Goal: Task Accomplishment & Management: Manage account settings

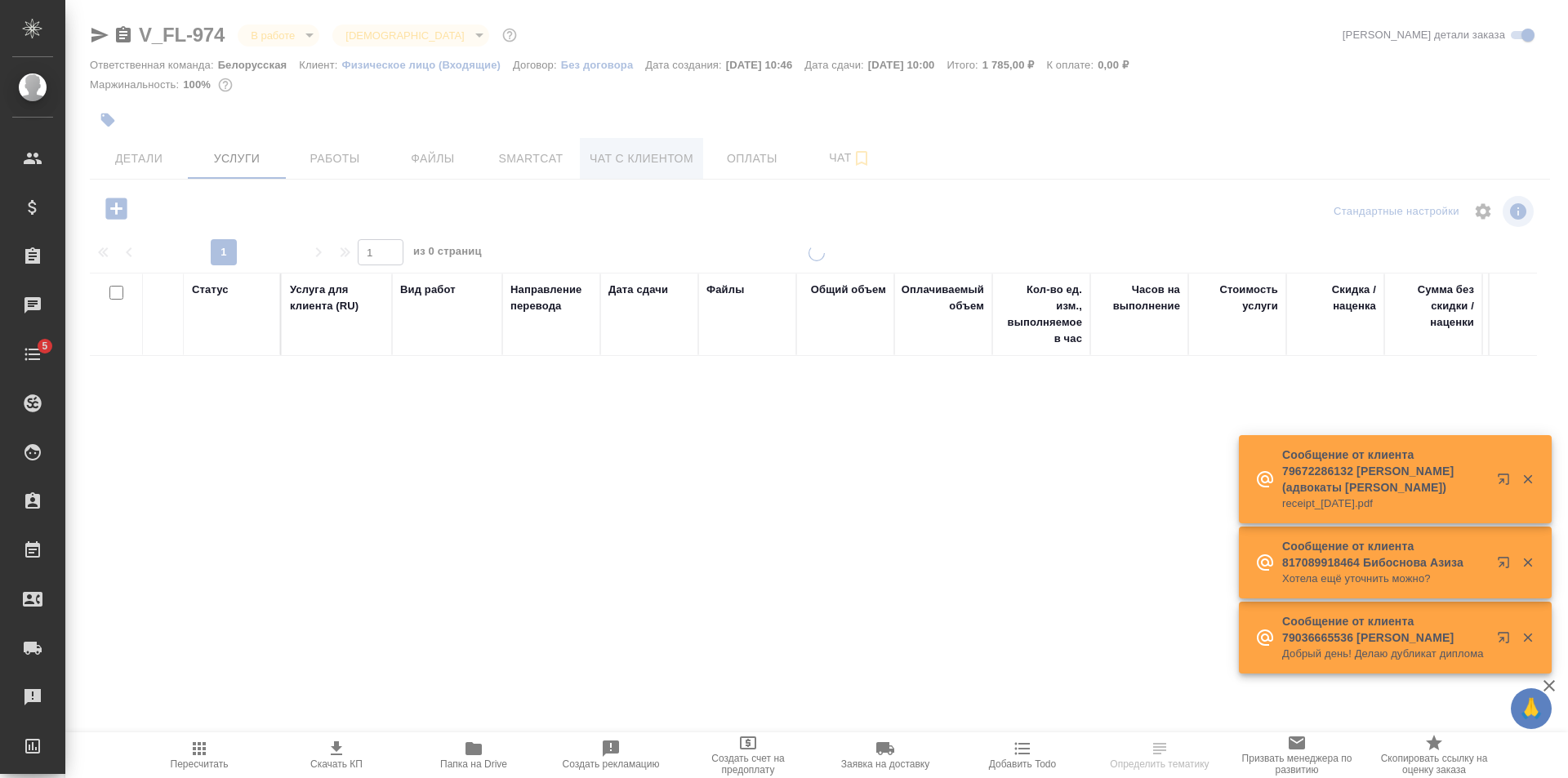
click at [664, 155] on span "Чат с клиентом" at bounding box center [641, 159] width 104 height 20
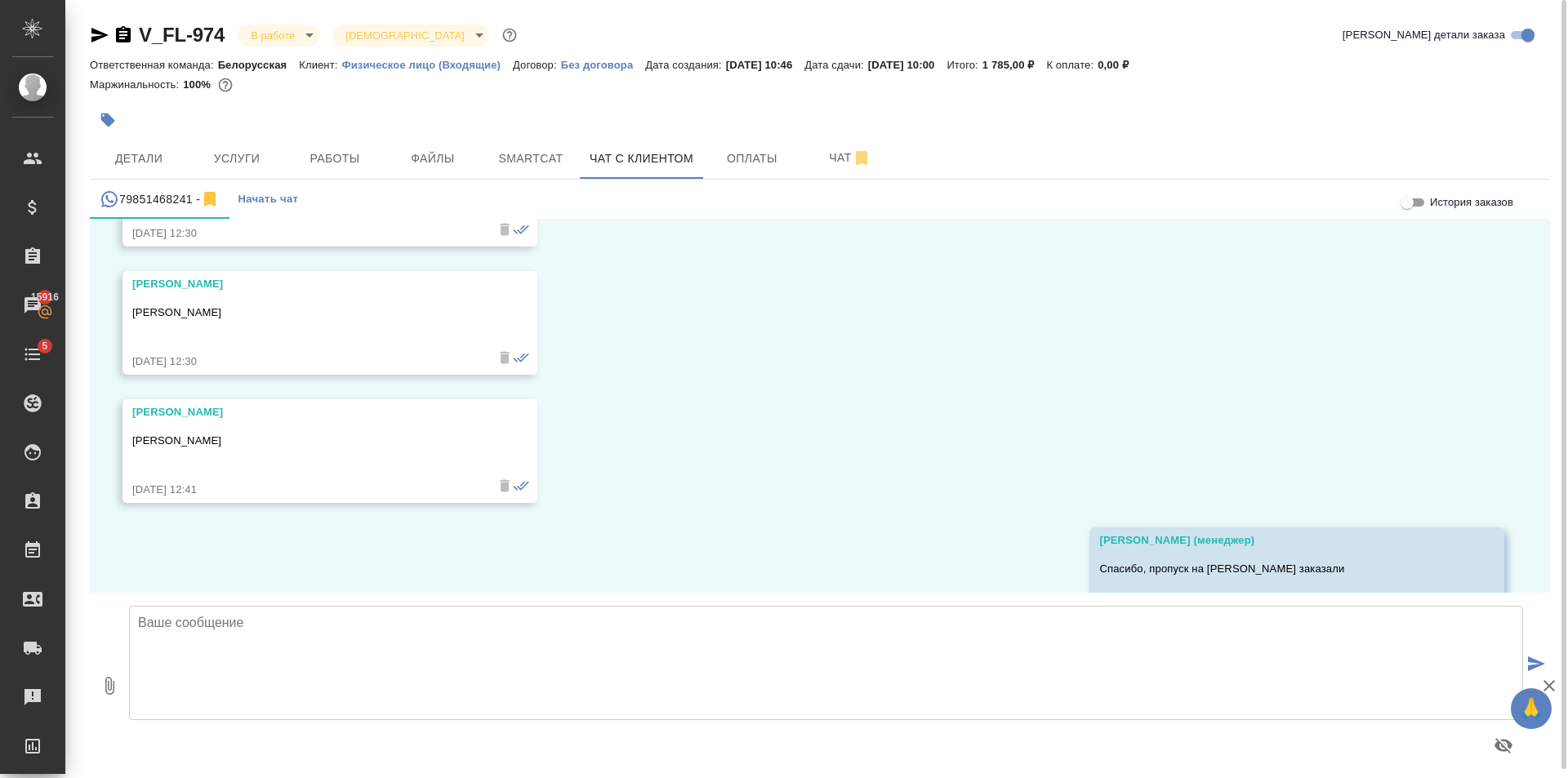
scroll to position [4303, 0]
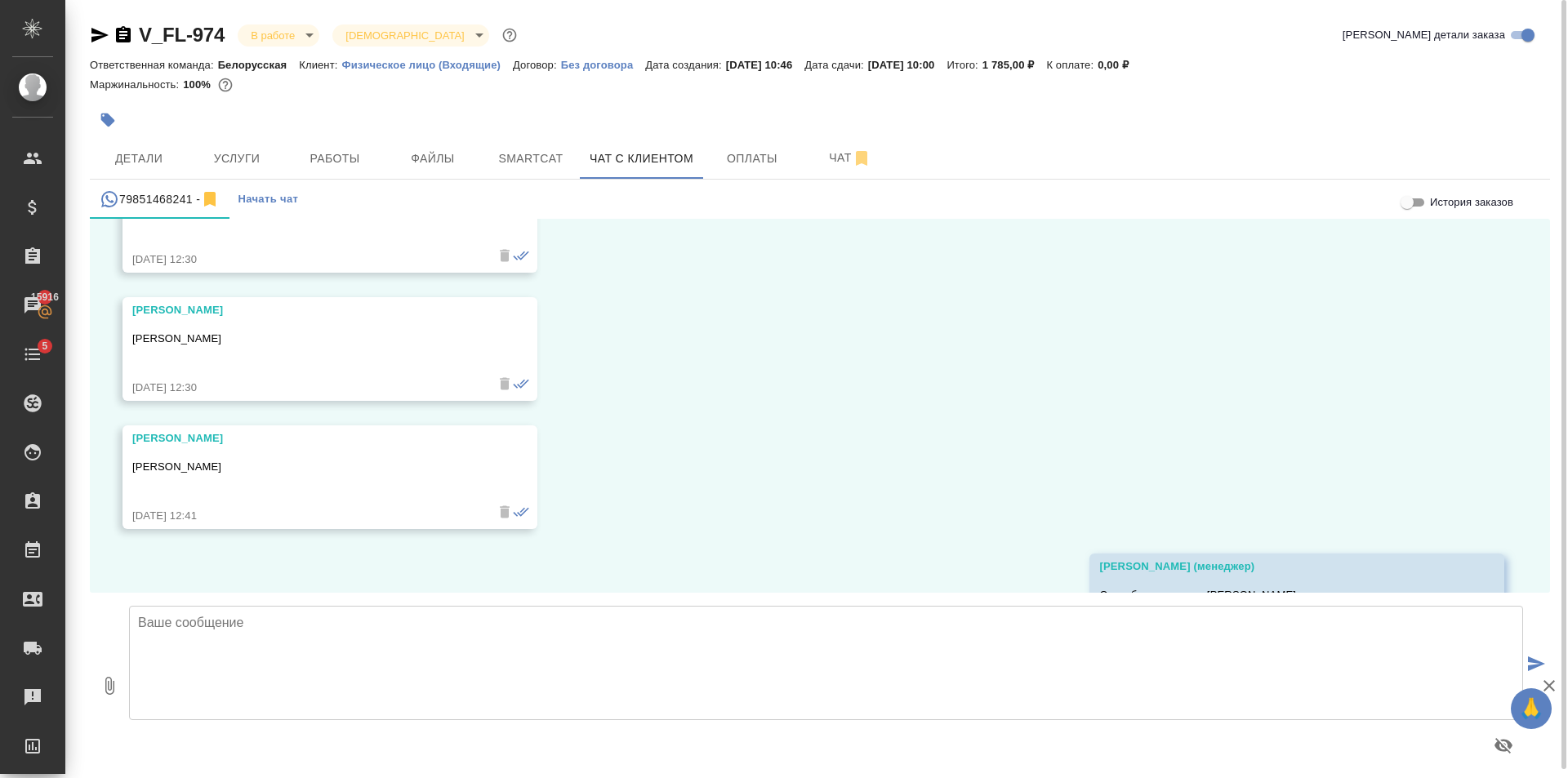
drag, startPoint x: 290, startPoint y: 337, endPoint x: 130, endPoint y: 329, distance: 160.2
click at [130, 329] on div "[PERSON_NAME] [PERSON_NAME] [DATE] 12:30" at bounding box center [330, 349] width 415 height 104
copy p "[PERSON_NAME]"
click at [324, 634] on textarea at bounding box center [826, 662] width 1394 height 115
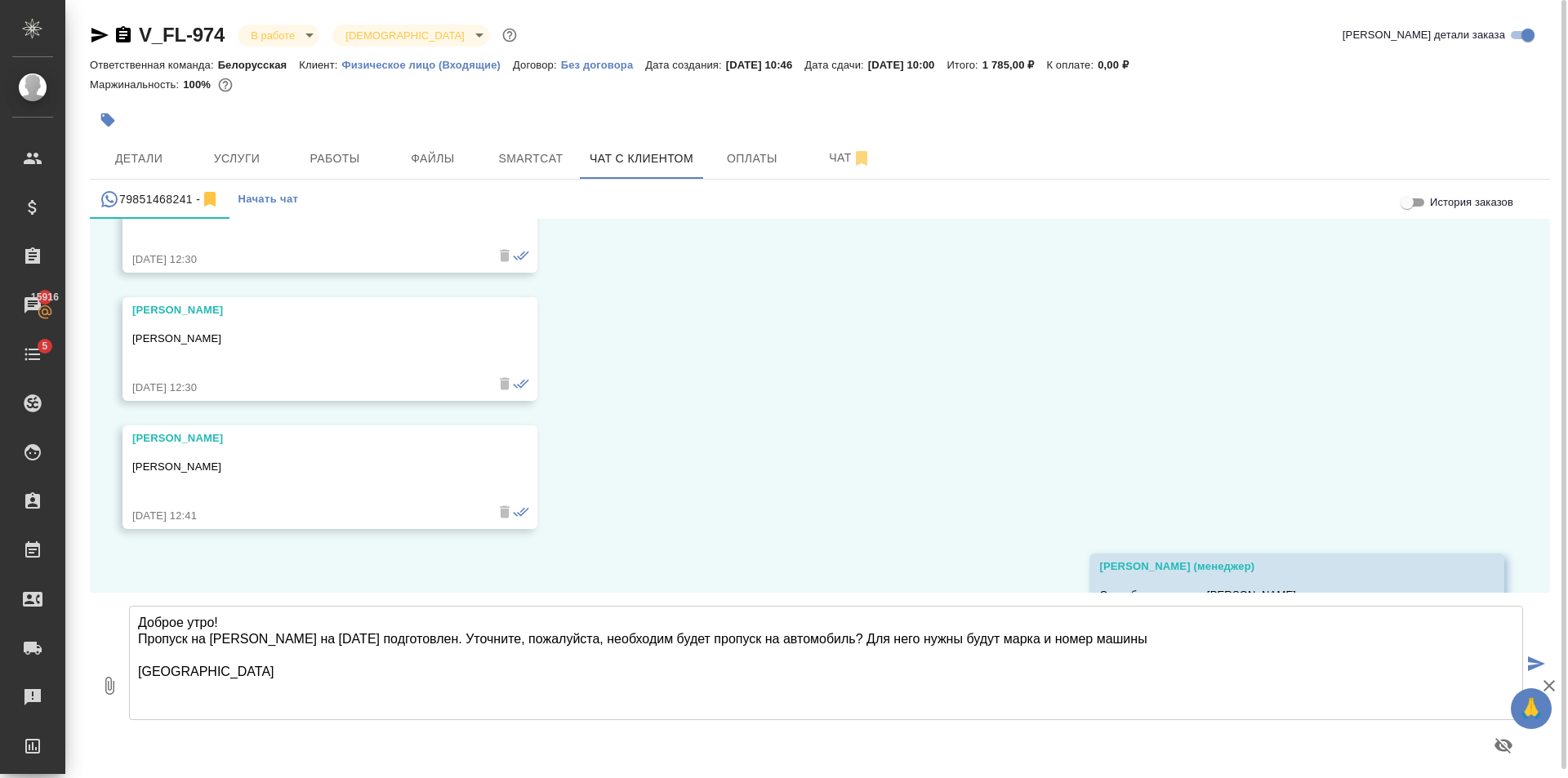
type textarea "Доброе утро! Пропуск на [PERSON_NAME] на [DATE] подготовлен. Уточните, пожалуйс…"
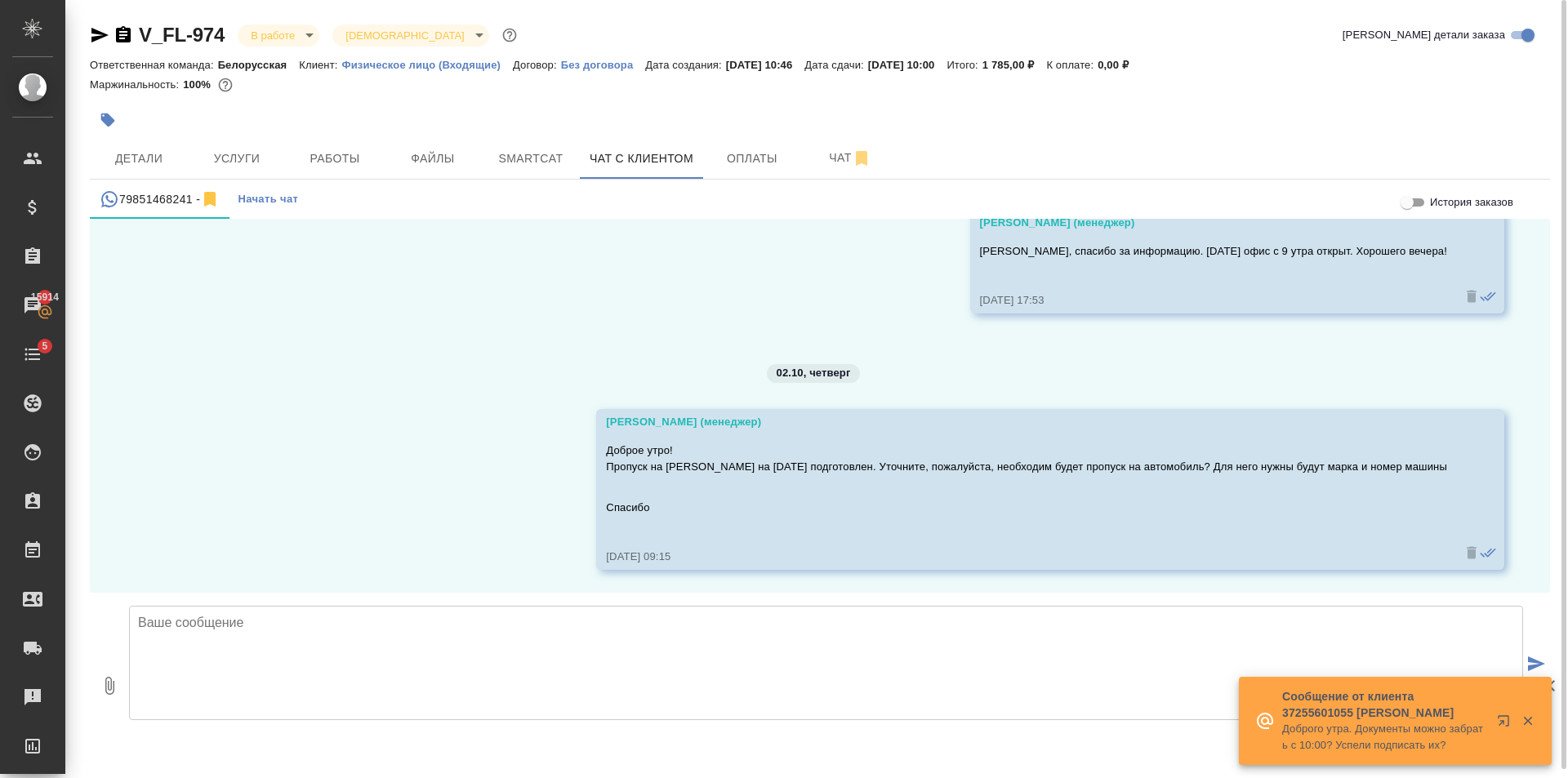
scroll to position [5049, 0]
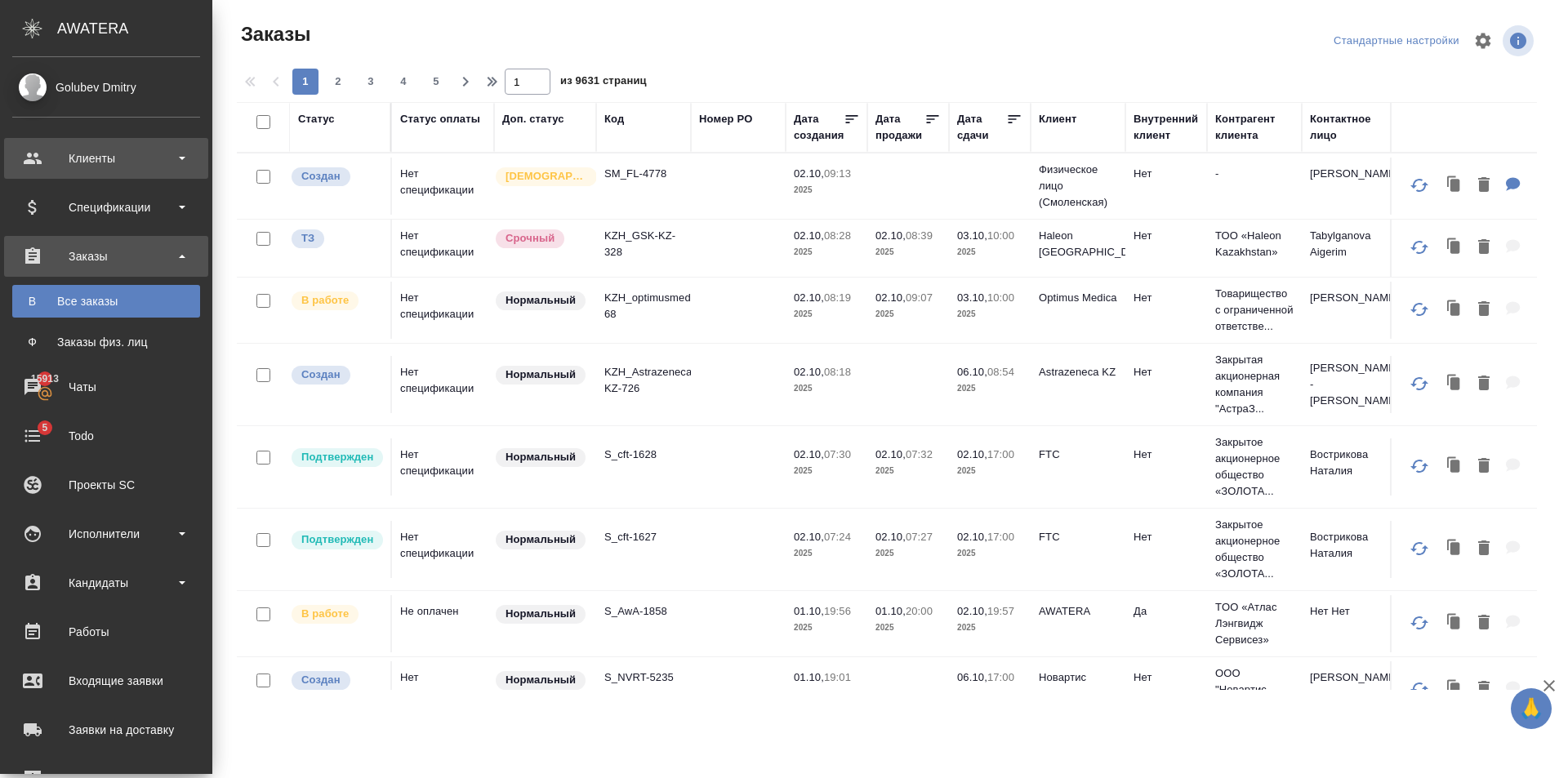
click at [93, 149] on div "Клиенты" at bounding box center [105, 158] width 188 height 25
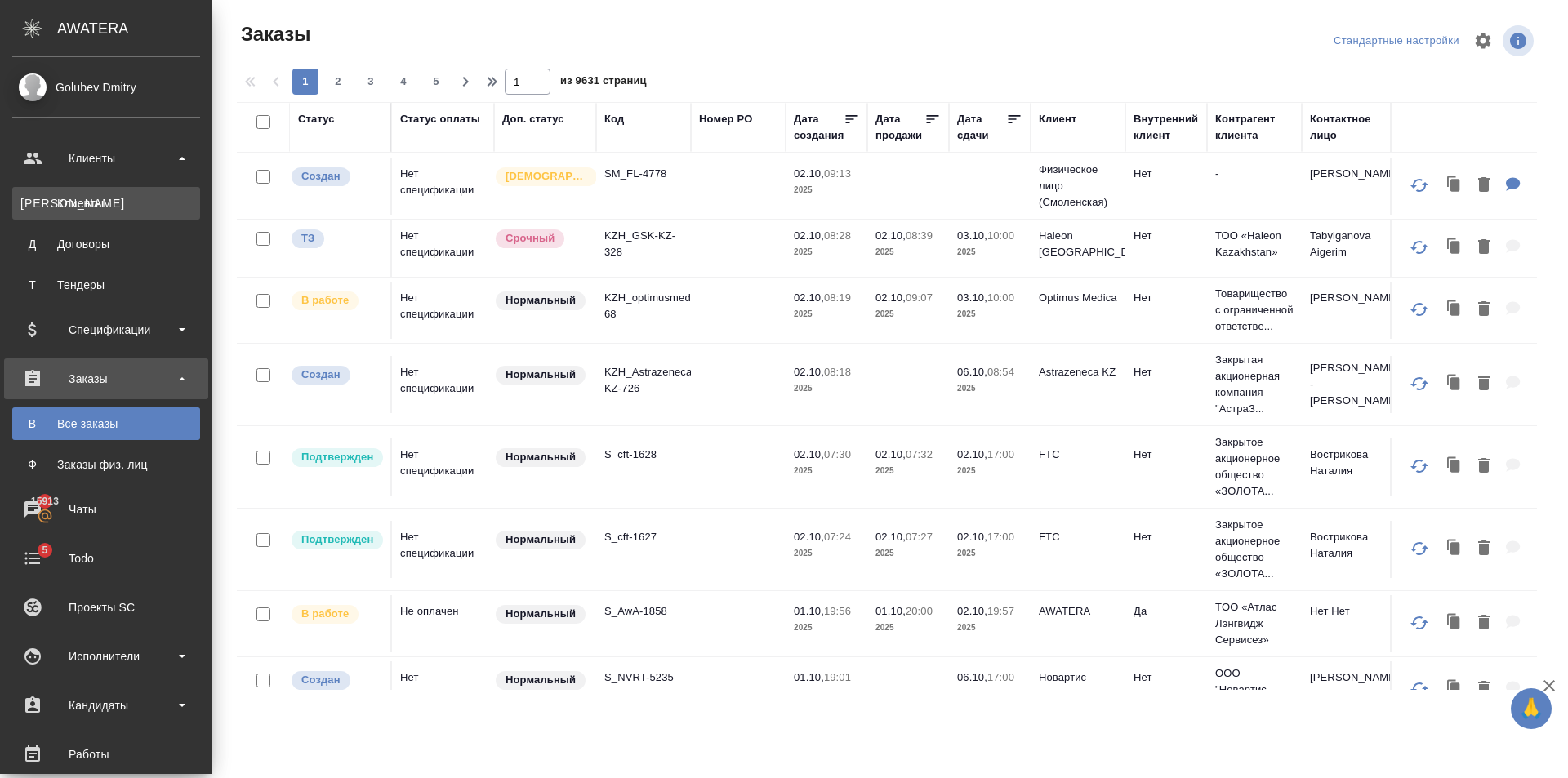
click at [95, 196] on div "Клиенты" at bounding box center [106, 203] width 172 height 16
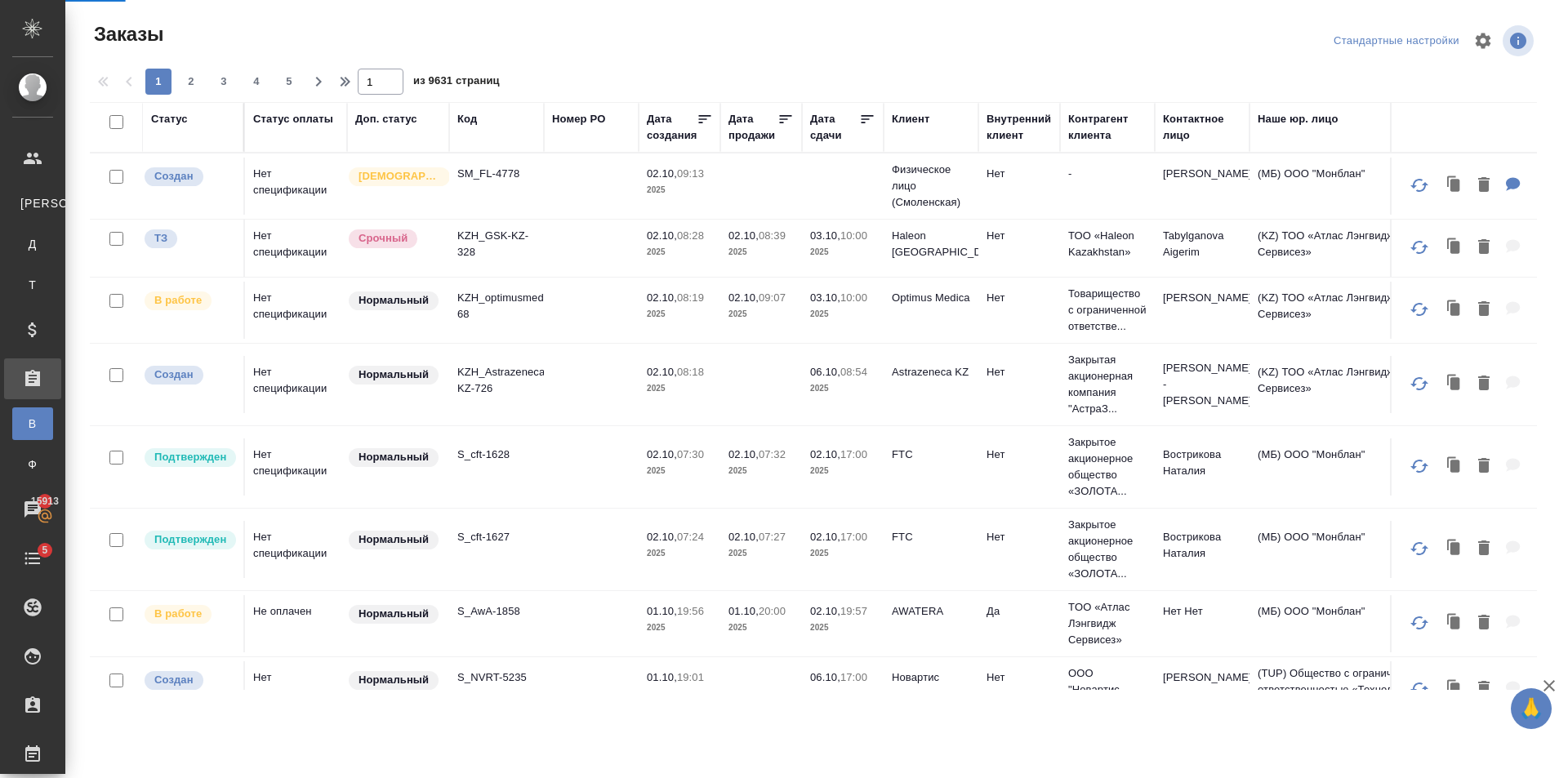
select select "RU"
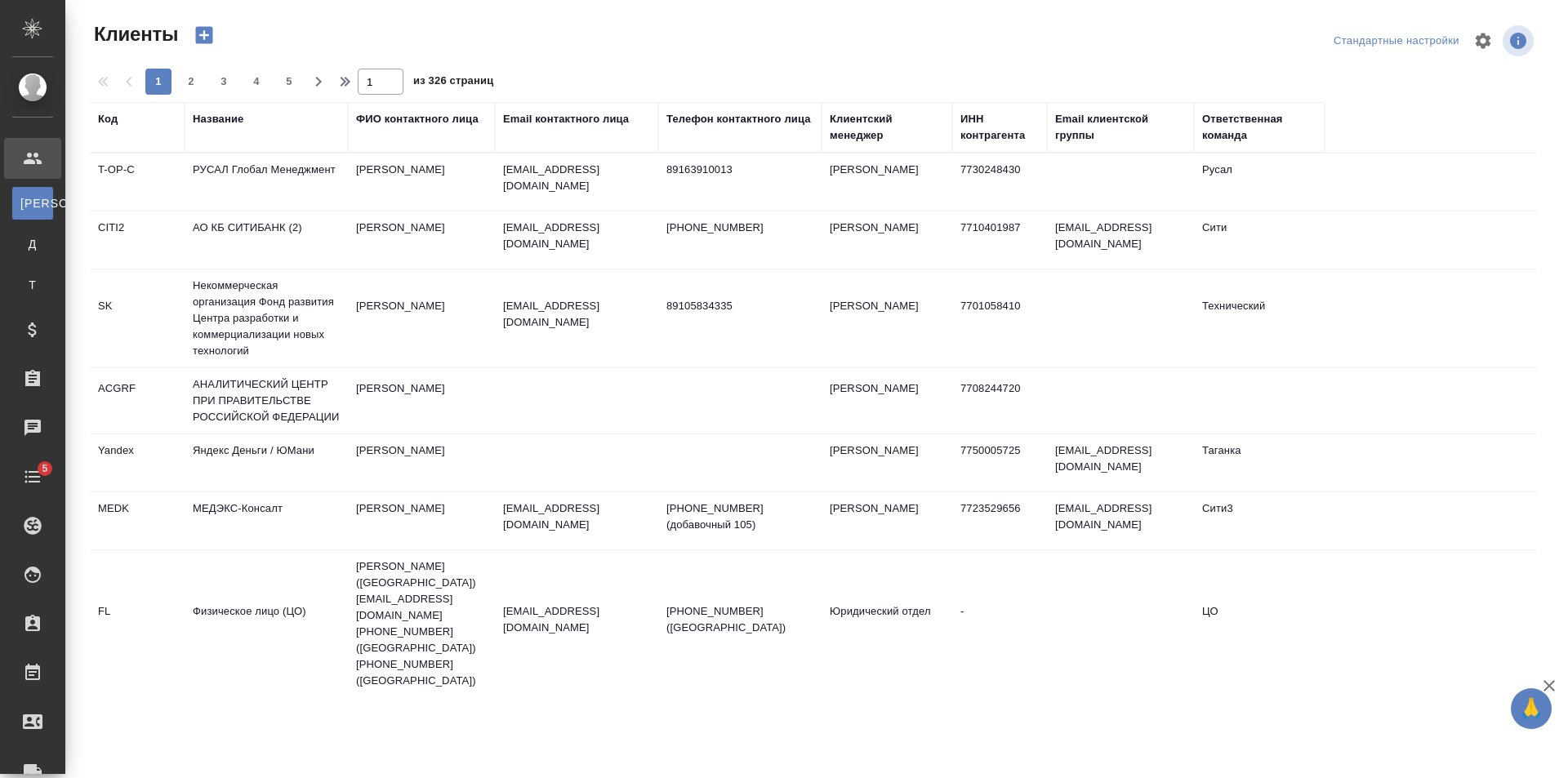
click at [223, 122] on div "Название" at bounding box center [218, 119] width 51 height 16
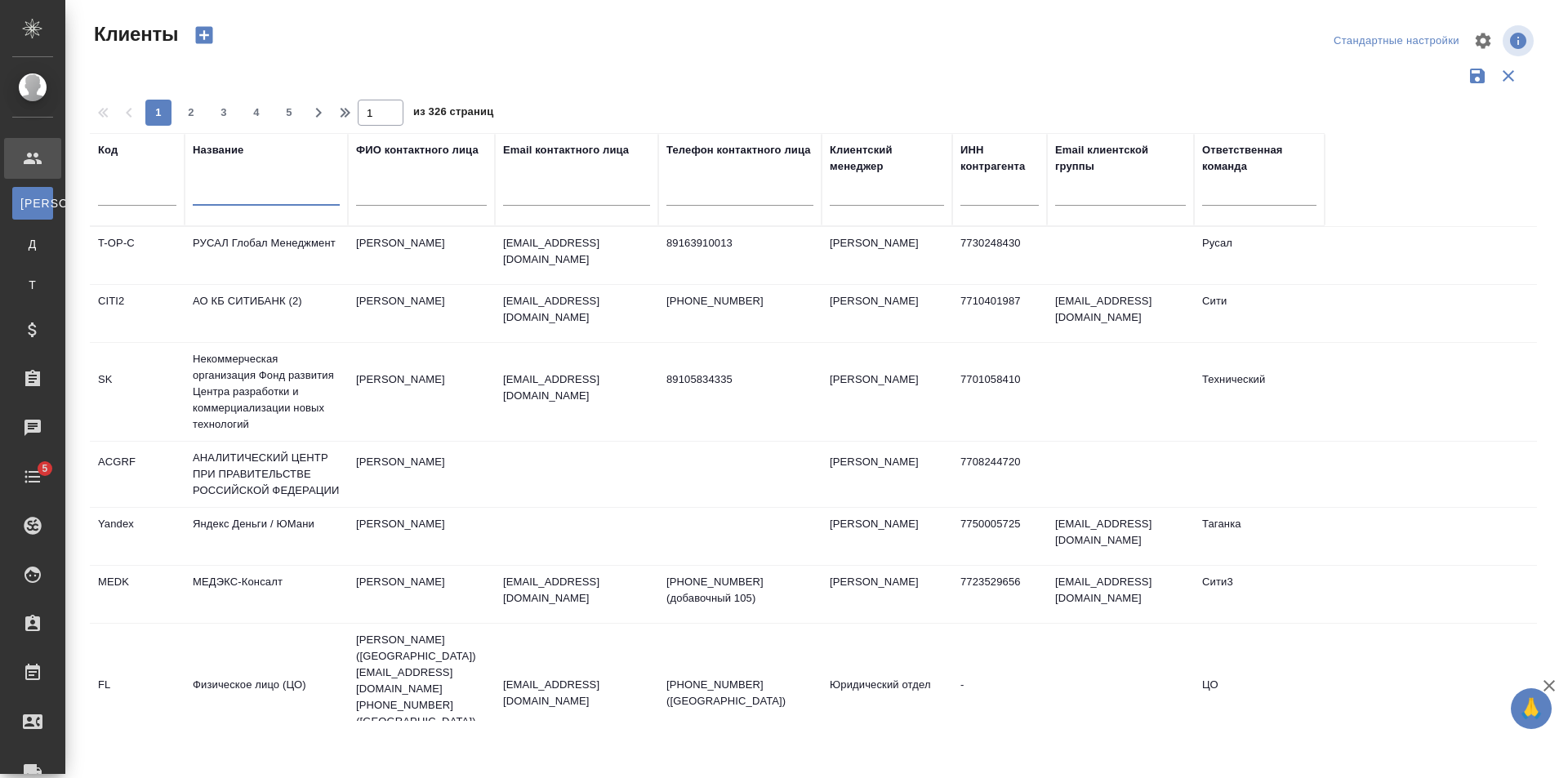
click at [260, 192] on input "text" at bounding box center [266, 195] width 147 height 20
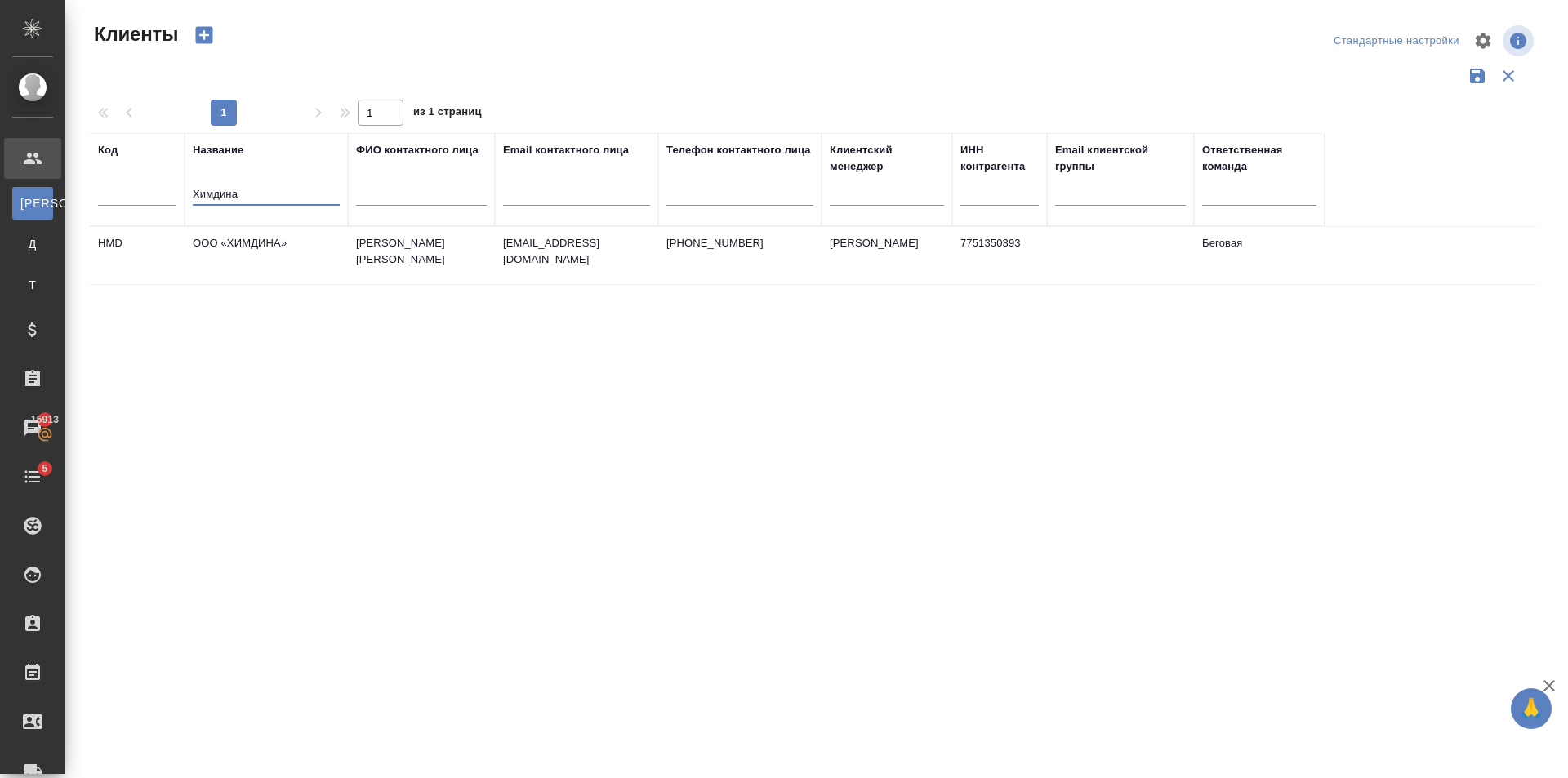
type input "Химдина"
click at [314, 277] on td "ООО «ХИМДИНА»" at bounding box center [266, 255] width 163 height 57
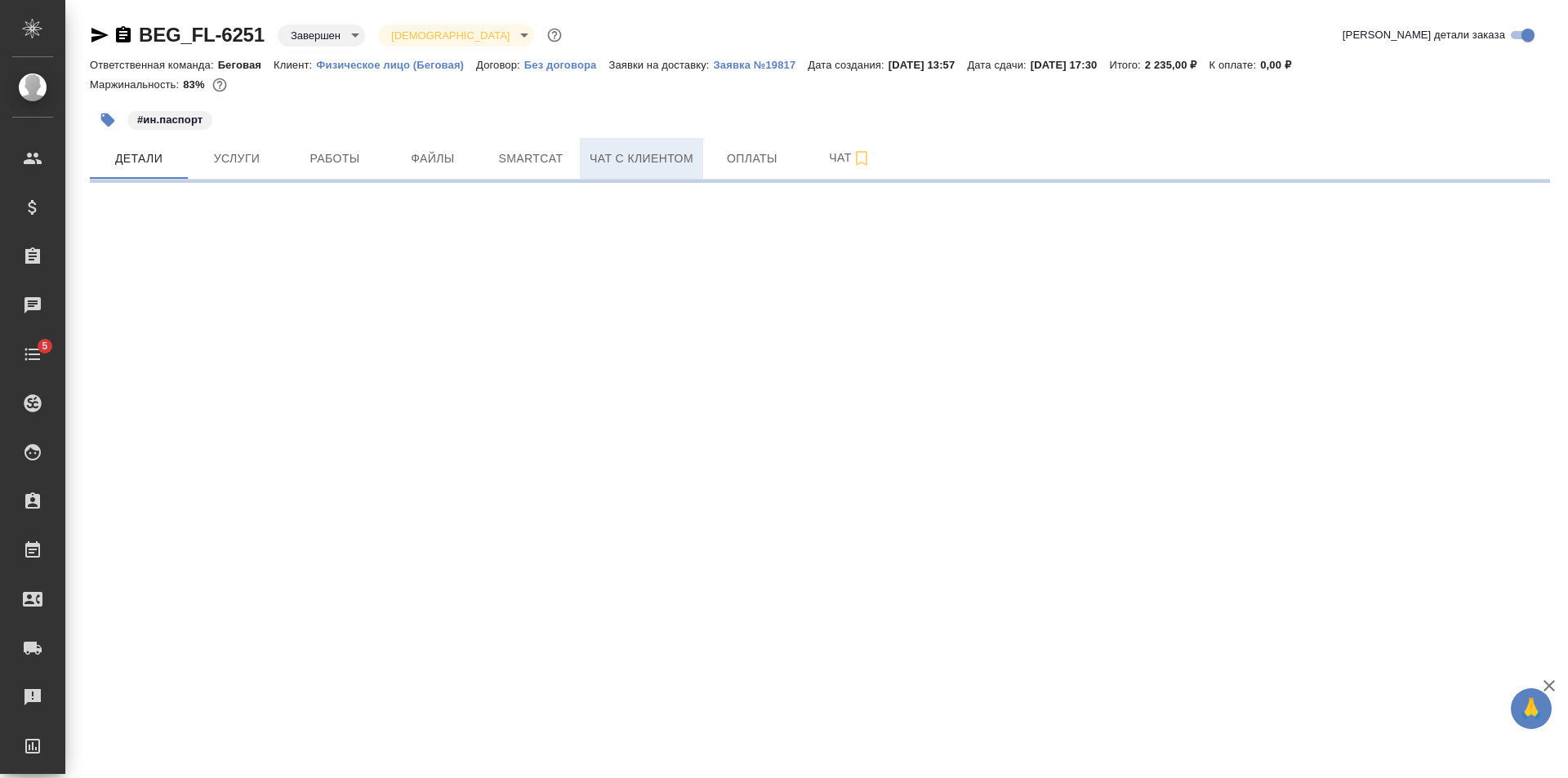
click at [685, 155] on span "Чат с клиентом" at bounding box center [641, 159] width 104 height 20
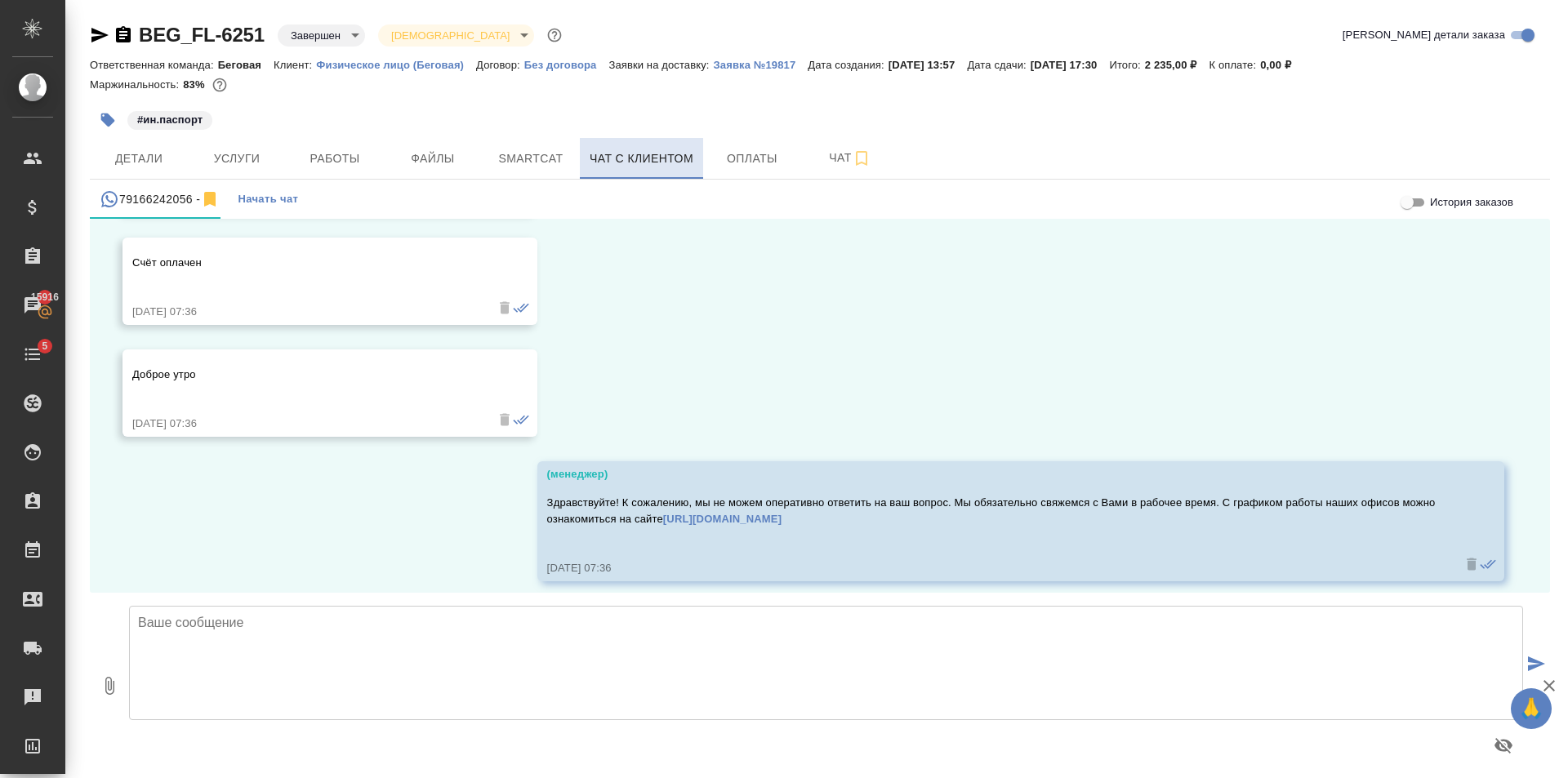
scroll to position [11775, 0]
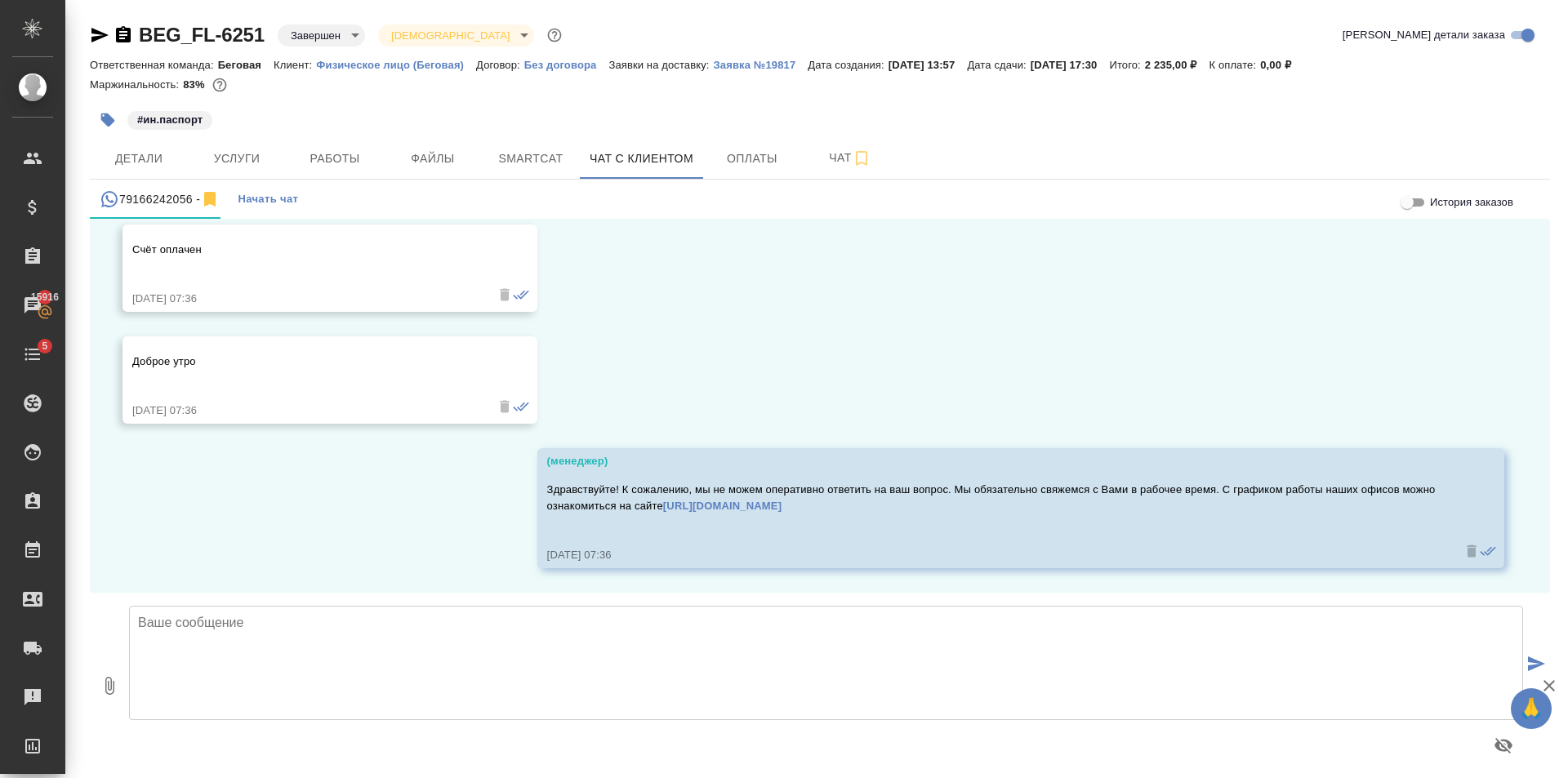
click at [369, 649] on textarea at bounding box center [826, 662] width 1394 height 115
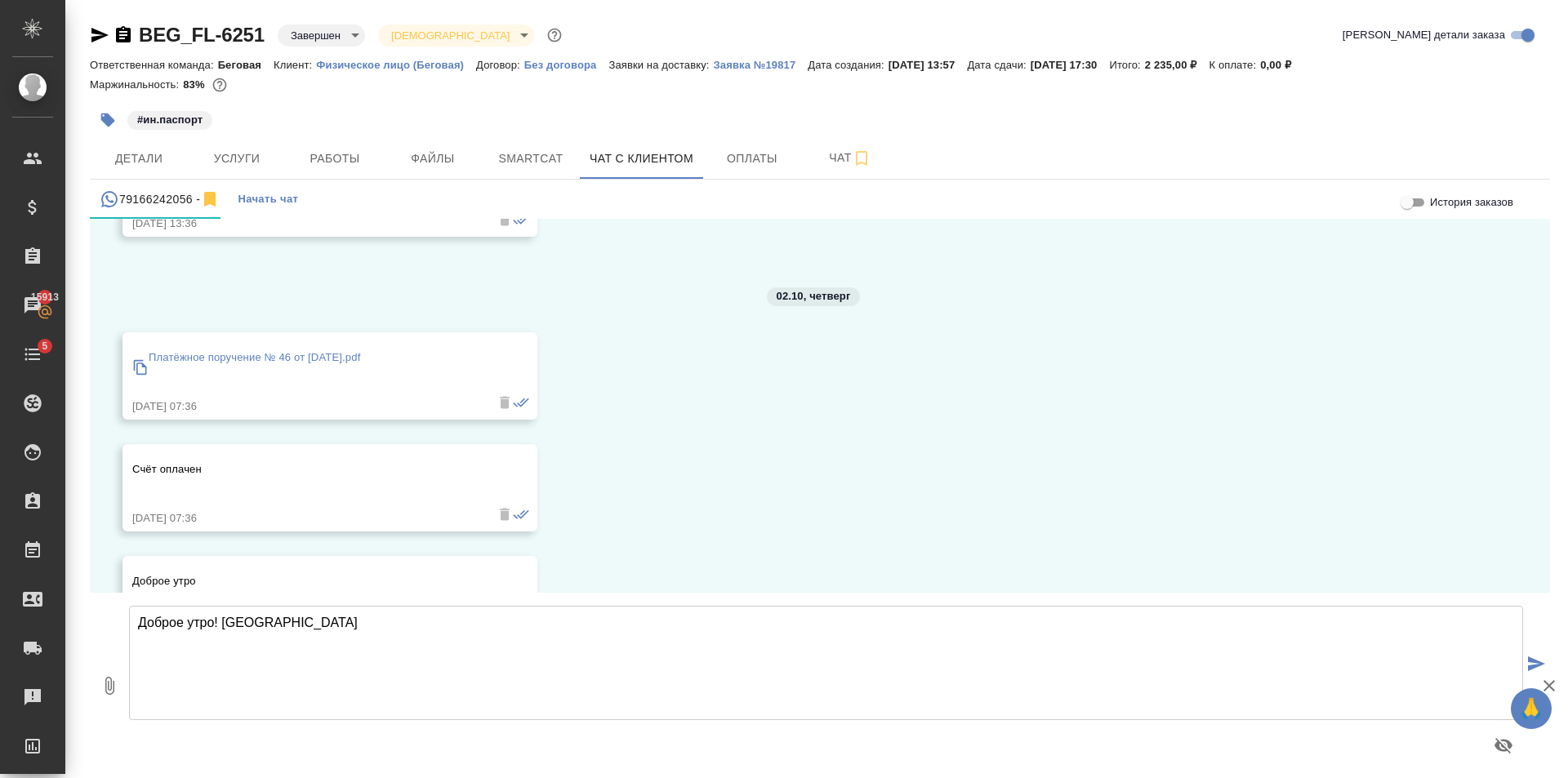
scroll to position [11530, 0]
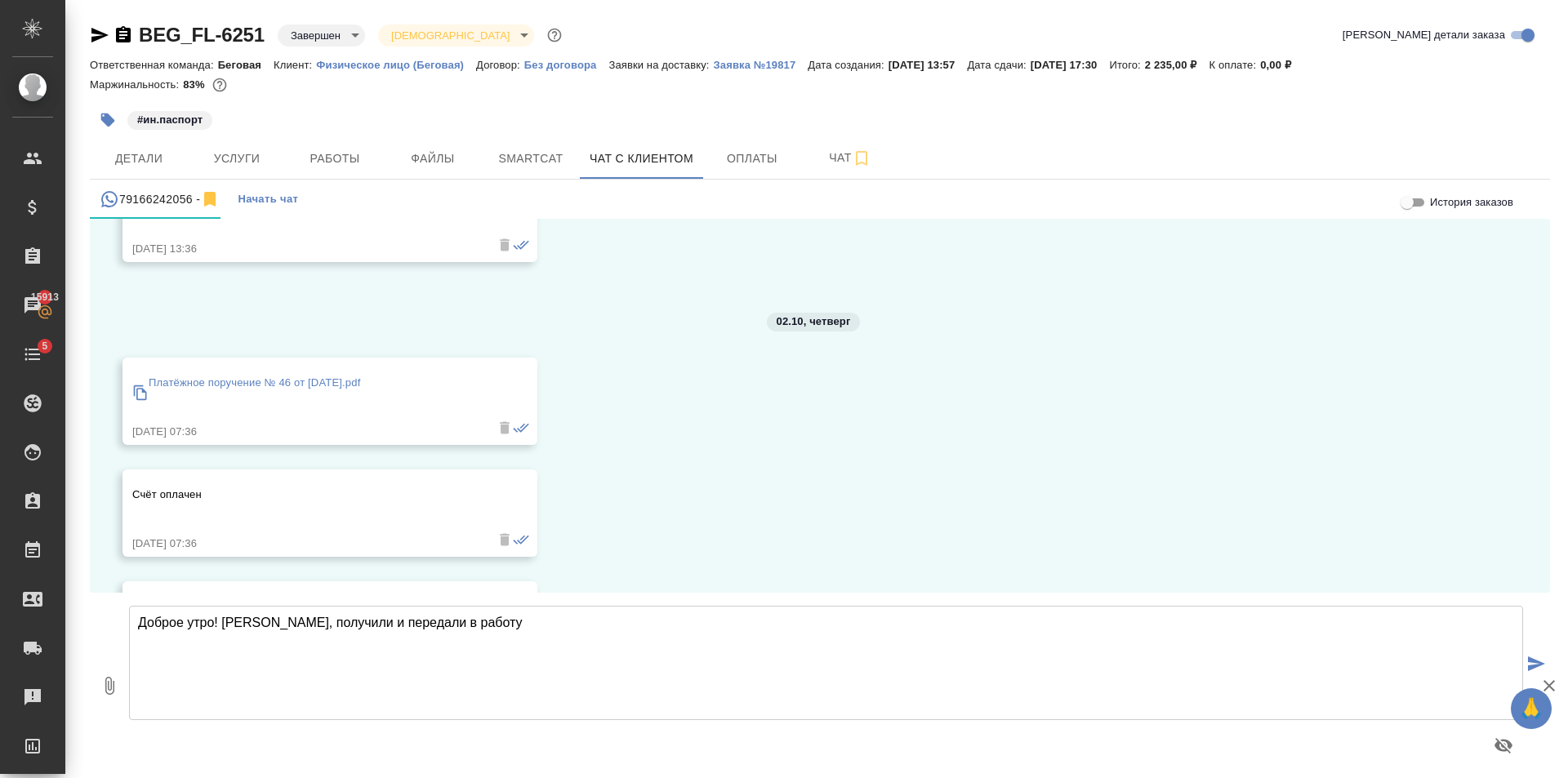
type textarea "Доброе утро! Спасибо, получили и передали в работу"
click at [360, 375] on p "Платёжное поручение № 46 от 02.10.2025.pdf" at bounding box center [254, 382] width 212 height 16
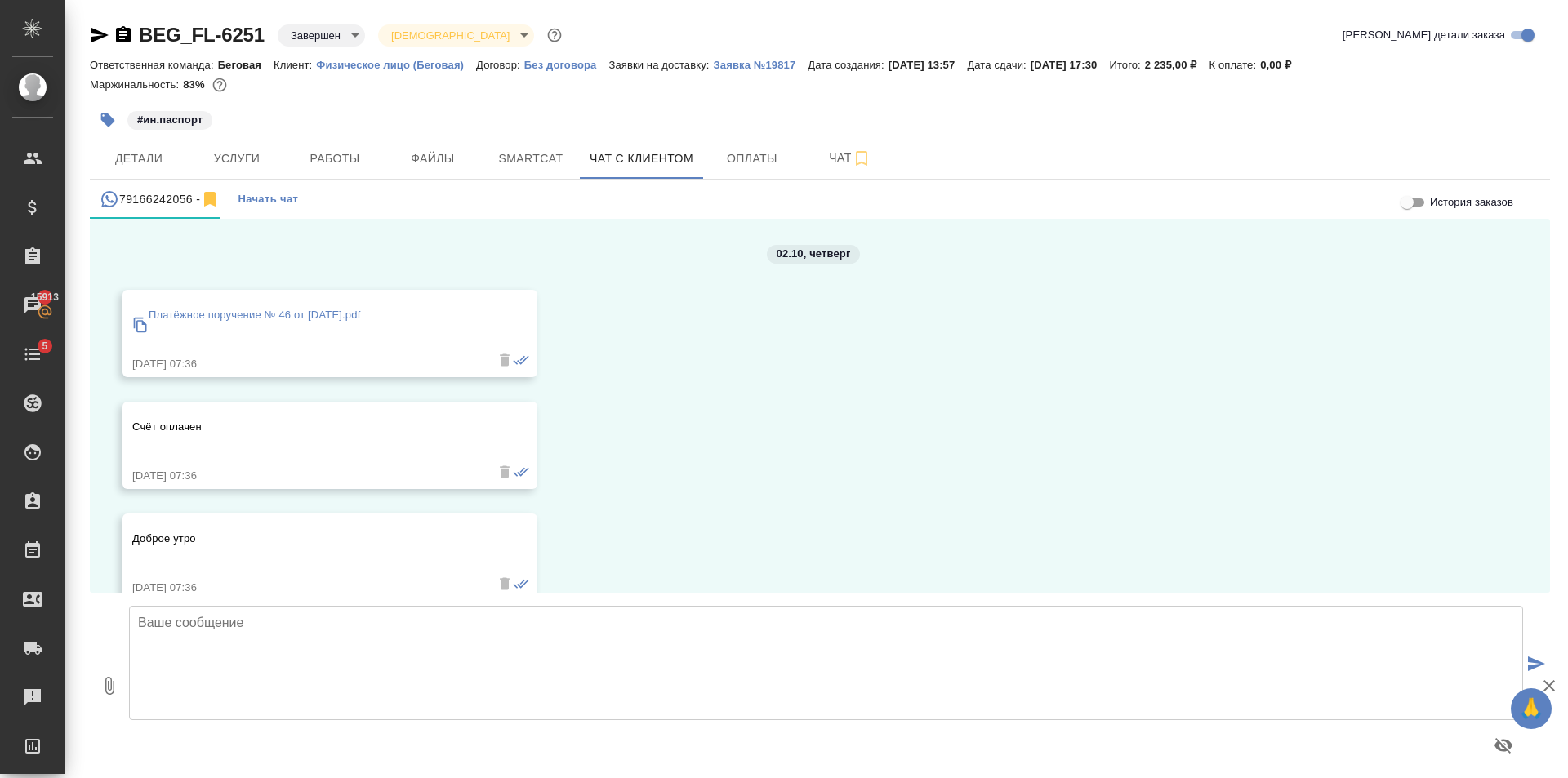
scroll to position [11495, 0]
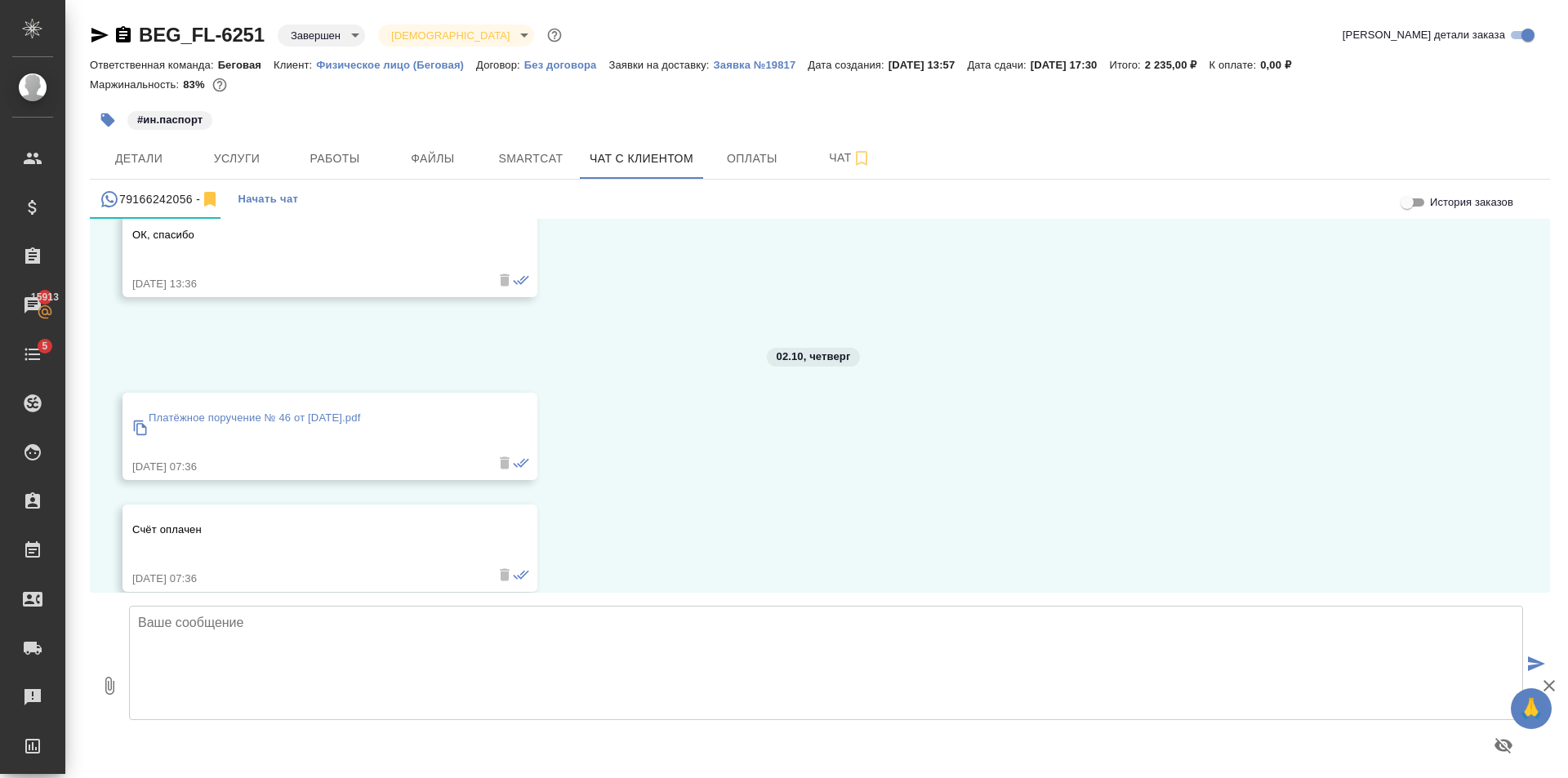
click at [244, 421] on p "Платёжное поручение № 46 от 02.10.2025.pdf" at bounding box center [254, 418] width 212 height 16
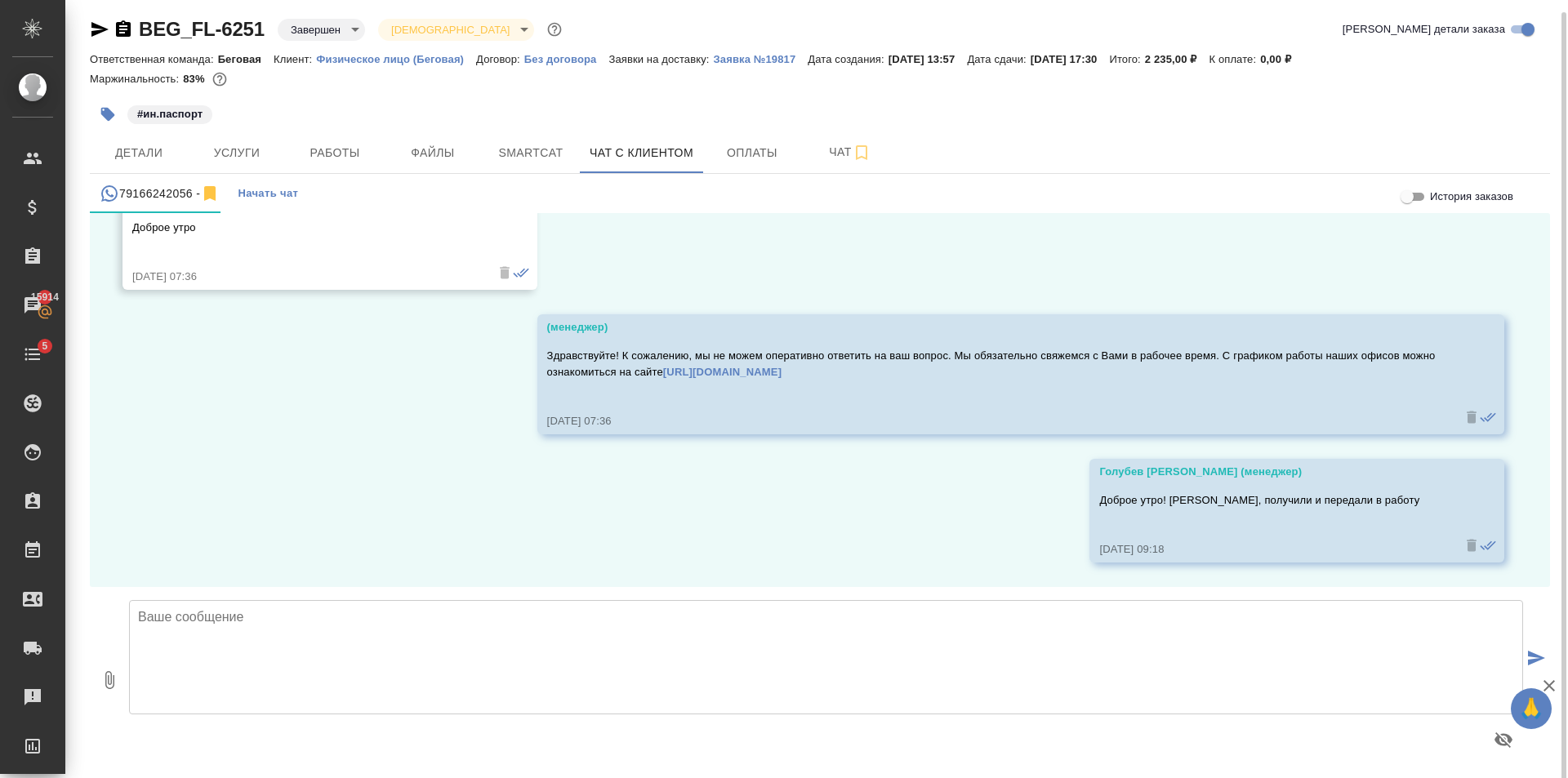
scroll to position [9, 0]
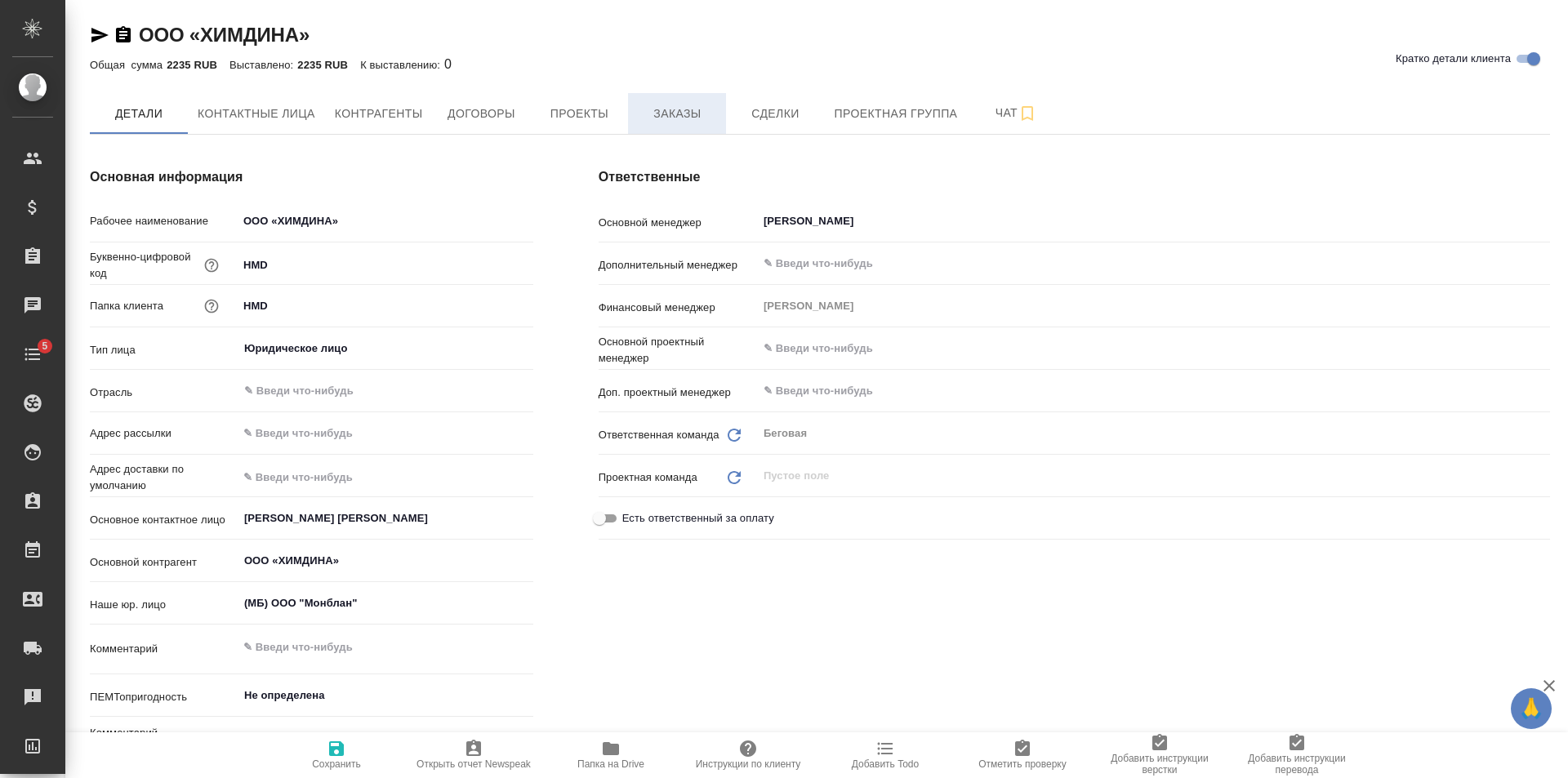
click at [702, 121] on span "Заказы" at bounding box center [677, 114] width 78 height 20
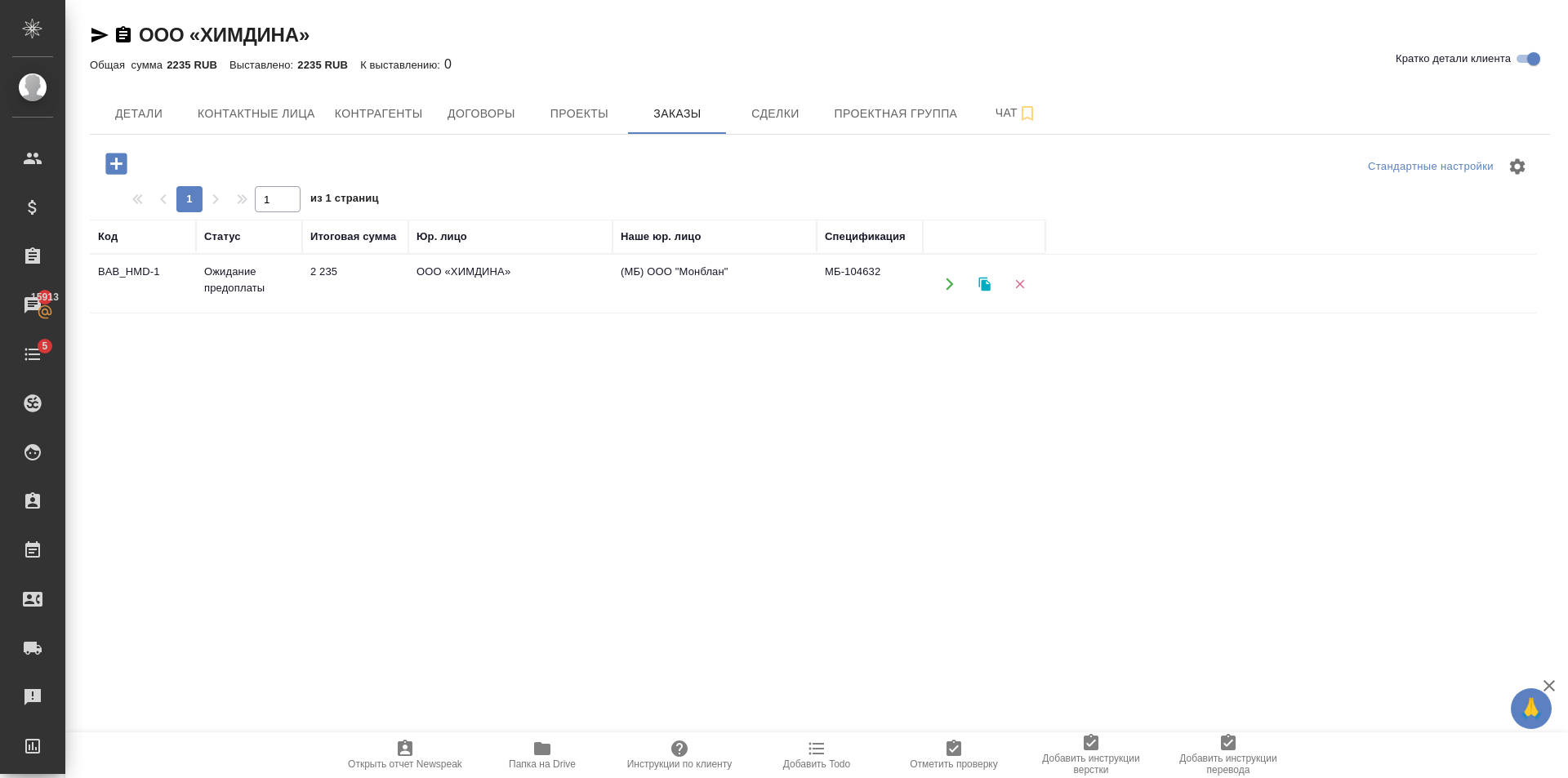
click at [301, 297] on td "Ожидание предоплаты" at bounding box center [249, 284] width 106 height 57
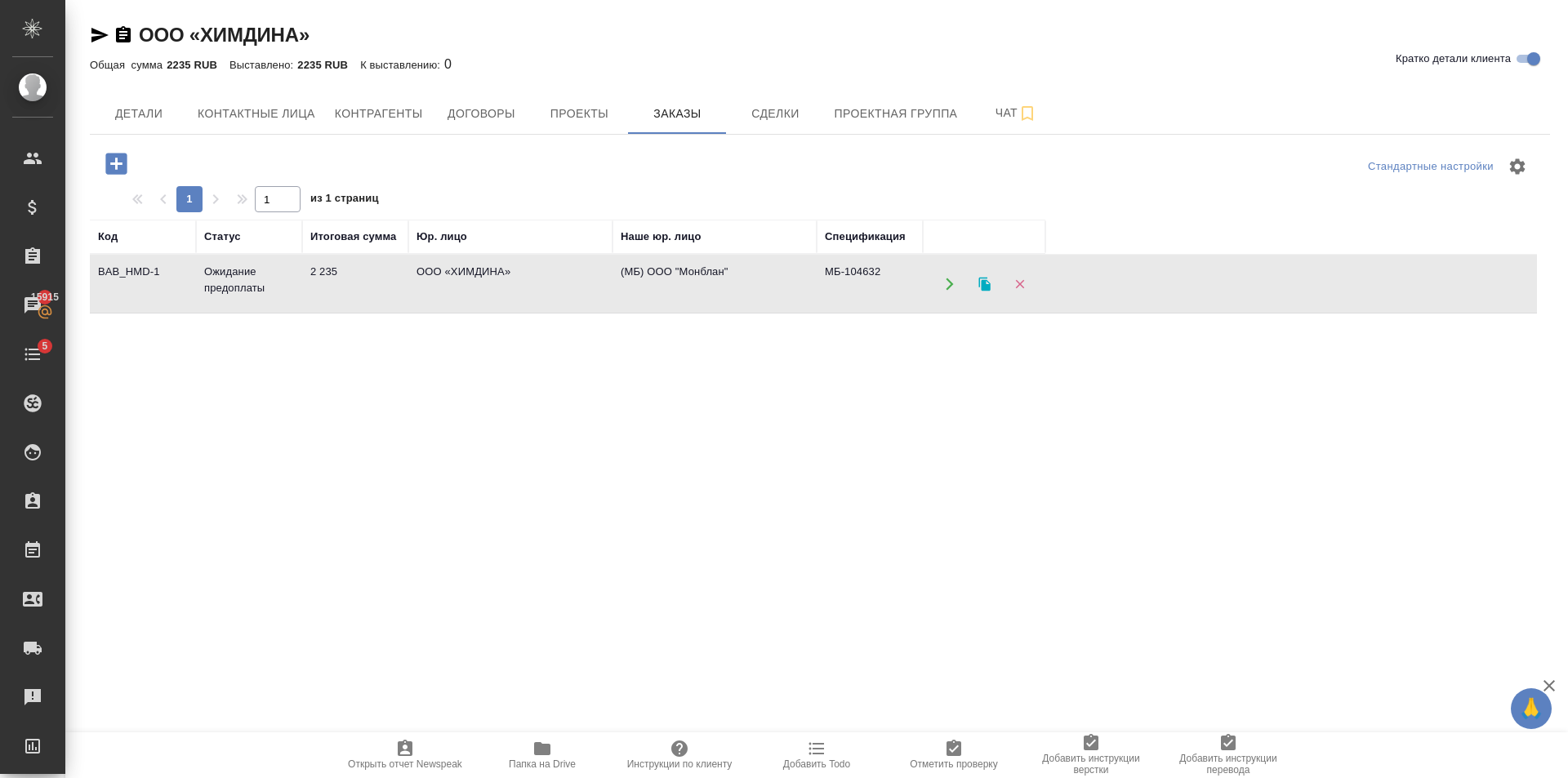
click at [526, 312] on td "ООО «ХИМДИНА»" at bounding box center [510, 284] width 204 height 57
click at [606, 414] on div "Код Статус Итоговая сумма Юр. лицо Наше юр. лицо Спецификация BAB_HMD-1 Ожидани…" at bounding box center [813, 538] width 1447 height 637
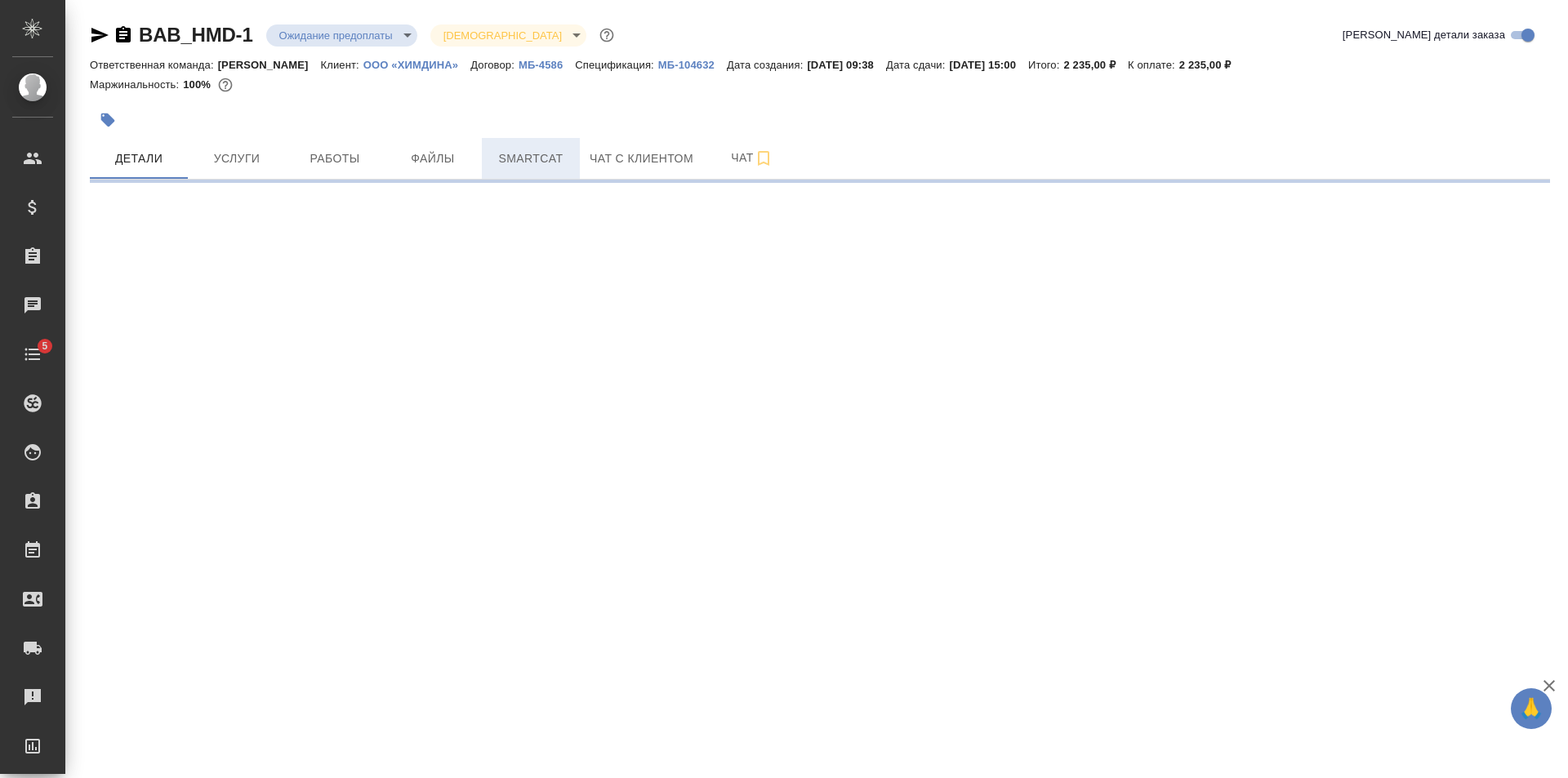
select select "RU"
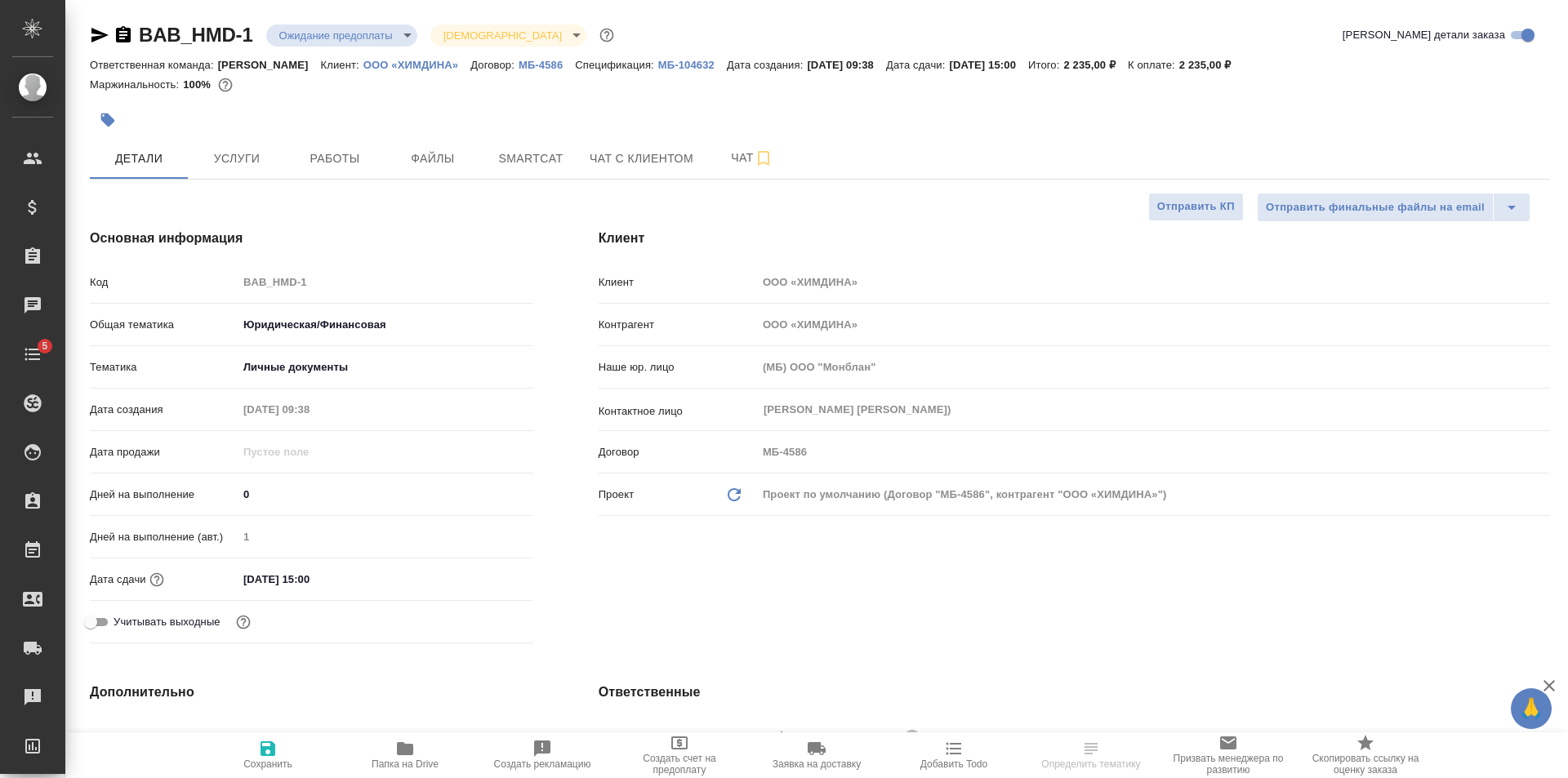
type textarea "x"
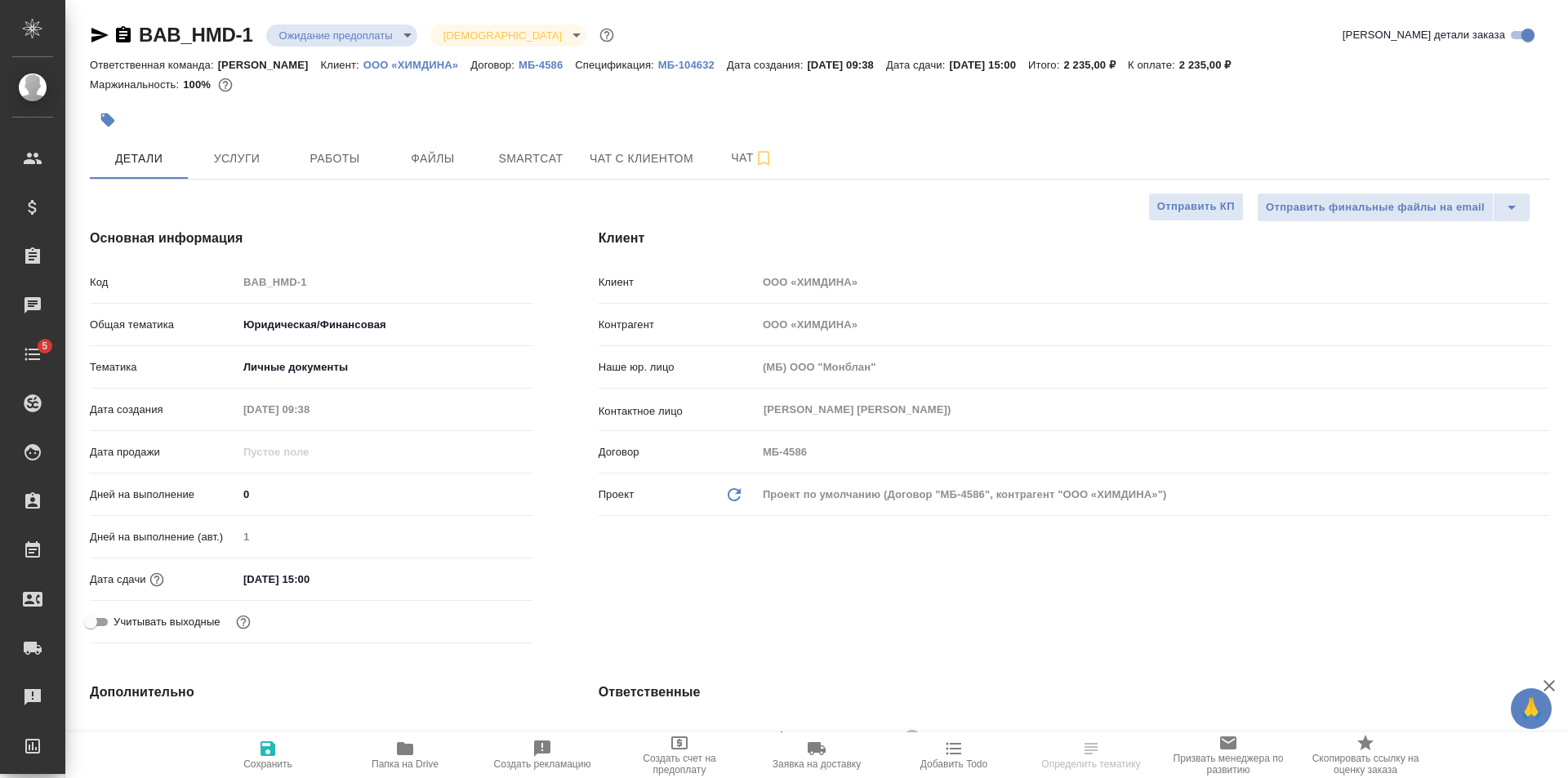
type textarea "x"
click at [434, 149] on span "Файлы" at bounding box center [432, 159] width 78 height 20
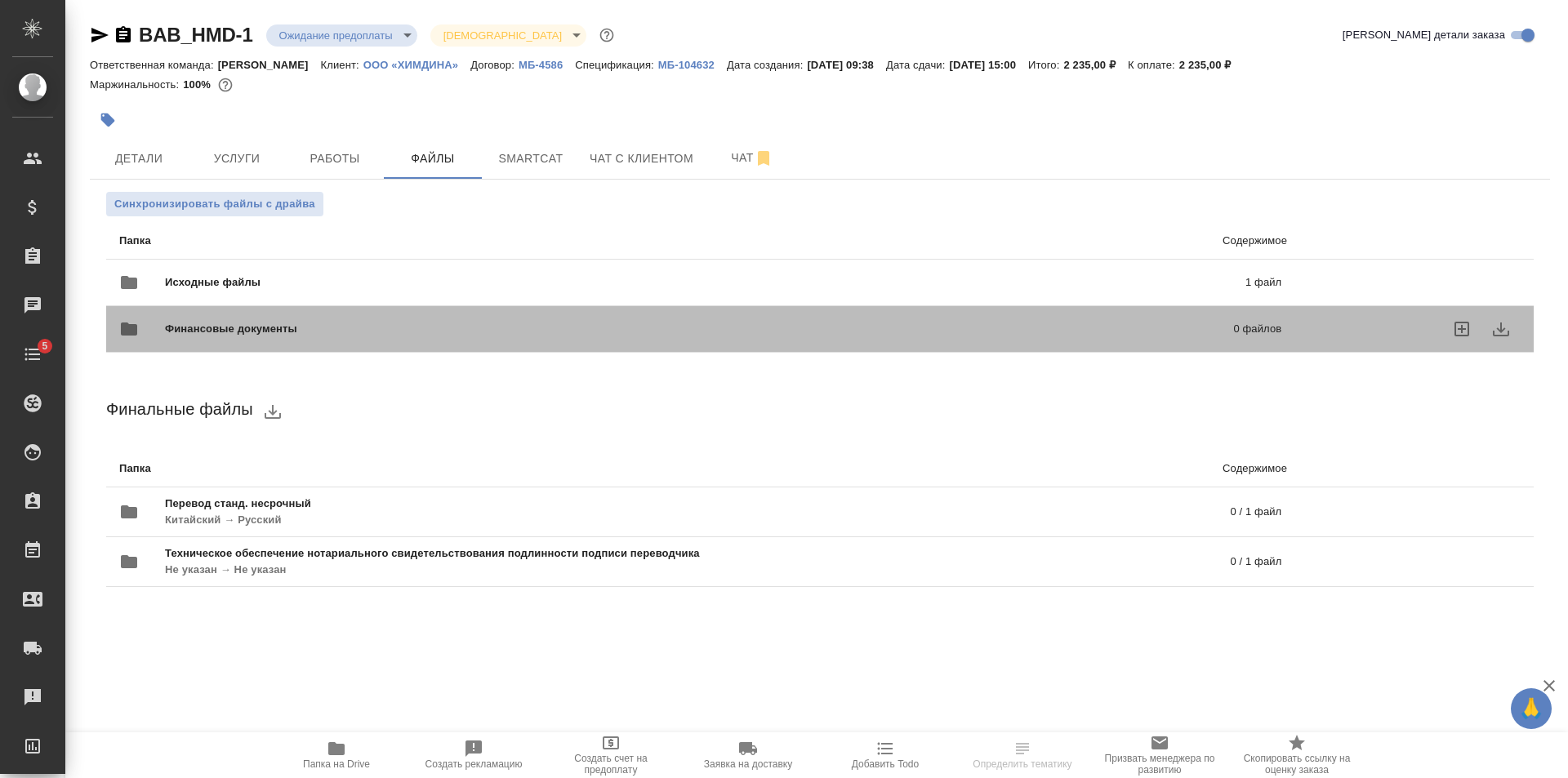
click at [305, 319] on div "Финансовые документы 0 файлов" at bounding box center [700, 329] width 1162 height 39
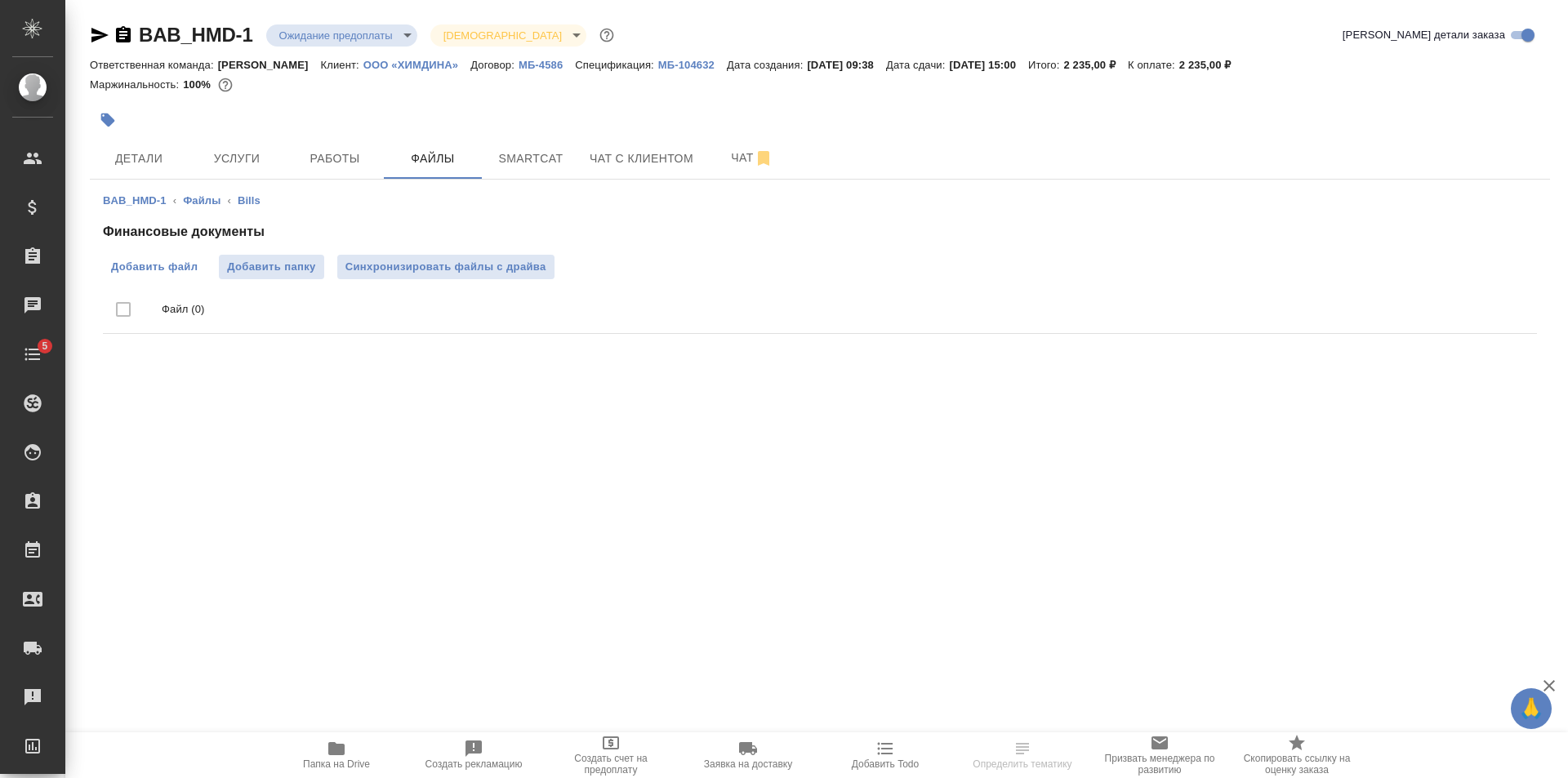
click at [185, 266] on span "Добавить файл" at bounding box center [155, 267] width 87 height 16
click at [0, 0] on input "Добавить файл" at bounding box center [0, 0] width 0 height 0
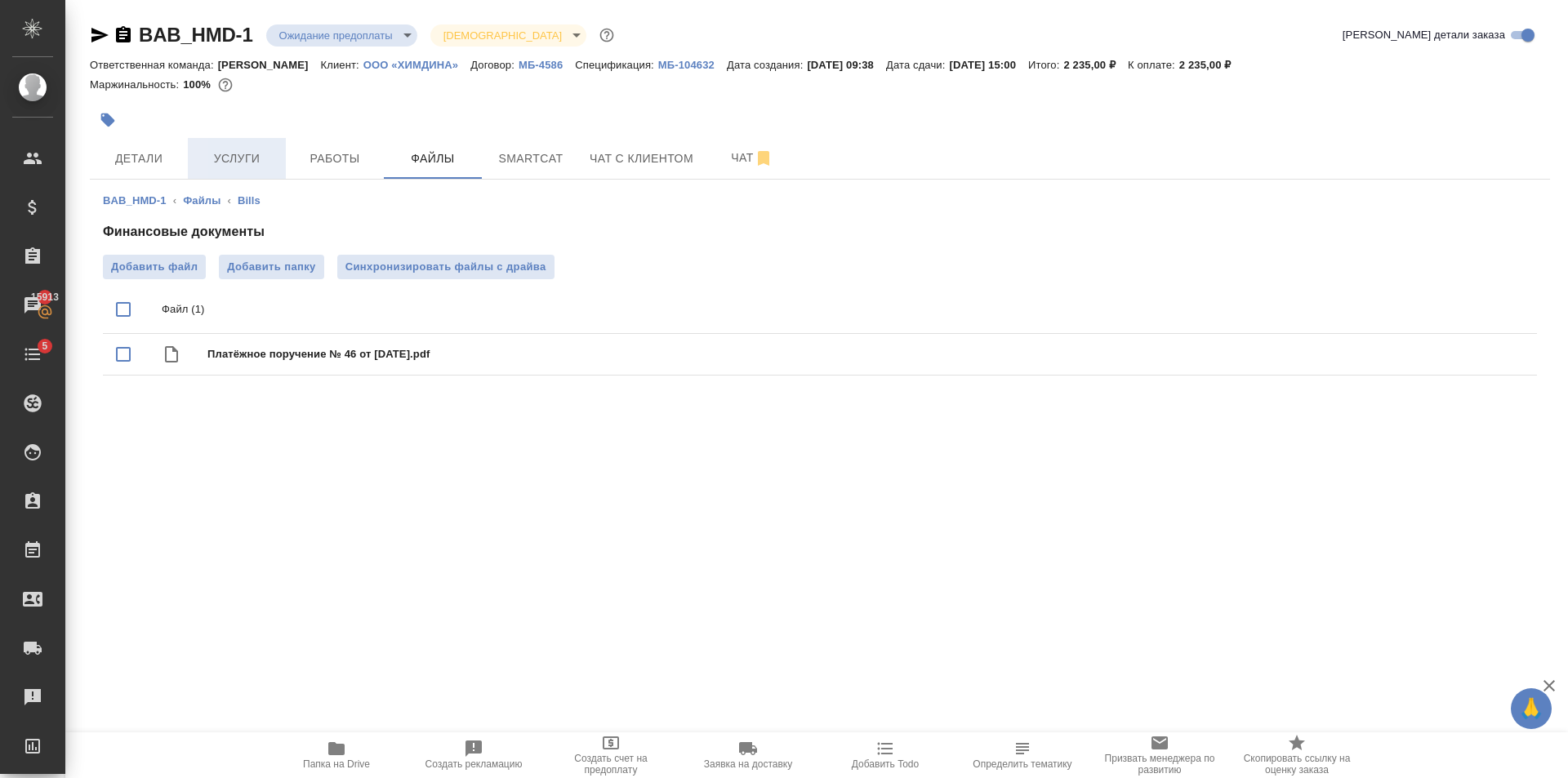
click at [192, 151] on button "Услуги" at bounding box center [236, 158] width 98 height 41
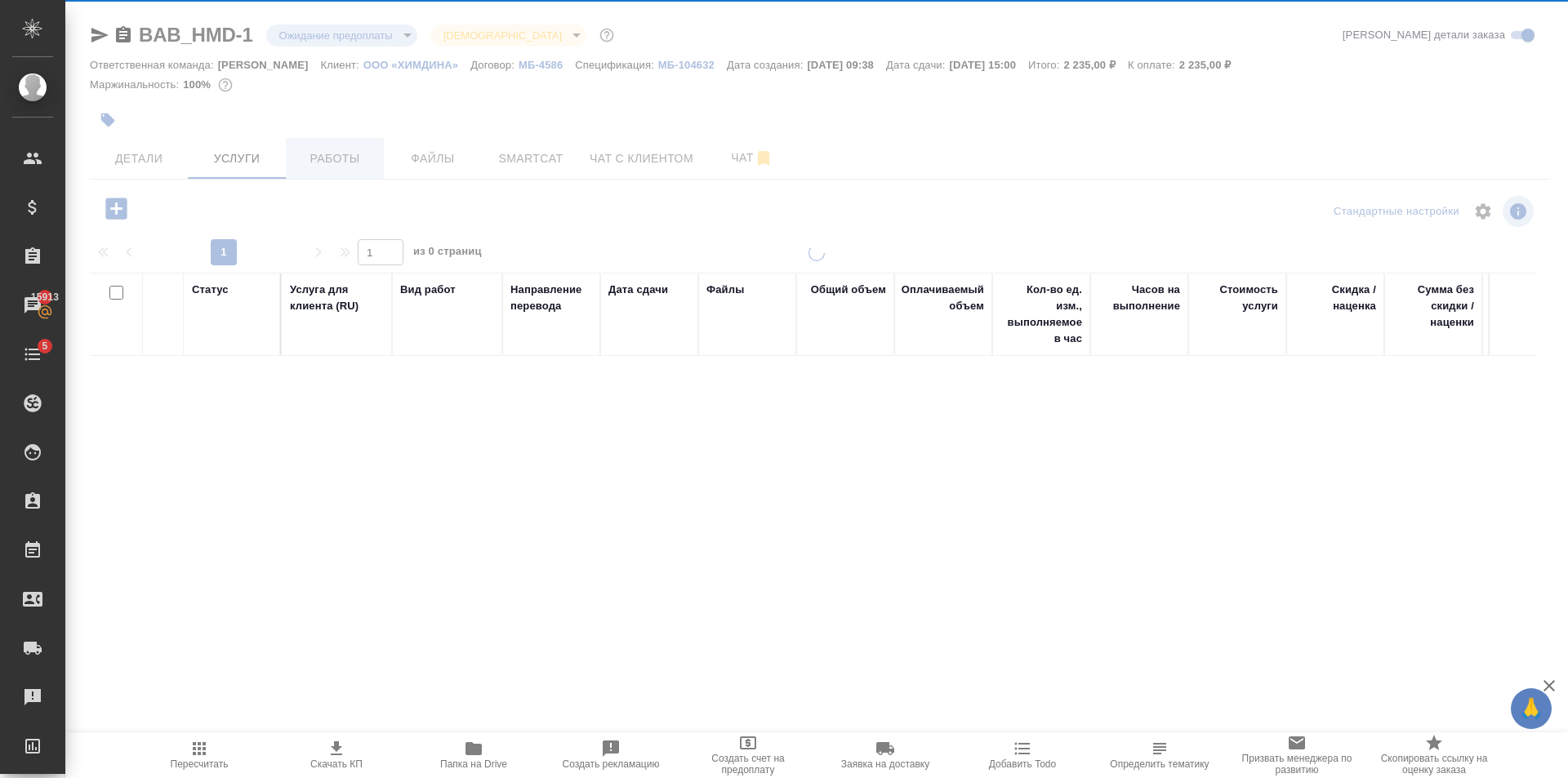
click at [360, 155] on span "Работы" at bounding box center [335, 159] width 78 height 20
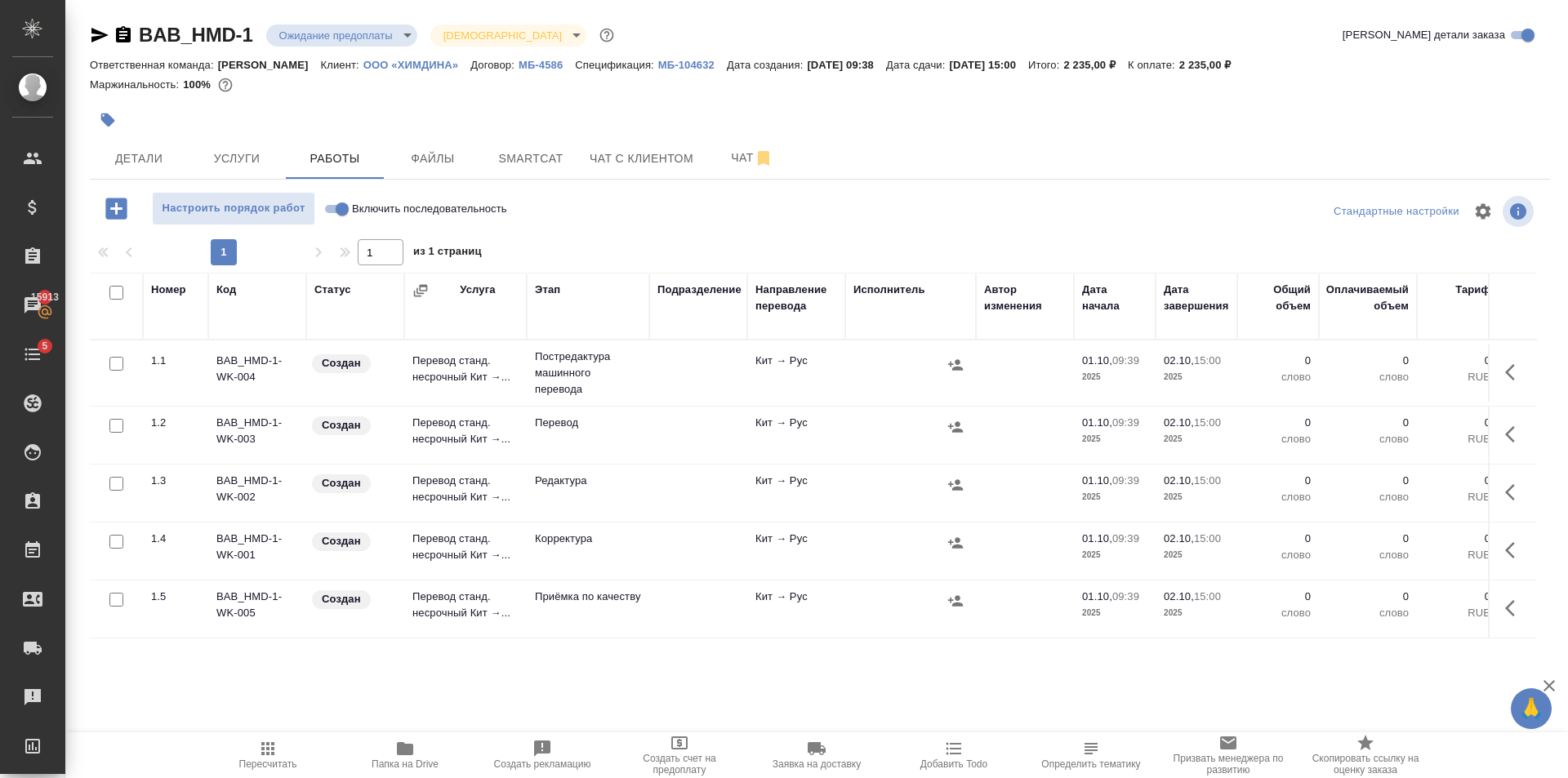
click at [363, 211] on span "Включить последовательность" at bounding box center [429, 208] width 155 height 16
click at [363, 211] on input "Включить последовательность" at bounding box center [341, 209] width 59 height 20
checkbox input "true"
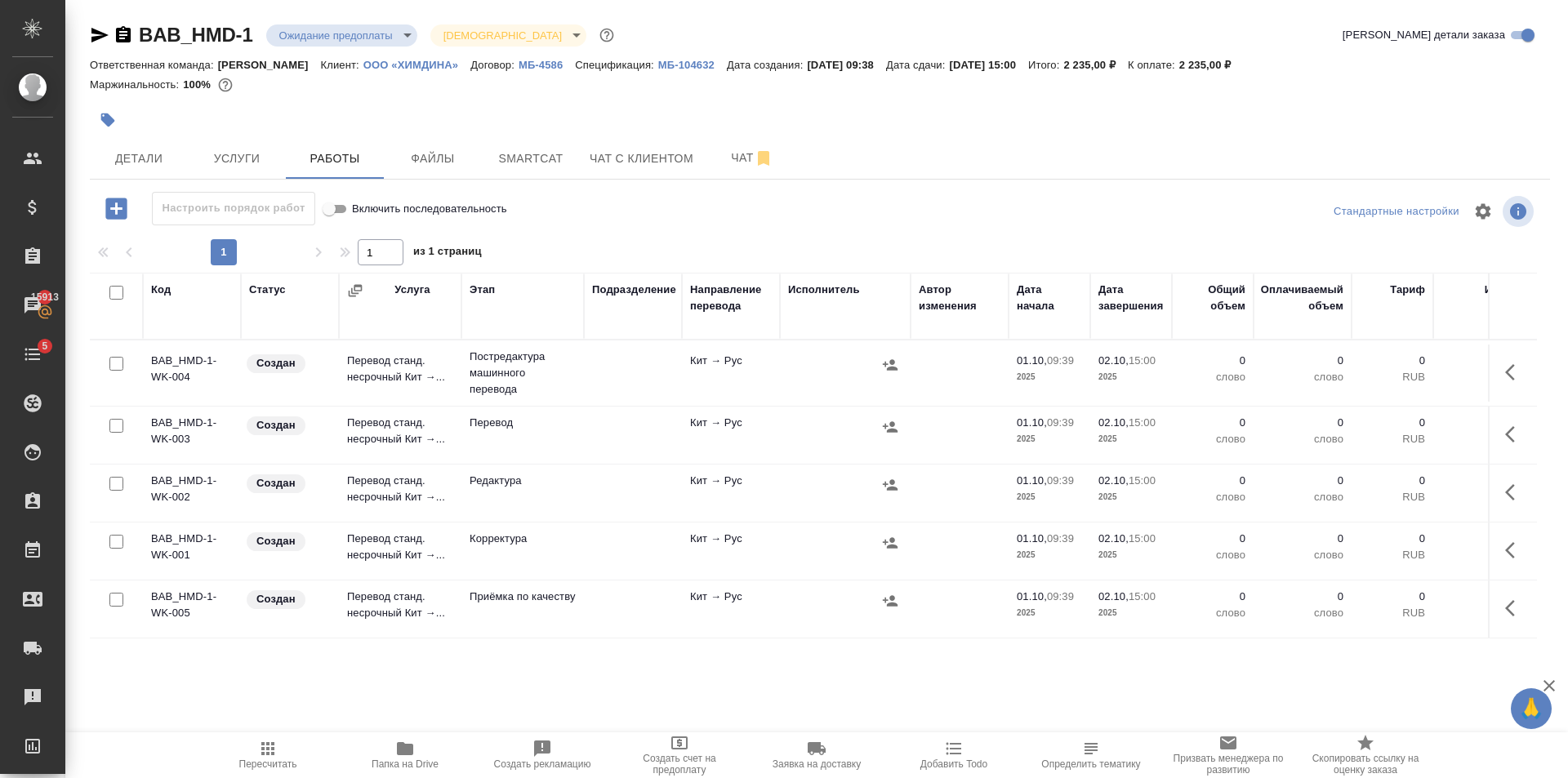
click at [116, 363] on input "checkbox" at bounding box center [116, 364] width 14 height 14
checkbox input "true"
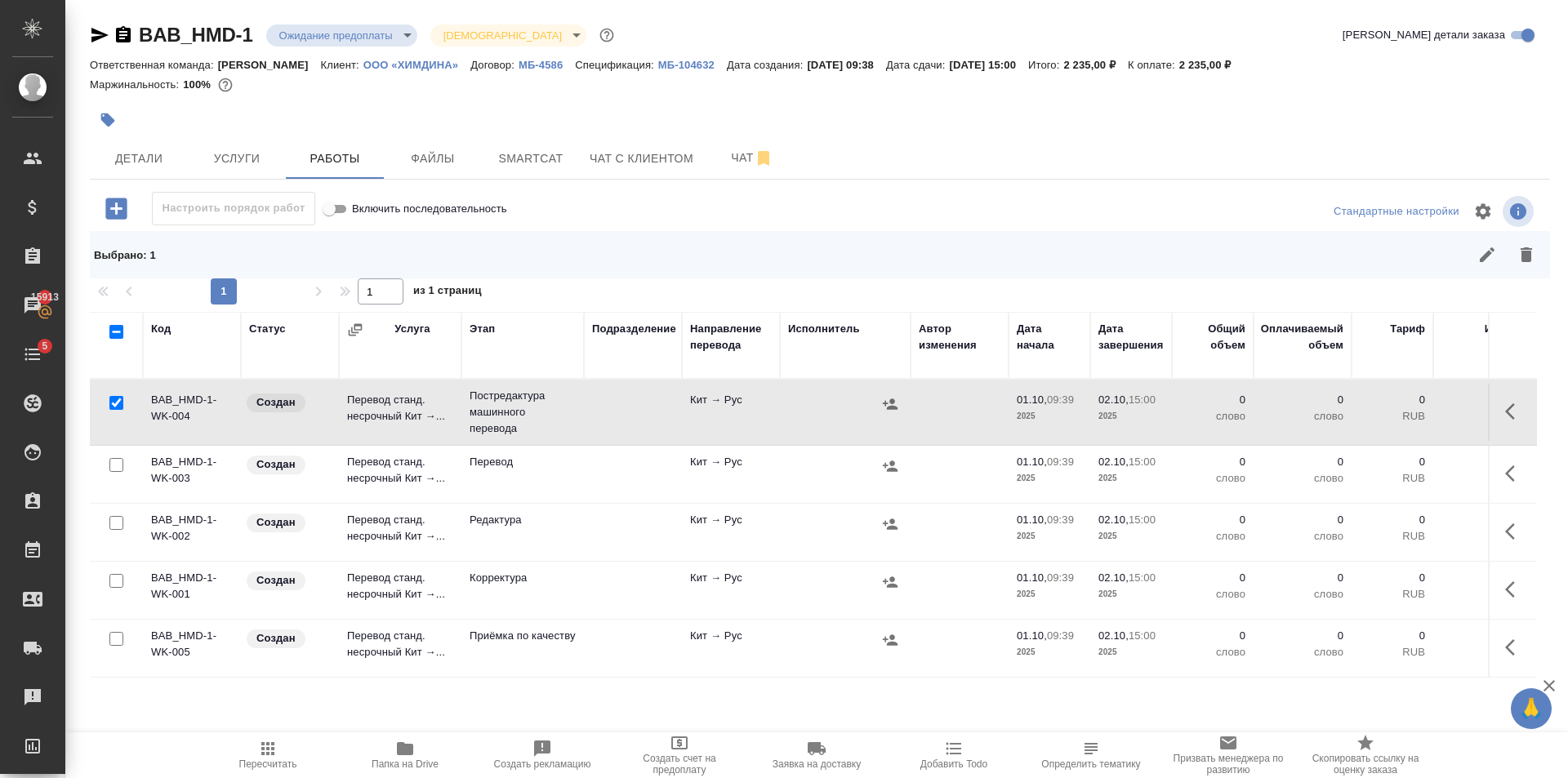
click at [118, 525] on input "checkbox" at bounding box center [116, 523] width 14 height 14
checkbox input "true"
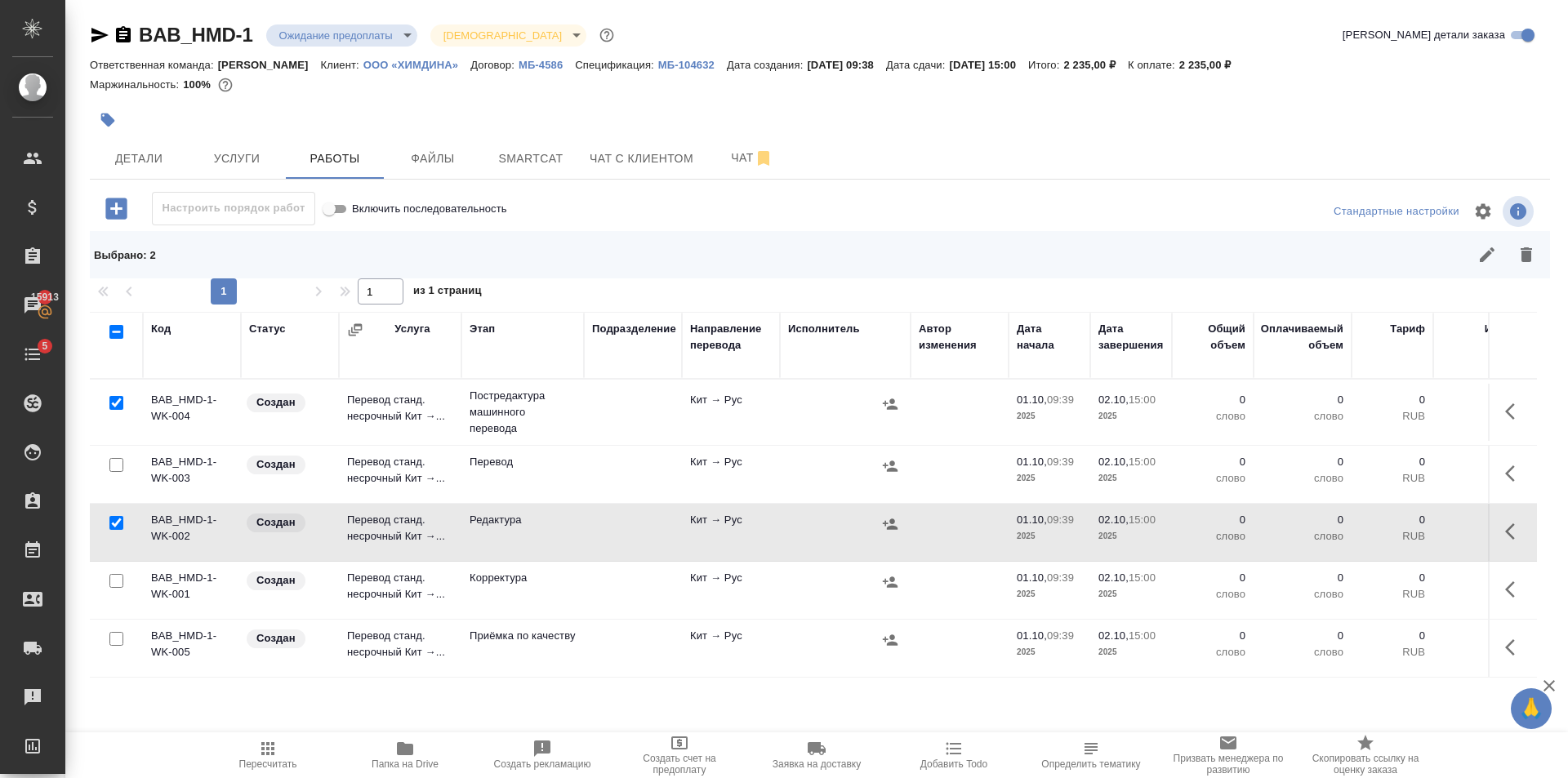
click at [123, 584] on div at bounding box center [116, 581] width 37 height 23
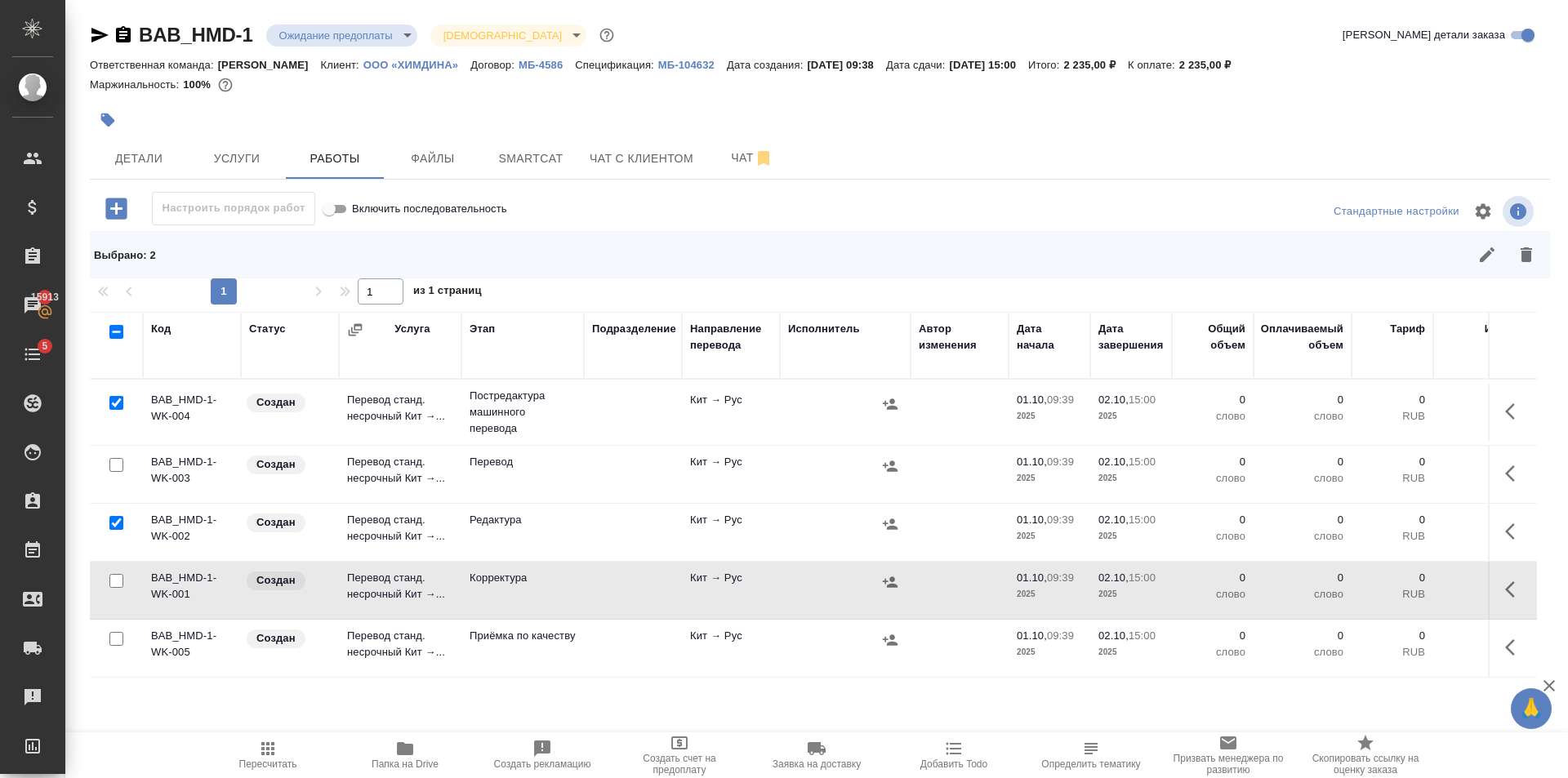
click at [122, 578] on div at bounding box center [116, 581] width 37 height 23
click at [116, 582] on input "checkbox" at bounding box center [116, 581] width 14 height 14
checkbox input "true"
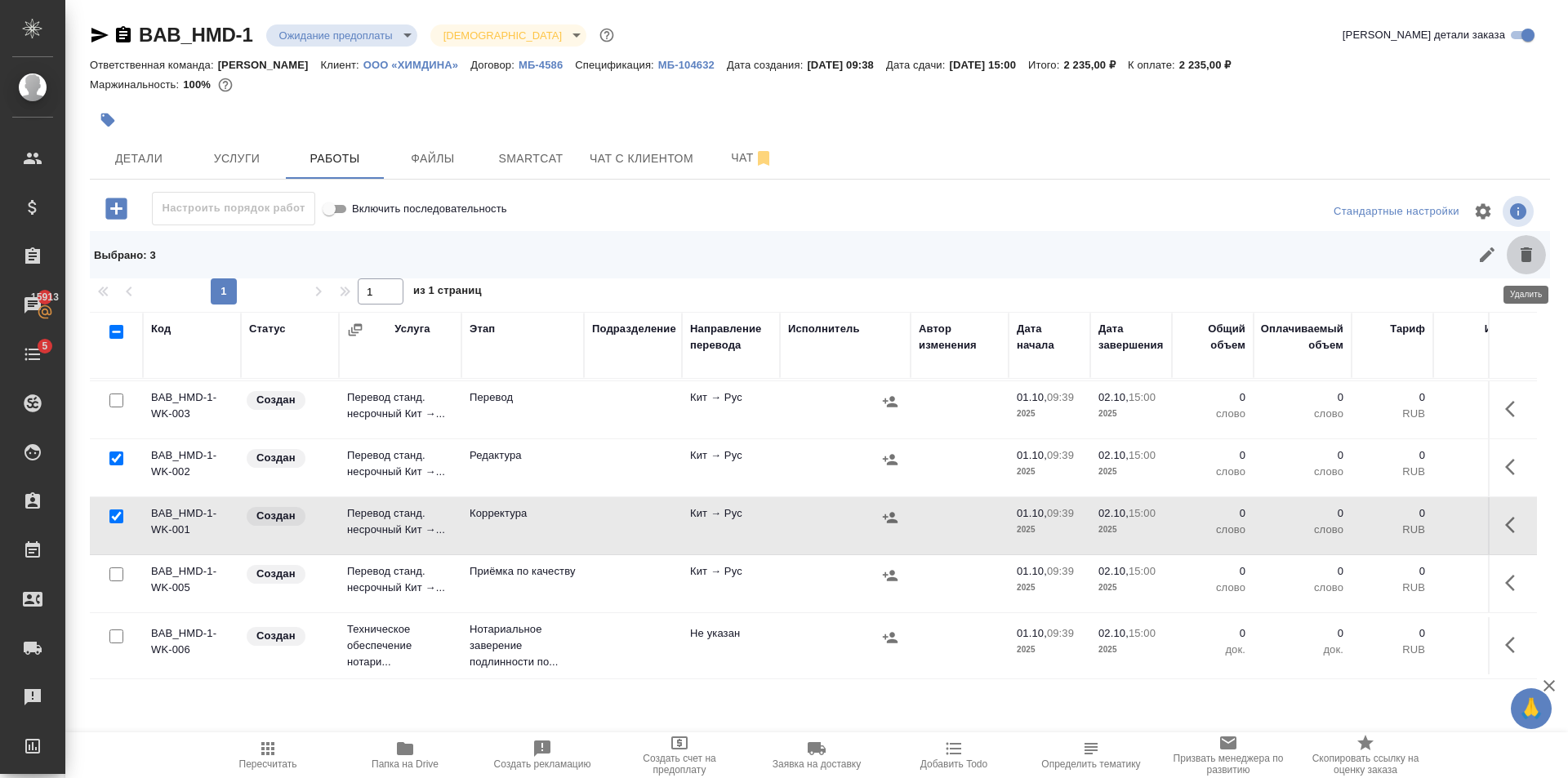
click at [1526, 259] on icon "button" at bounding box center [1526, 254] width 11 height 14
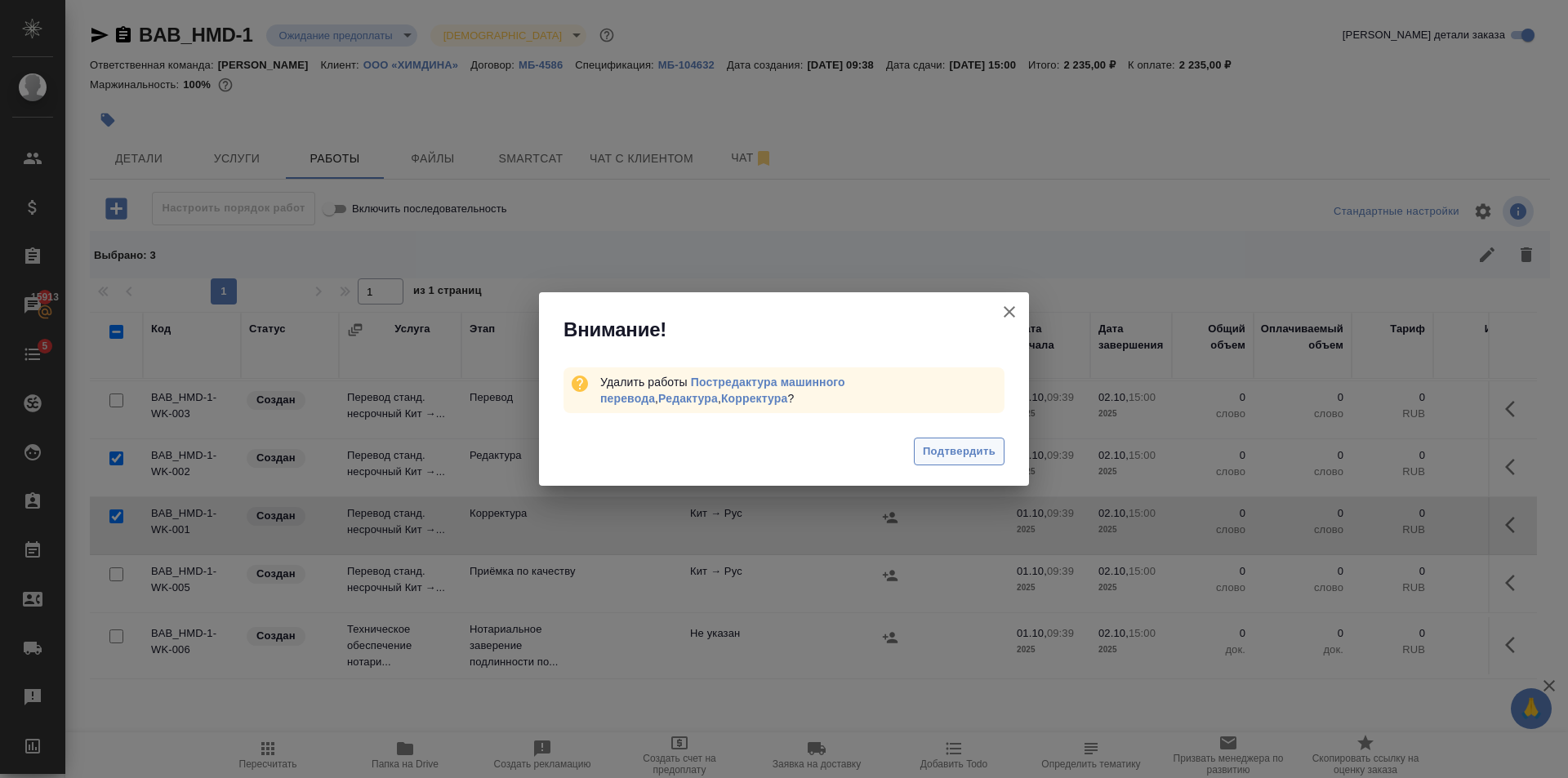
click at [975, 453] on span "Подтвердить" at bounding box center [959, 452] width 73 height 19
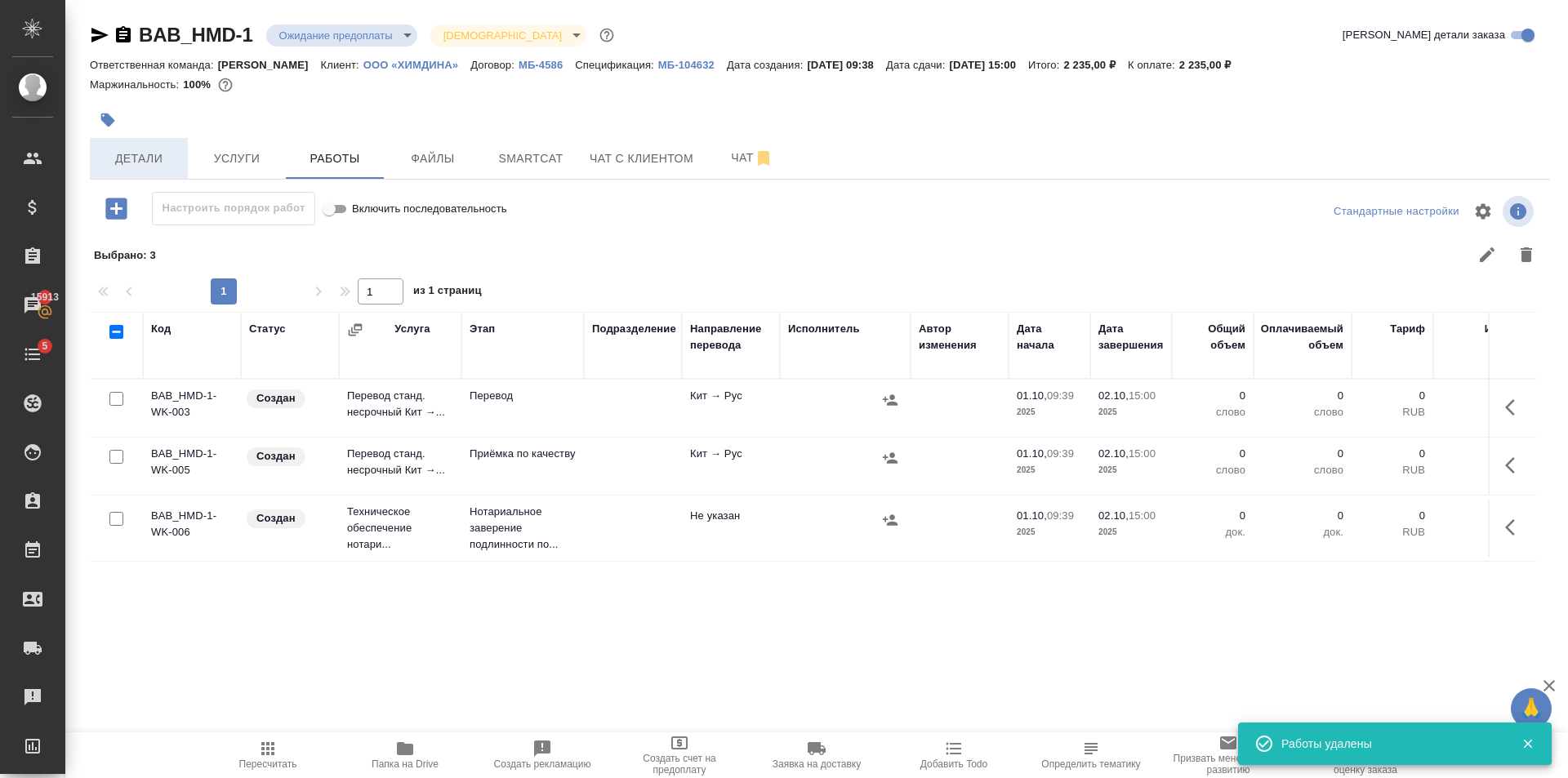
scroll to position [0, 0]
click at [144, 158] on span "Детали" at bounding box center [138, 159] width 78 height 20
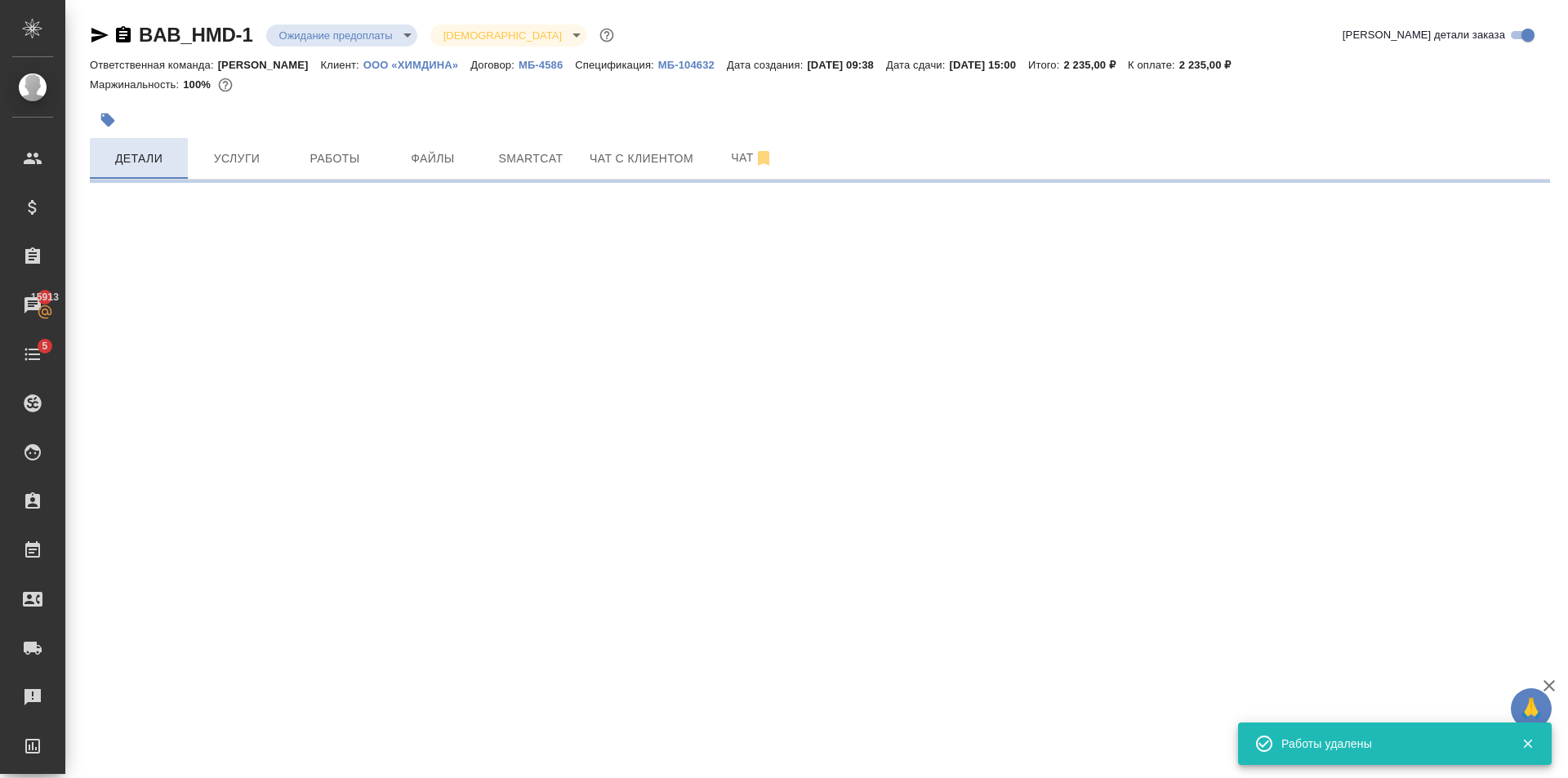
select select "RU"
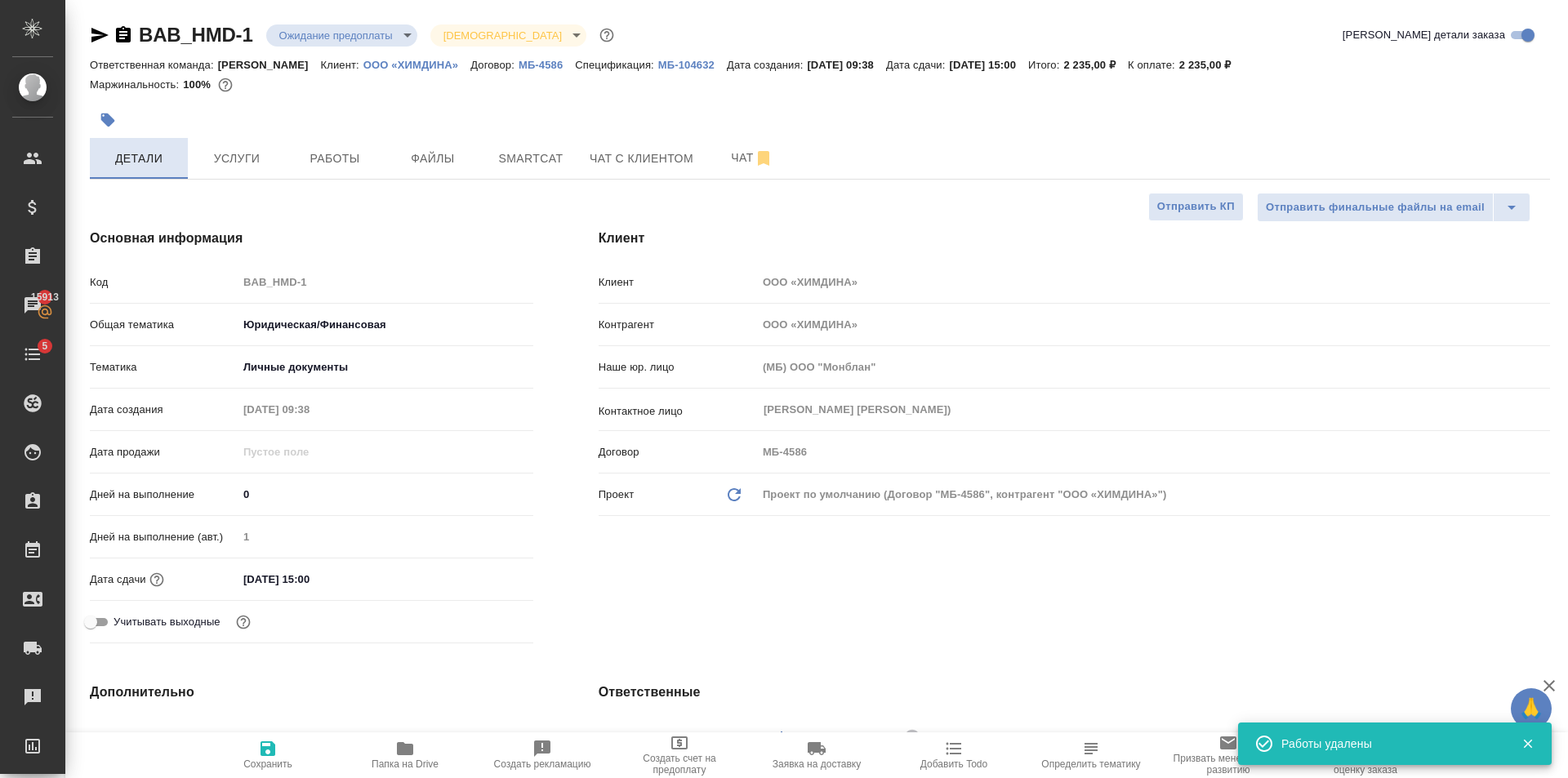
type textarea "x"
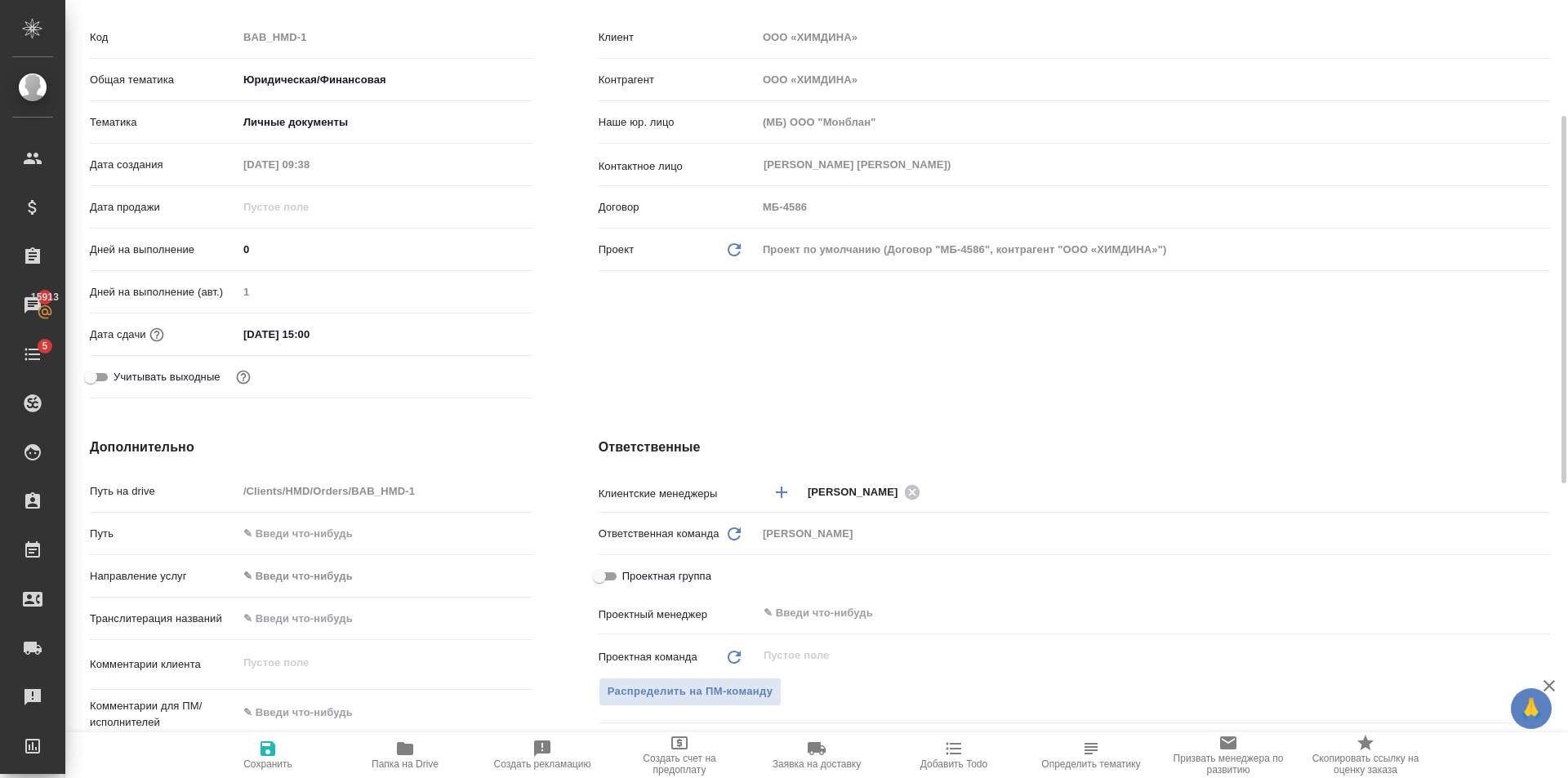
scroll to position [327, 0]
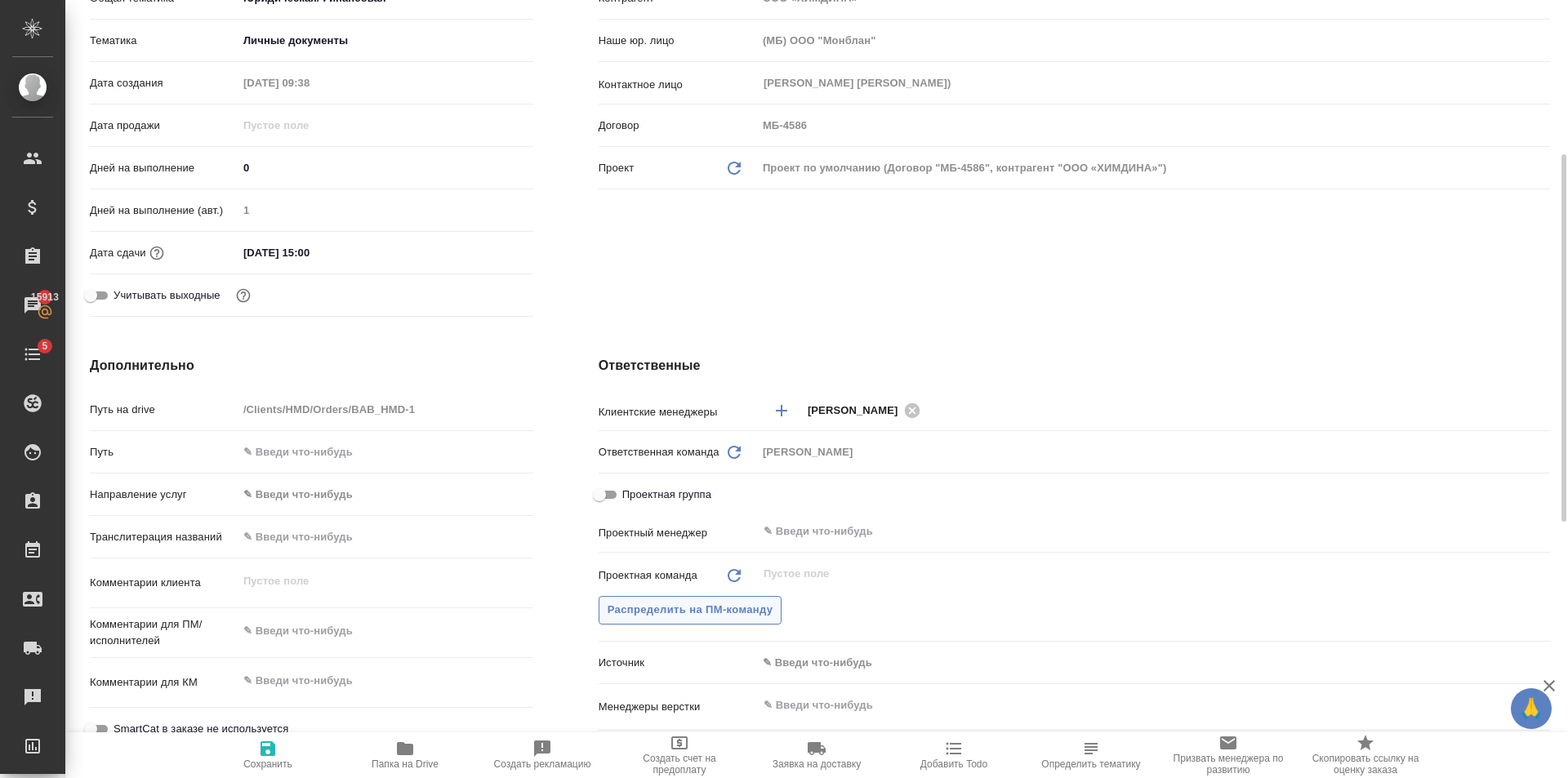
click at [735, 610] on span "Распределить на ПМ-команду" at bounding box center [690, 611] width 166 height 19
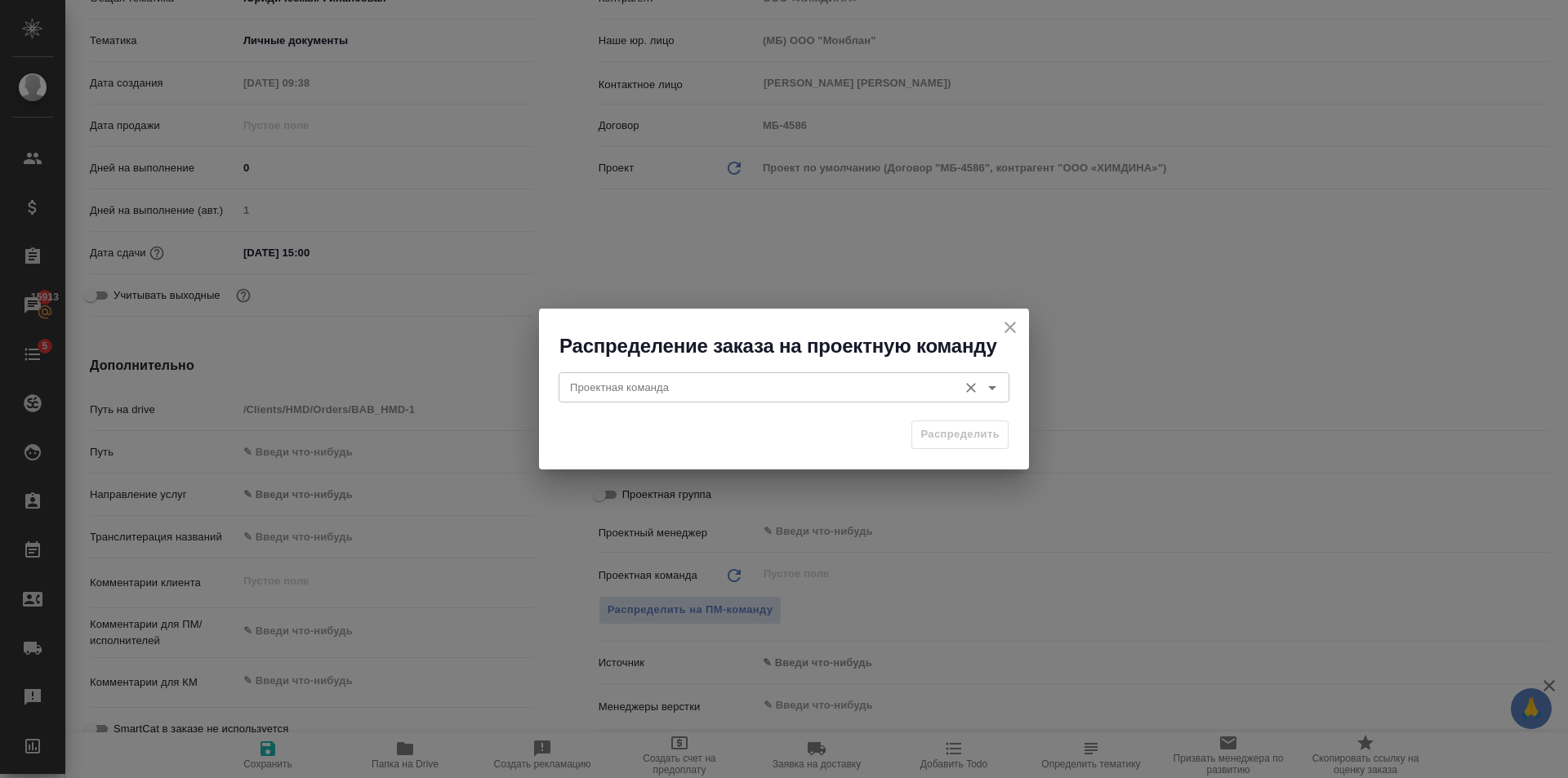
click at [650, 397] on div "Проектная команда" at bounding box center [784, 386] width 451 height 30
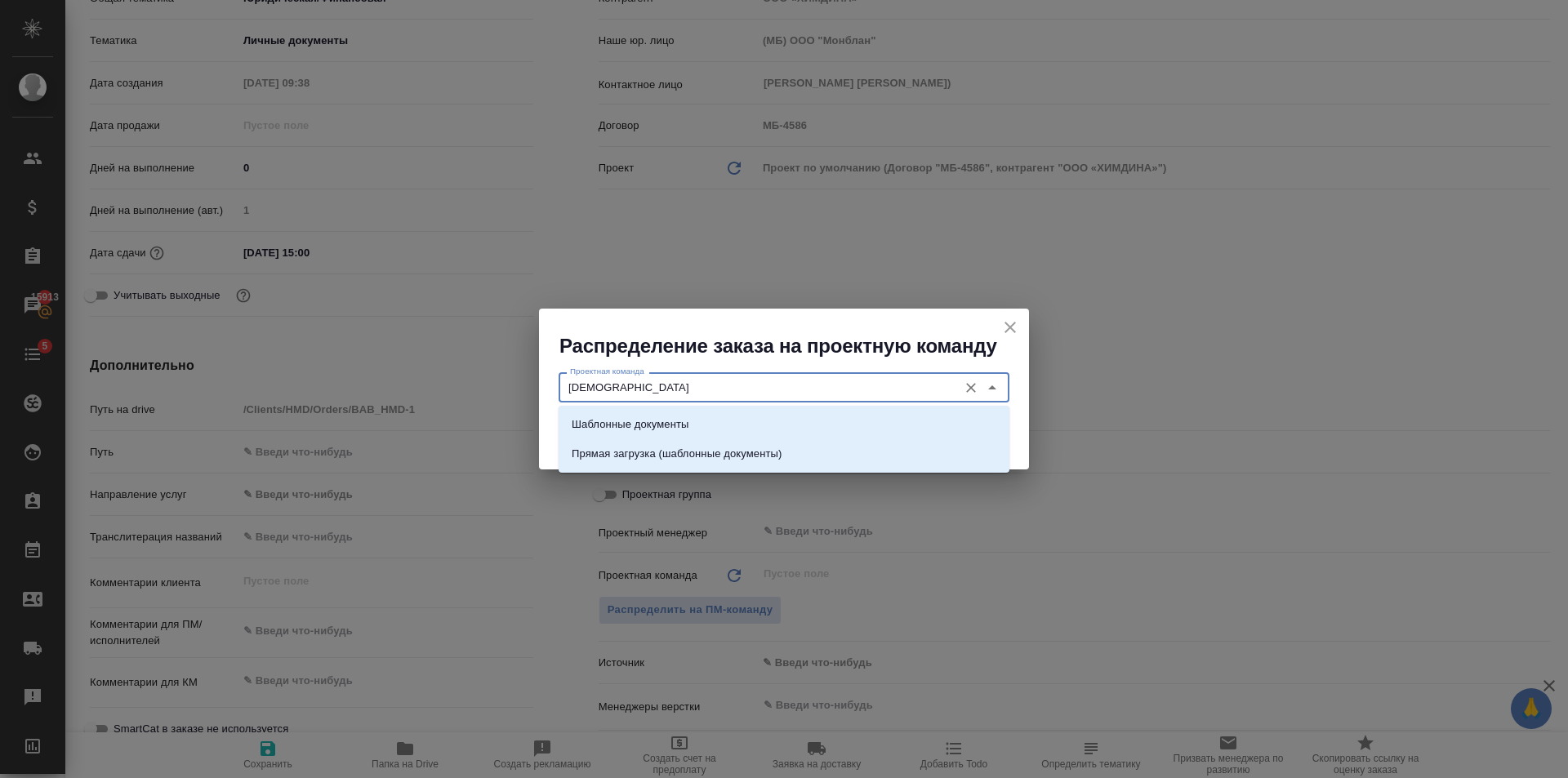
click at [718, 406] on div "Шаблонные документы Прямая загрузка (шаблонные документы)" at bounding box center [784, 439] width 451 height 67
click at [731, 416] on li "Шаблонные документы" at bounding box center [784, 425] width 451 height 30
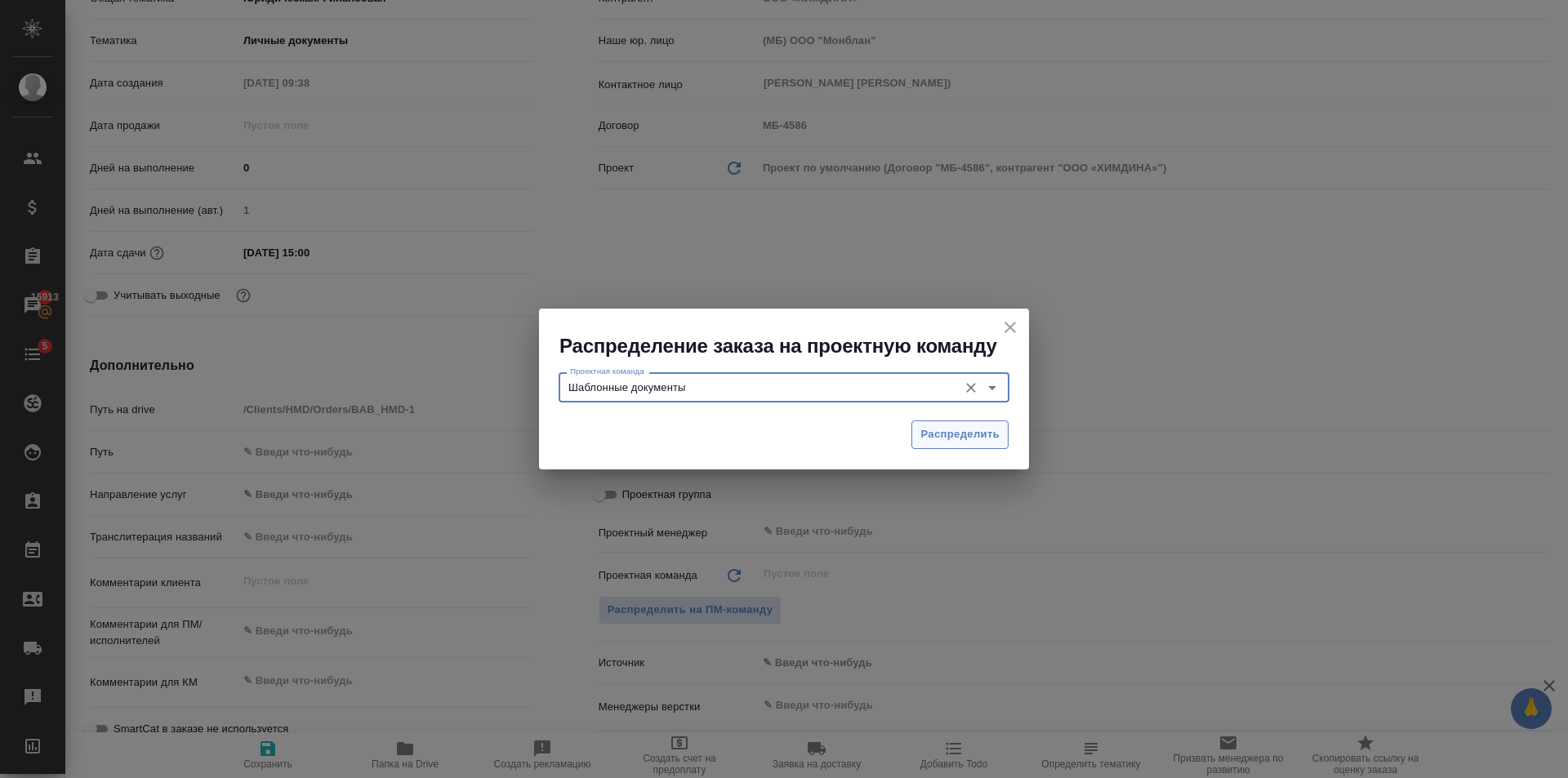
type input "Шаблонные документы"
click at [962, 436] on span "Распределить" at bounding box center [959, 435] width 79 height 19
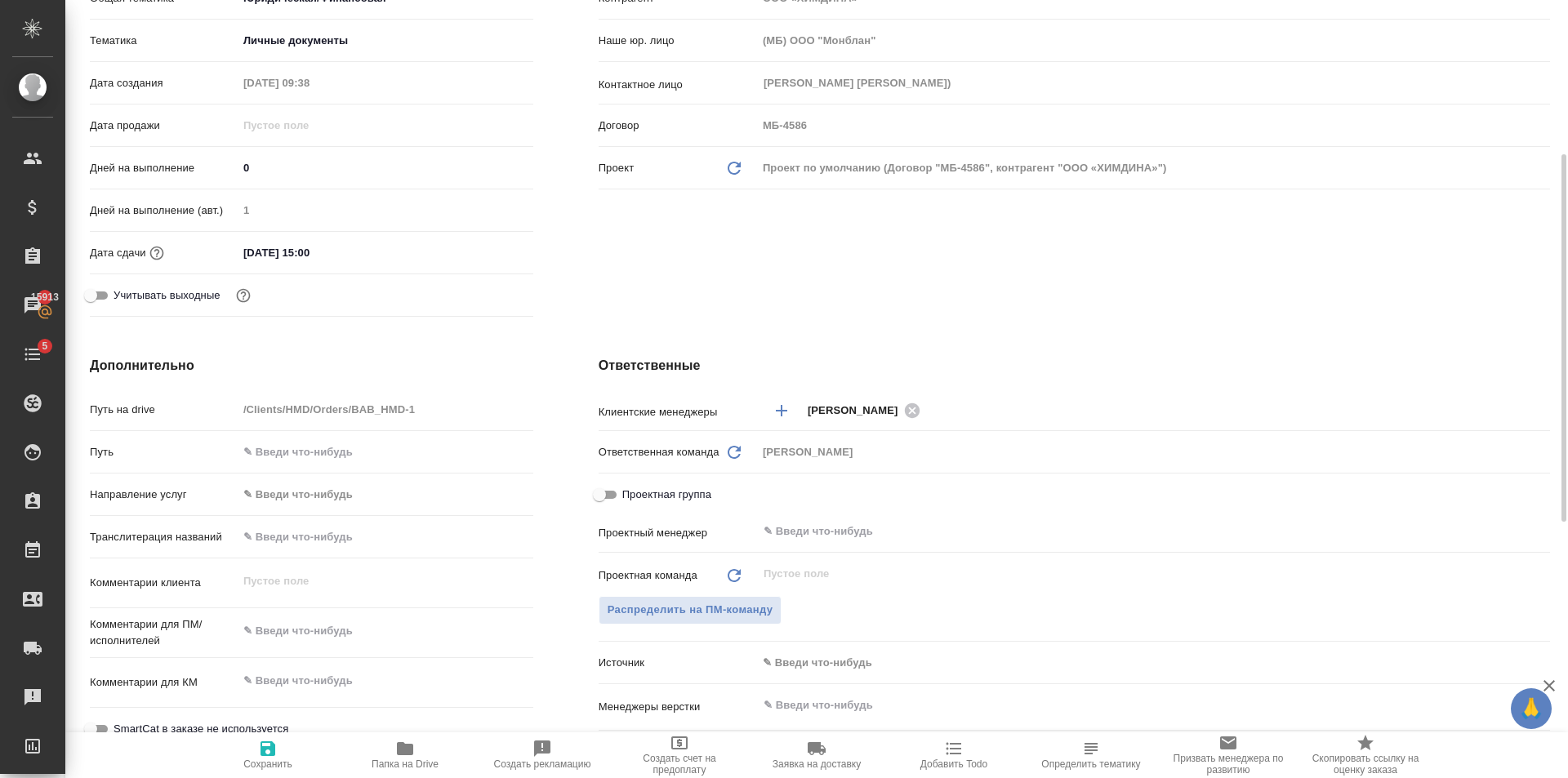
type textarea "x"
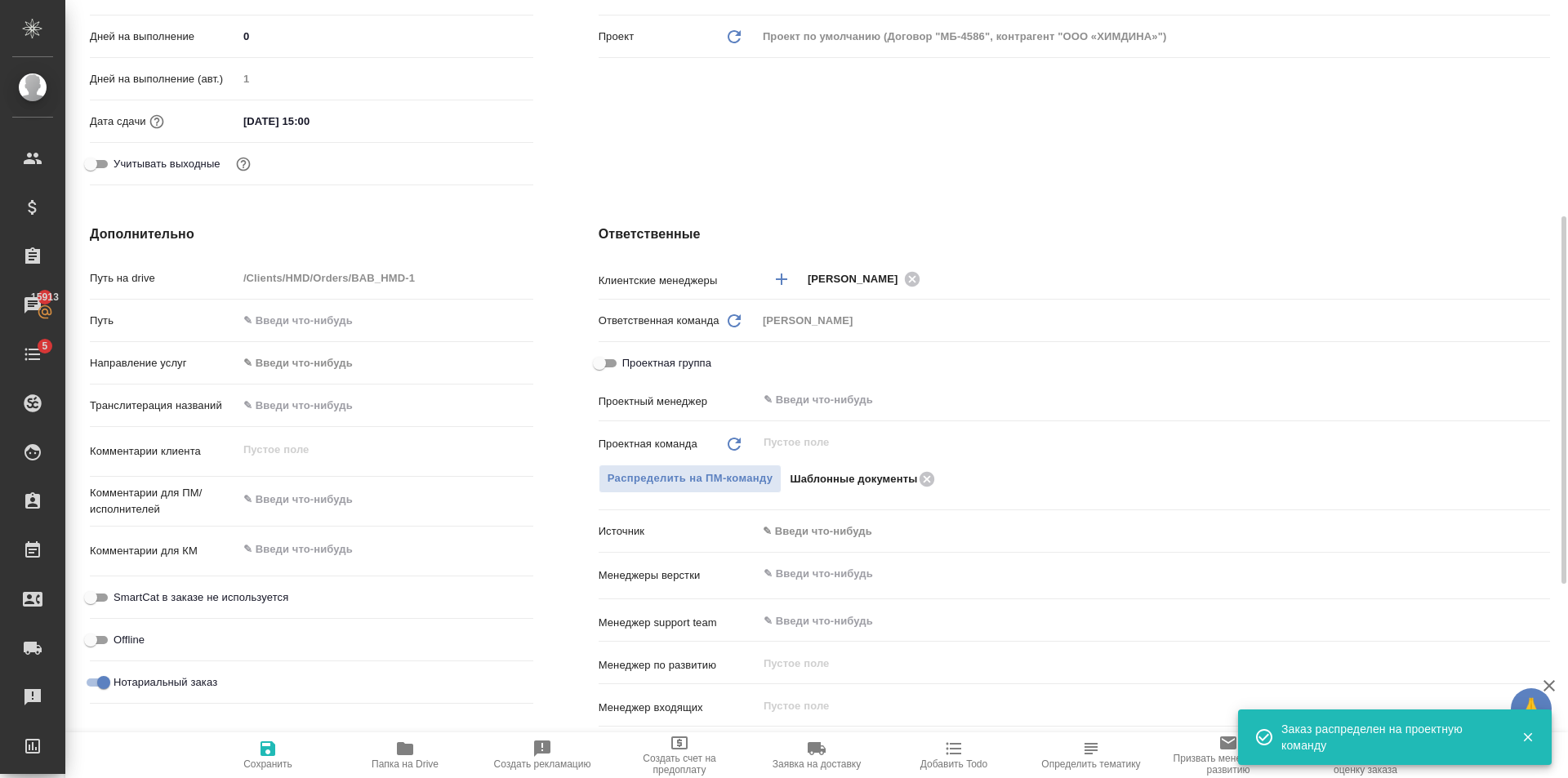
scroll to position [0, 0]
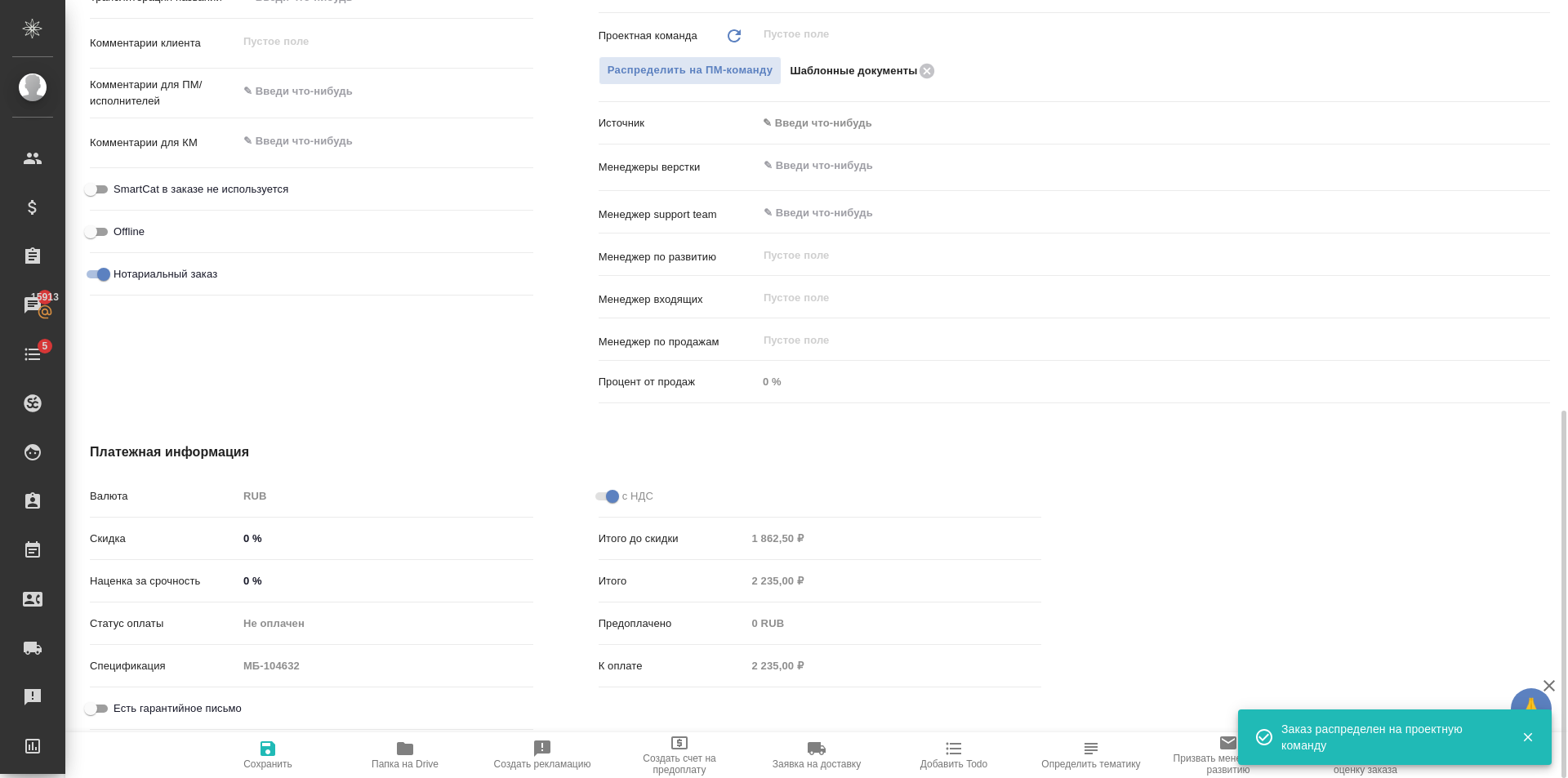
click at [152, 711] on span "Есть гарантийное письмо" at bounding box center [178, 708] width 128 height 16
click at [120, 711] on input "Есть гарантийное письмо" at bounding box center [90, 708] width 59 height 20
checkbox input "true"
type textarea "x"
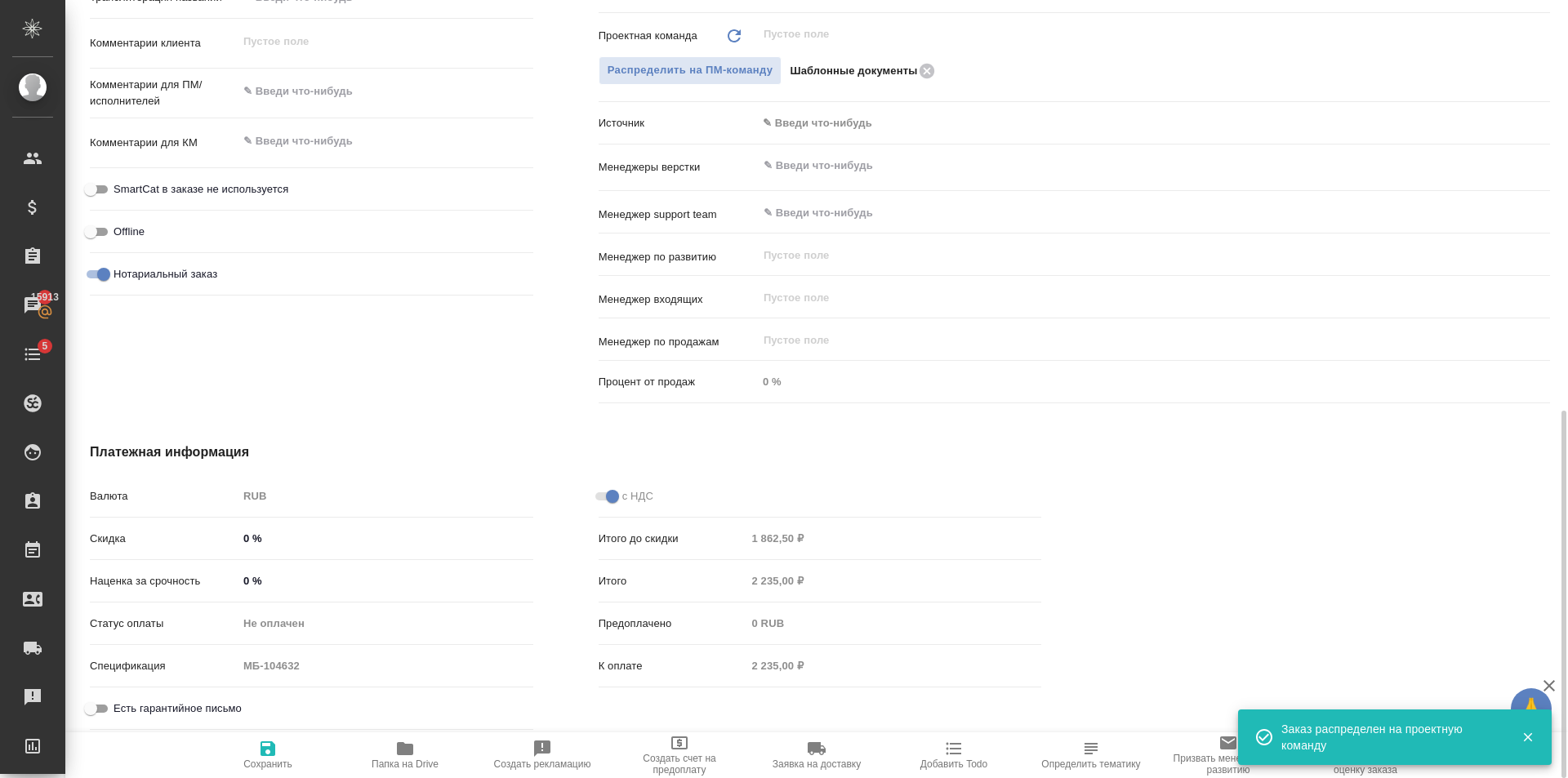
type textarea "x"
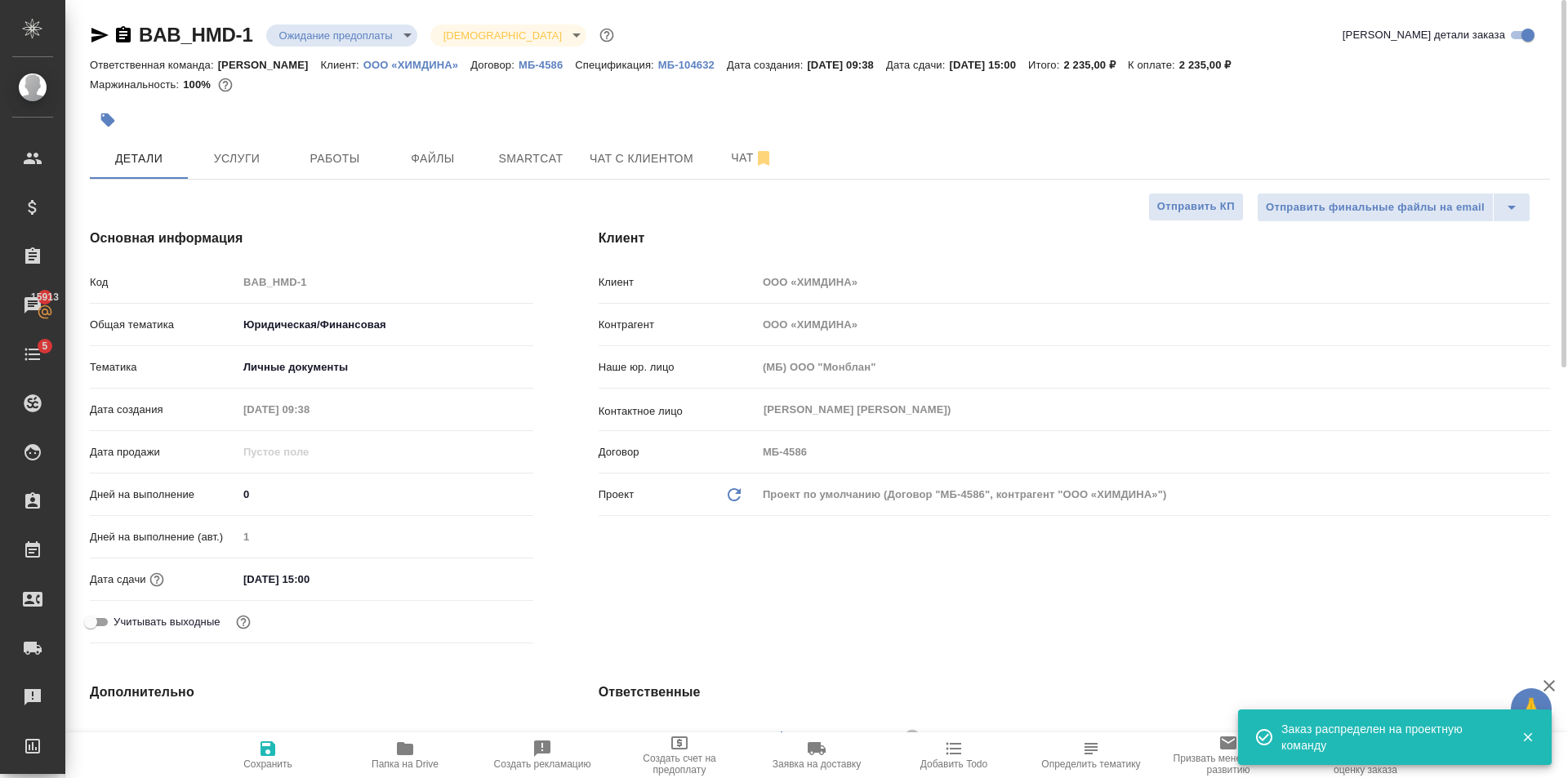
click at [270, 772] on button "Сохранить" at bounding box center [268, 755] width 137 height 46
type textarea "x"
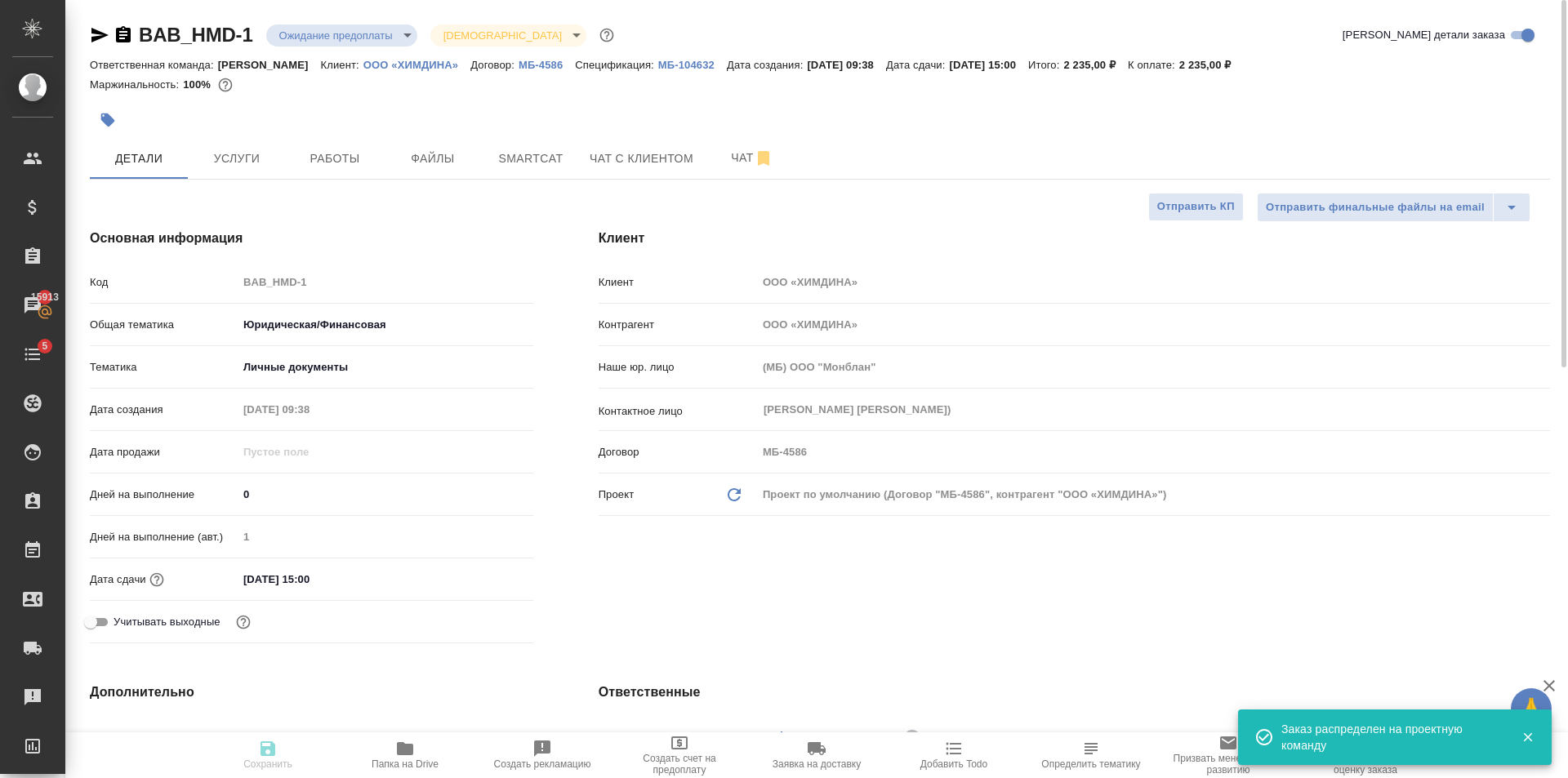
type textarea "x"
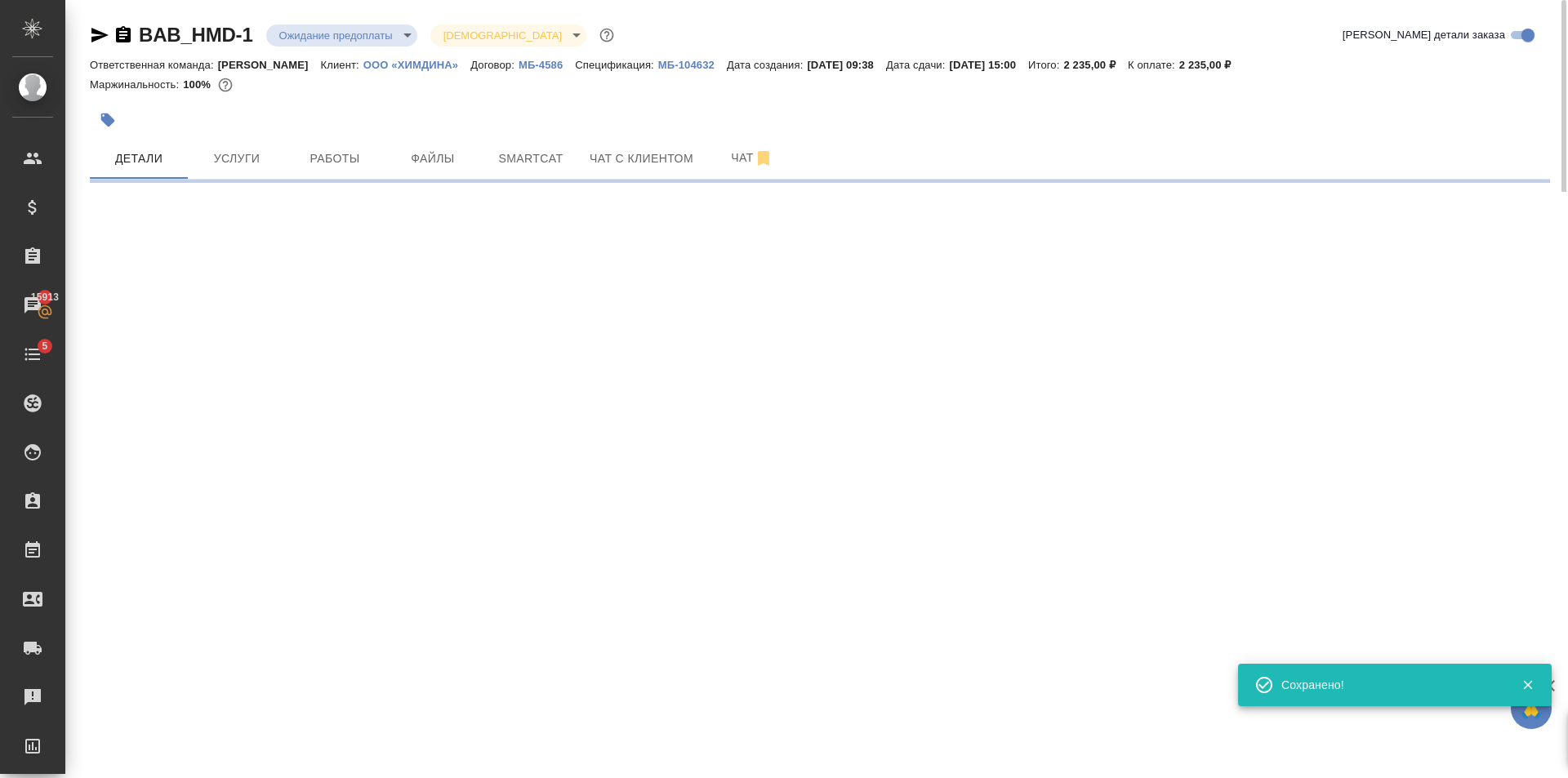
select select "RU"
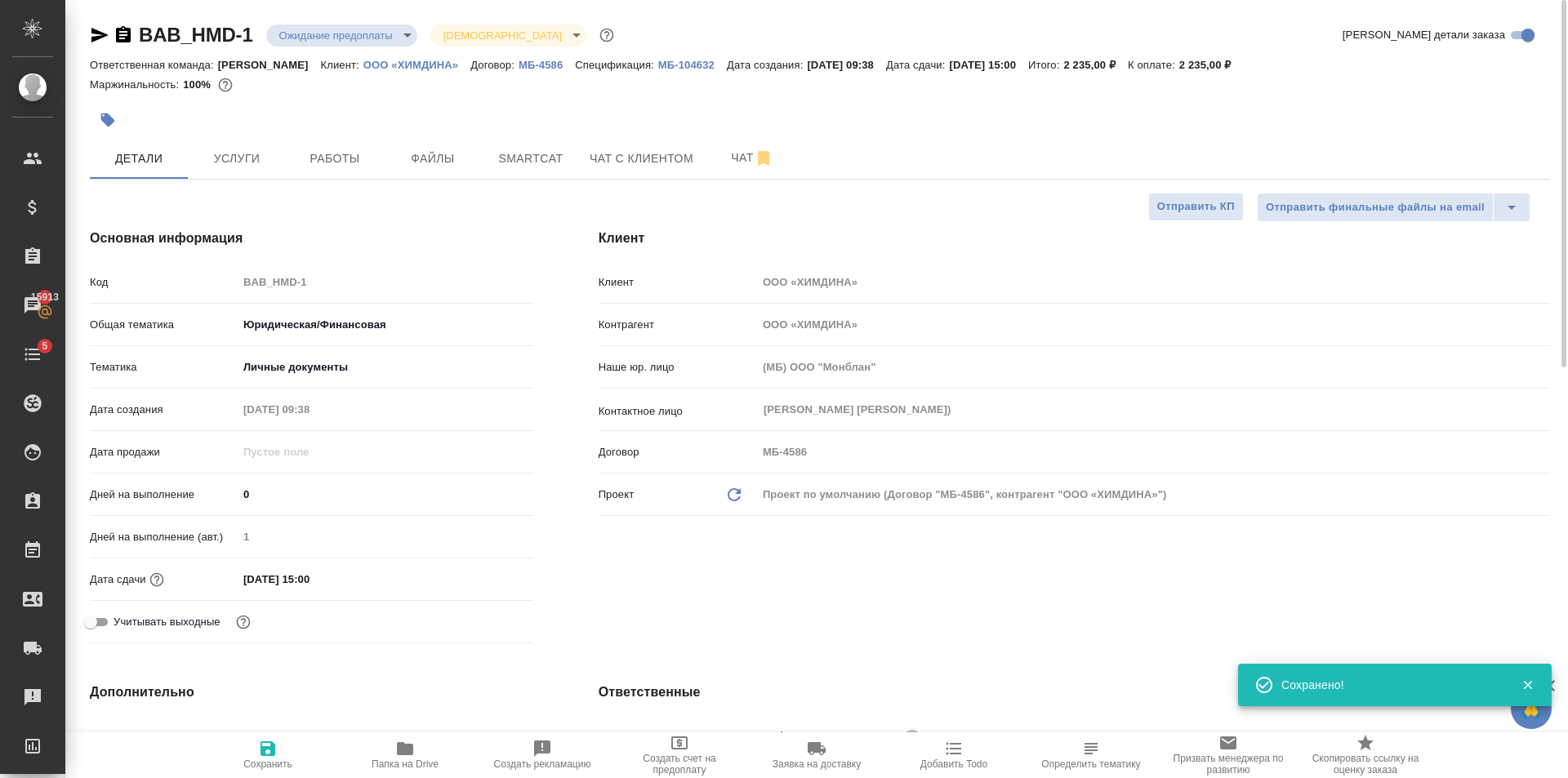
type textarea "x"
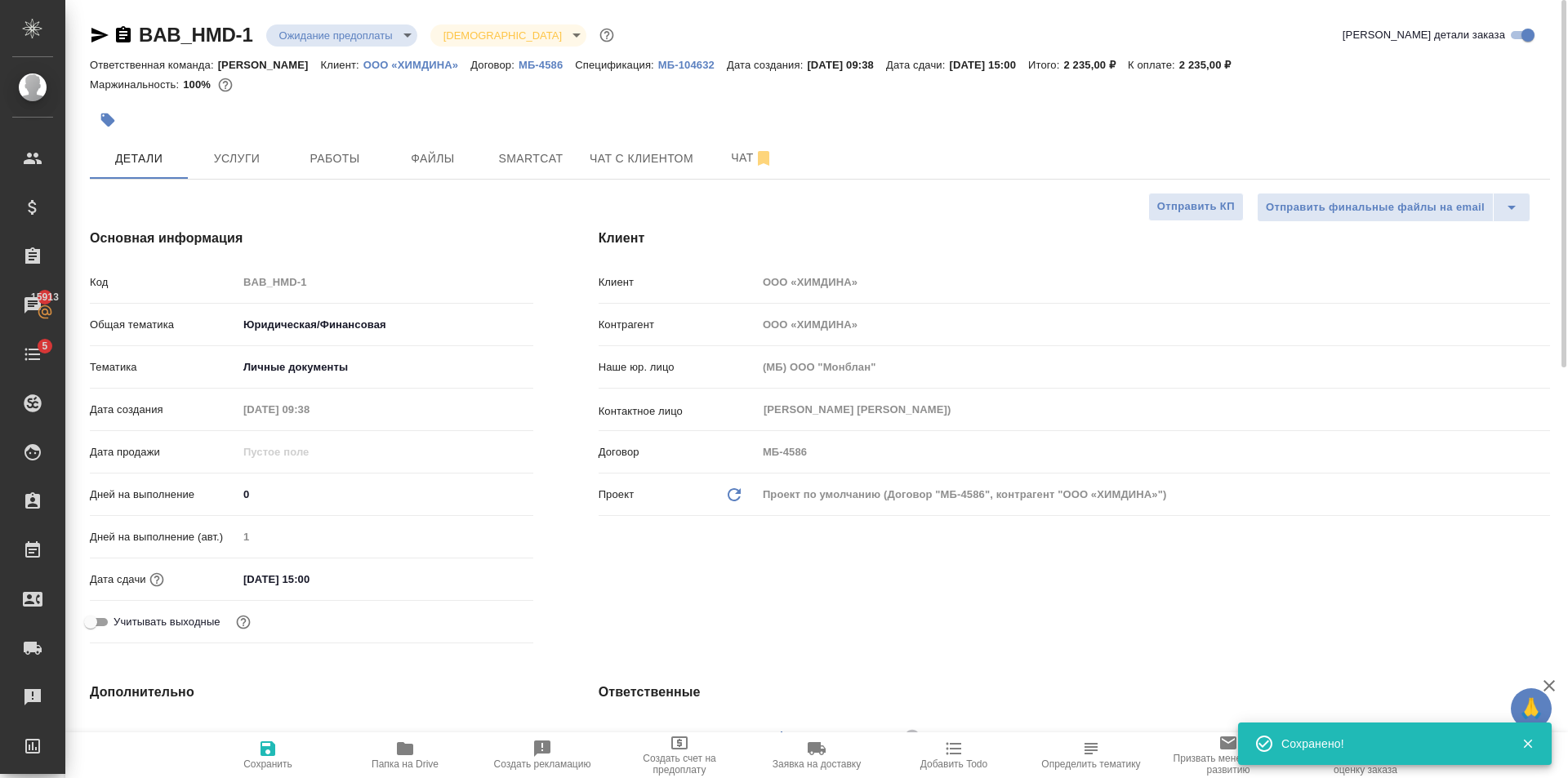
type textarea "x"
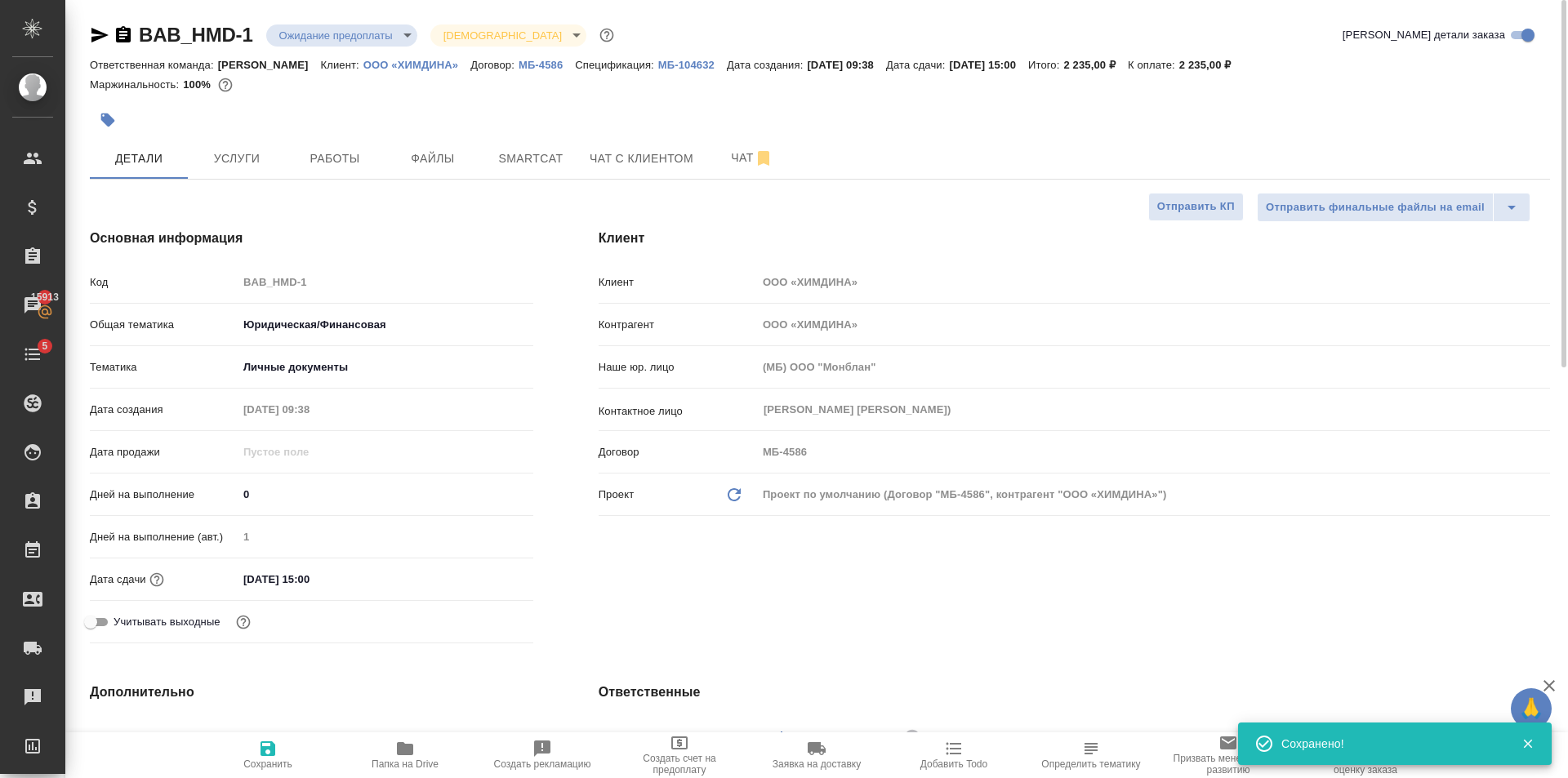
type textarea "x"
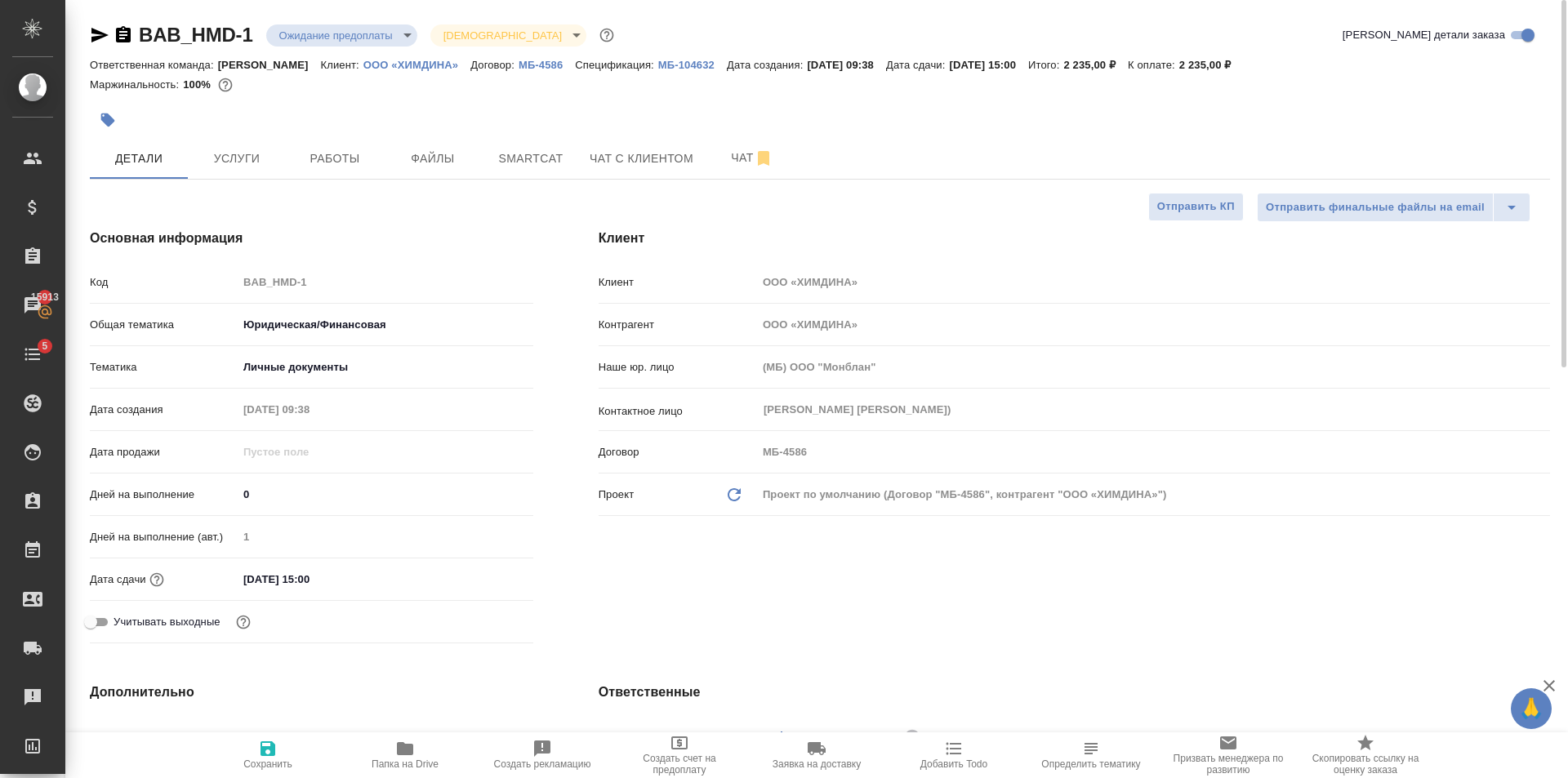
click at [377, 36] on body "🙏 .cls-1 fill:#fff; AWATERA Golubev Dmitry Клиенты Спецификации Заказы 15913 Ча…" at bounding box center [784, 389] width 1568 height 778
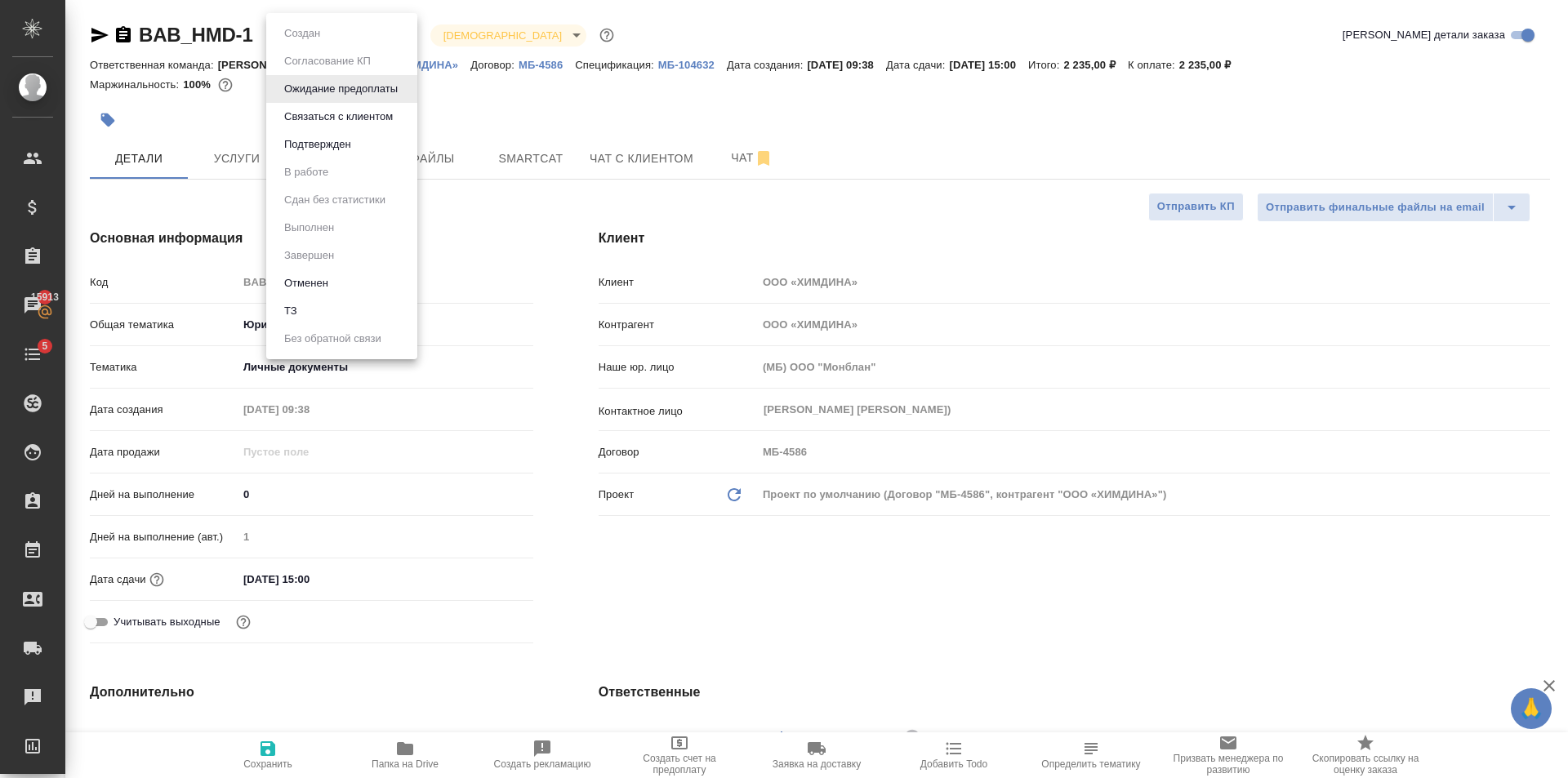
click at [348, 147] on button "Подтвержден" at bounding box center [318, 144] width 76 height 18
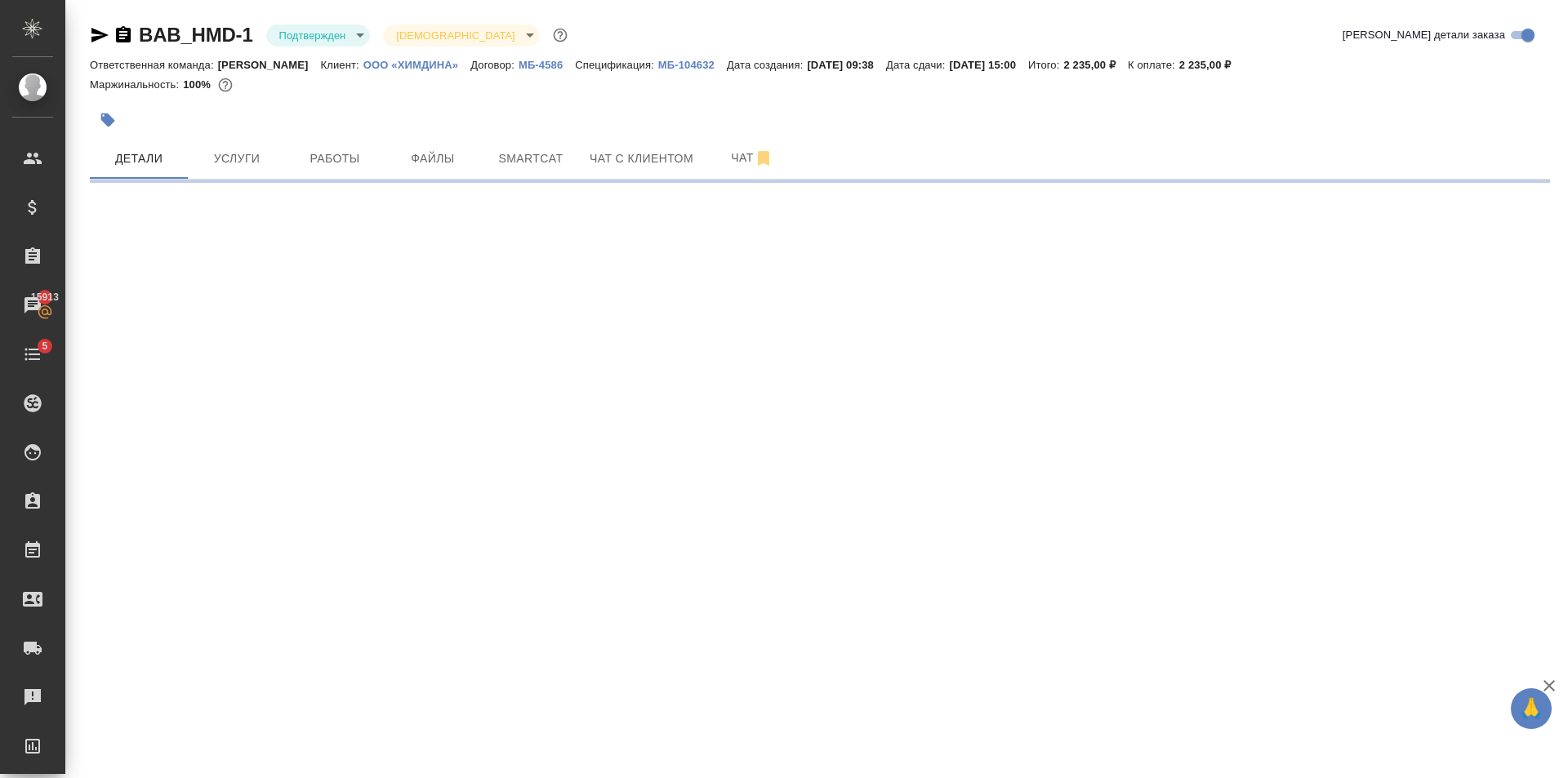
select select "RU"
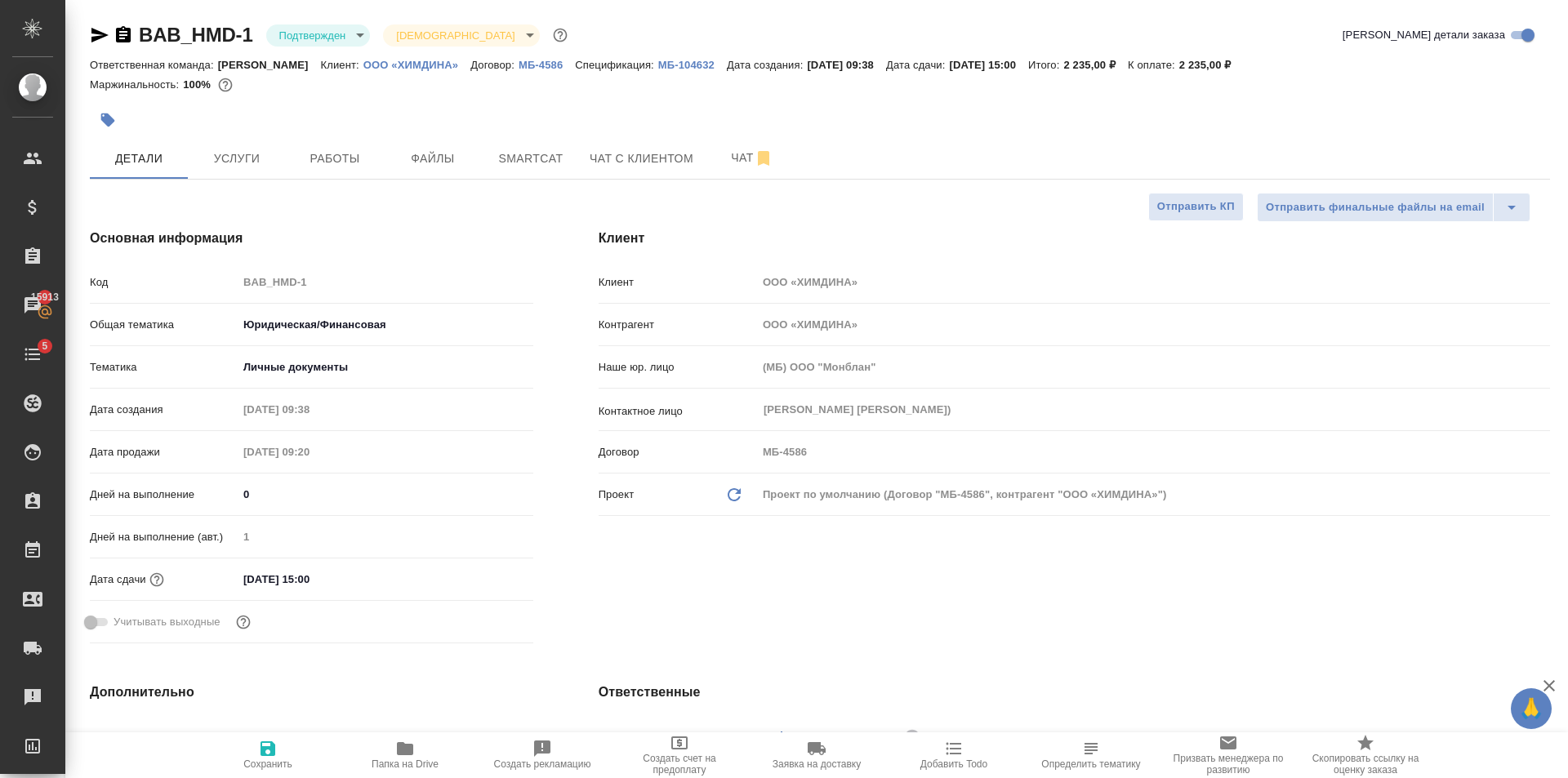
type textarea "x"
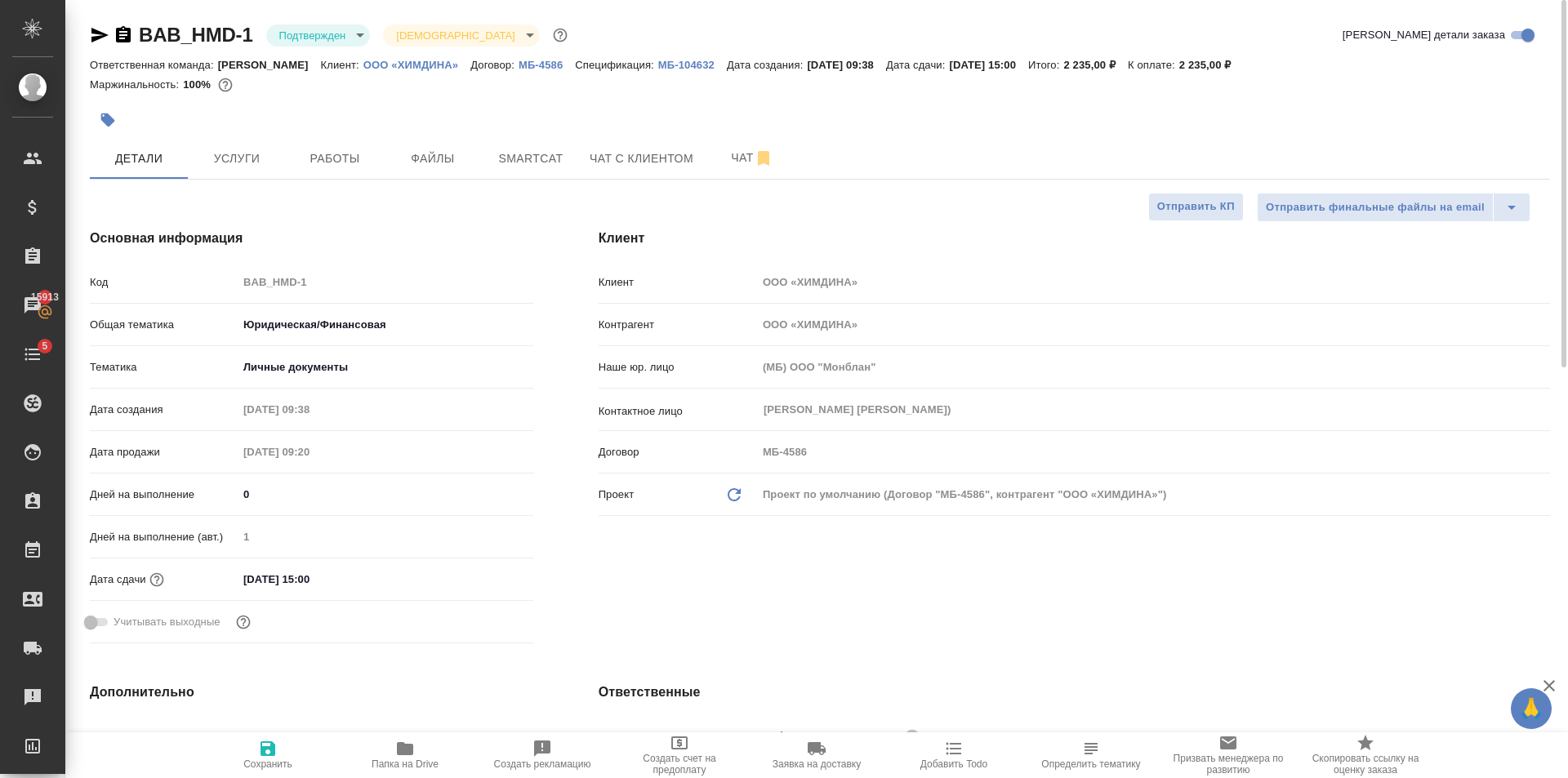
type textarea "x"
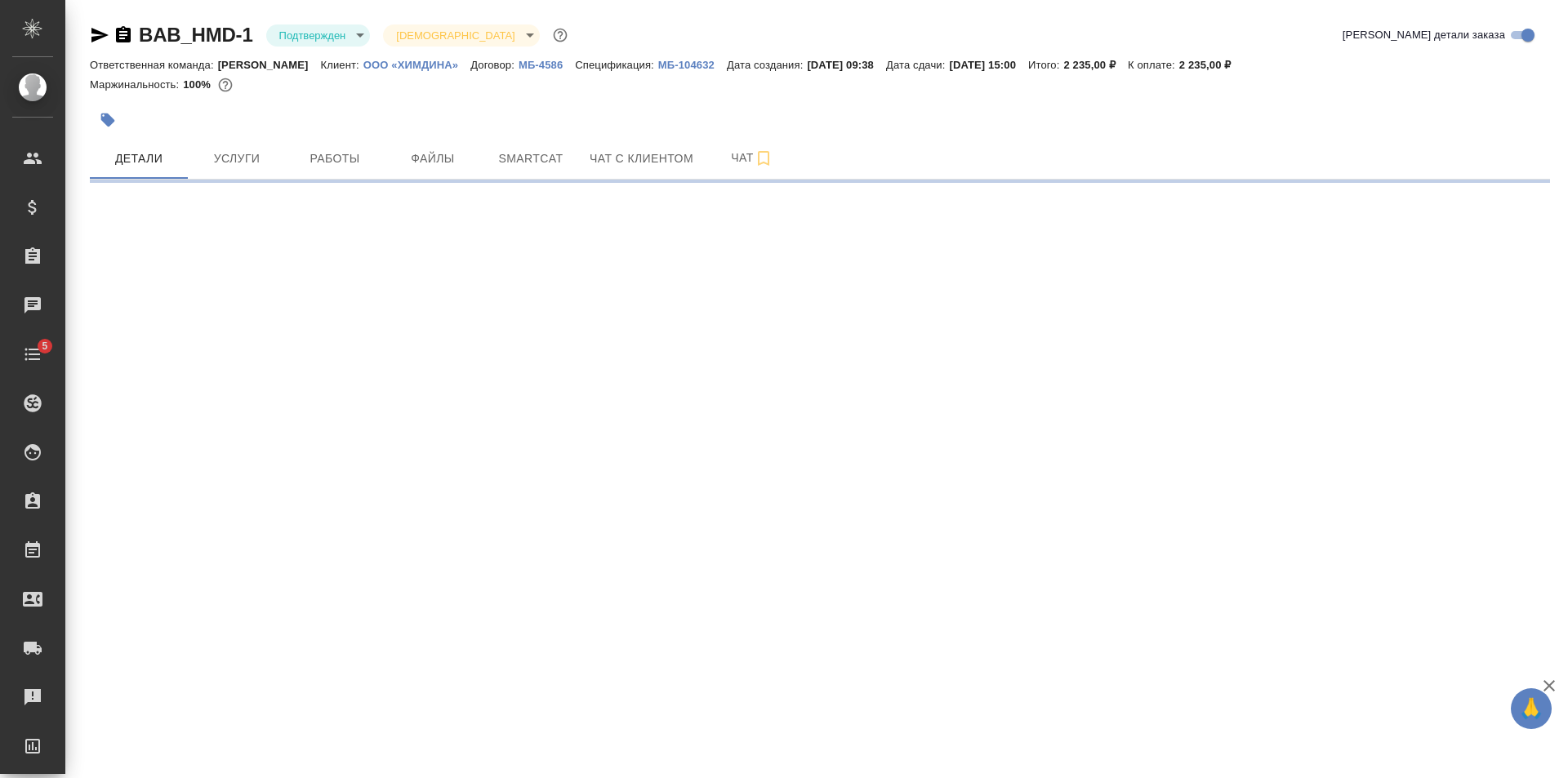
select select "RU"
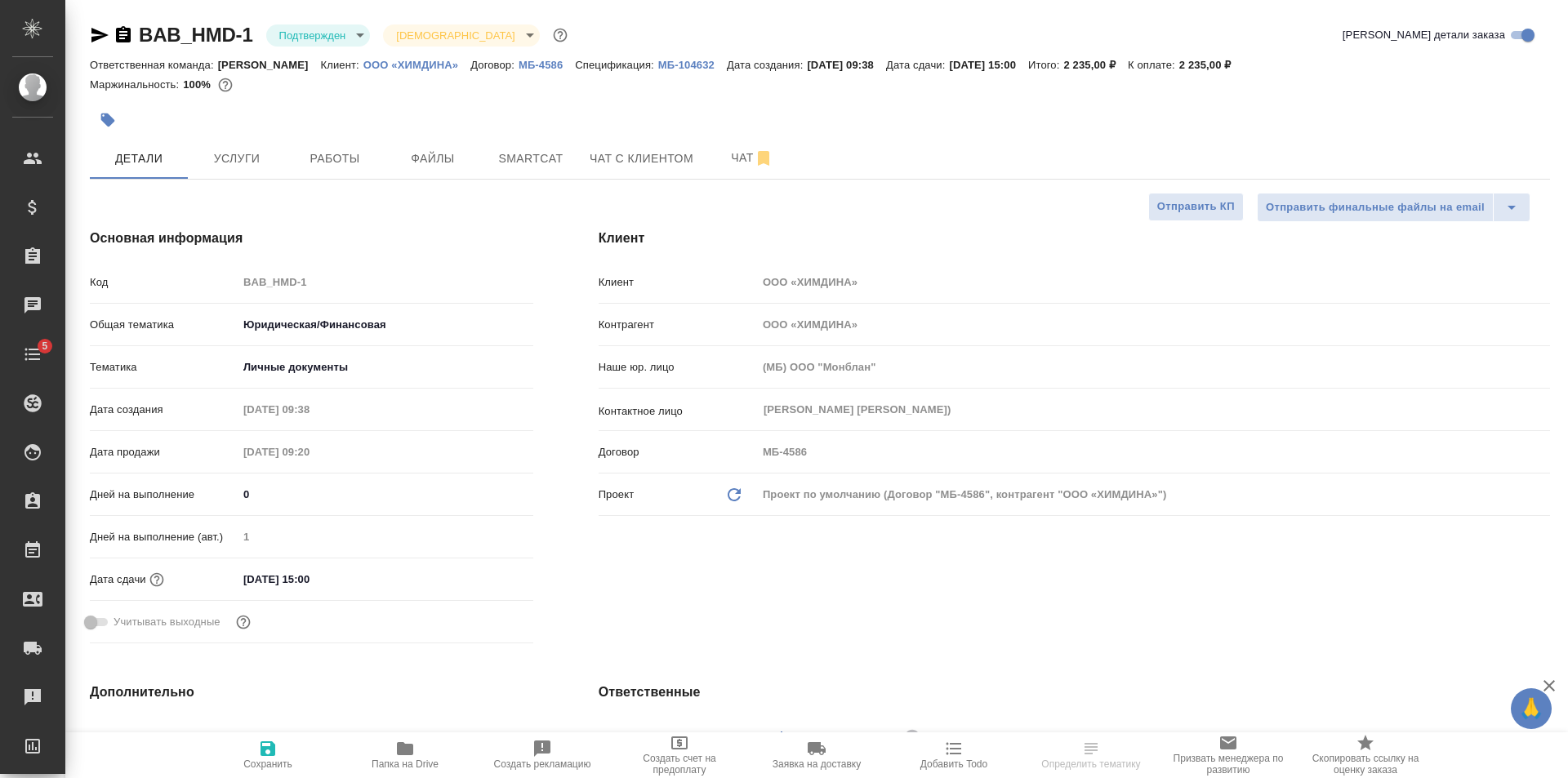
type textarea "x"
click at [343, 161] on span "Работы" at bounding box center [335, 159] width 78 height 20
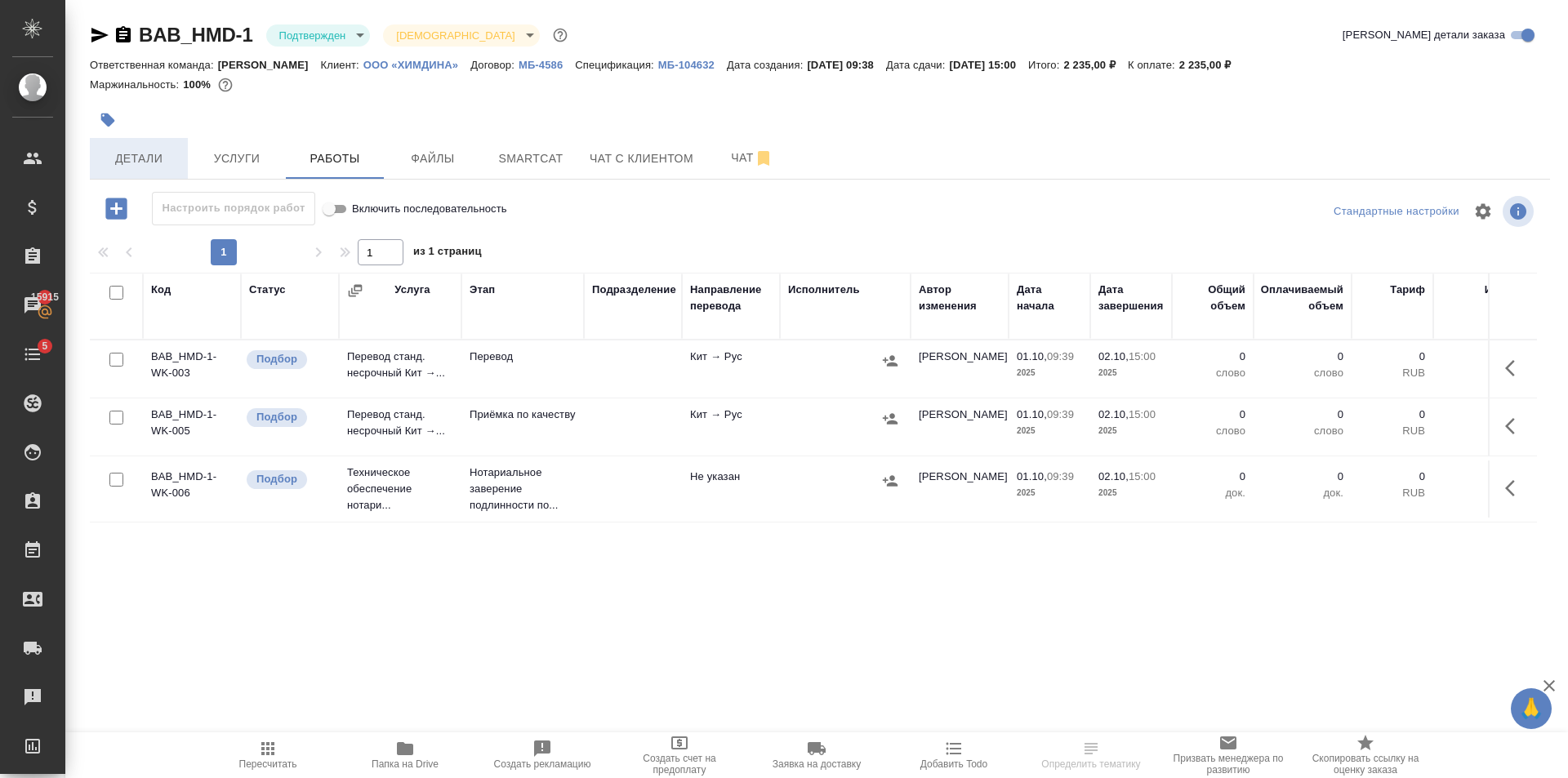
click at [137, 165] on span "Детали" at bounding box center [138, 159] width 78 height 20
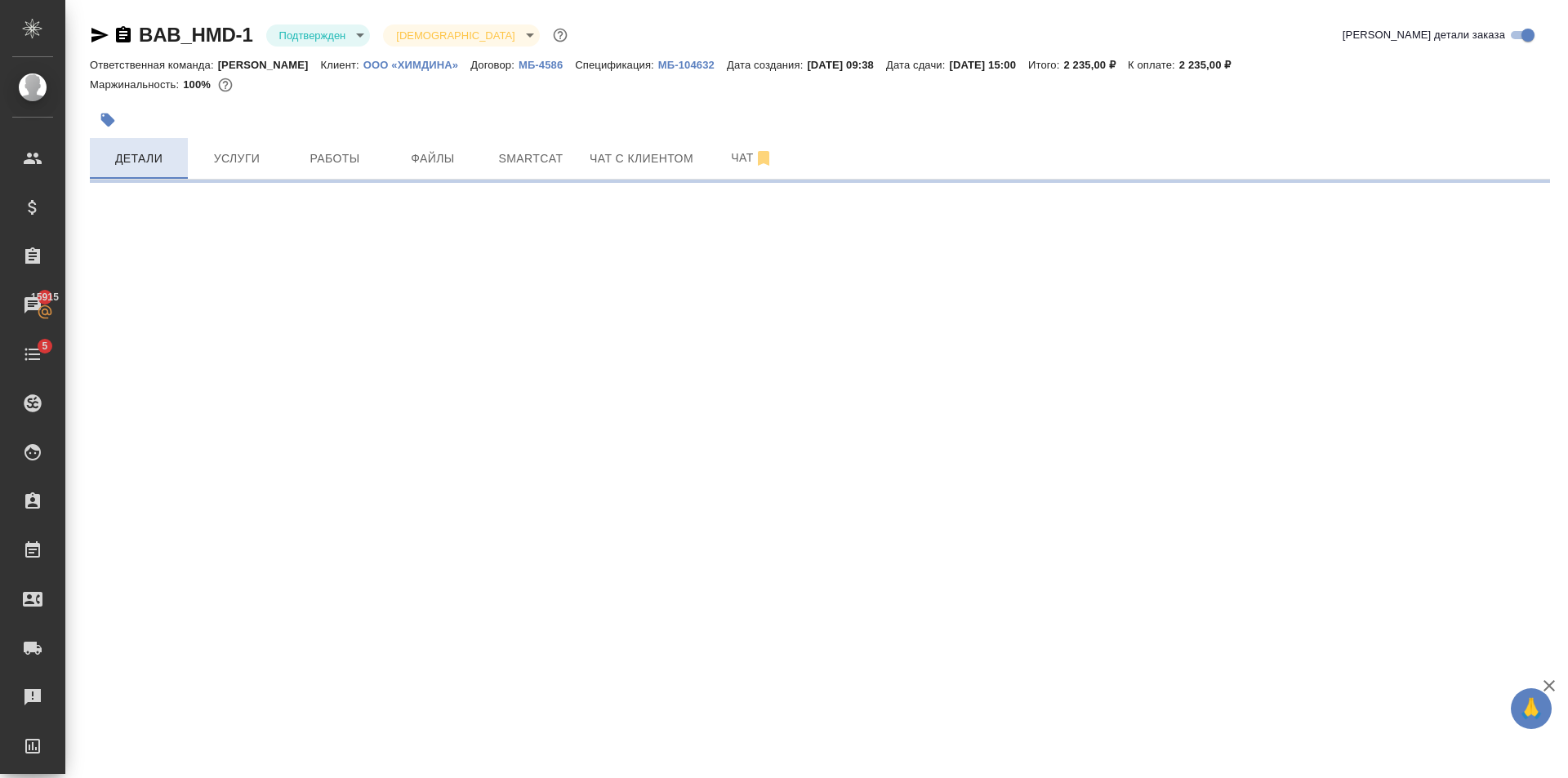
select select "RU"
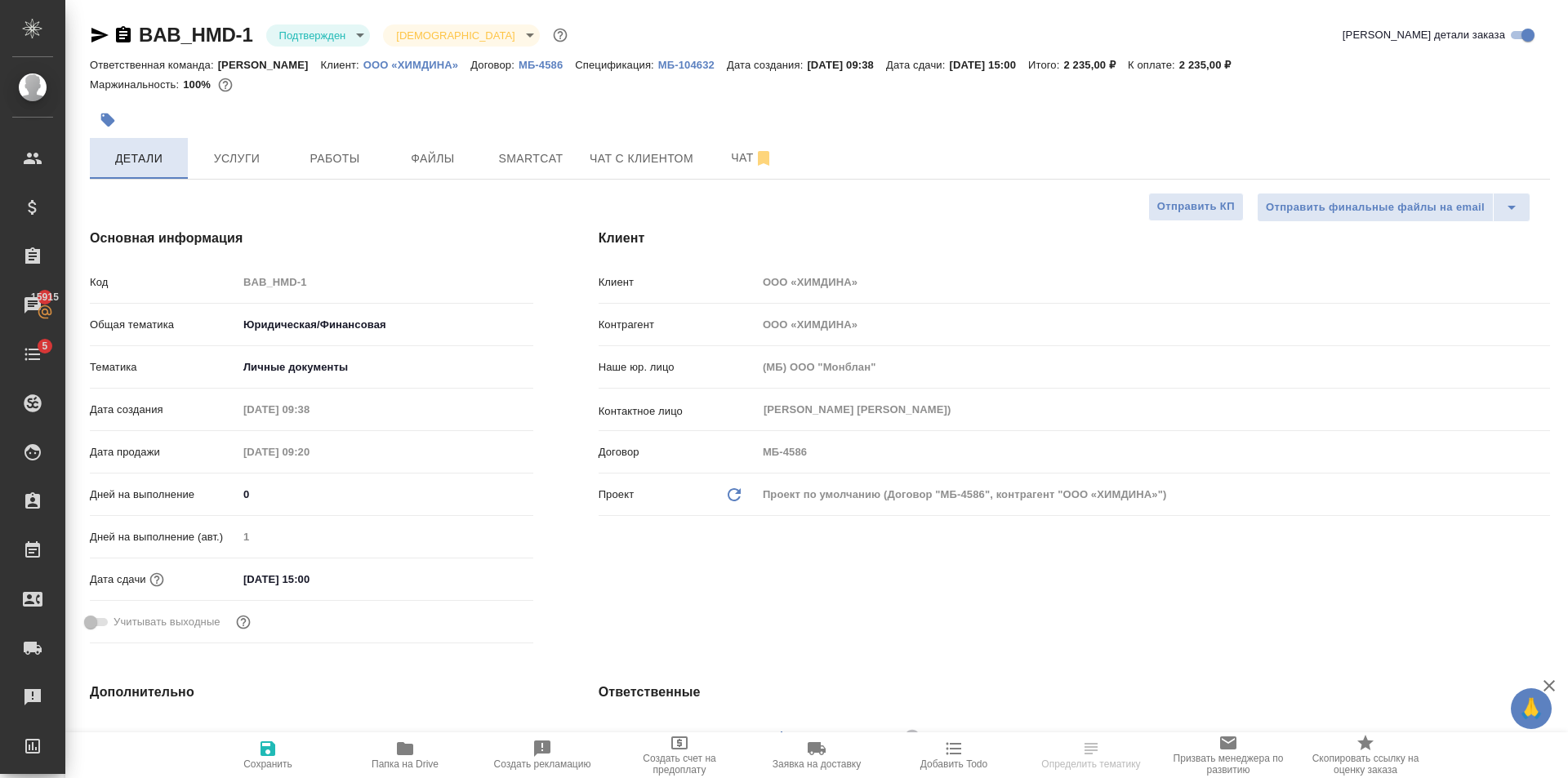
type textarea "x"
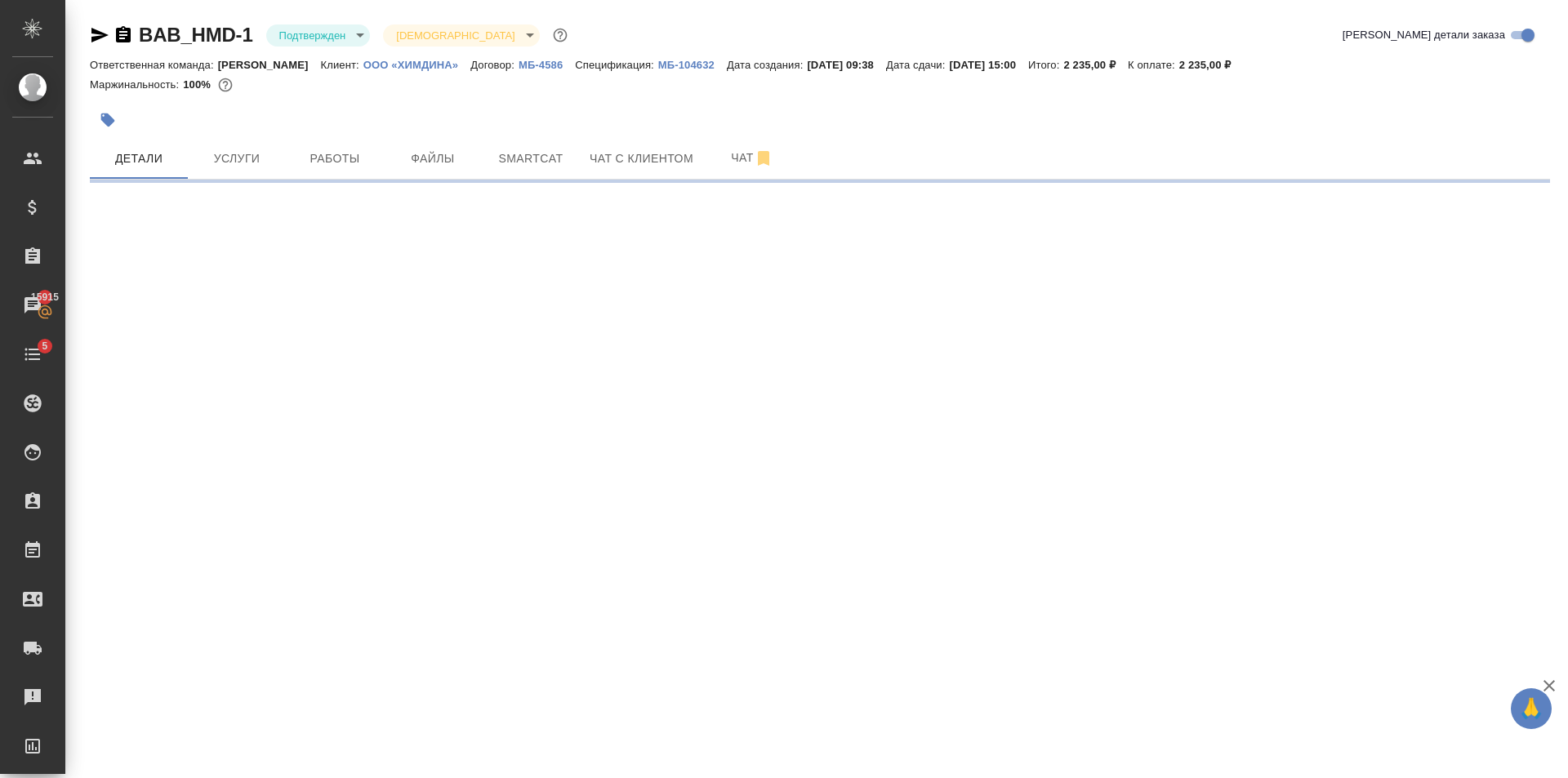
select select "RU"
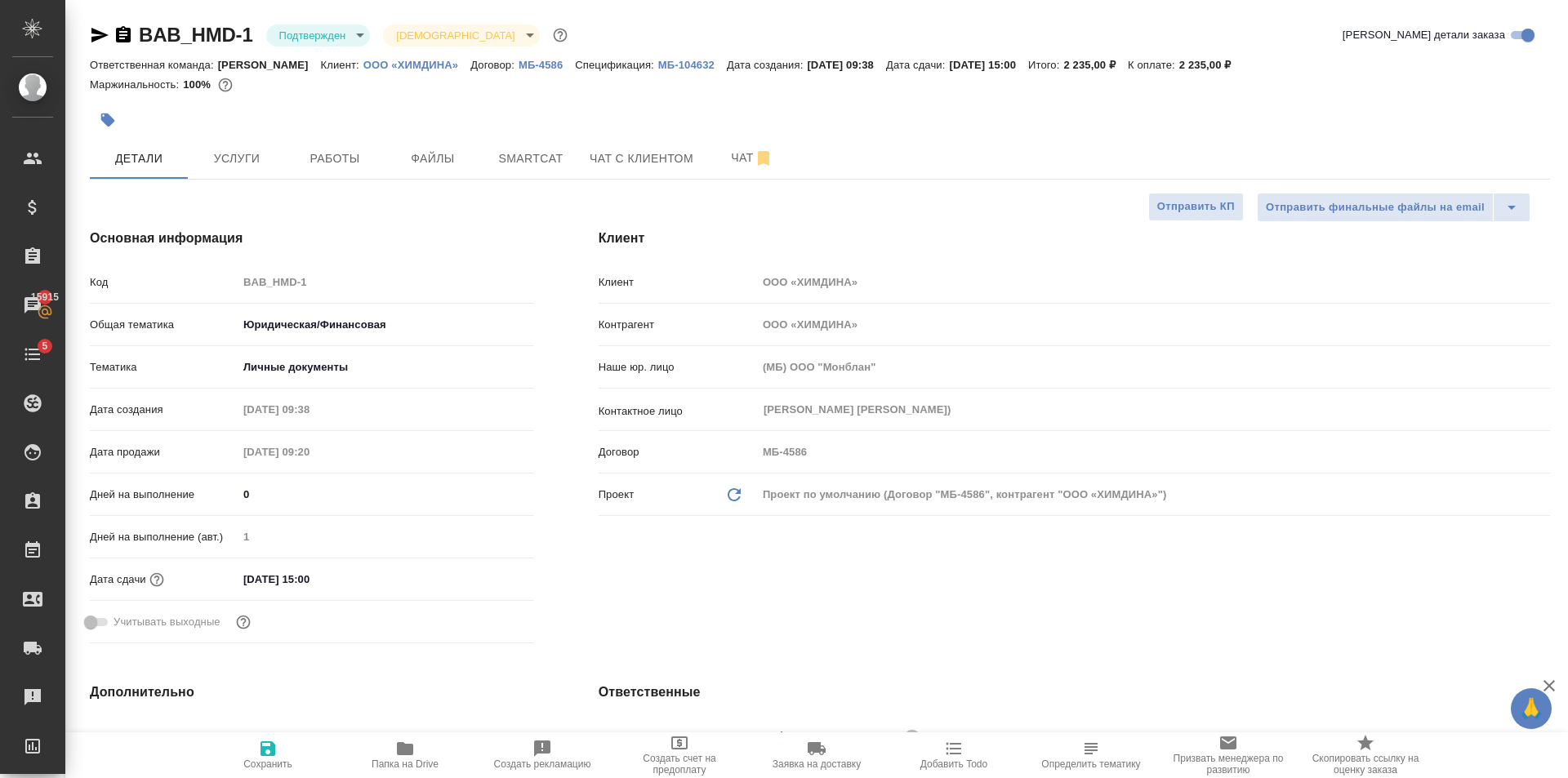
type textarea "x"
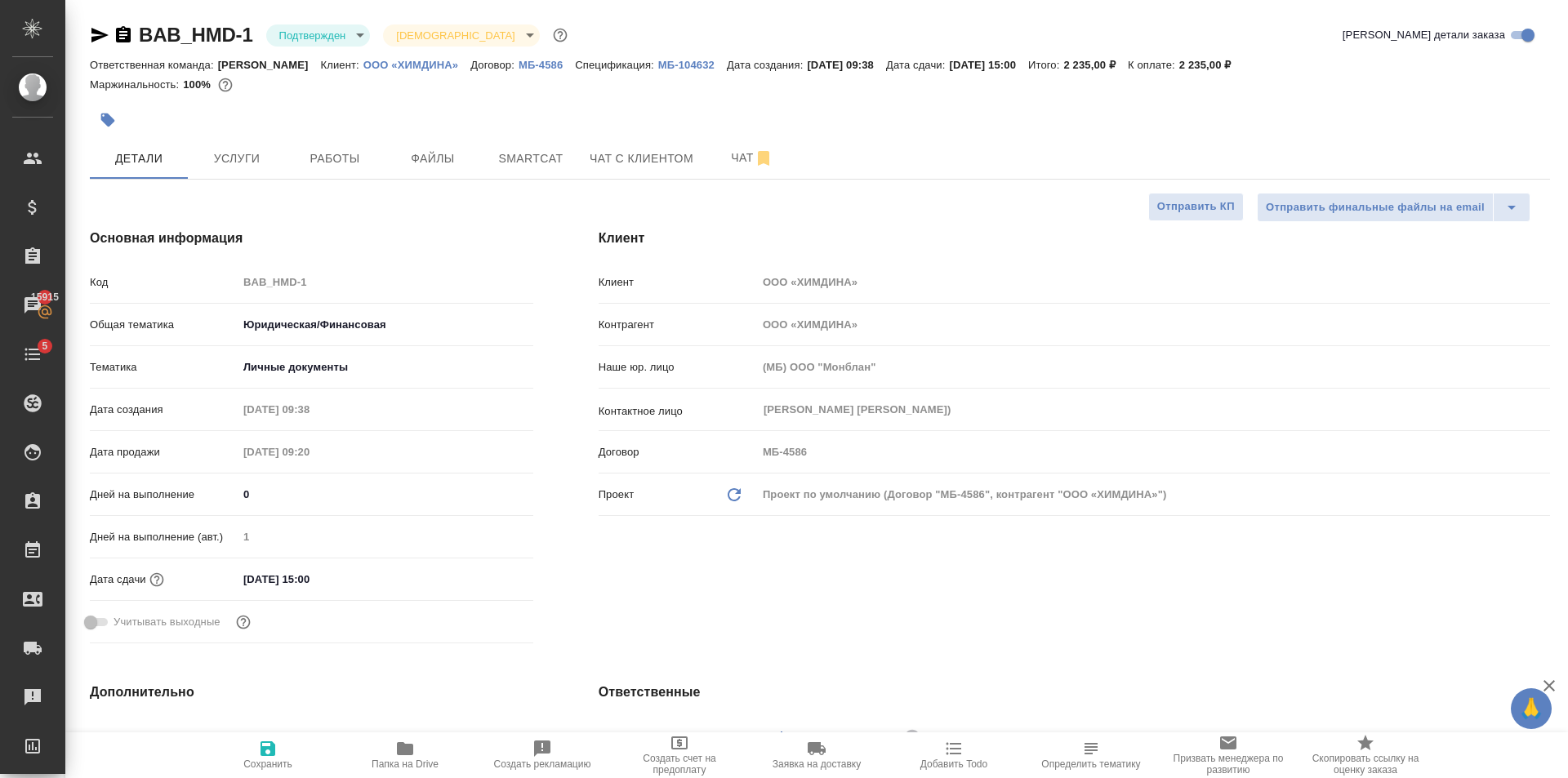
type textarea "x"
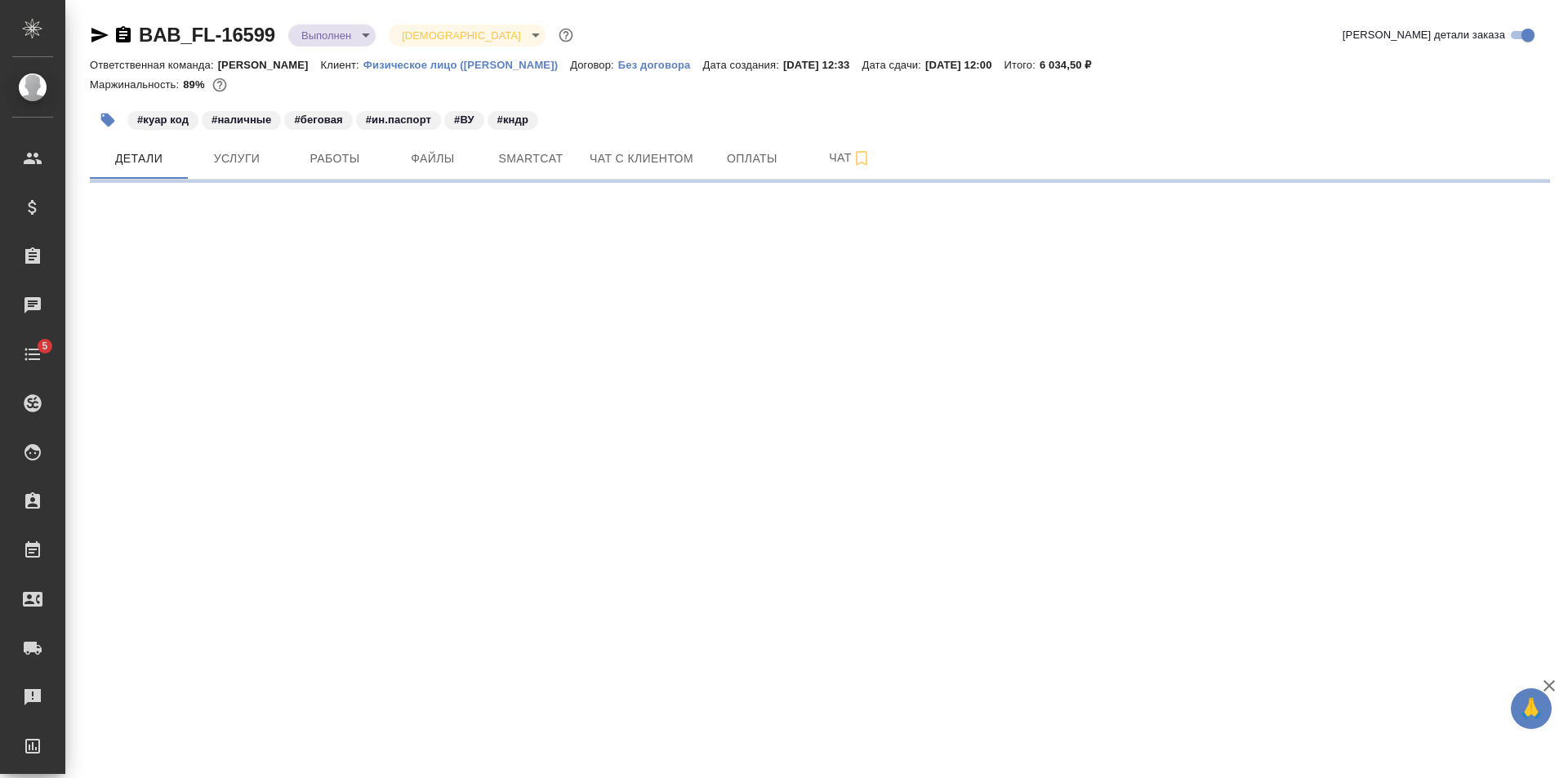
click at [369, 161] on span "Работы" at bounding box center [335, 159] width 78 height 20
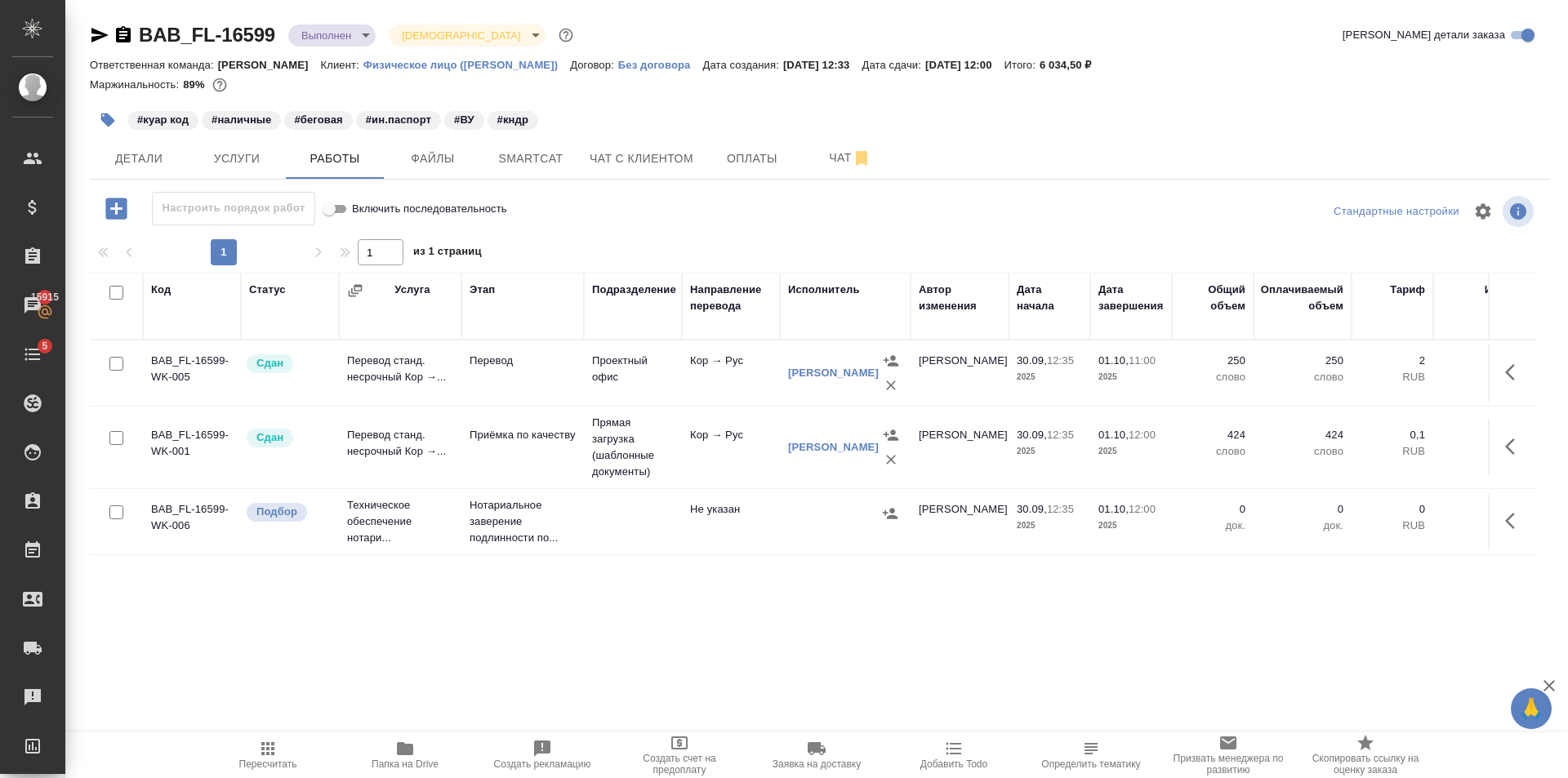
click at [675, 516] on td at bounding box center [632, 521] width 98 height 57
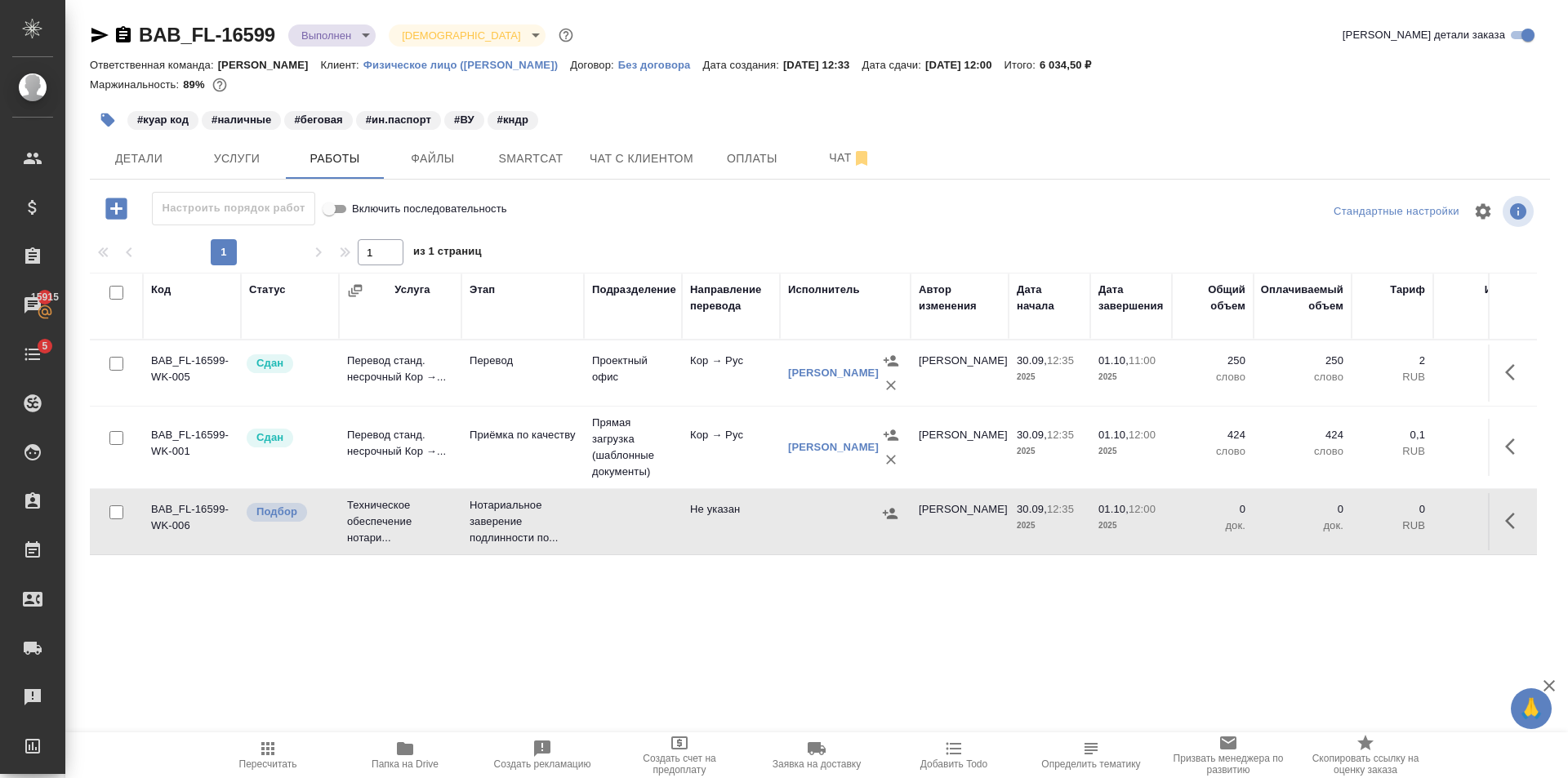
click at [675, 516] on td at bounding box center [632, 521] width 98 height 57
click at [674, 518] on td at bounding box center [632, 521] width 98 height 57
click at [282, 742] on span "Пересчитать" at bounding box center [268, 754] width 117 height 31
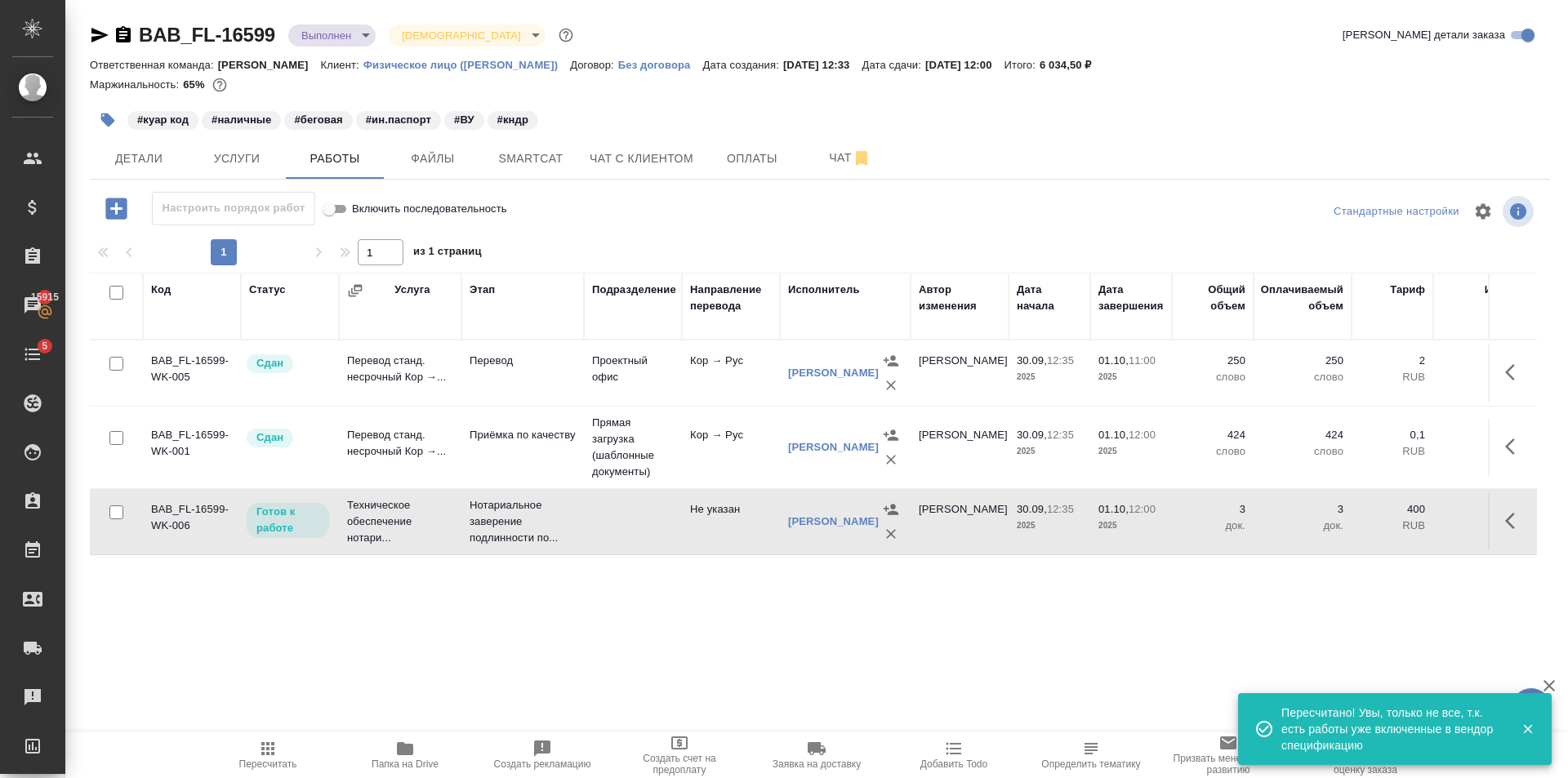
click at [365, 29] on body "🙏 .cls-1 fill:#fff; AWATERA Golubev Dmitry Клиенты Спецификации Заказы 15915 Ча…" at bounding box center [784, 389] width 1568 height 778
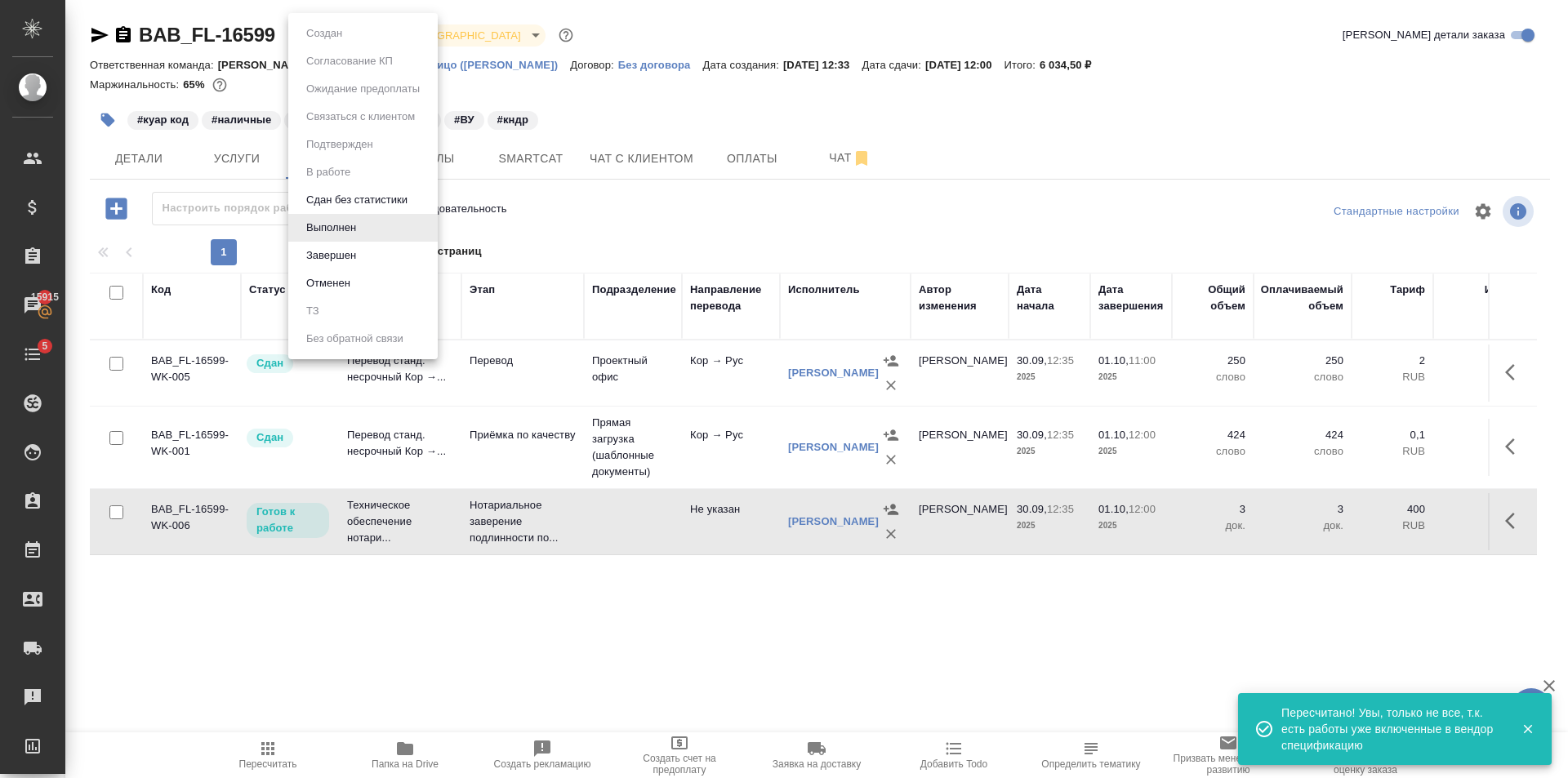
click at [365, 263] on li "Завершен" at bounding box center [363, 256] width 149 height 28
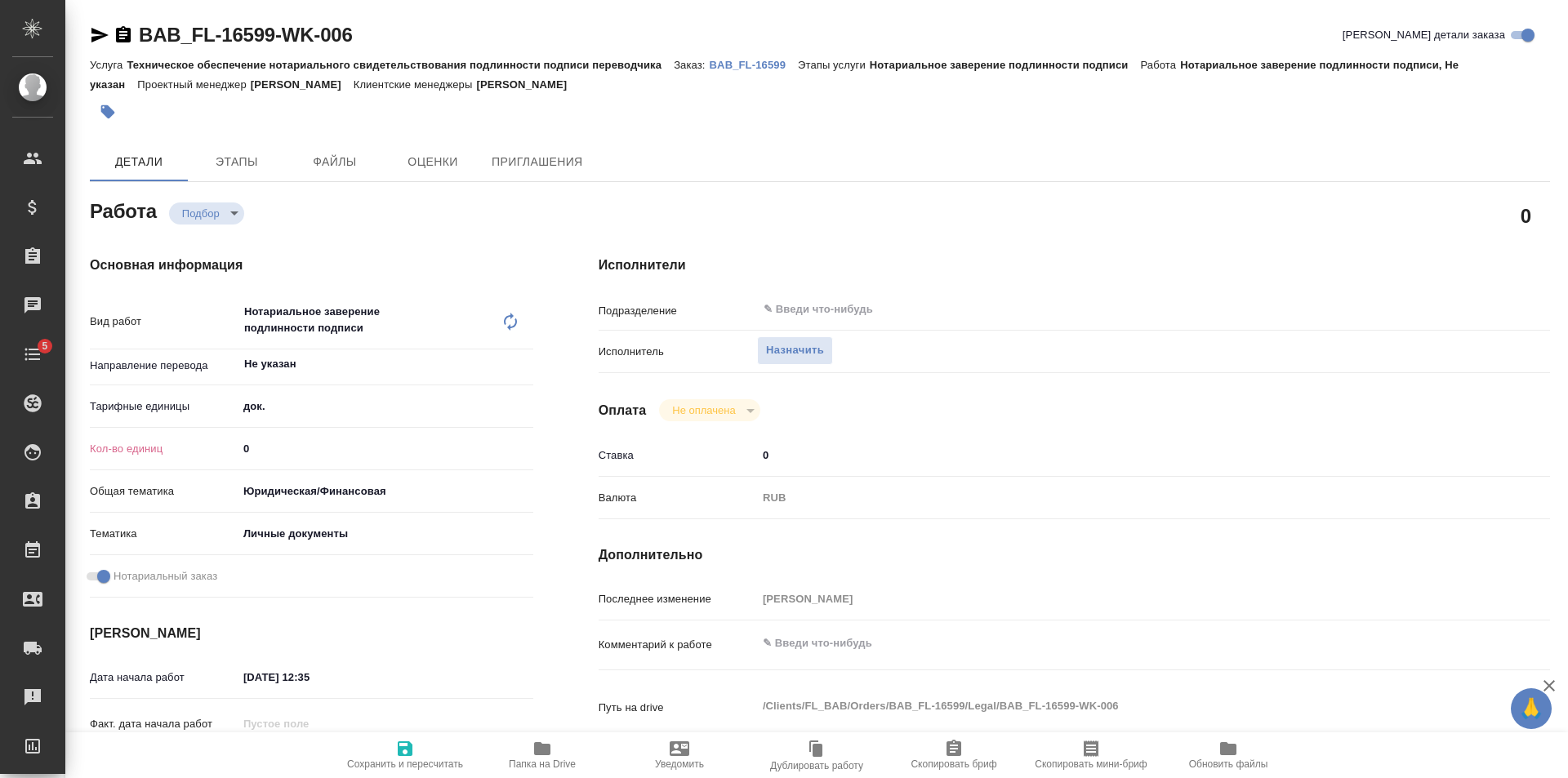
type textarea "x"
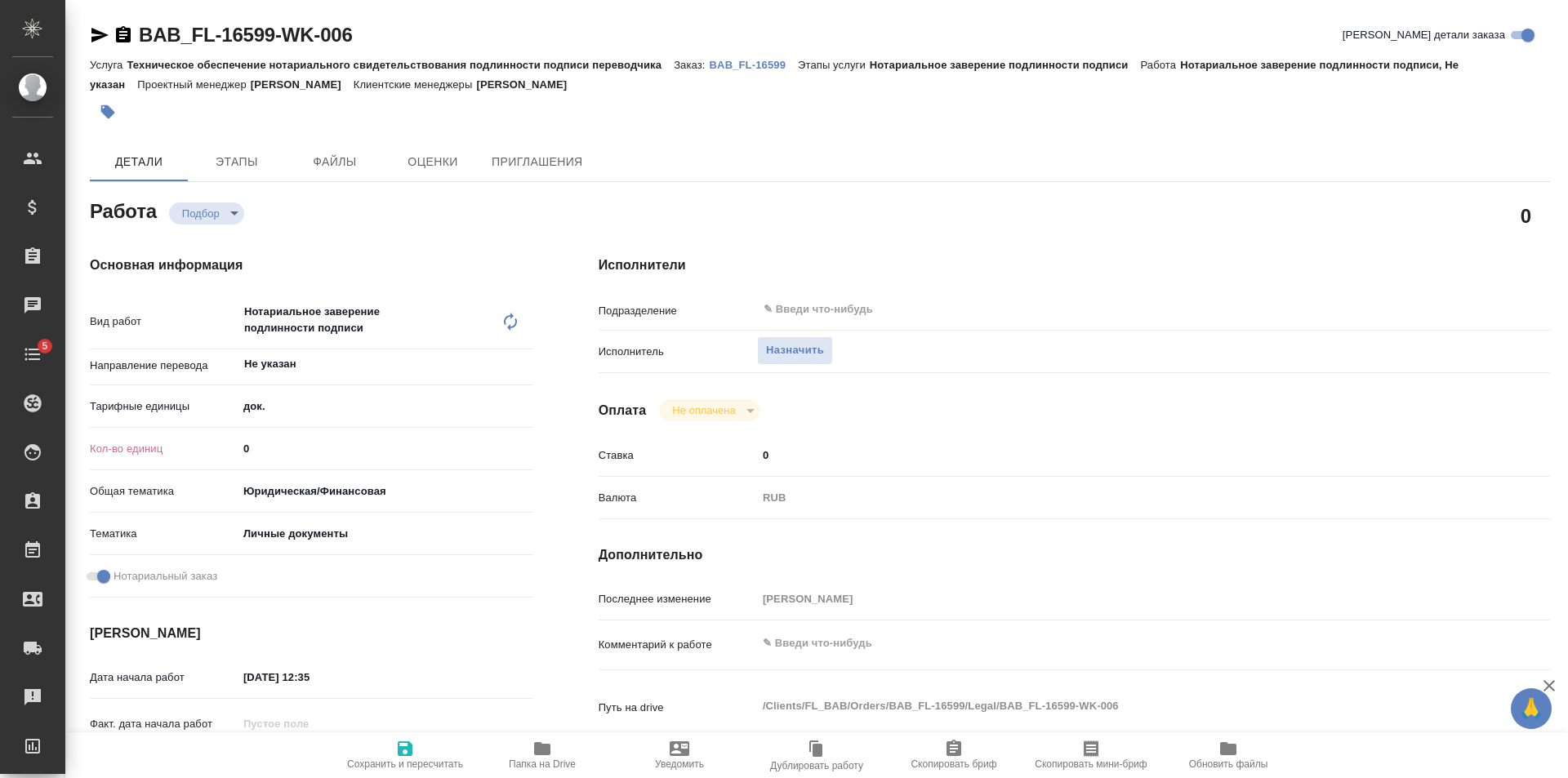
type textarea "x"
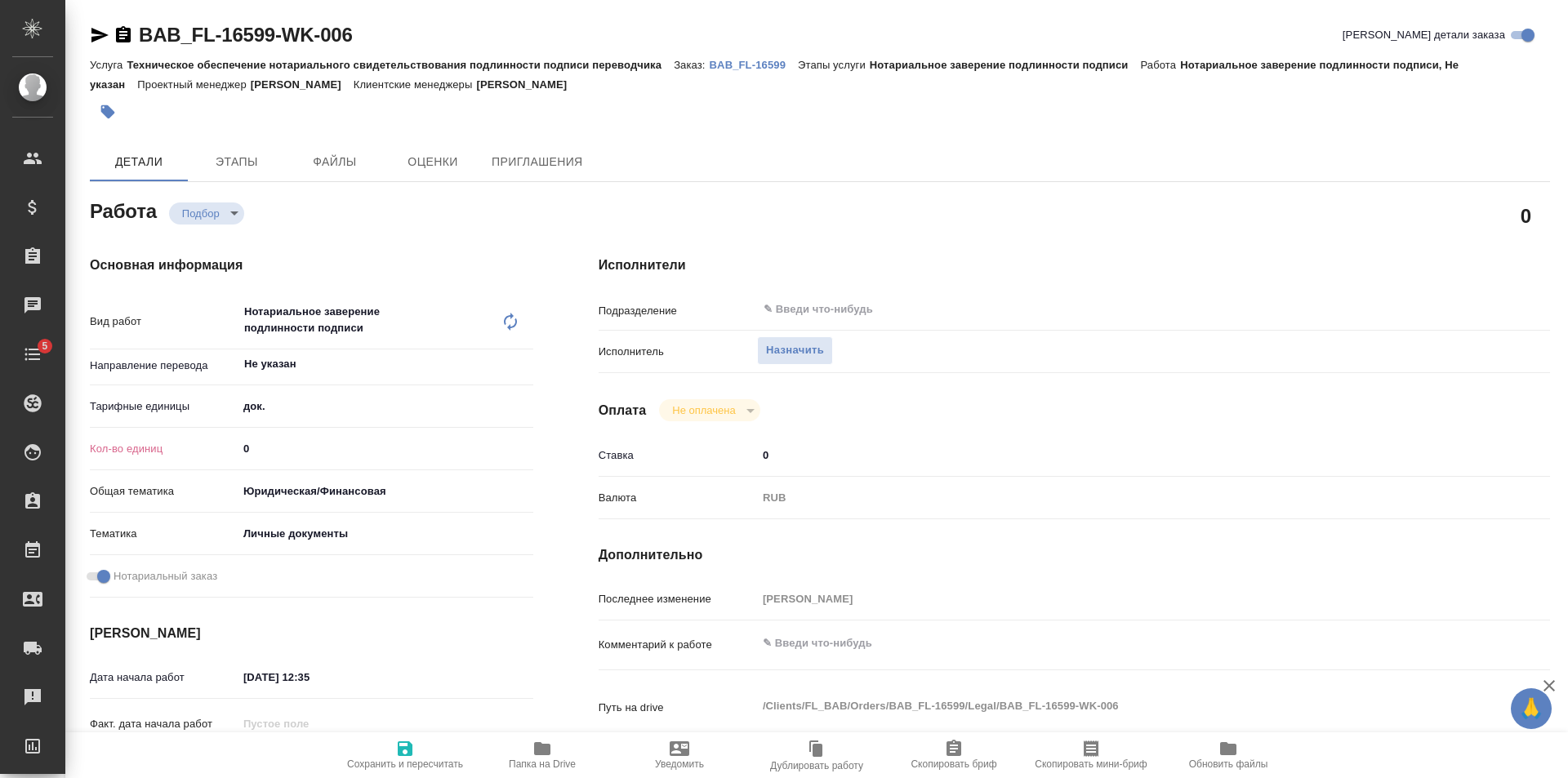
type textarea "x"
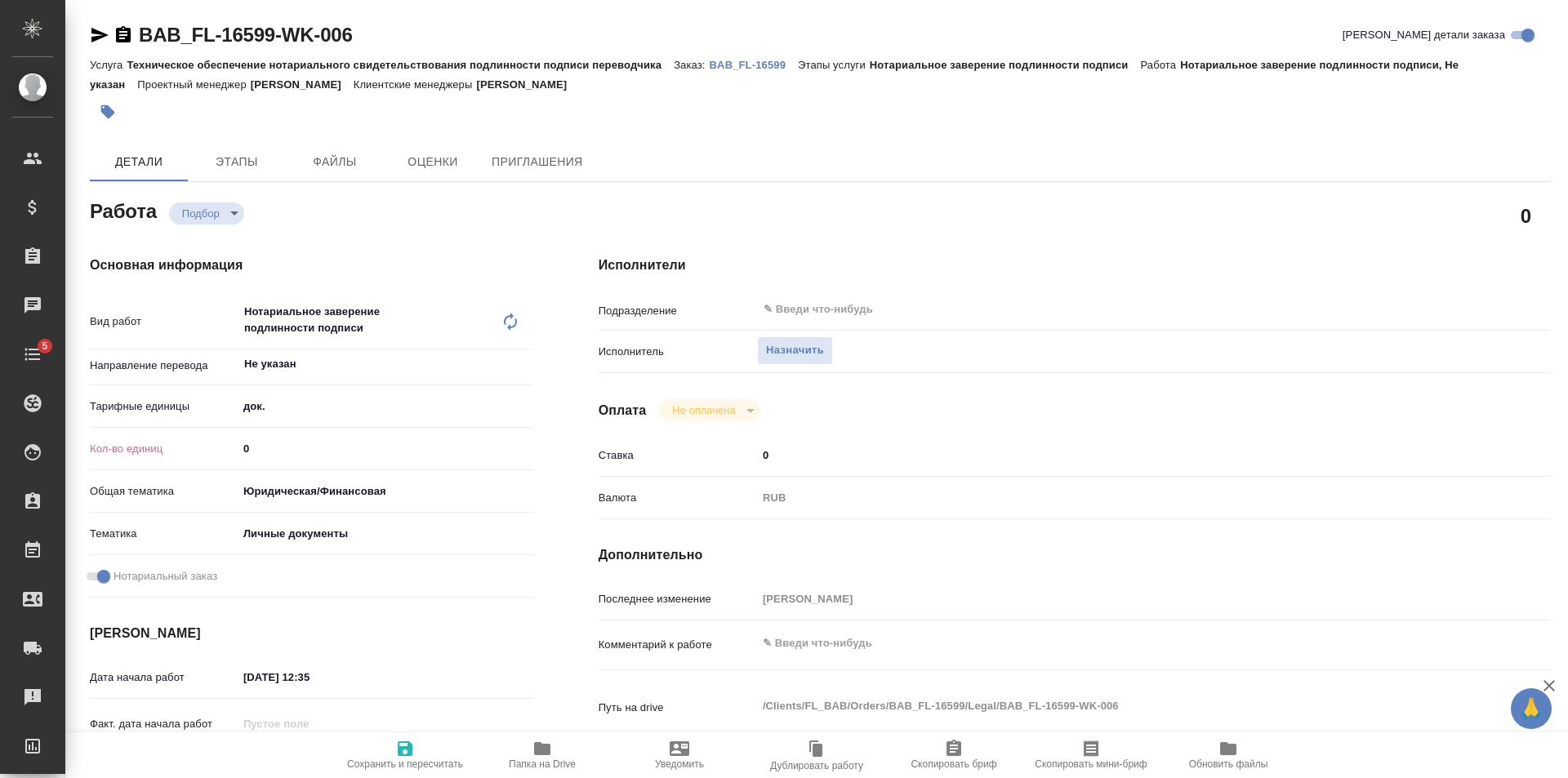
type input "1"
click at [522, 444] on input "1" at bounding box center [386, 448] width 296 height 24
type textarea "x"
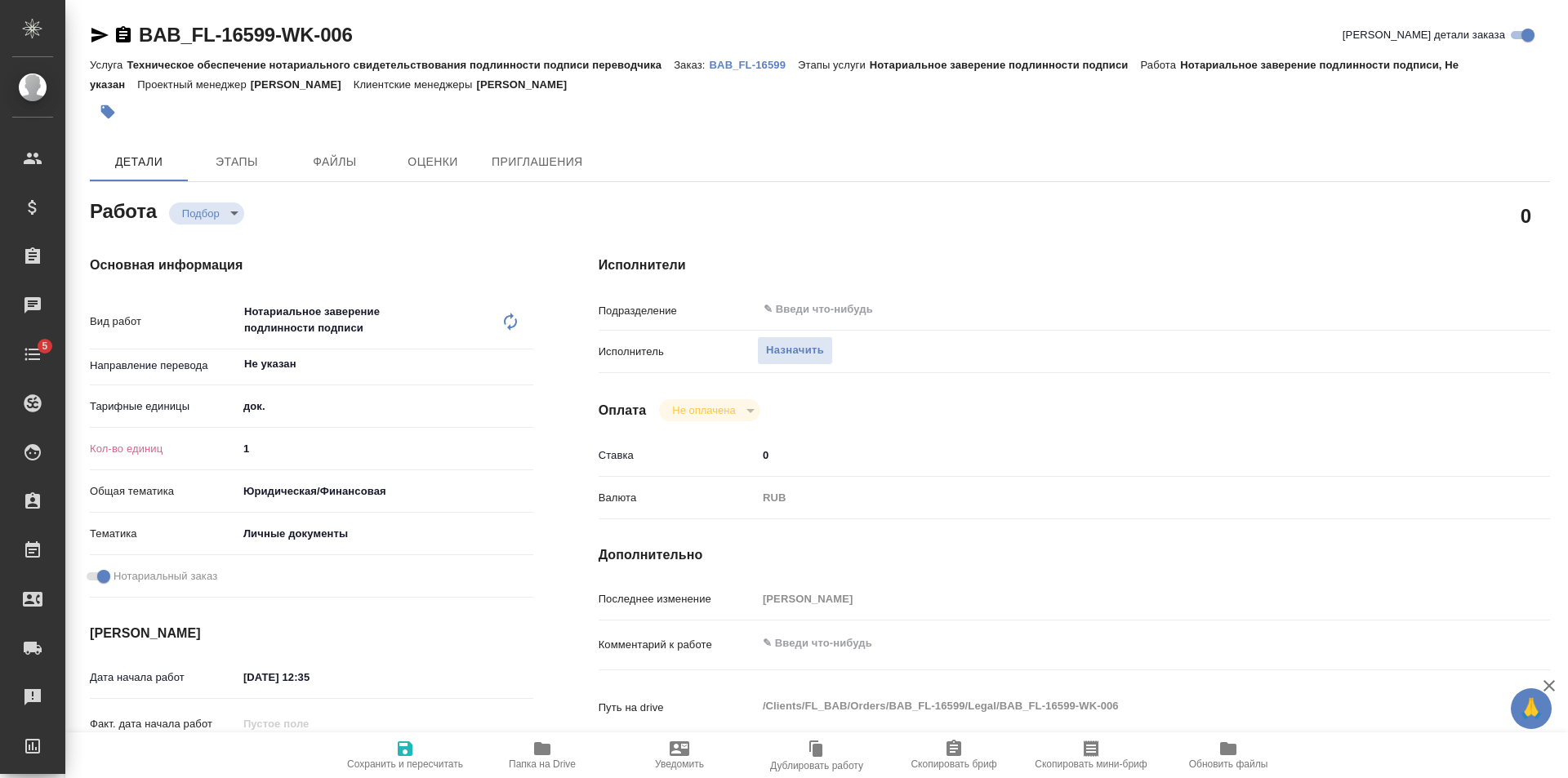
type textarea "x"
type input "2"
type textarea "x"
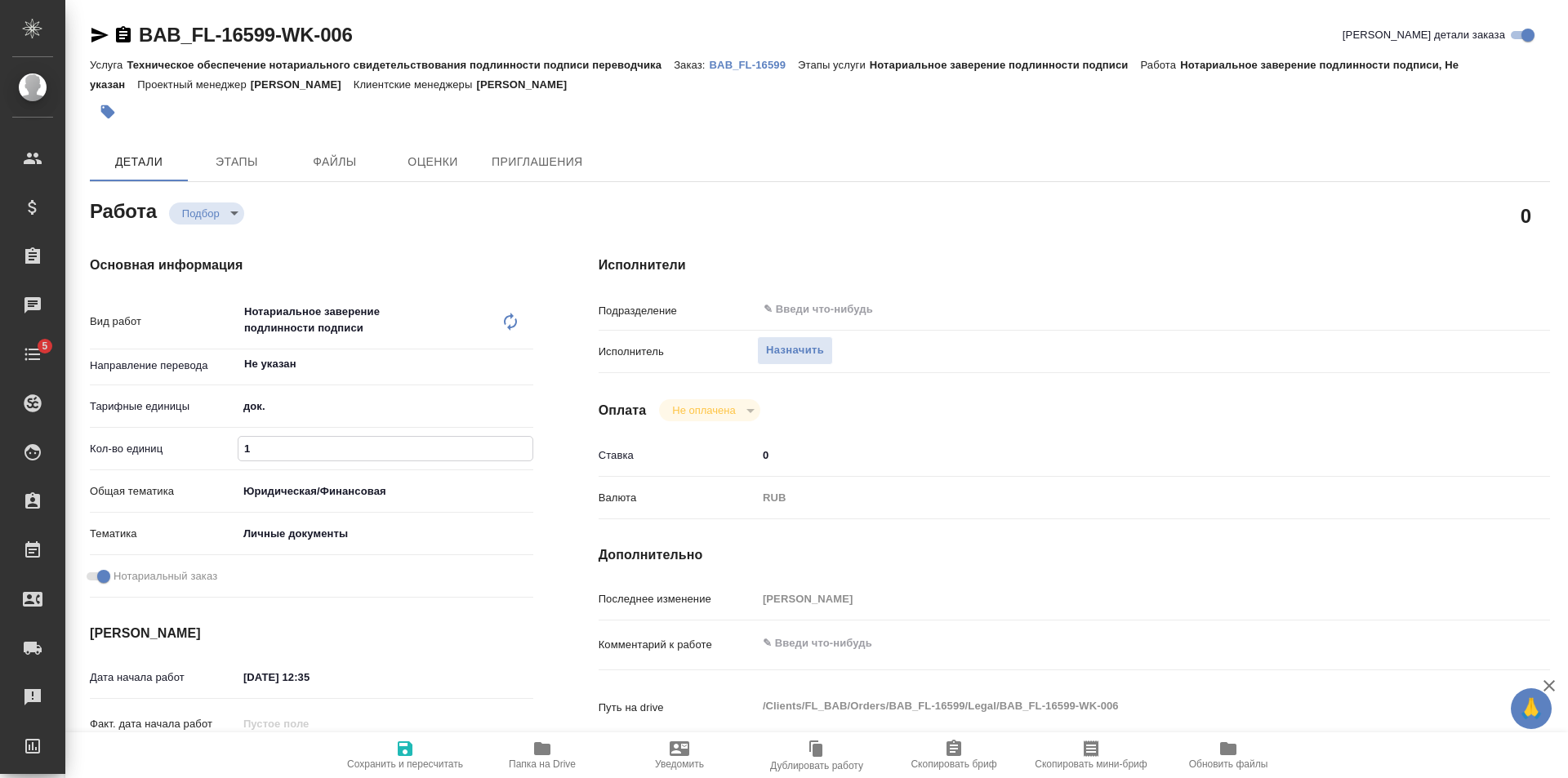
type textarea "x"
click at [522, 444] on input "2" at bounding box center [386, 448] width 294 height 24
type input "3"
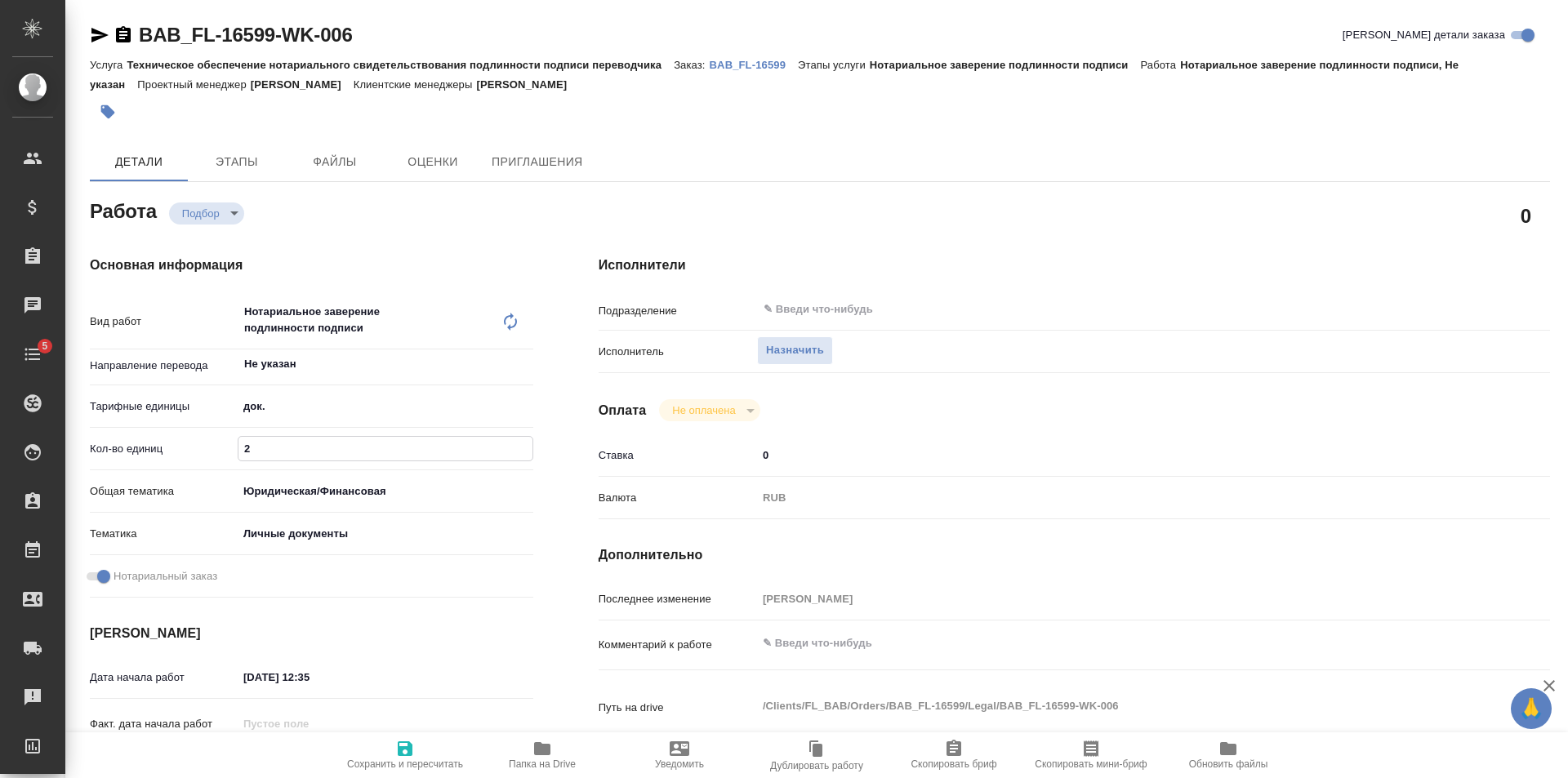
click at [522, 444] on input "3" at bounding box center [386, 448] width 294 height 24
type textarea "x"
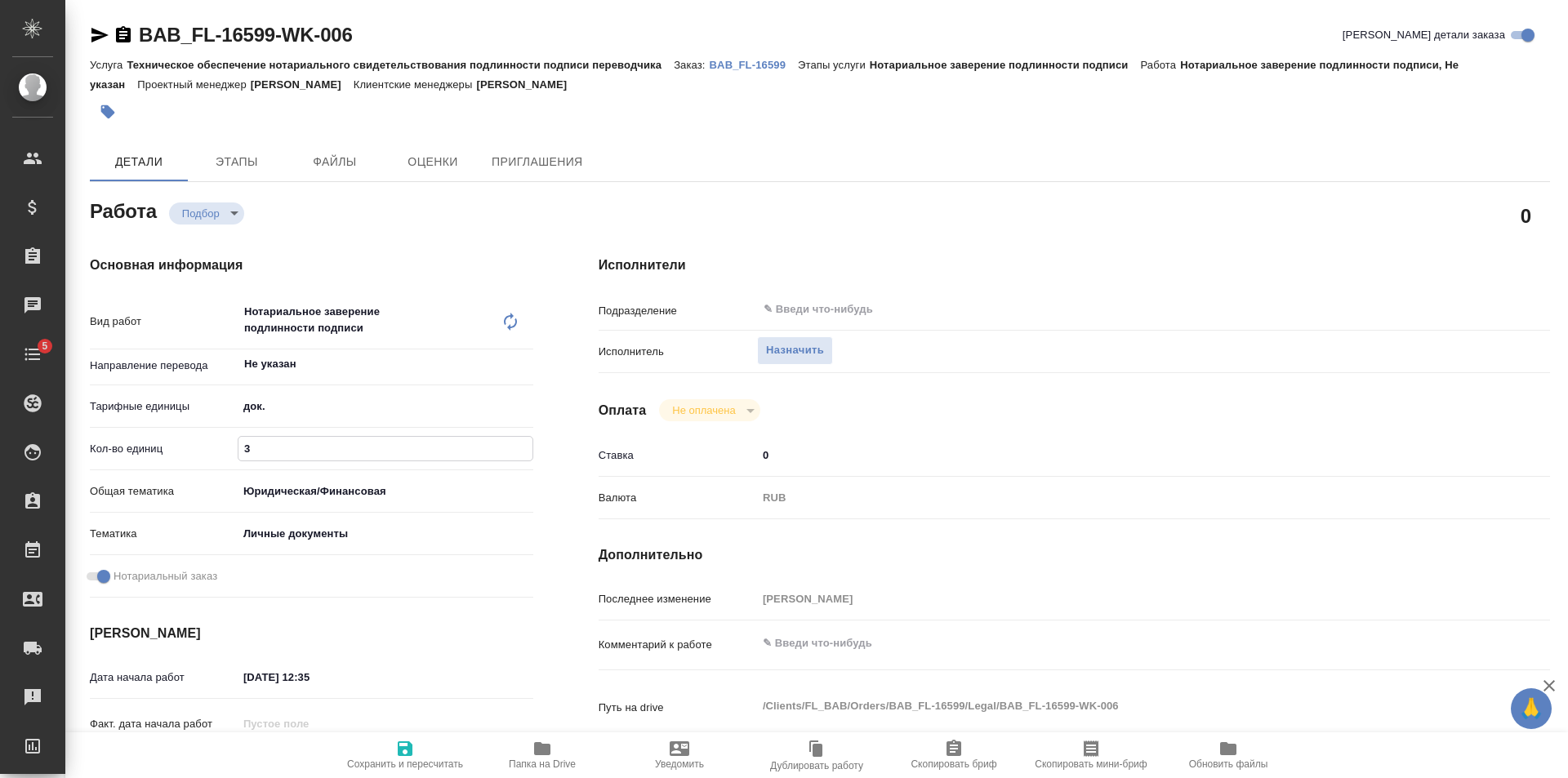
type textarea "x"
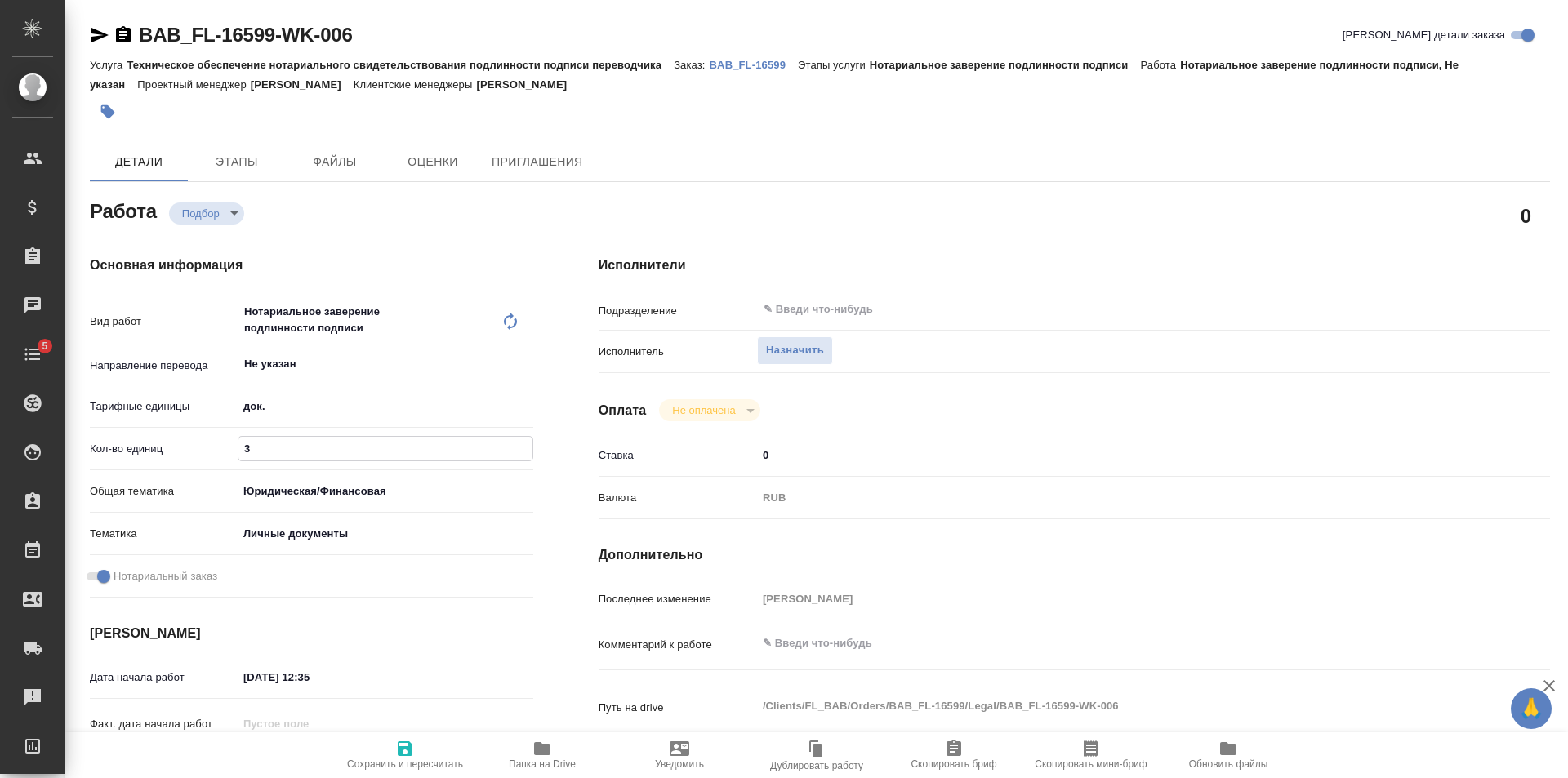
type textarea "x"
click at [402, 772] on button "Сохранить и пересчитать" at bounding box center [404, 755] width 137 height 46
type textarea "x"
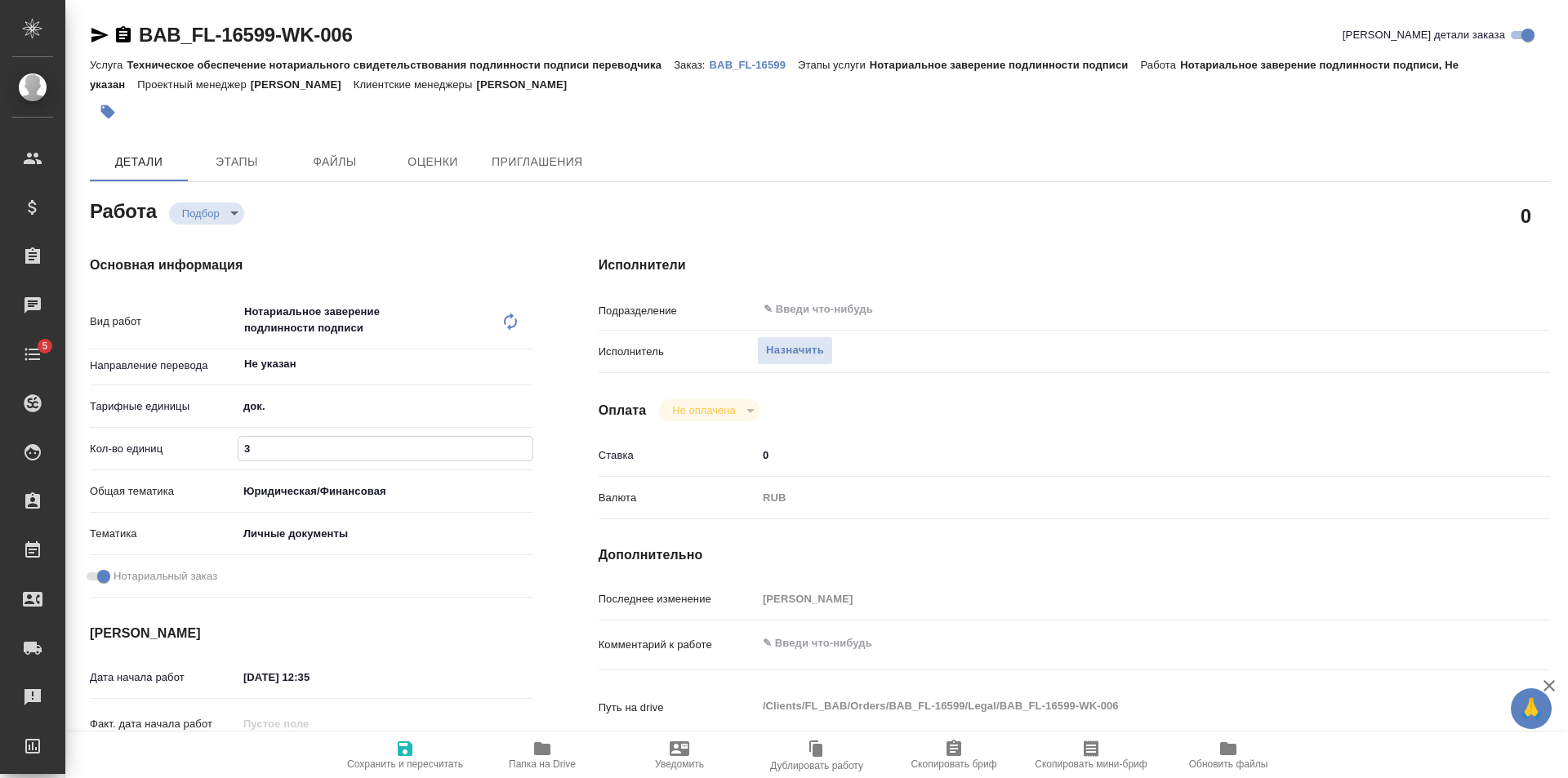
type textarea "x"
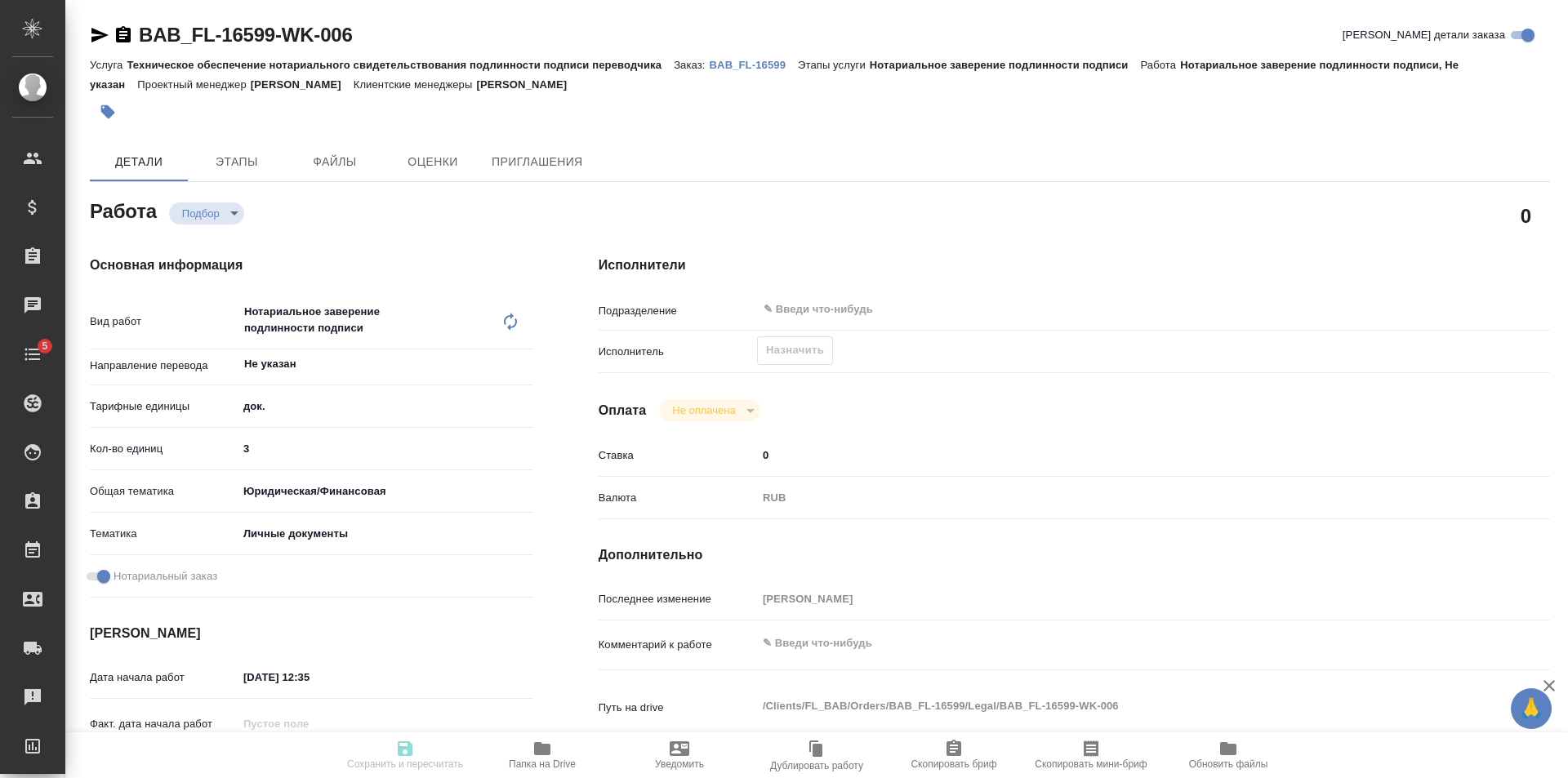
type textarea "x"
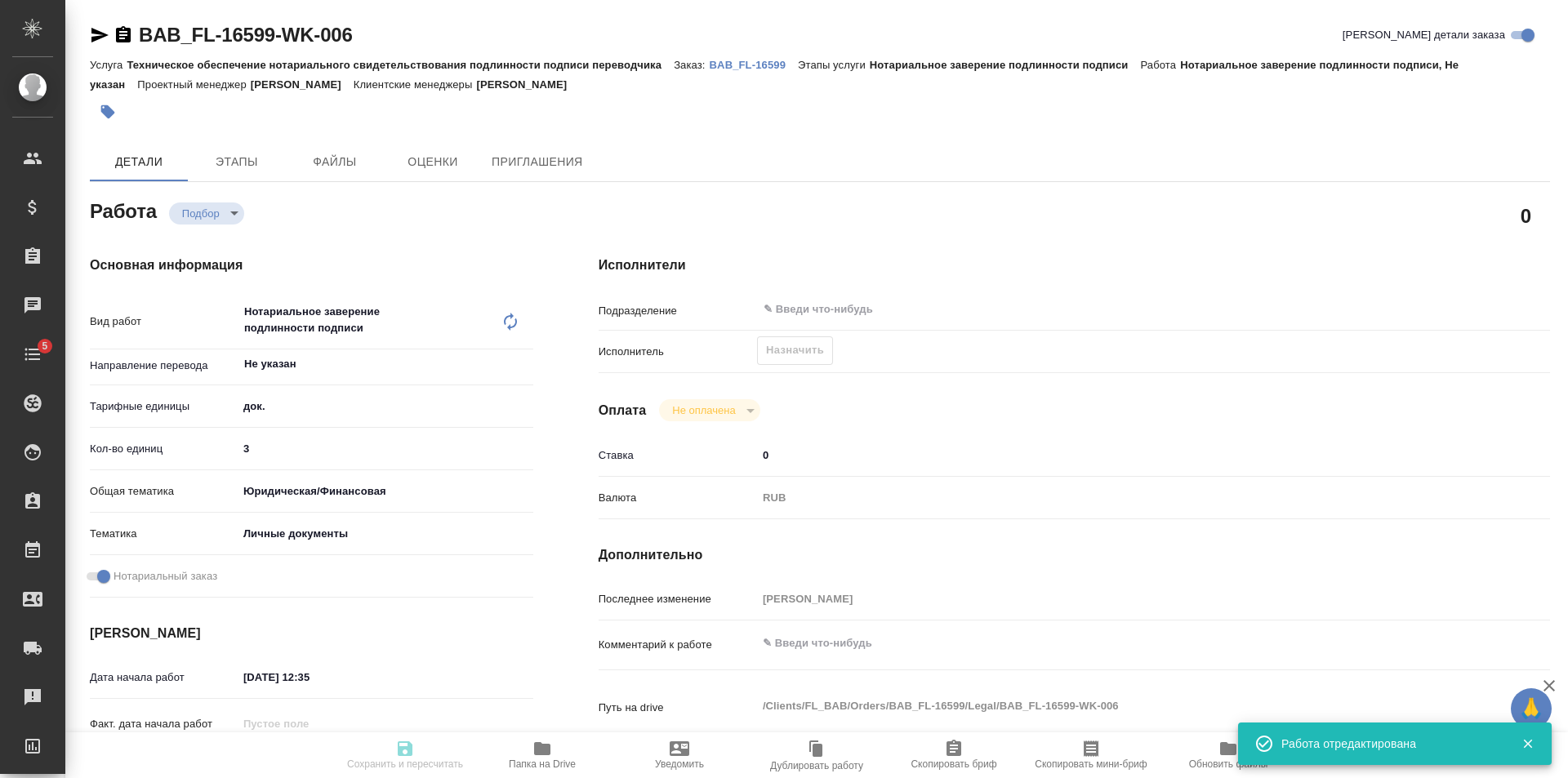
type textarea "x"
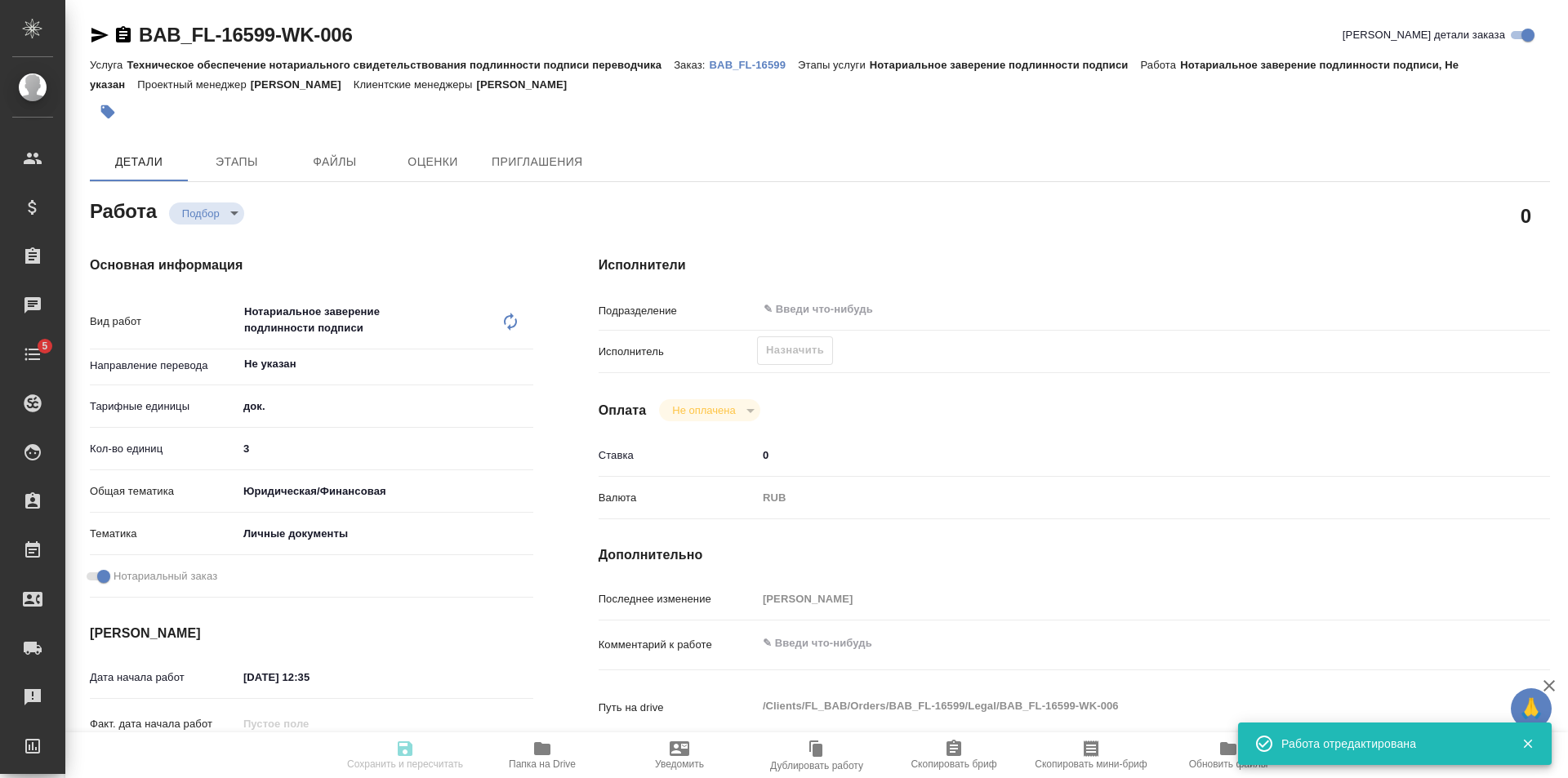
type input "recruiting"
type textarea "Нотариальное заверение подлинности подписи"
type textarea "x"
type input "Не указан"
type input "5a8b1489cc6b4906c91bfd8b"
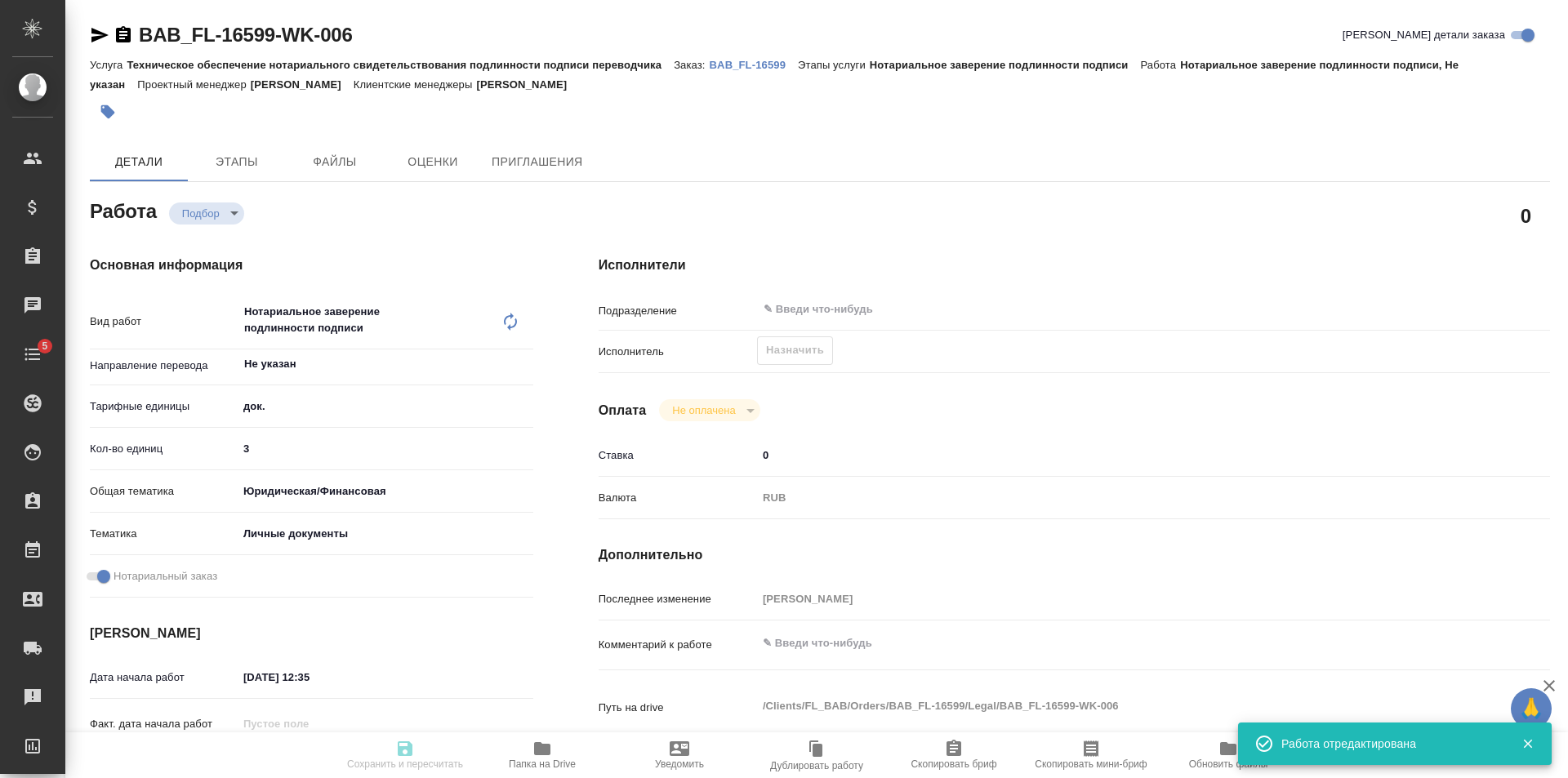
type input "3"
type input "yr-fn"
type input "5a8b8b956a9677013d343cfe"
checkbox input "true"
type input "30.09.2025 12:35"
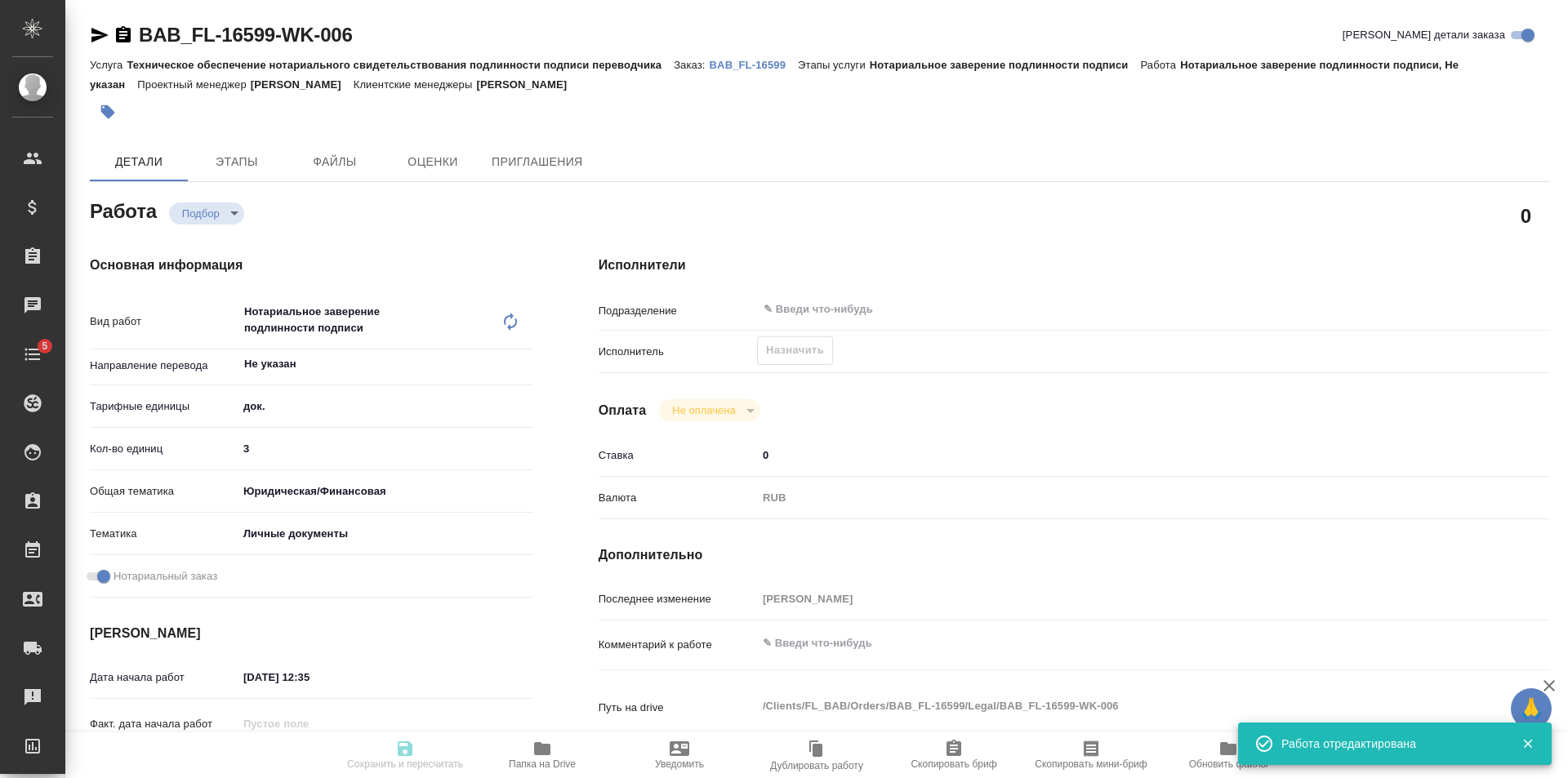
type input "01.10.2025 12:00"
type input "notPayed"
type input "0"
type input "RUB"
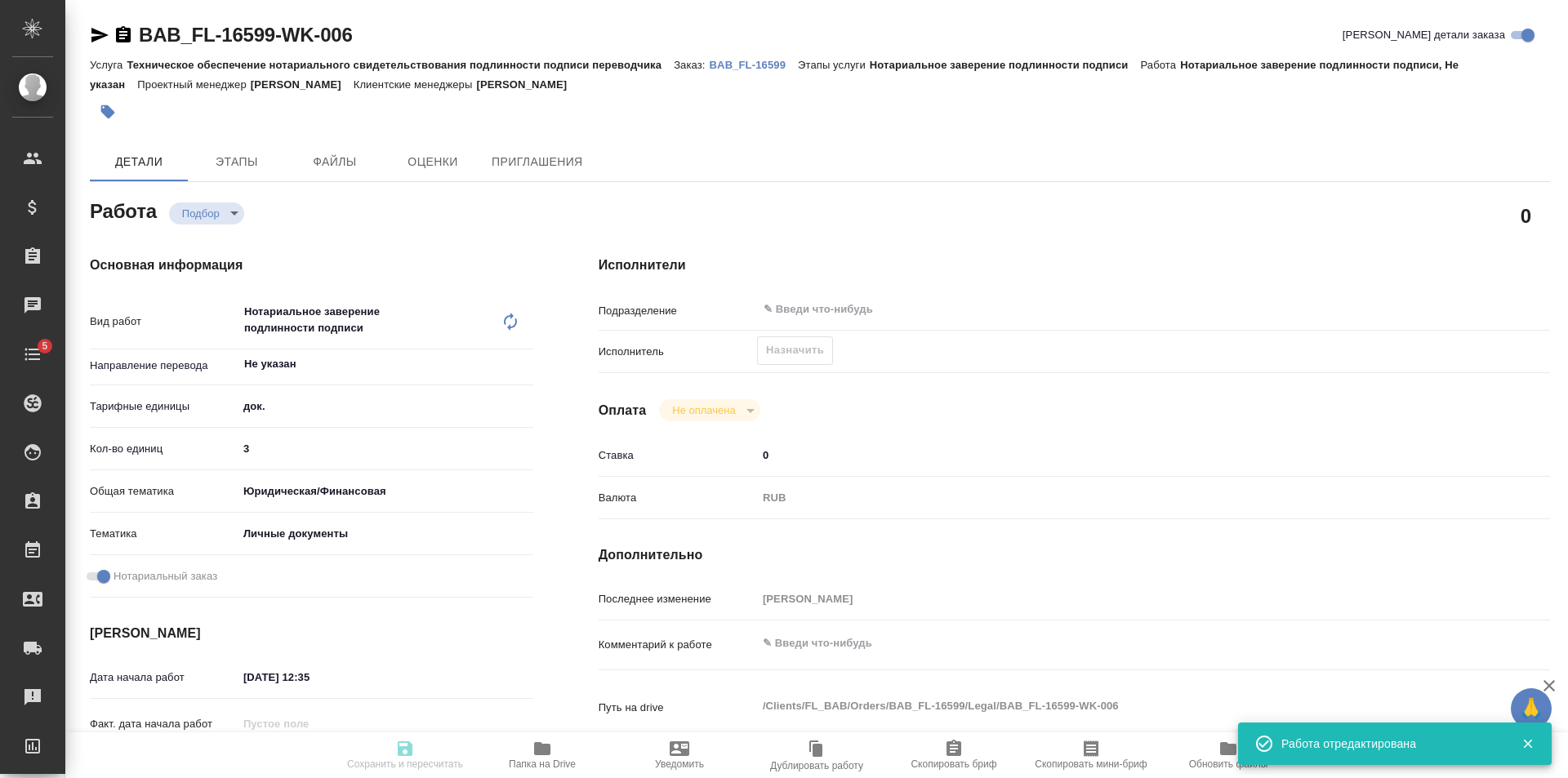
type input "[PERSON_NAME]"
type textarea "x"
type textarea "/Clients/FL_BAB/Orders/BAB_FL-16599/Legal/BAB_FL-16599-WK-006"
type textarea "x"
type input "BAB_FL-16599"
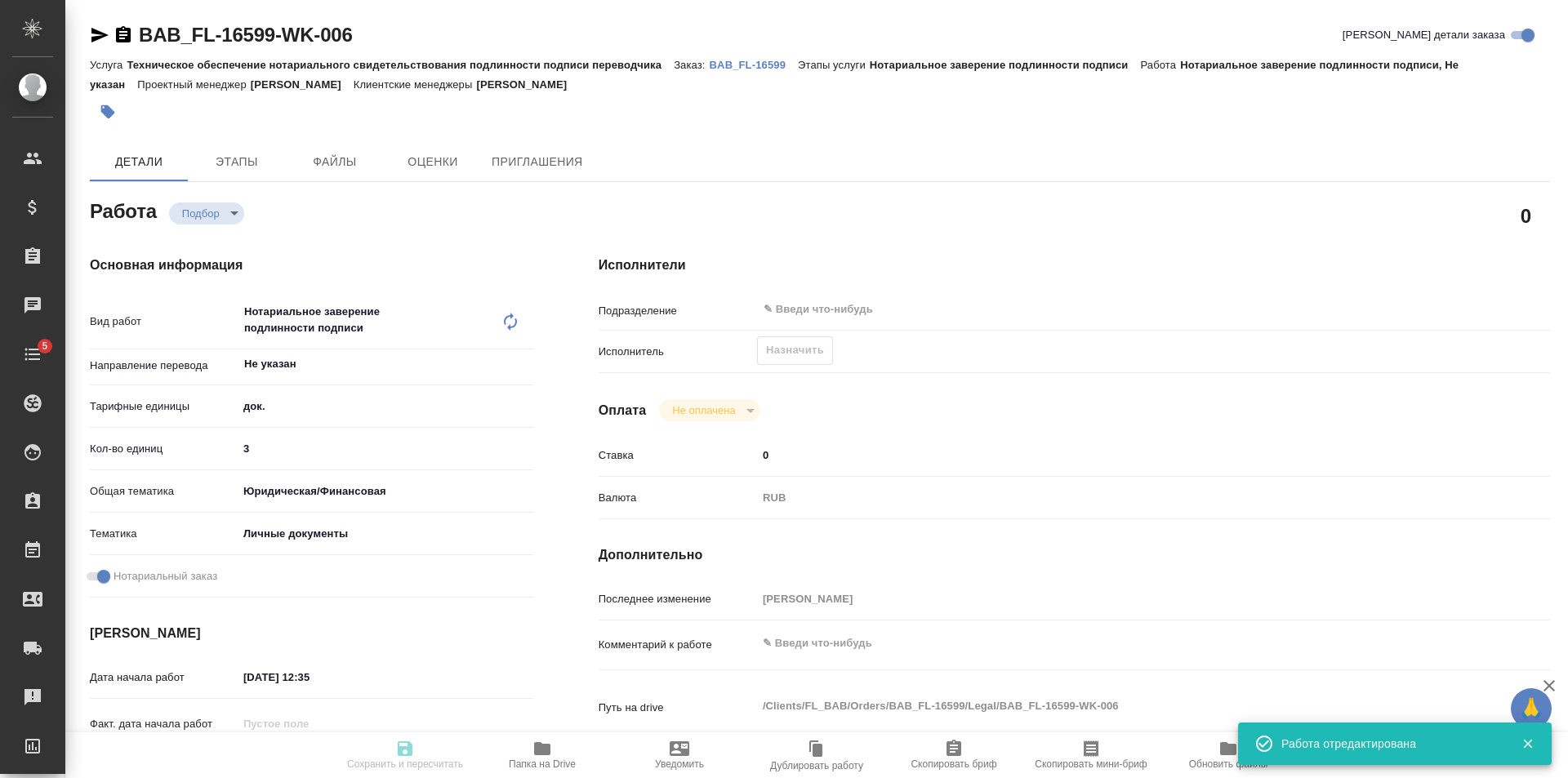
type input "Техническое обеспечение нотариального свидетельствования подлинности подписи пе…"
type input "Нотариальное заверение подлинности подписи"
type input "[PERSON_NAME]"
type input "/Clients/FL_BAB/Orders/BAB_FL-16599"
type textarea "x"
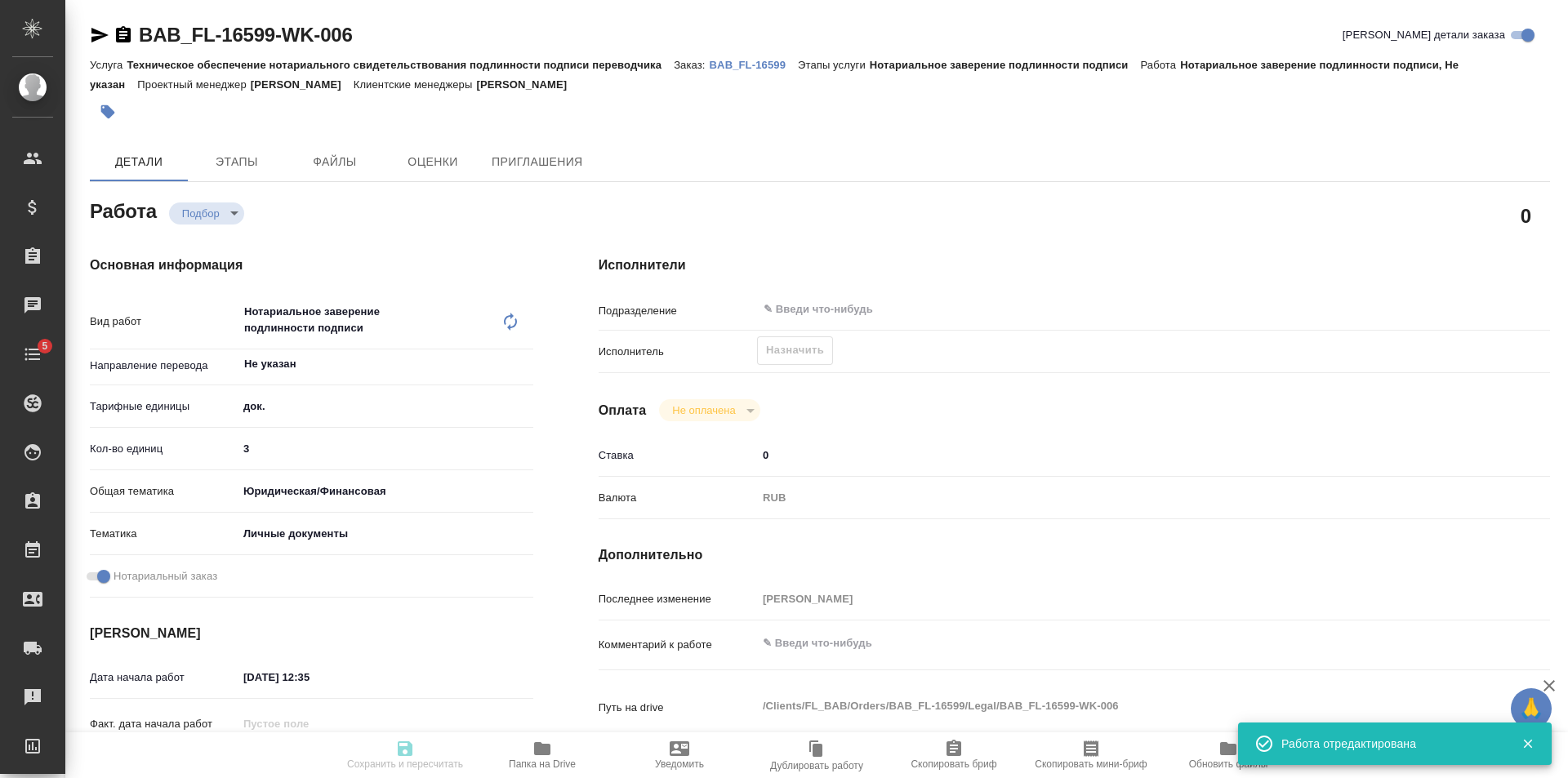
type textarea "x"
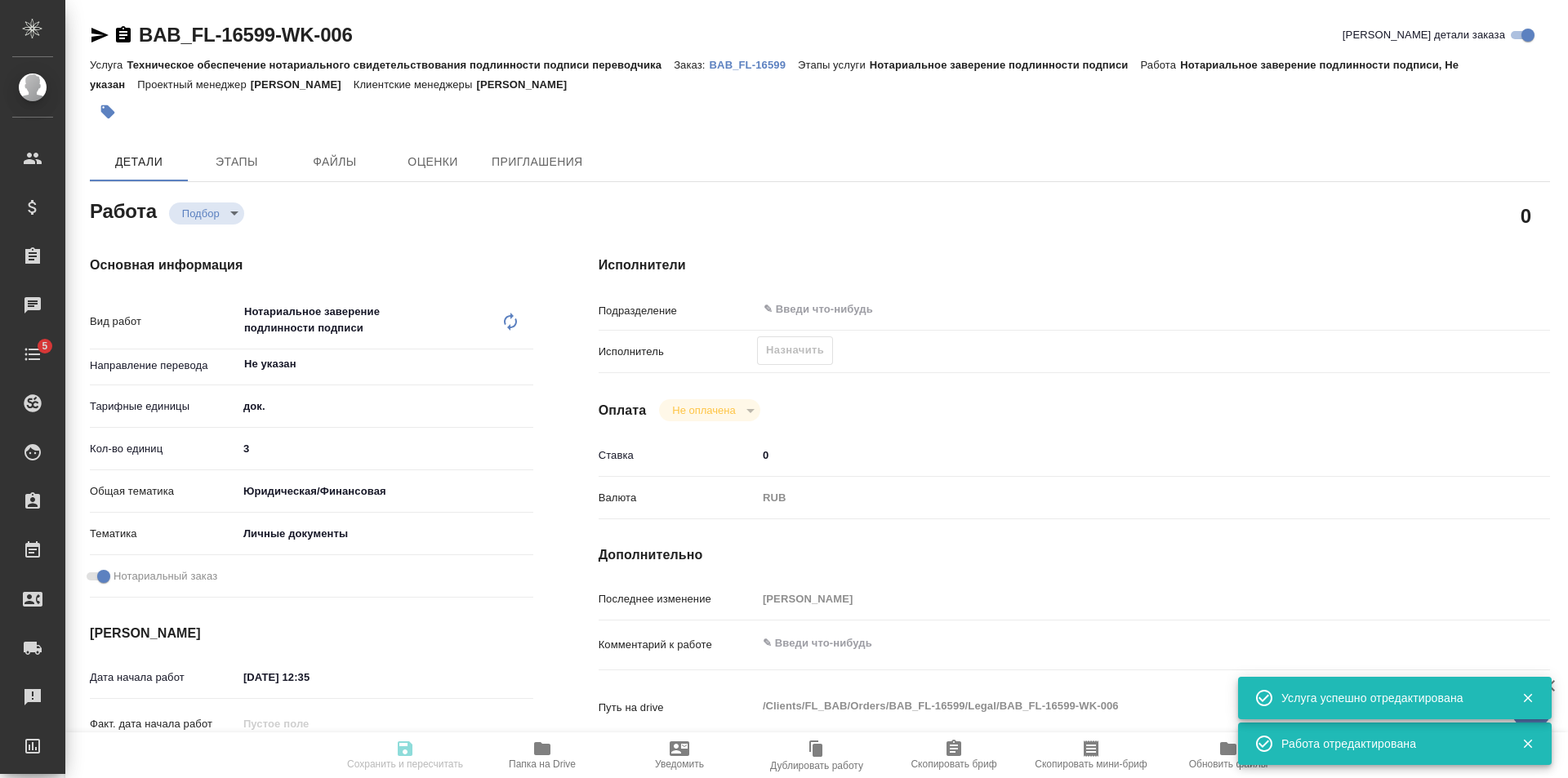
type textarea "x"
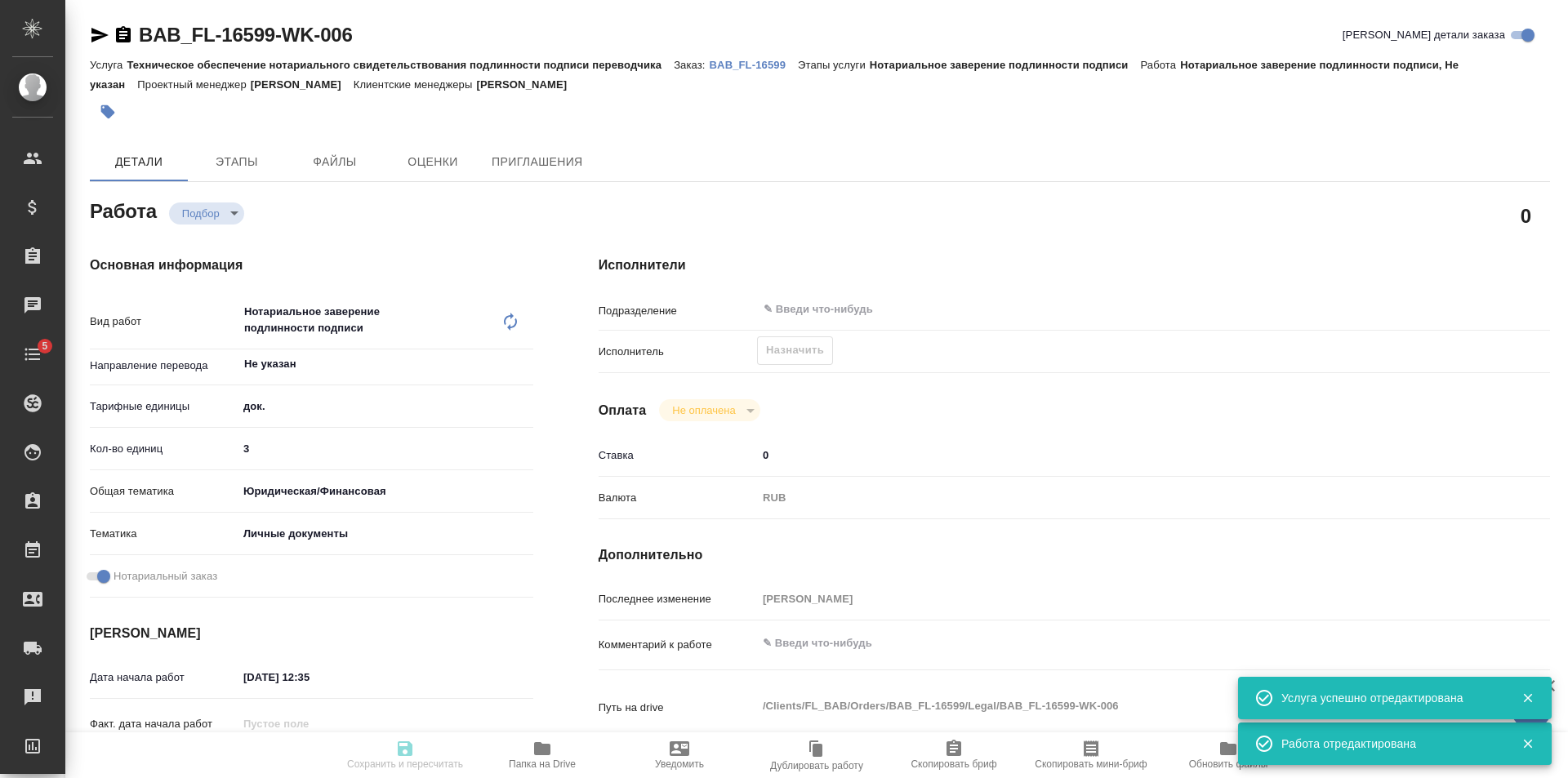
type textarea "x"
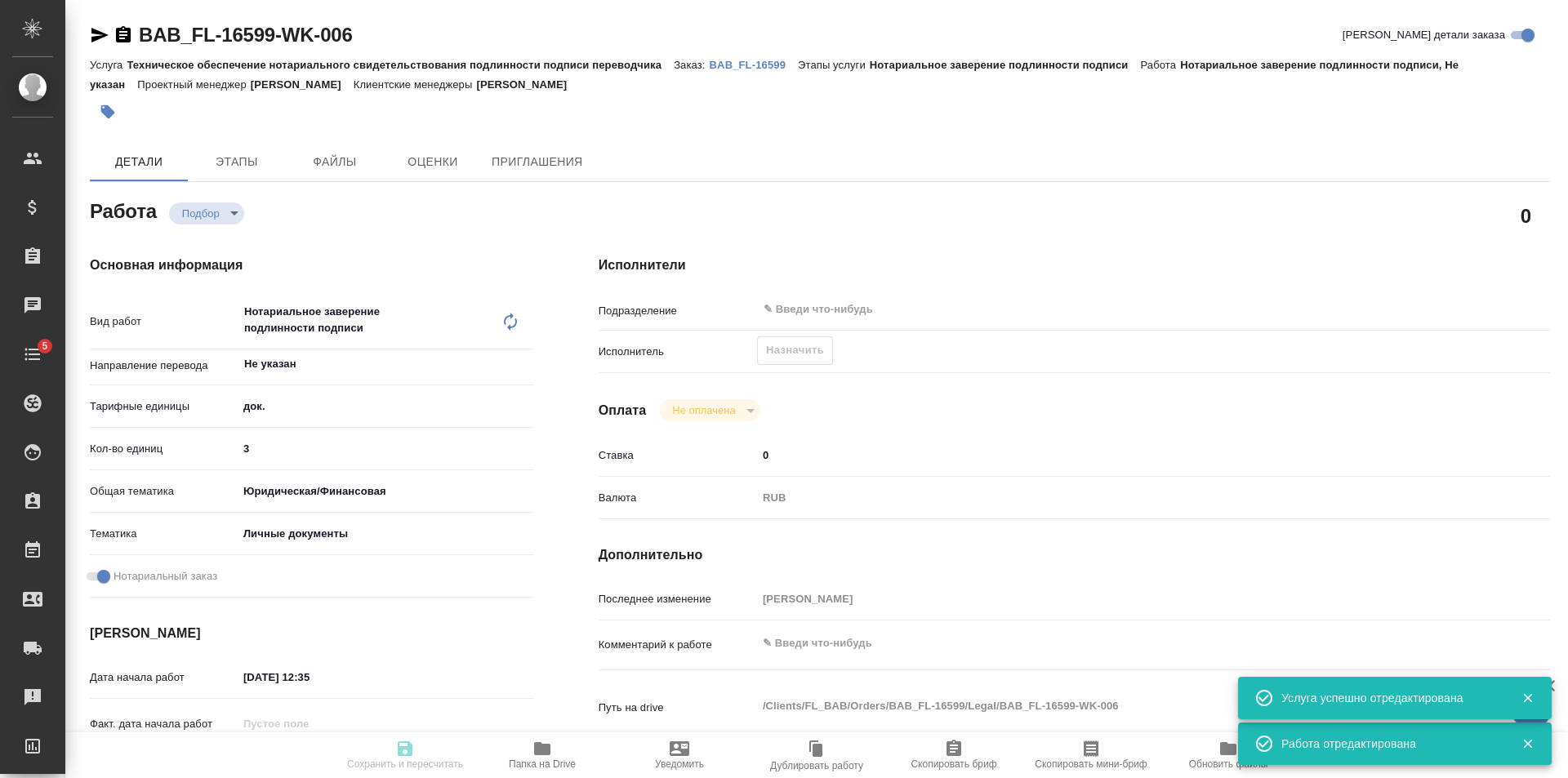
type textarea "x"
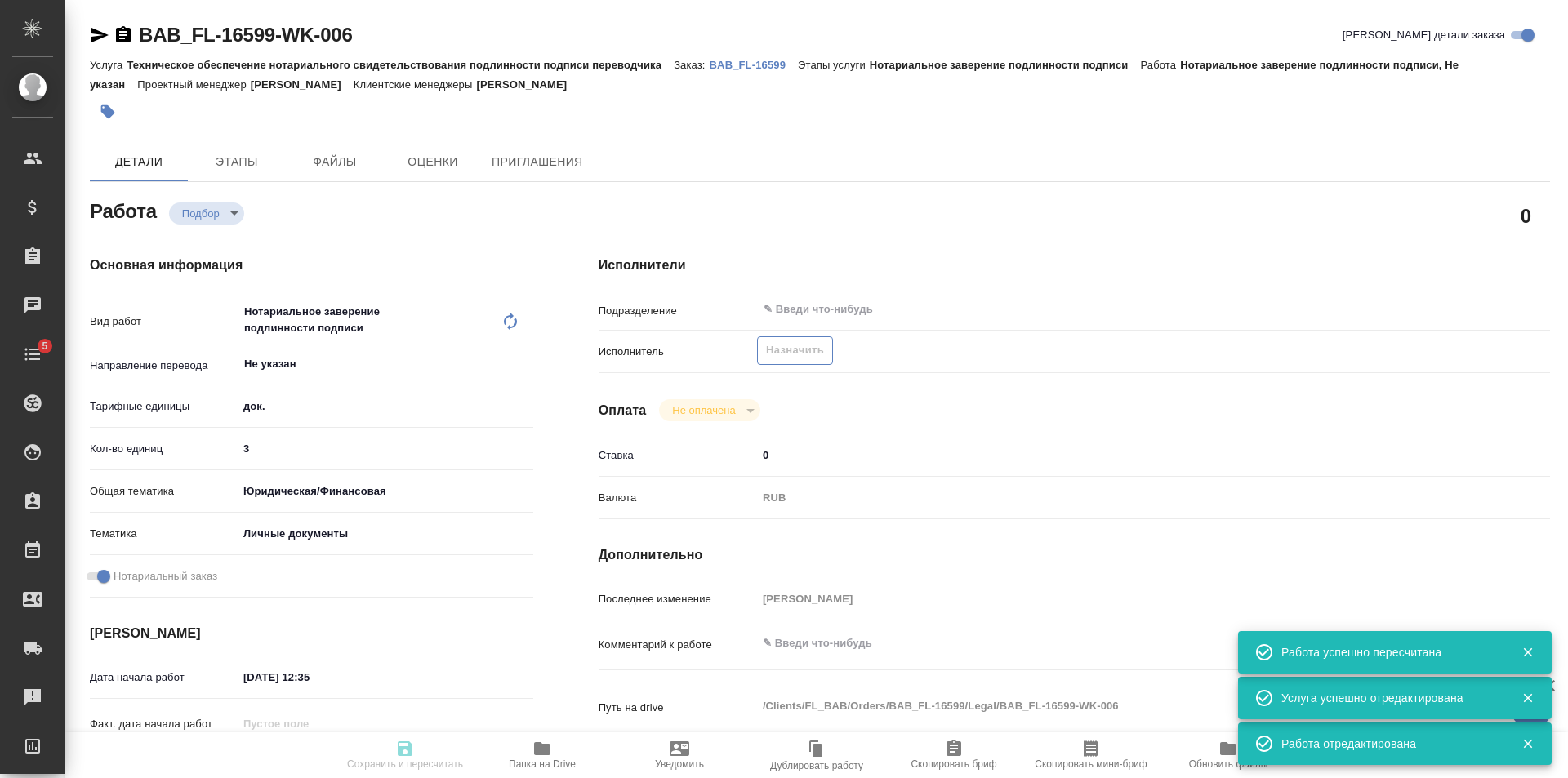
type input "recruiting"
type textarea "Нотариальное заверение подлинности подписи"
type textarea "x"
type input "Не указан"
type input "5a8b1489cc6b4906c91bfd8b"
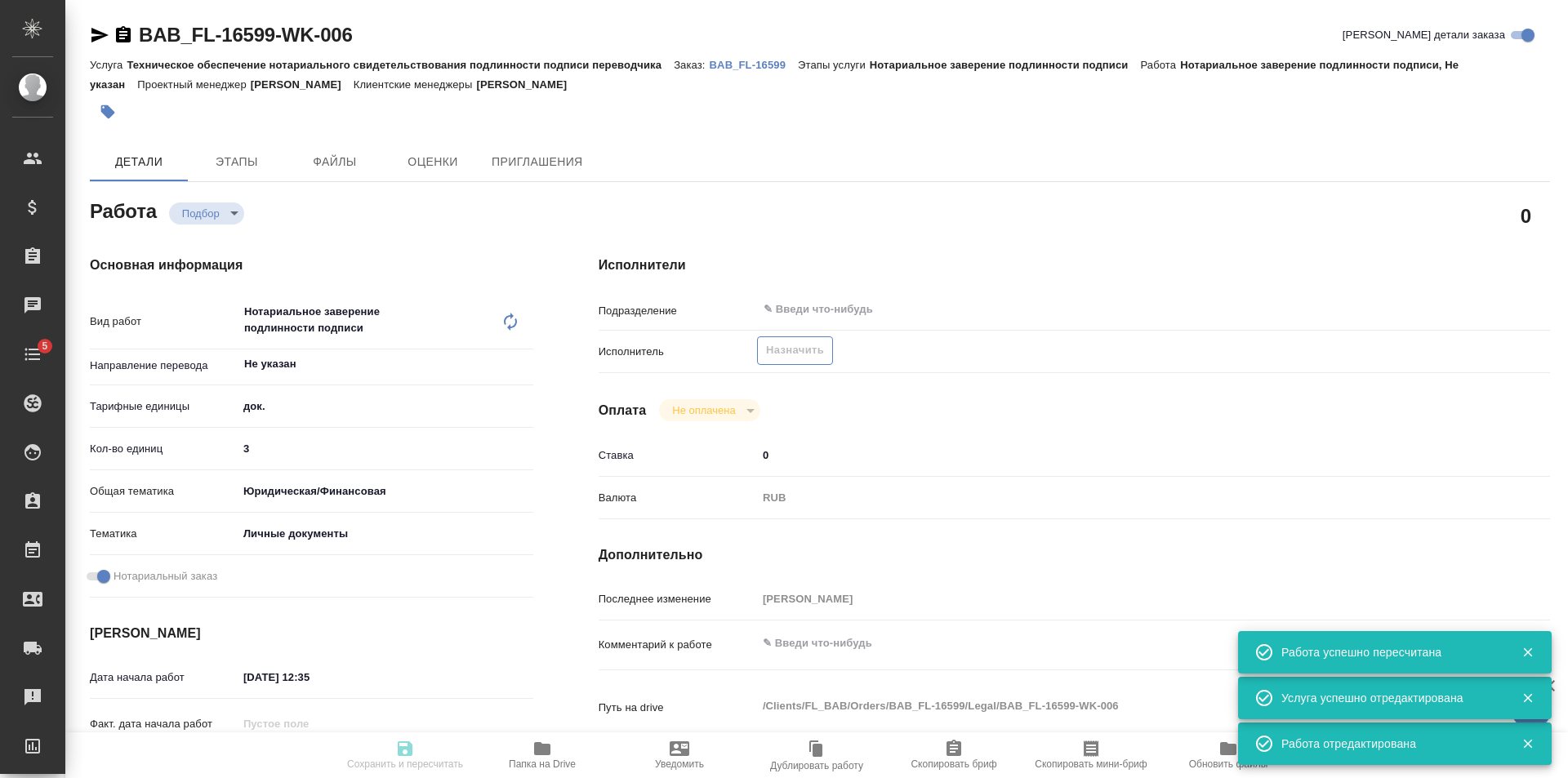
type input "3"
type input "yr-fn"
type input "5a8b8b956a9677013d343cfe"
checkbox input "true"
type input "30.09.2025 12:35"
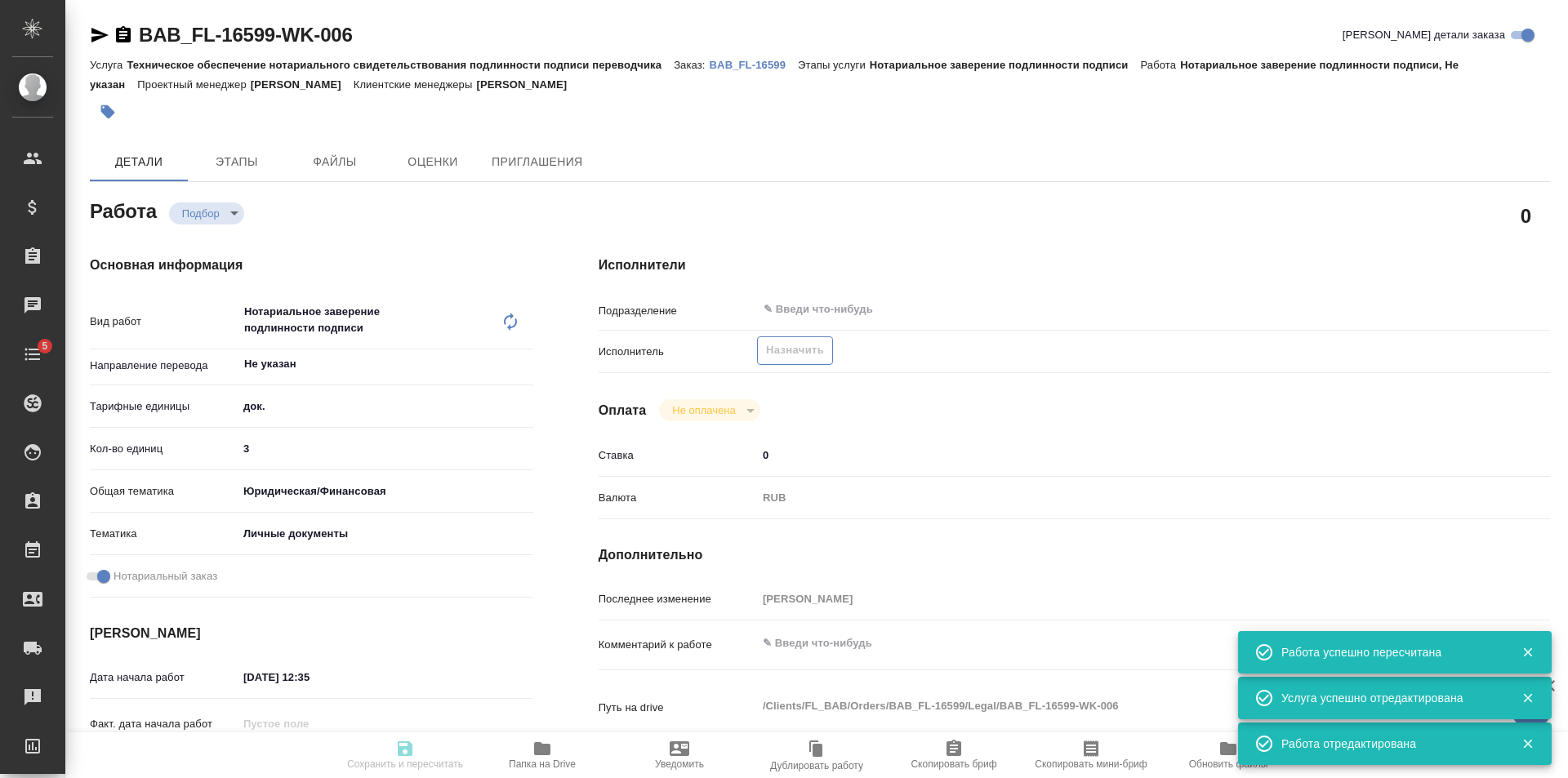
type input "01.10.2025 12:00"
type input "notPayed"
type input "0"
type input "RUB"
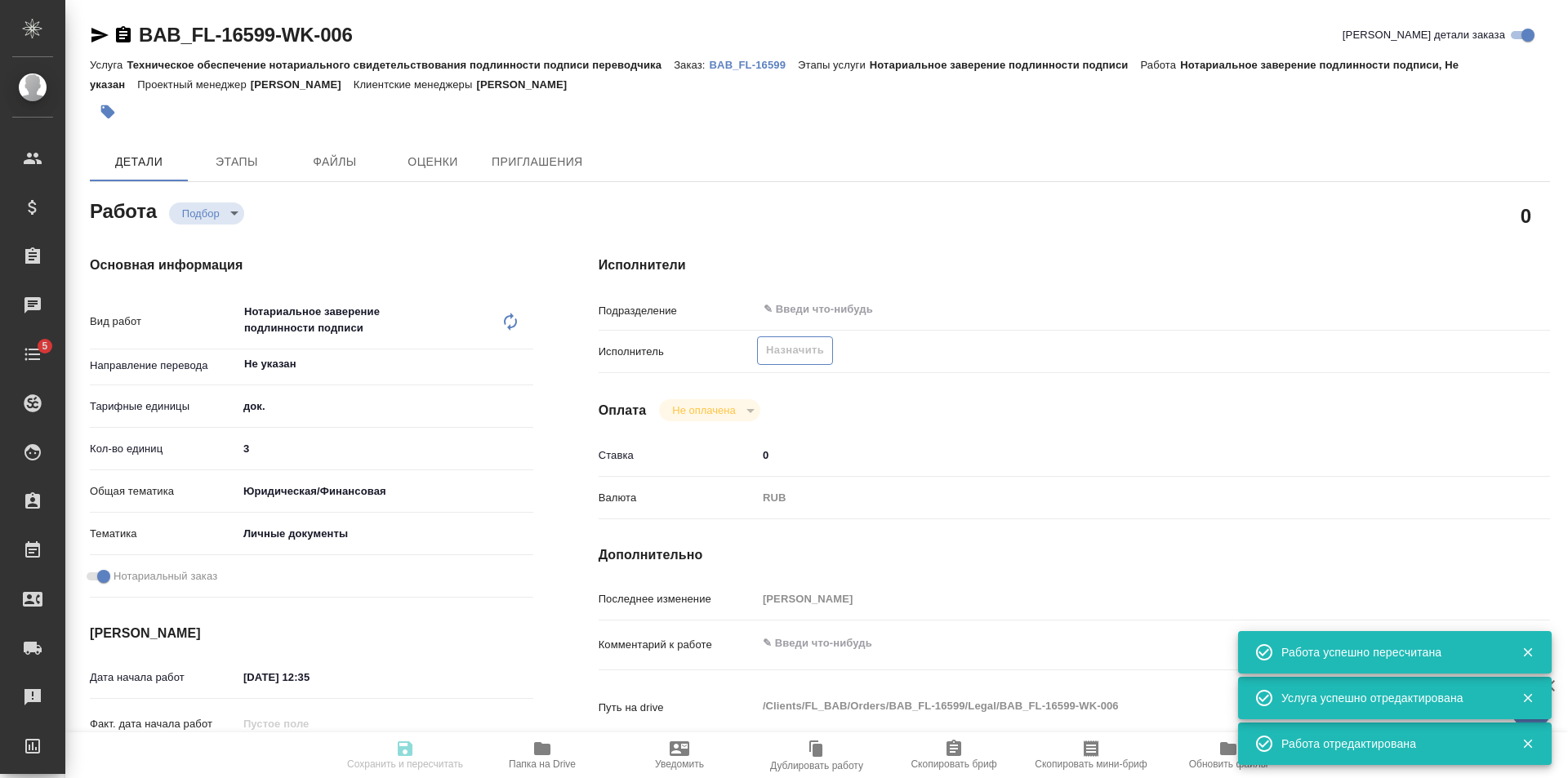
type input "[PERSON_NAME]"
type textarea "x"
type textarea "/Clients/FL_BAB/Orders/BAB_FL-16599/Legal/BAB_FL-16599-WK-006"
type textarea "x"
type input "BAB_FL-16599"
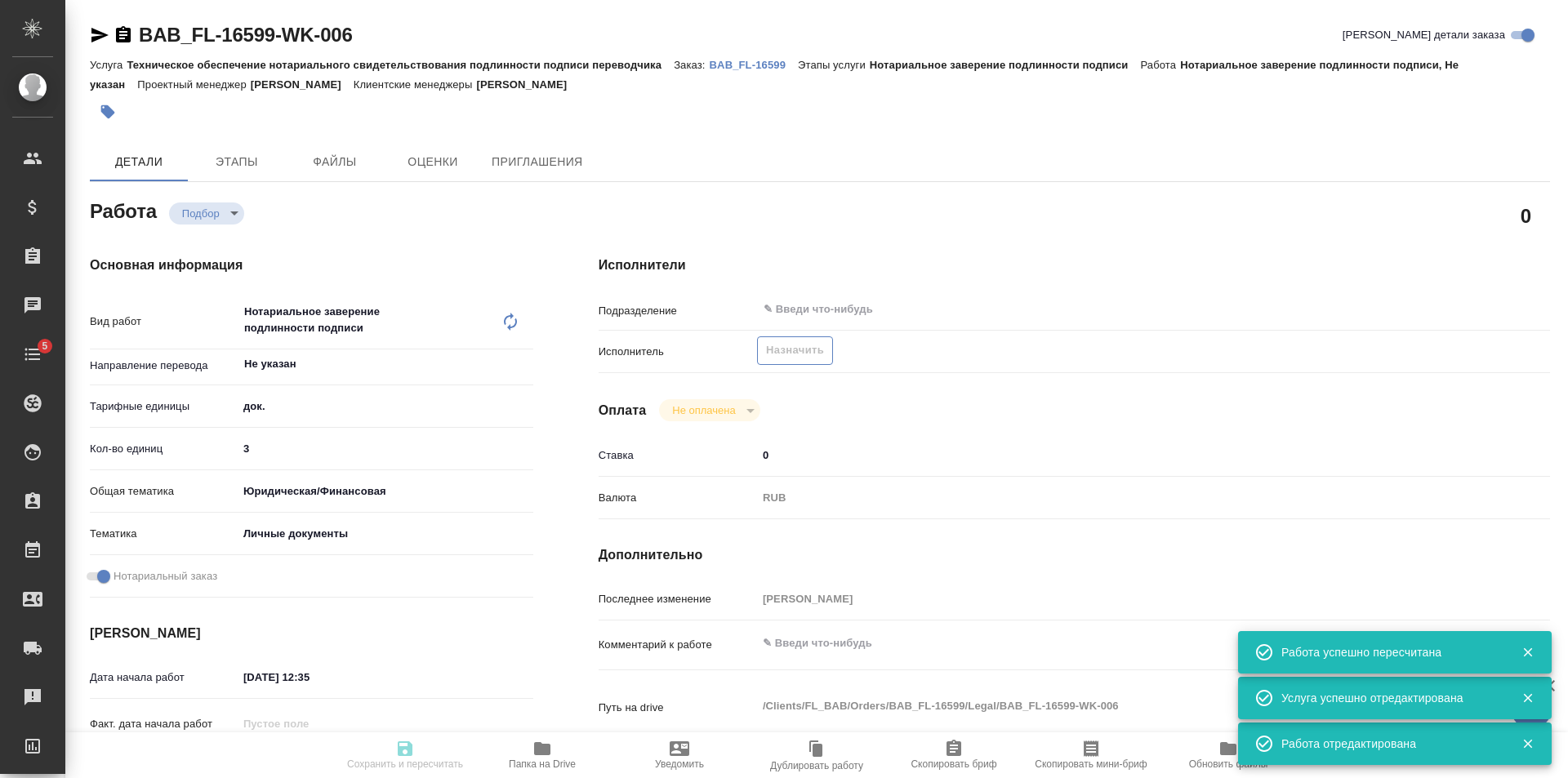
type input "Техническое обеспечение нотариального свидетельствования подлинности подписи пе…"
type input "Нотариальное заверение подлинности подписи"
type input "[PERSON_NAME]"
type input "/Clients/FL_BAB/Orders/BAB_FL-16599"
type textarea "x"
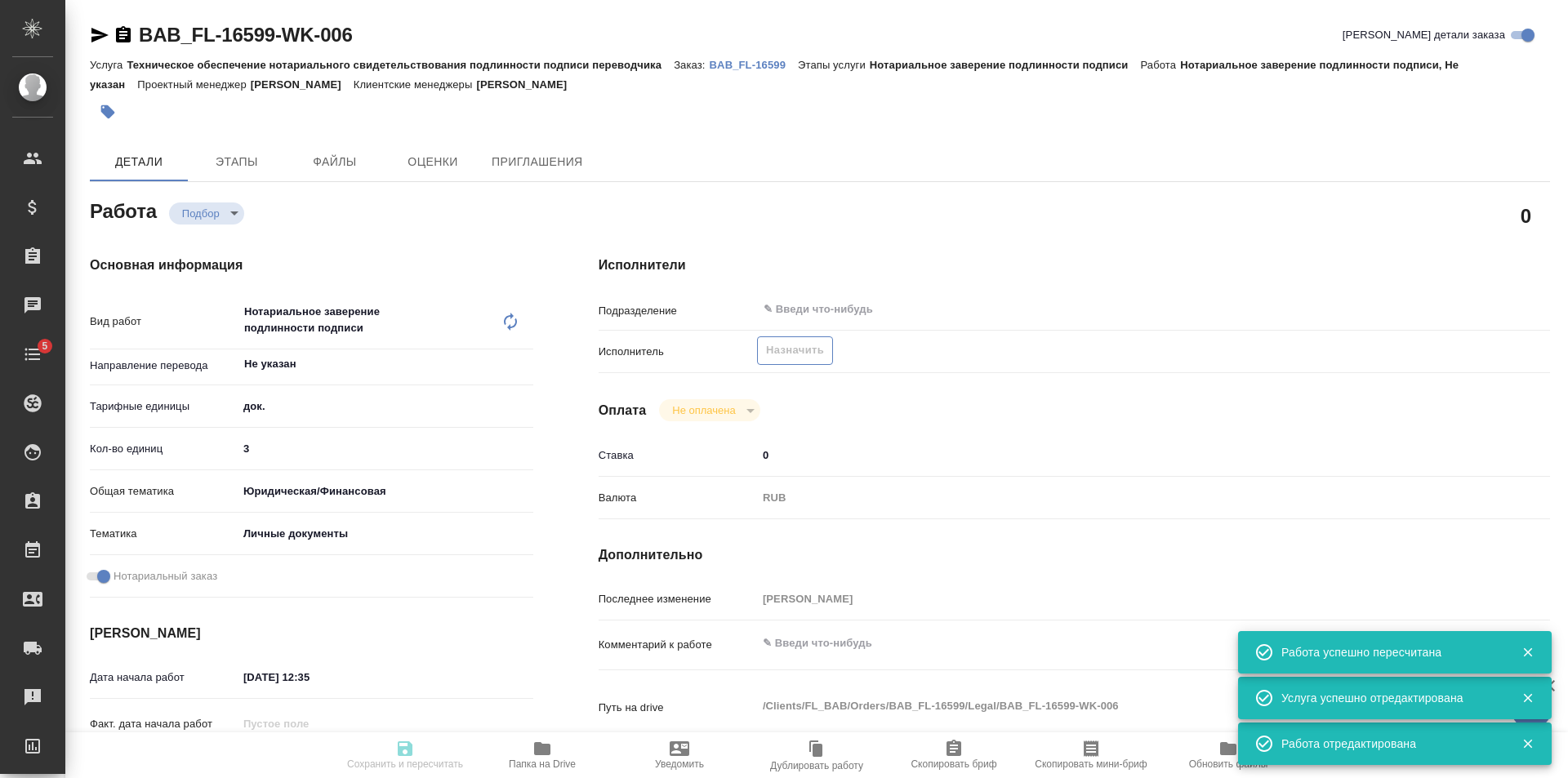
type textarea "x"
click at [781, 349] on span "Назначить" at bounding box center [795, 351] width 58 height 19
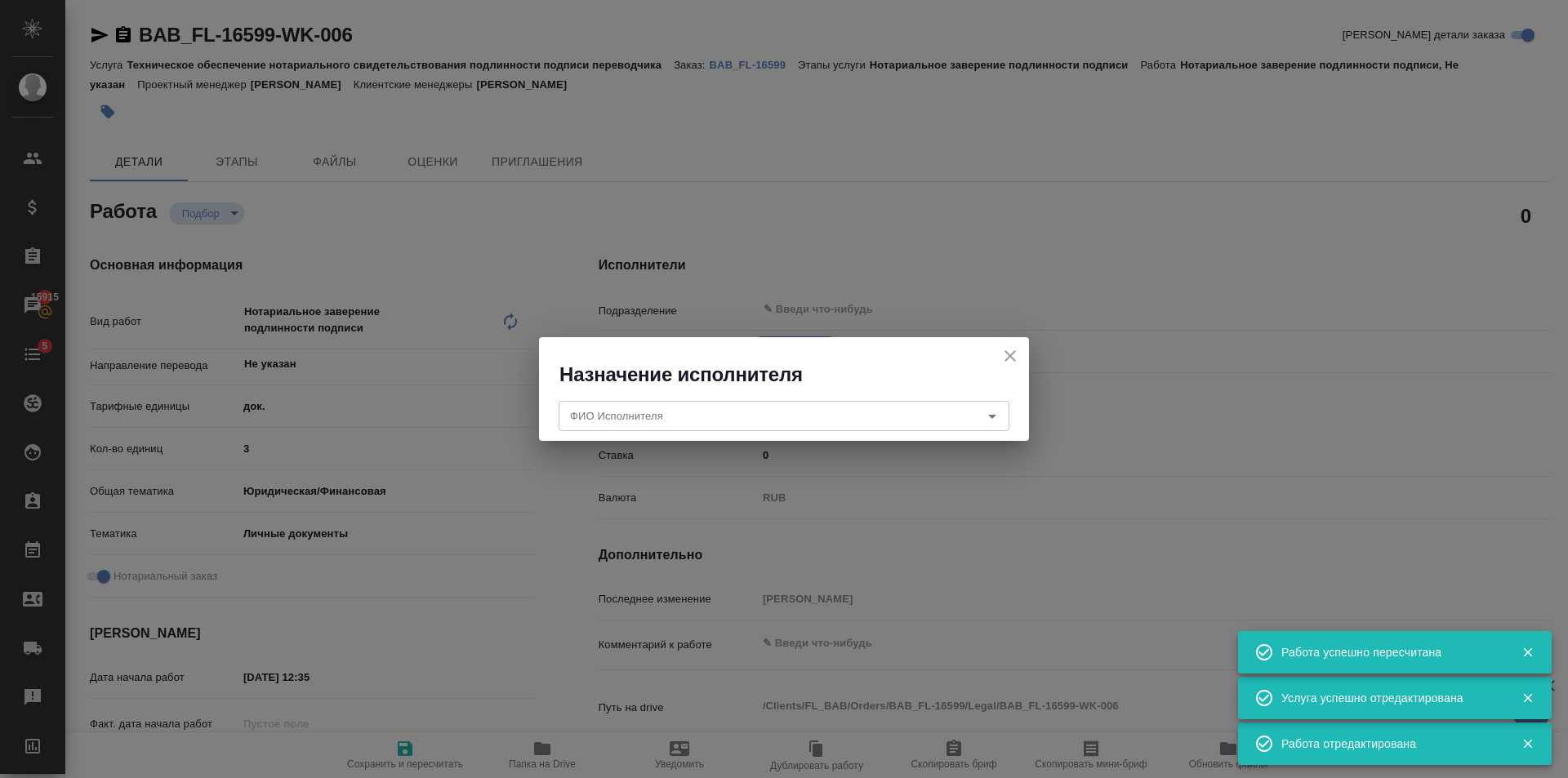
type textarea "x"
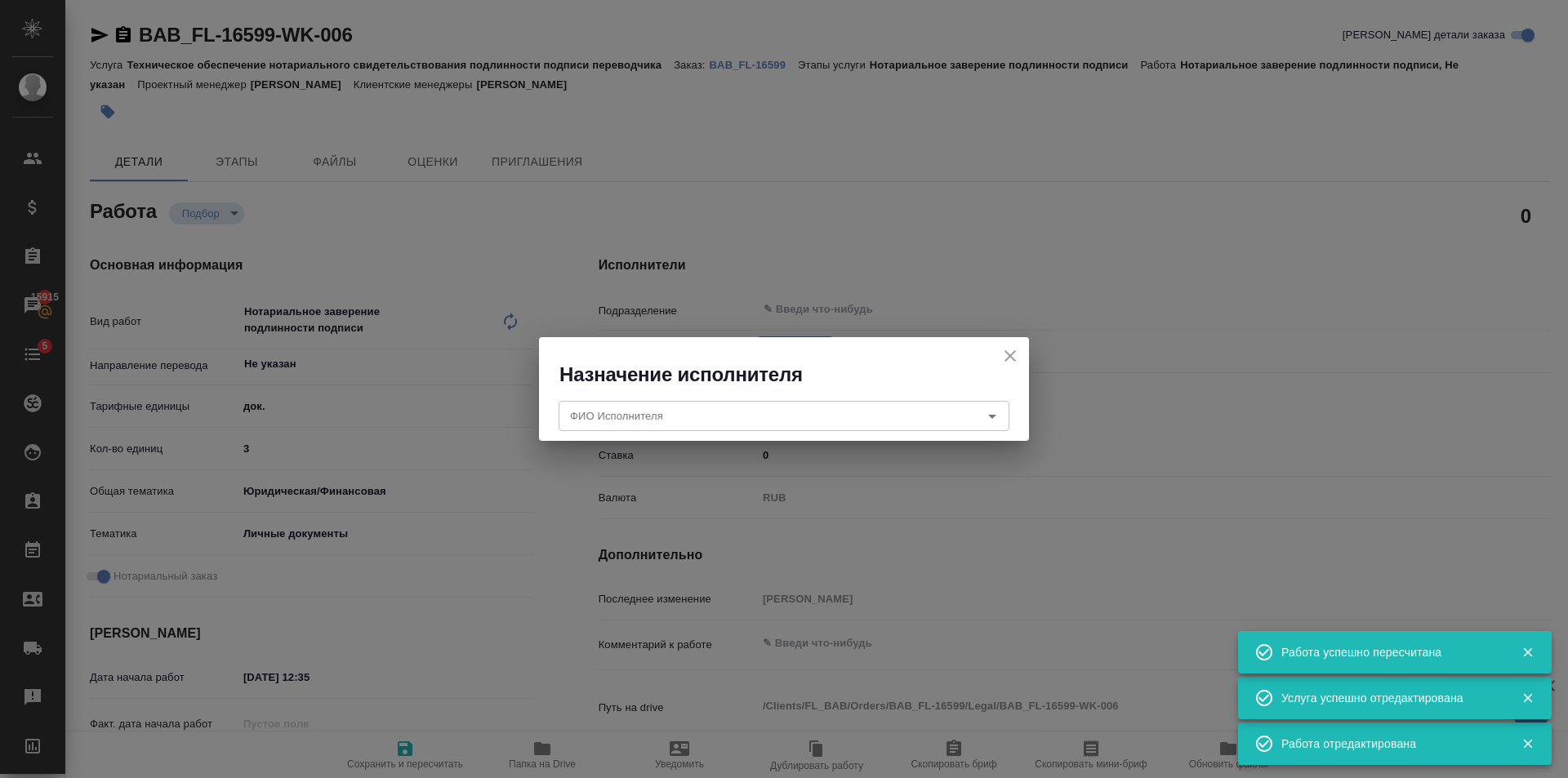
type textarea "x"
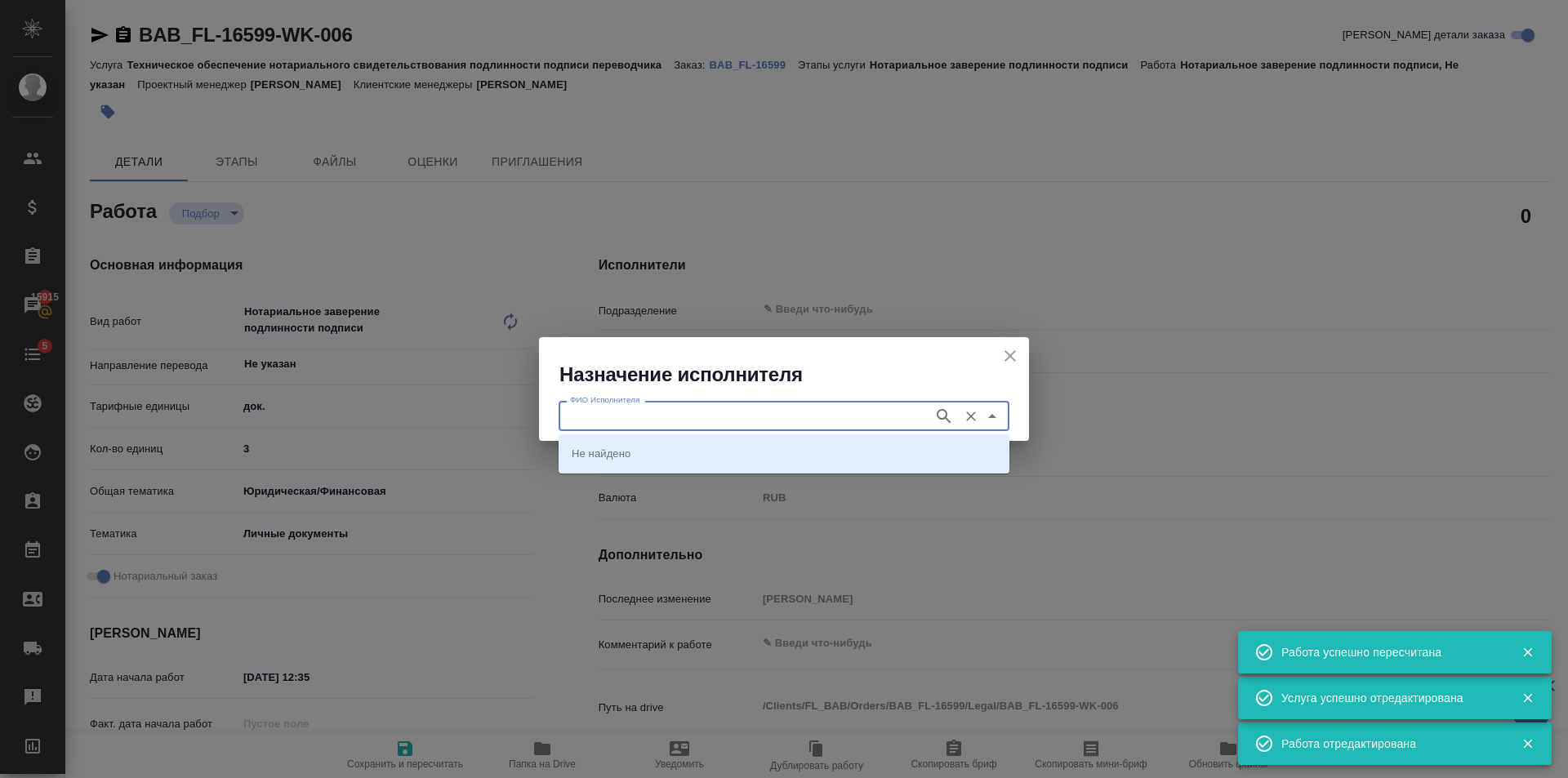
click at [727, 411] on input "ФИО Исполнителя" at bounding box center [744, 415] width 362 height 20
type textarea "x"
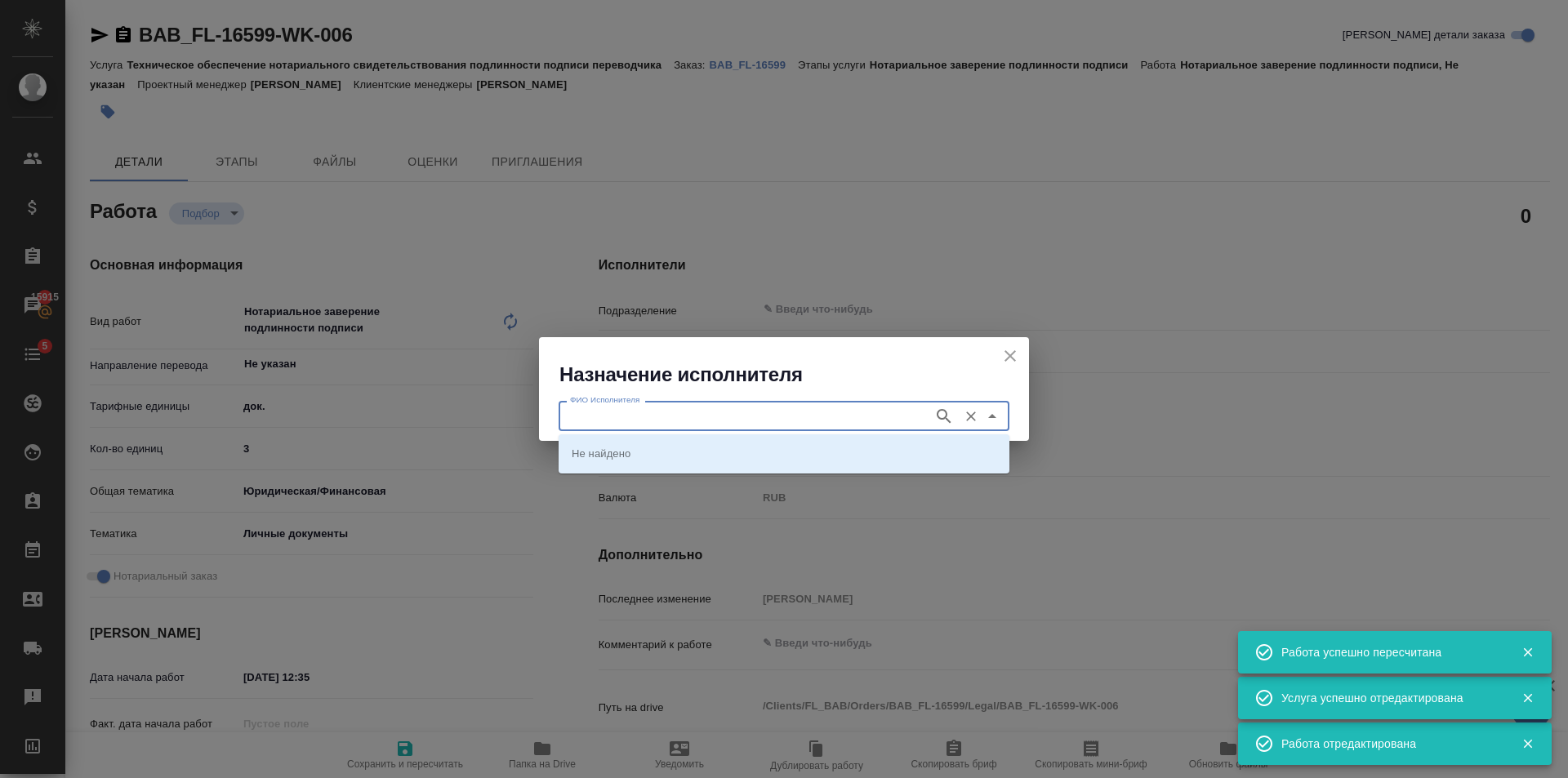
type textarea "x"
type input "Мишакова"
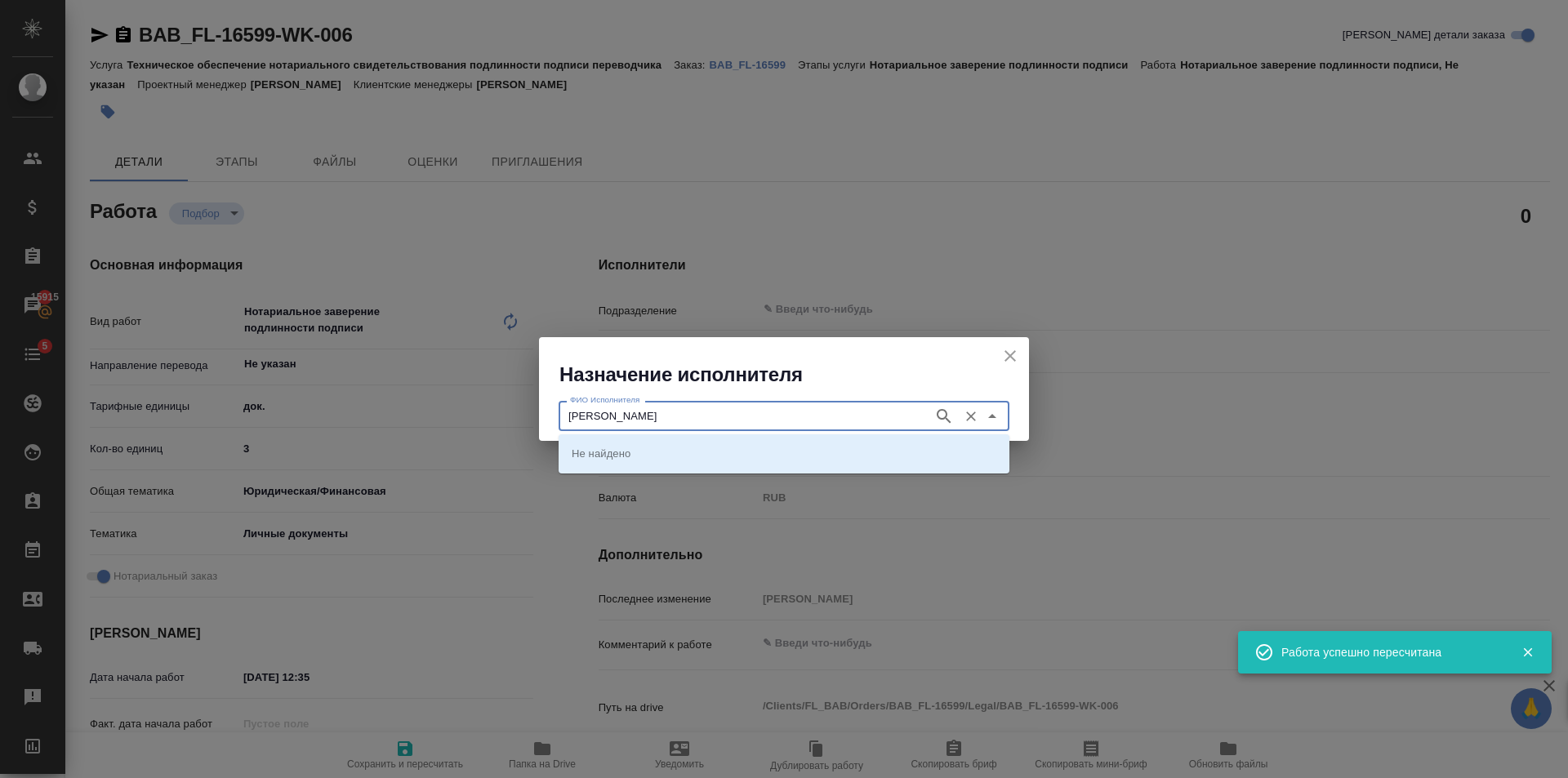
click at [946, 420] on icon "button" at bounding box center [944, 416] width 20 height 20
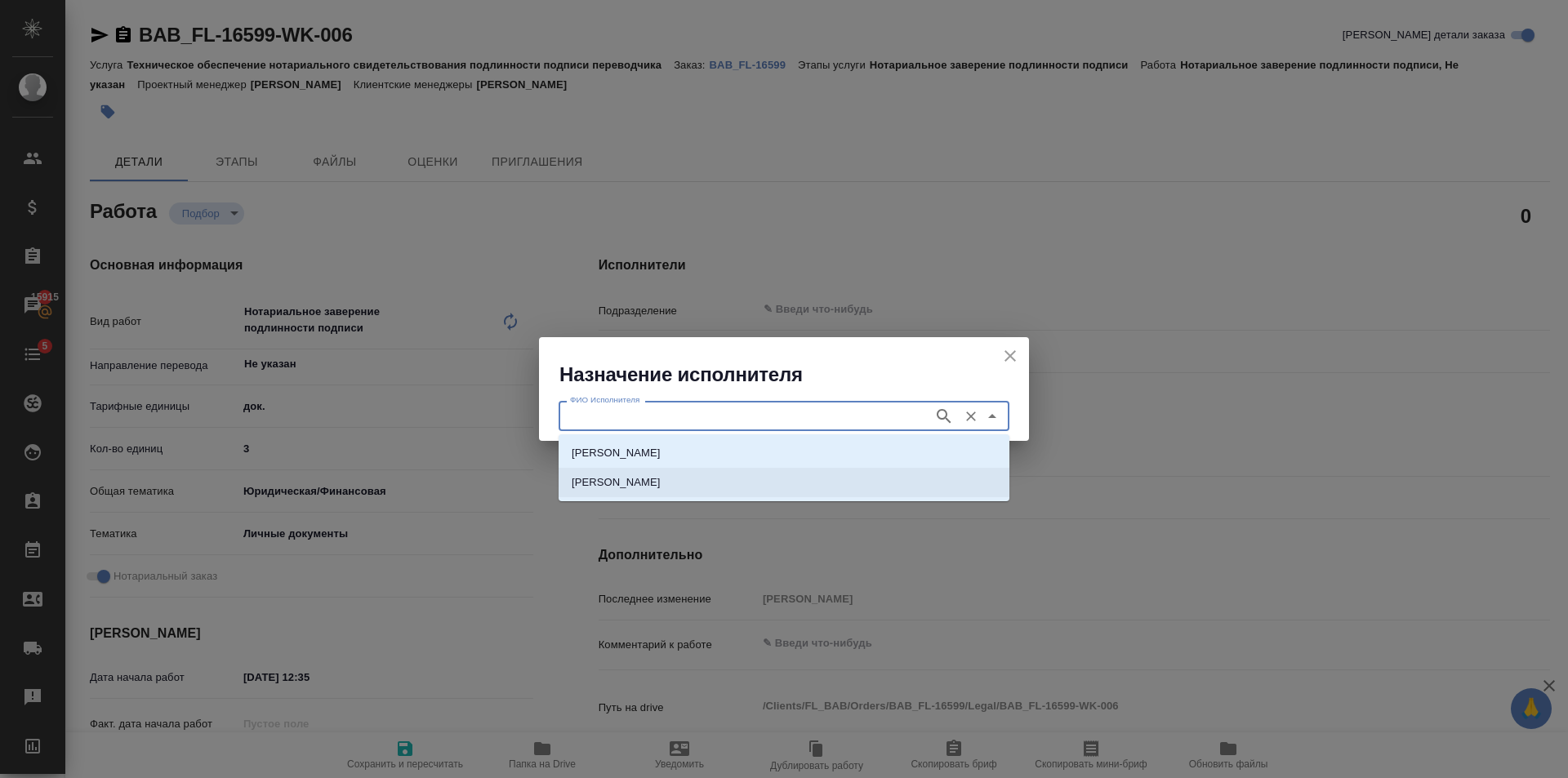
click at [661, 478] on p "НОТАРИУС Мишакова Ольга Михайловна" at bounding box center [616, 482] width 89 height 16
type input "НОТАРИУС Мишакова Ольга Михайловна"
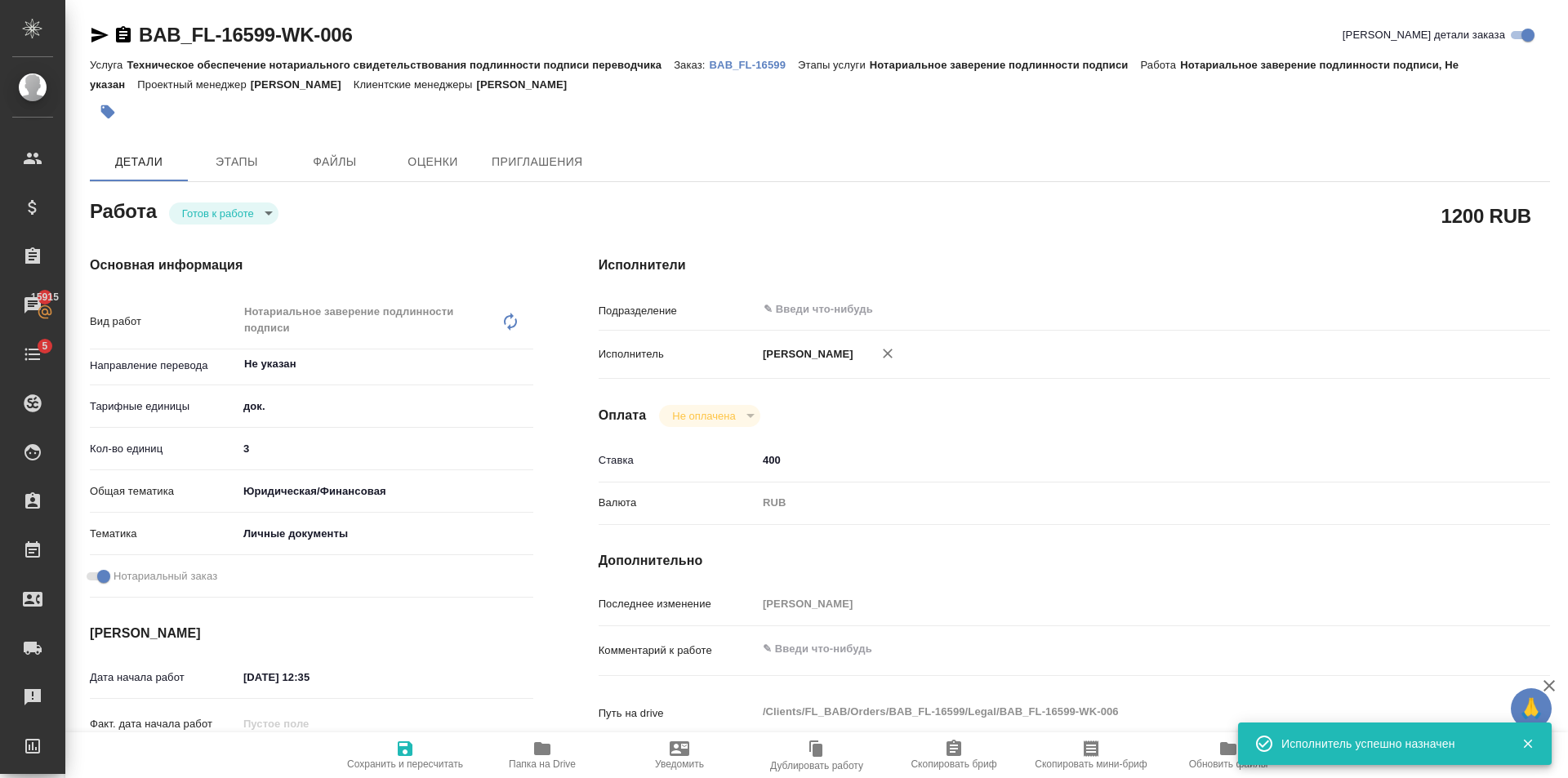
type textarea "x"
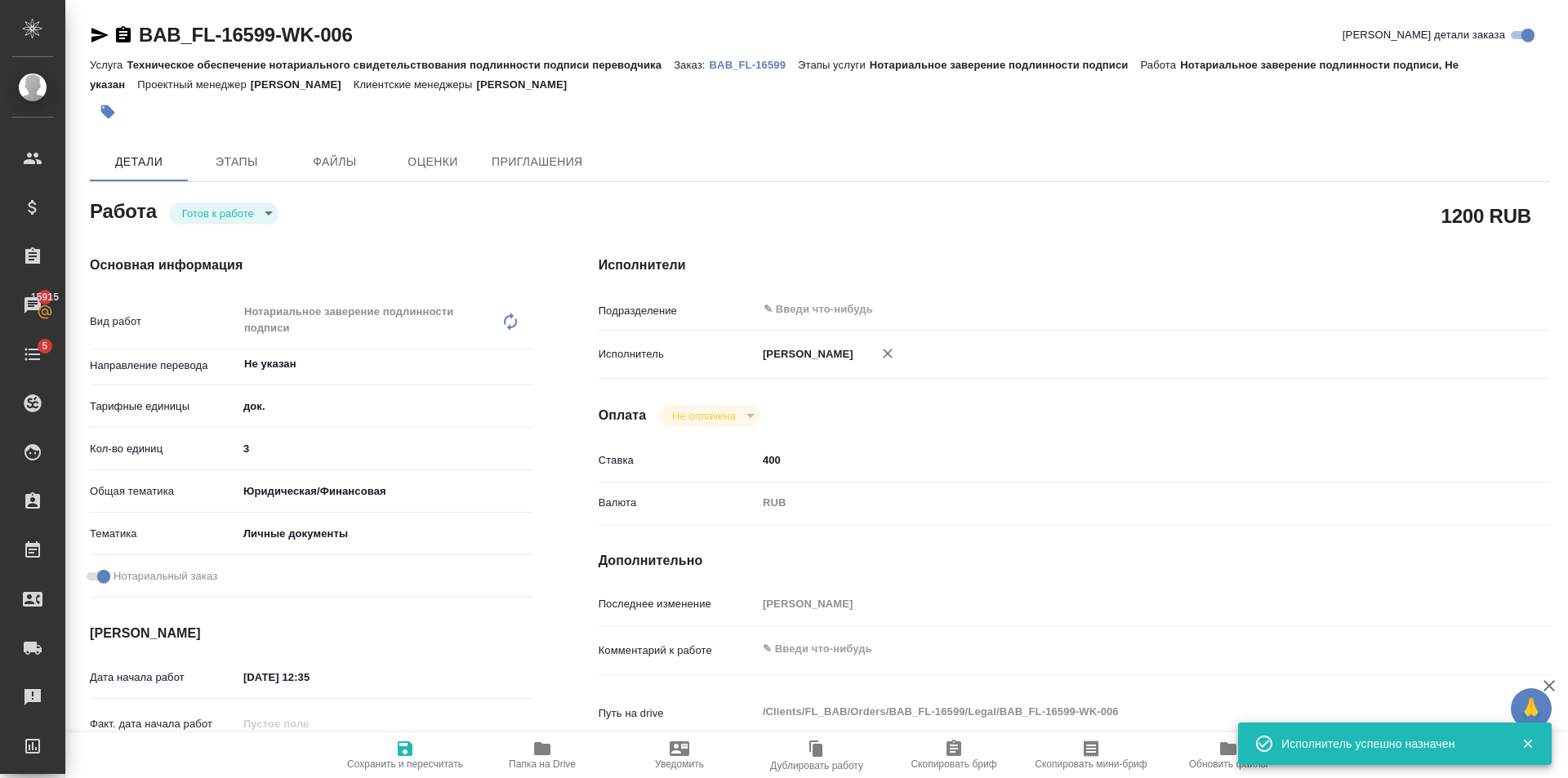
type textarea "x"
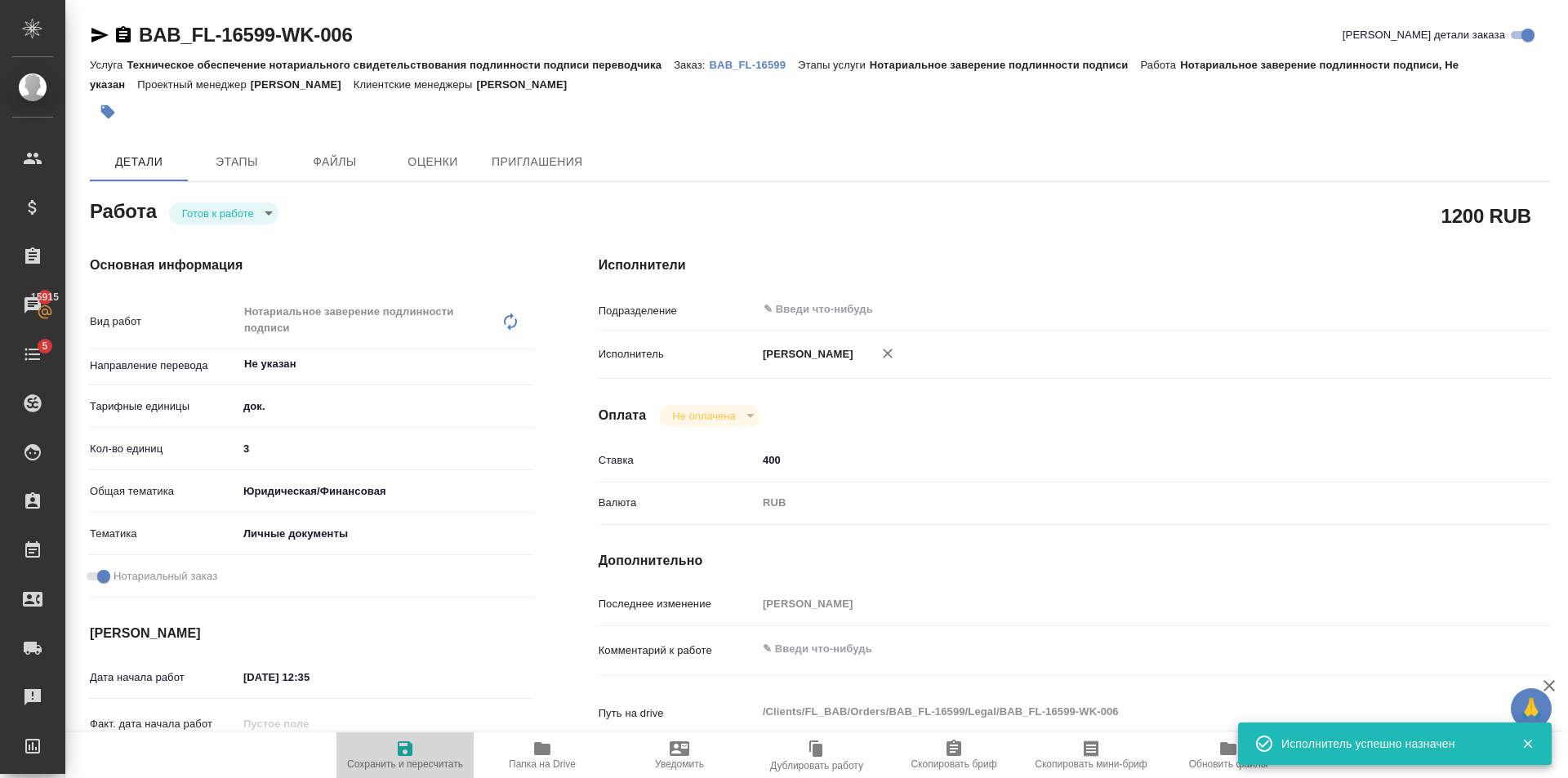
click at [413, 749] on icon "button" at bounding box center [404, 748] width 20 height 20
type textarea "x"
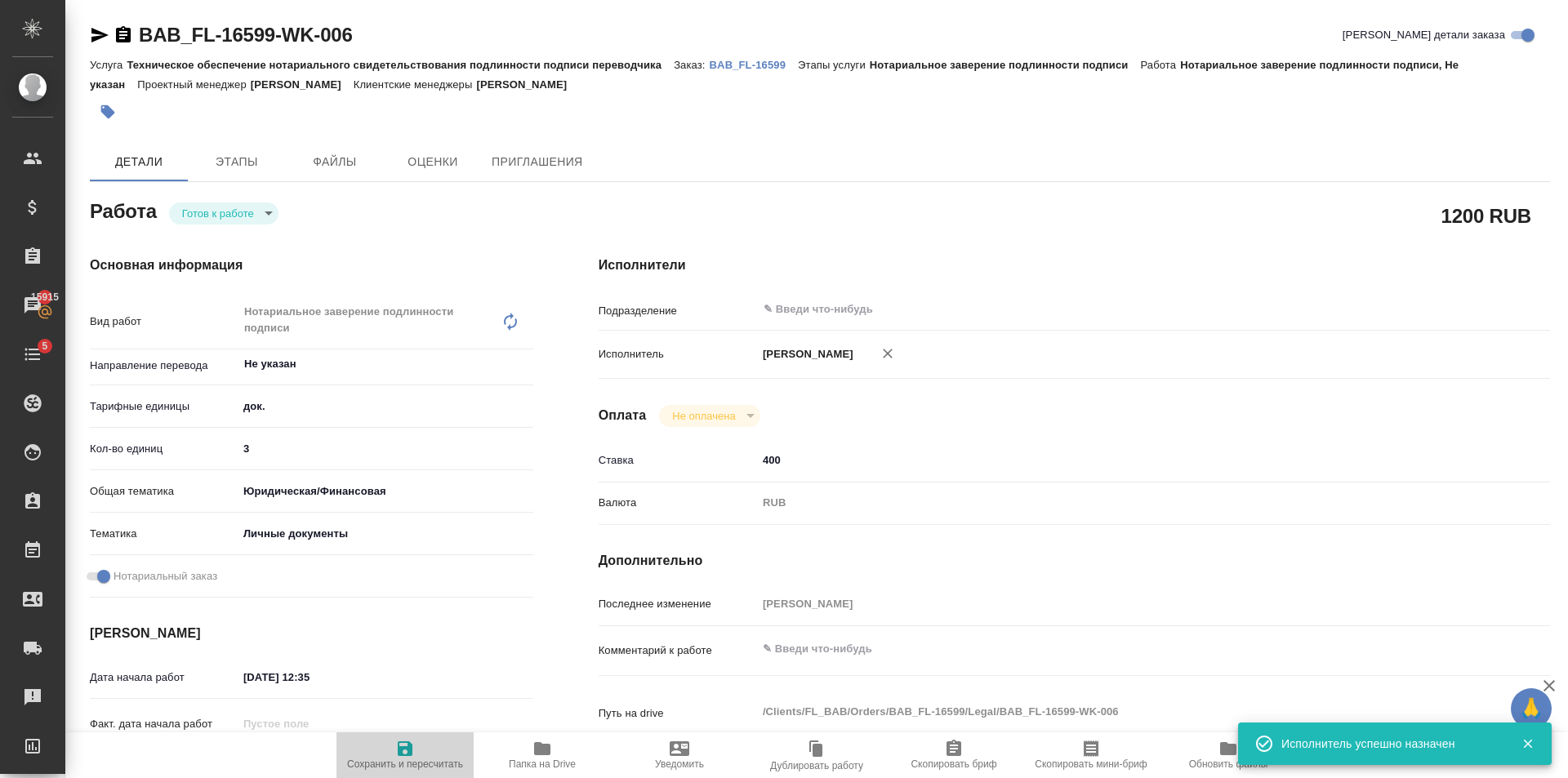
type textarea "x"
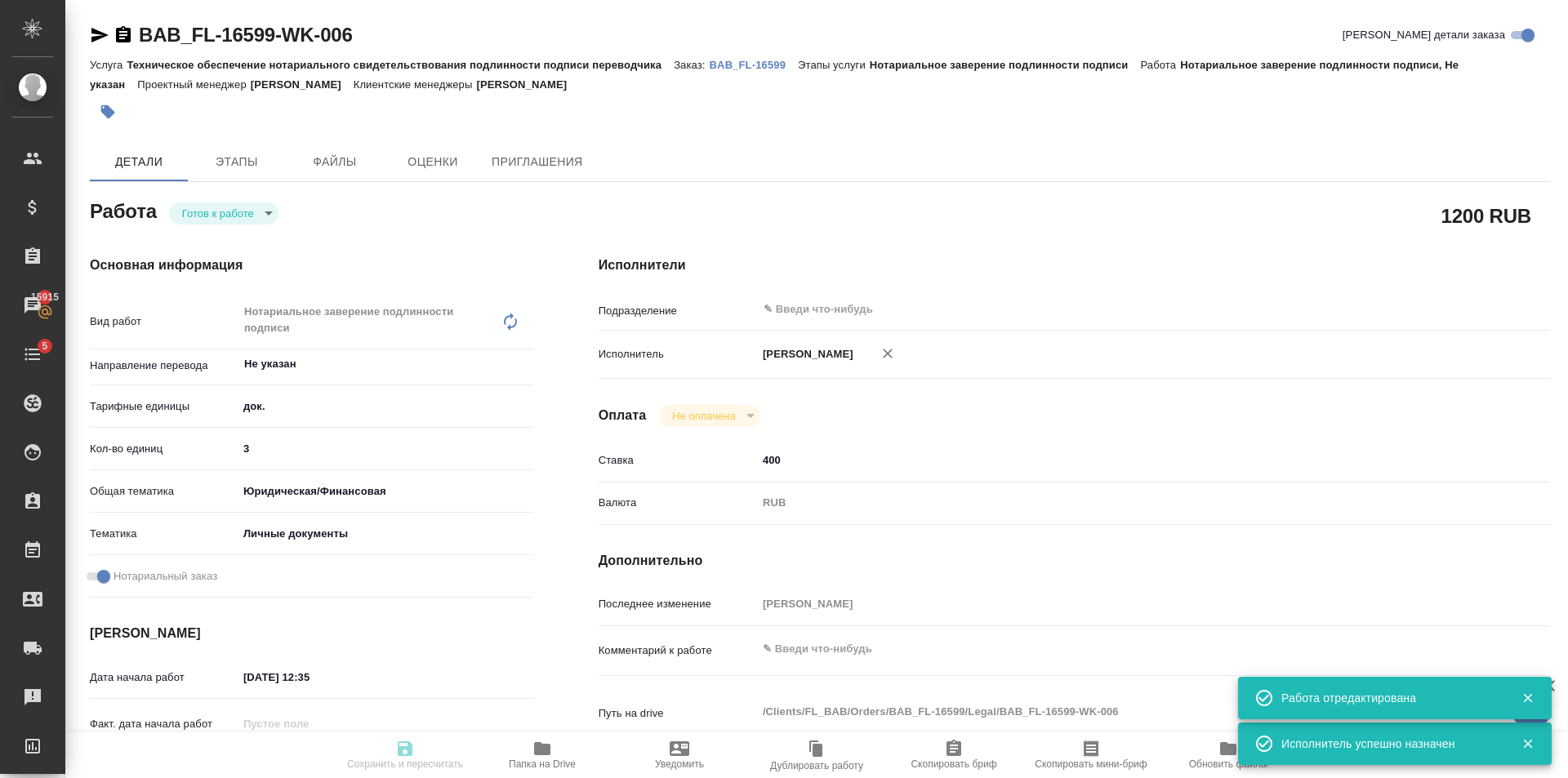
type textarea "x"
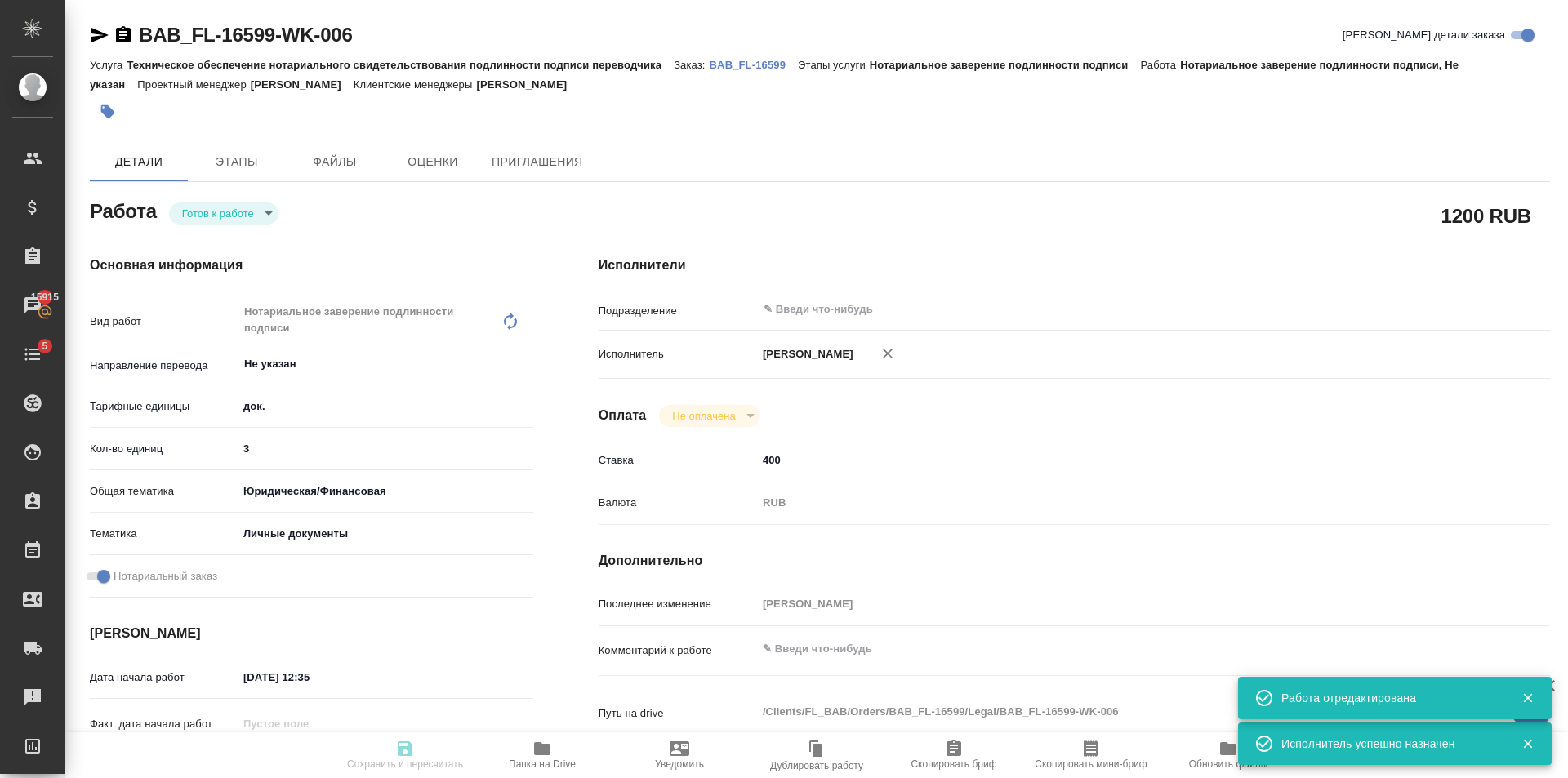
type input "readyForWork"
type textarea "Нотариальное заверение подлинности подписи"
type textarea "x"
type input "Не указан"
type input "5a8b1489cc6b4906c91bfd8b"
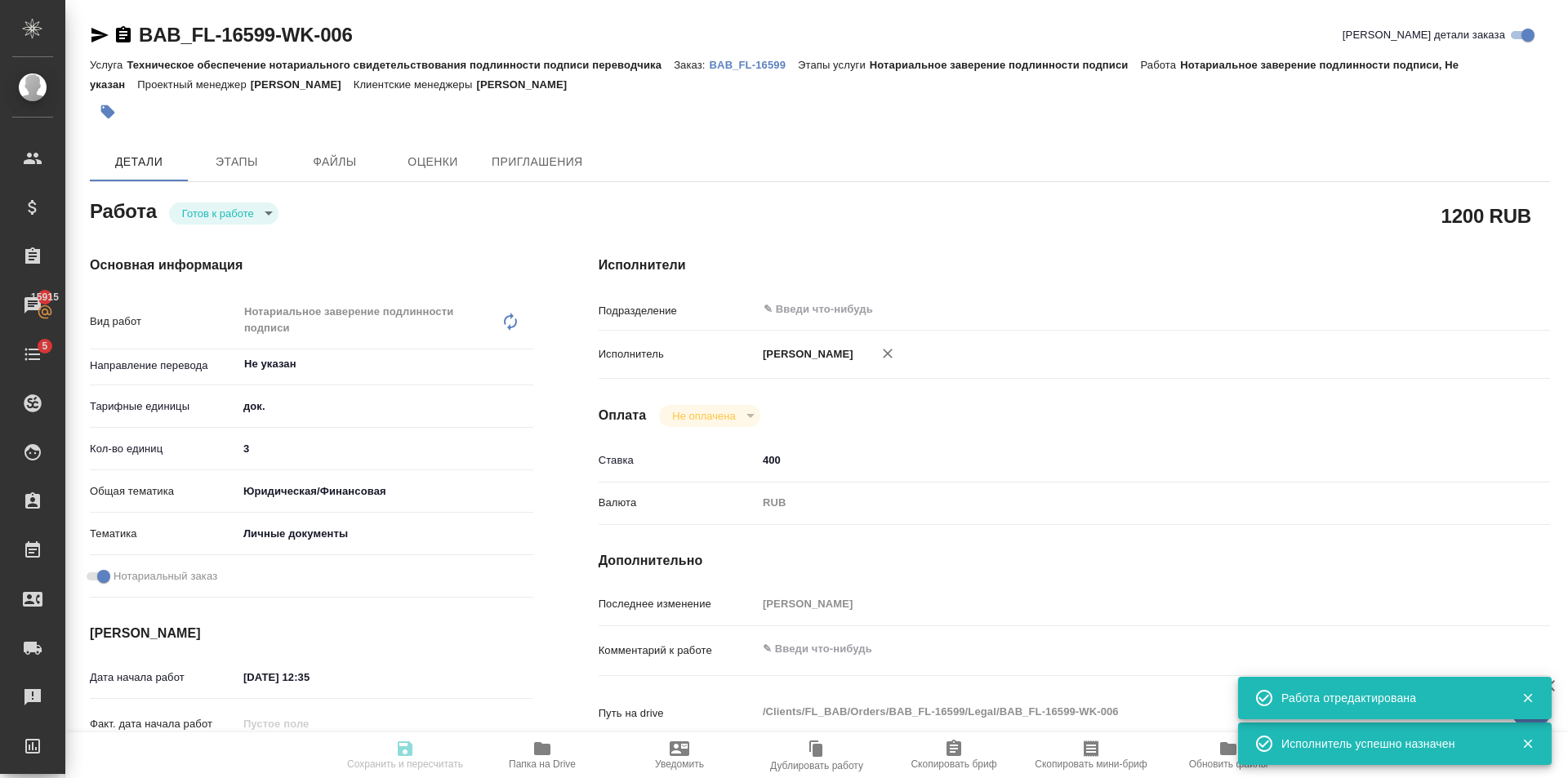
type input "3"
type input "yr-fn"
type input "5a8b8b956a9677013d343cfe"
checkbox input "true"
type input "30.09.2025 12:35"
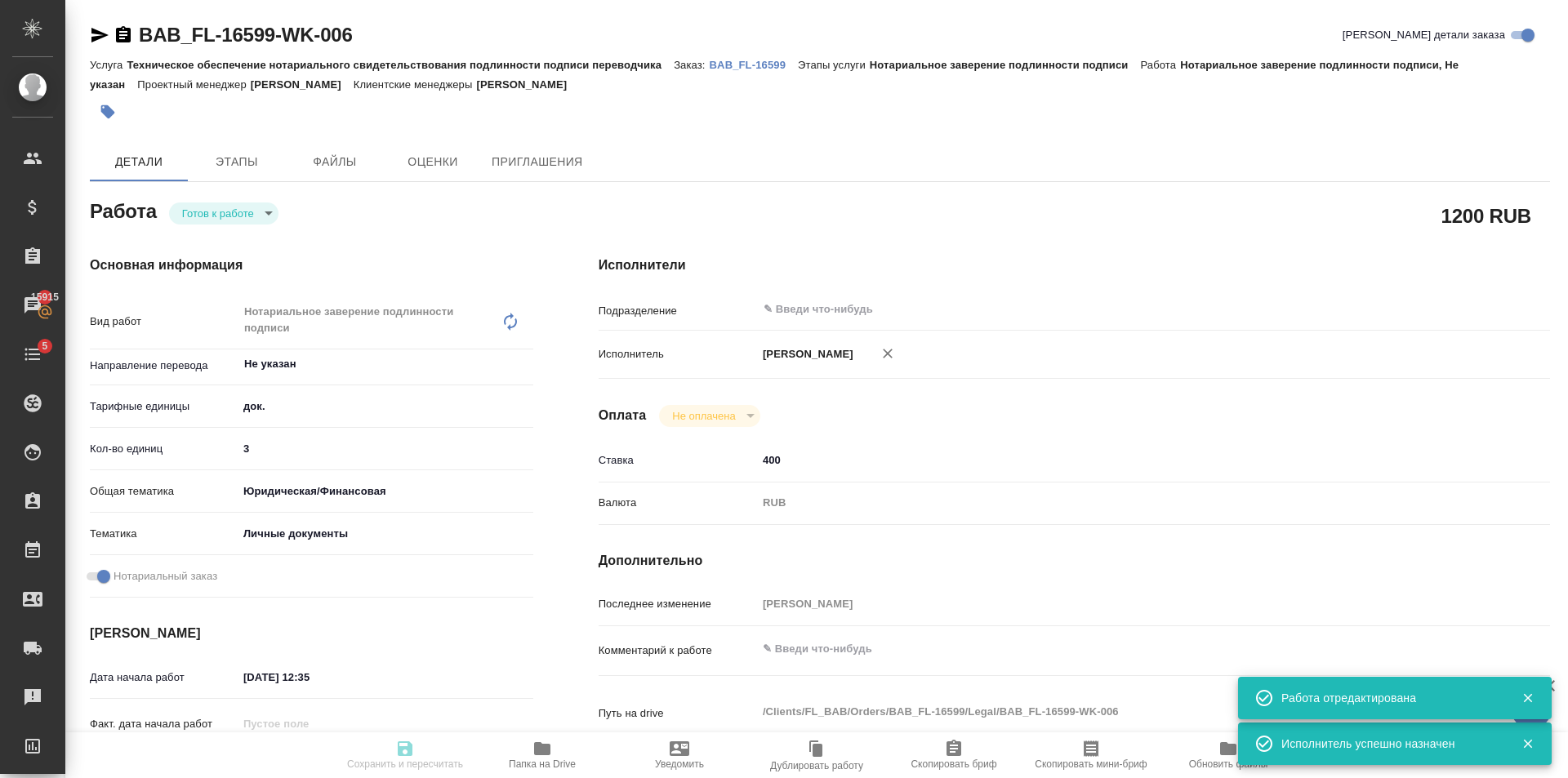
type input "01.10.2025 12:00"
type input "notPayed"
type input "400"
type input "RUB"
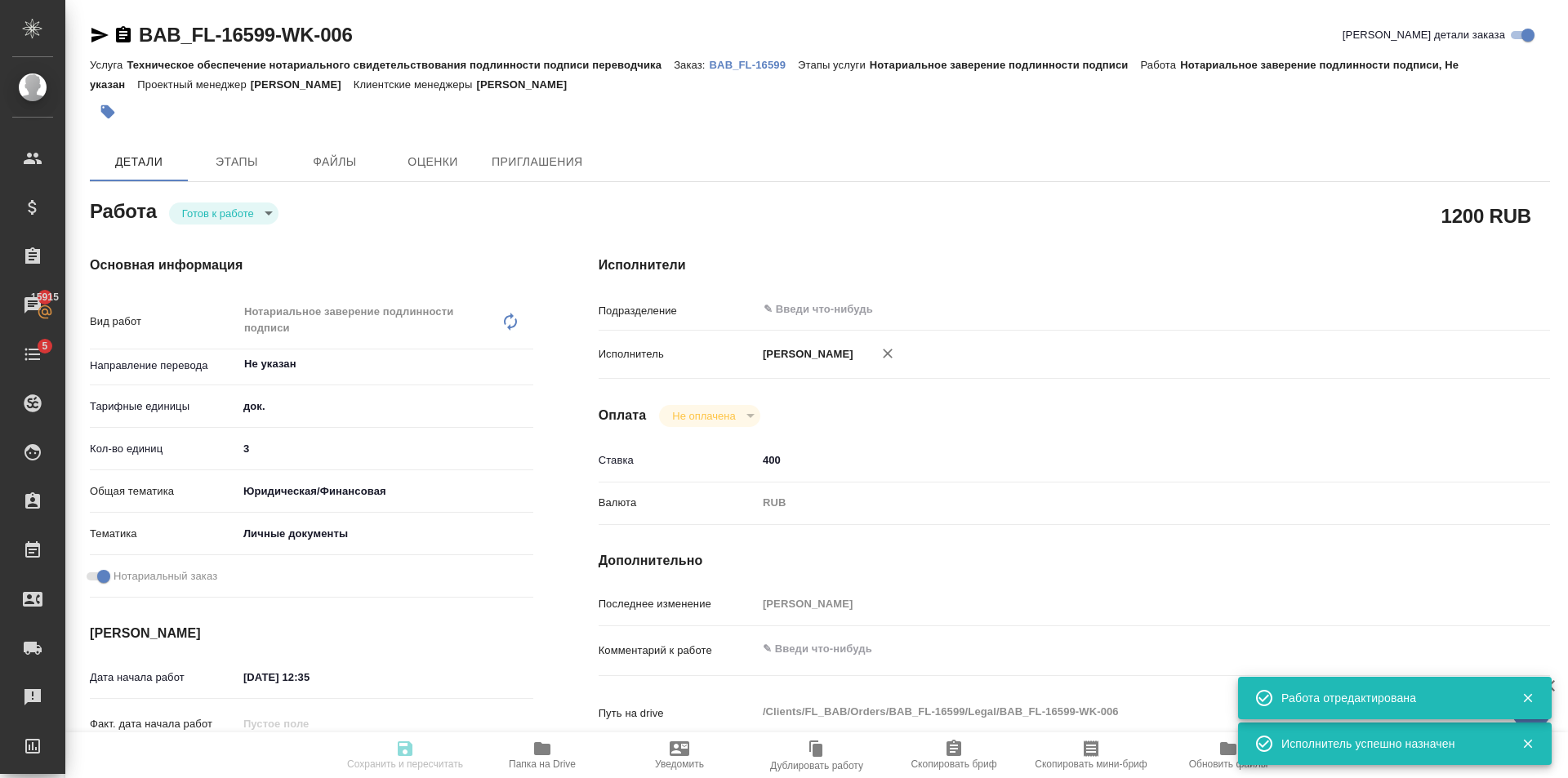
type input "[PERSON_NAME]"
type textarea "x"
type textarea "/Clients/FL_BAB/Orders/BAB_FL-16599/Legal/BAB_FL-16599-WK-006"
type textarea "x"
type input "BAB_FL-16599"
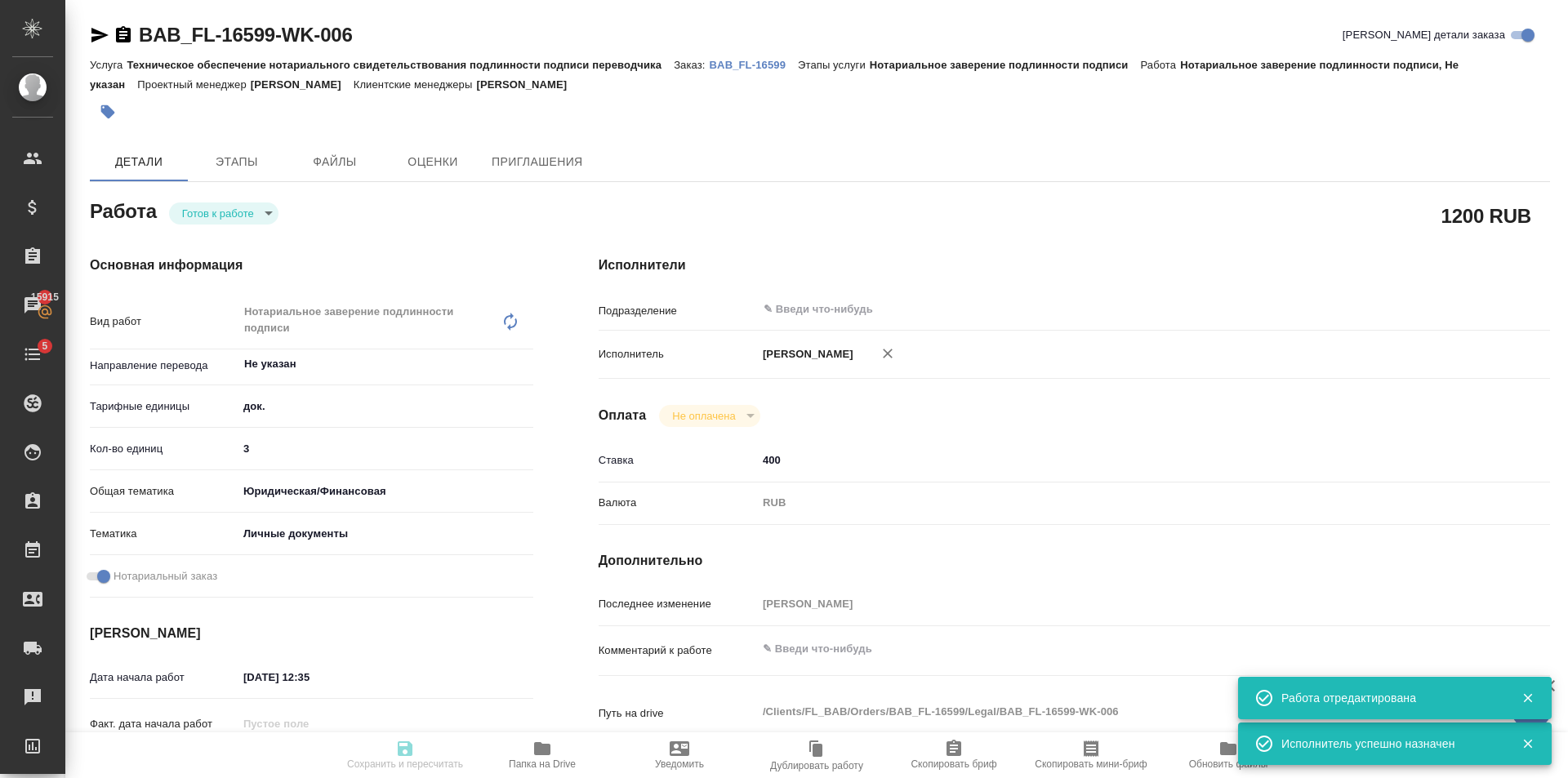
type input "Техническое обеспечение нотариального свидетельствования подлинности подписи пе…"
type input "Нотариальное заверение подлинности подписи"
type input "[PERSON_NAME]"
type input "/Clients/FL_BAB/Orders/BAB_FL-16599"
type textarea "x"
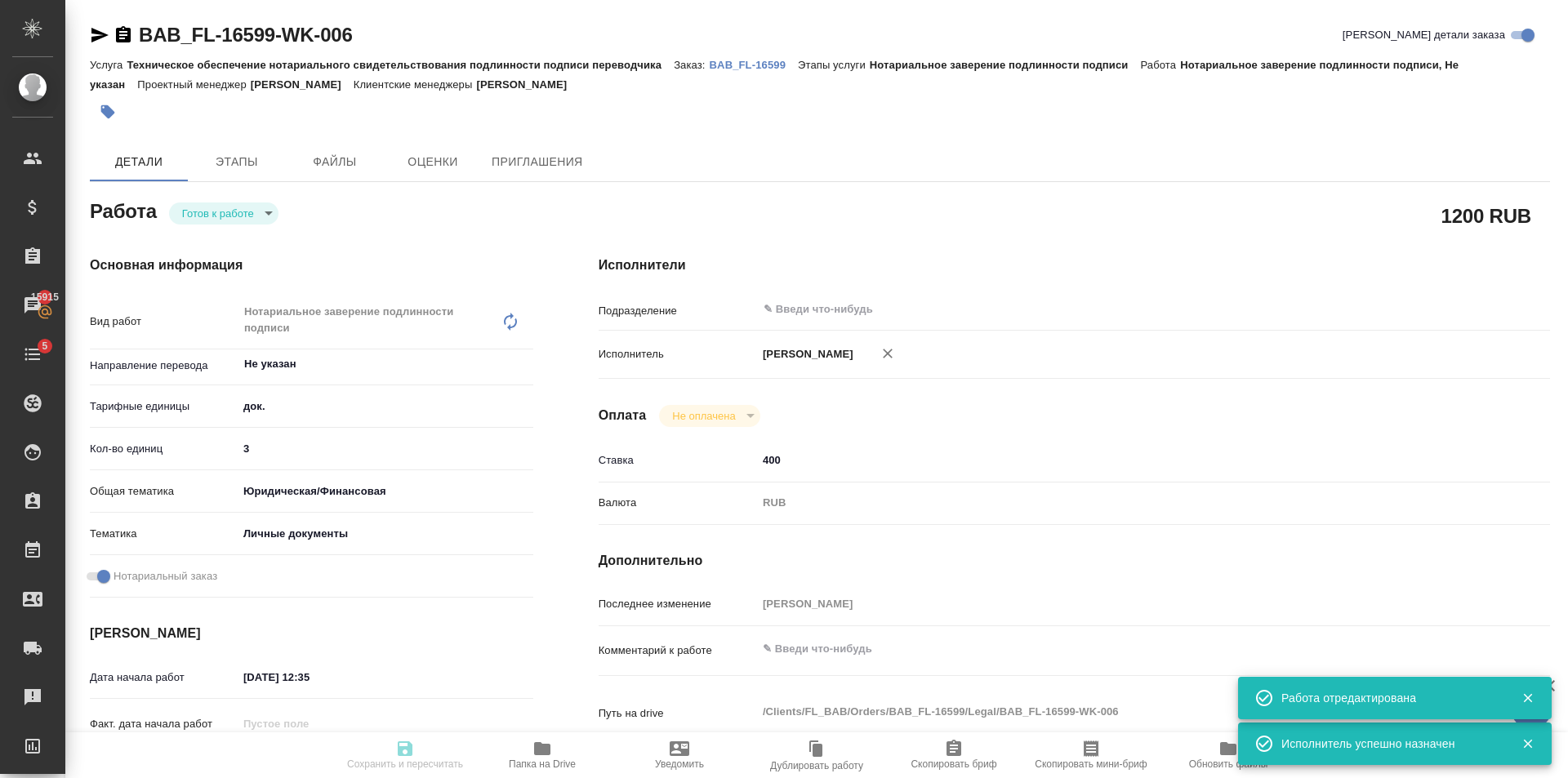
type textarea "x"
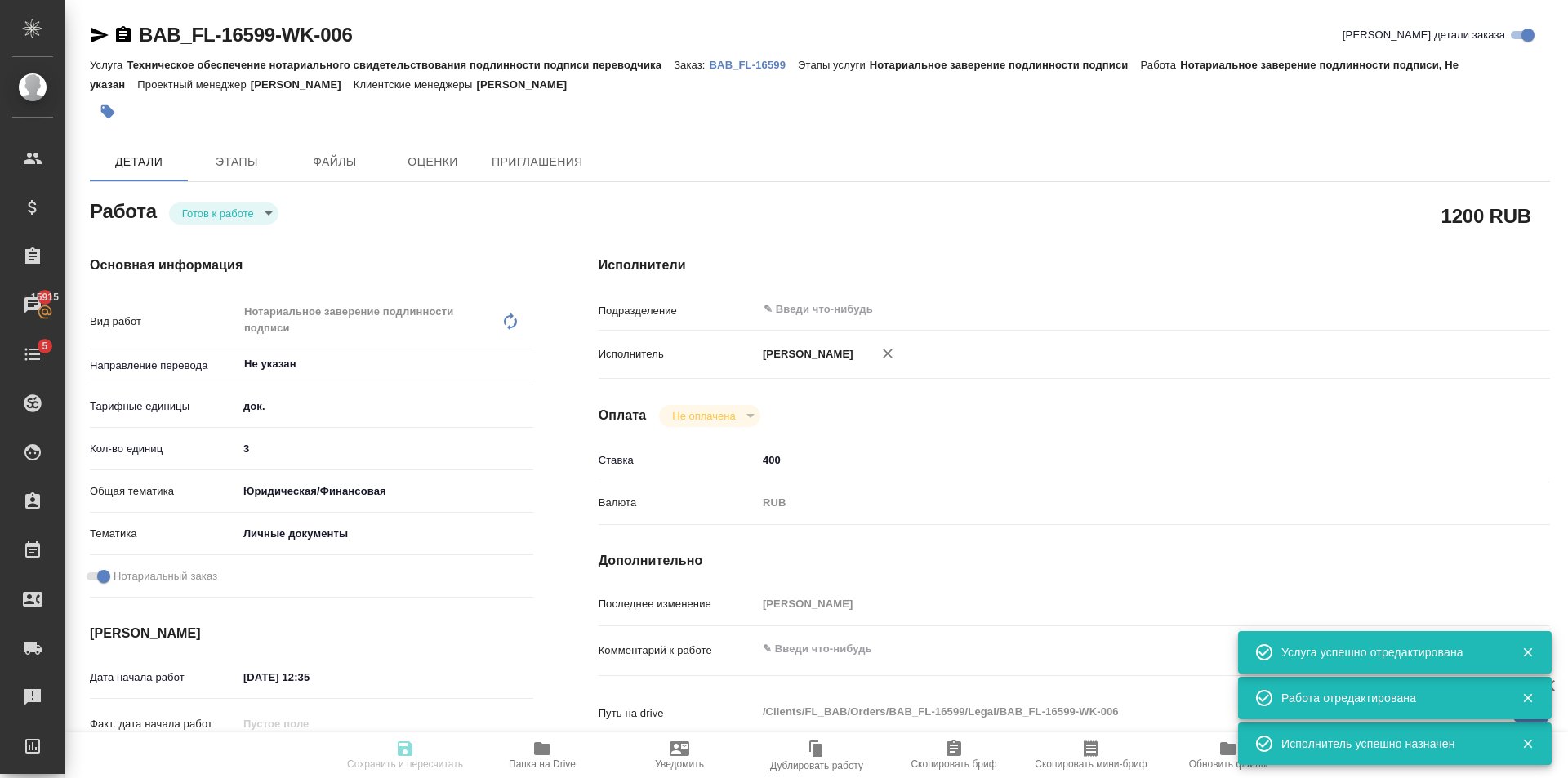
type textarea "x"
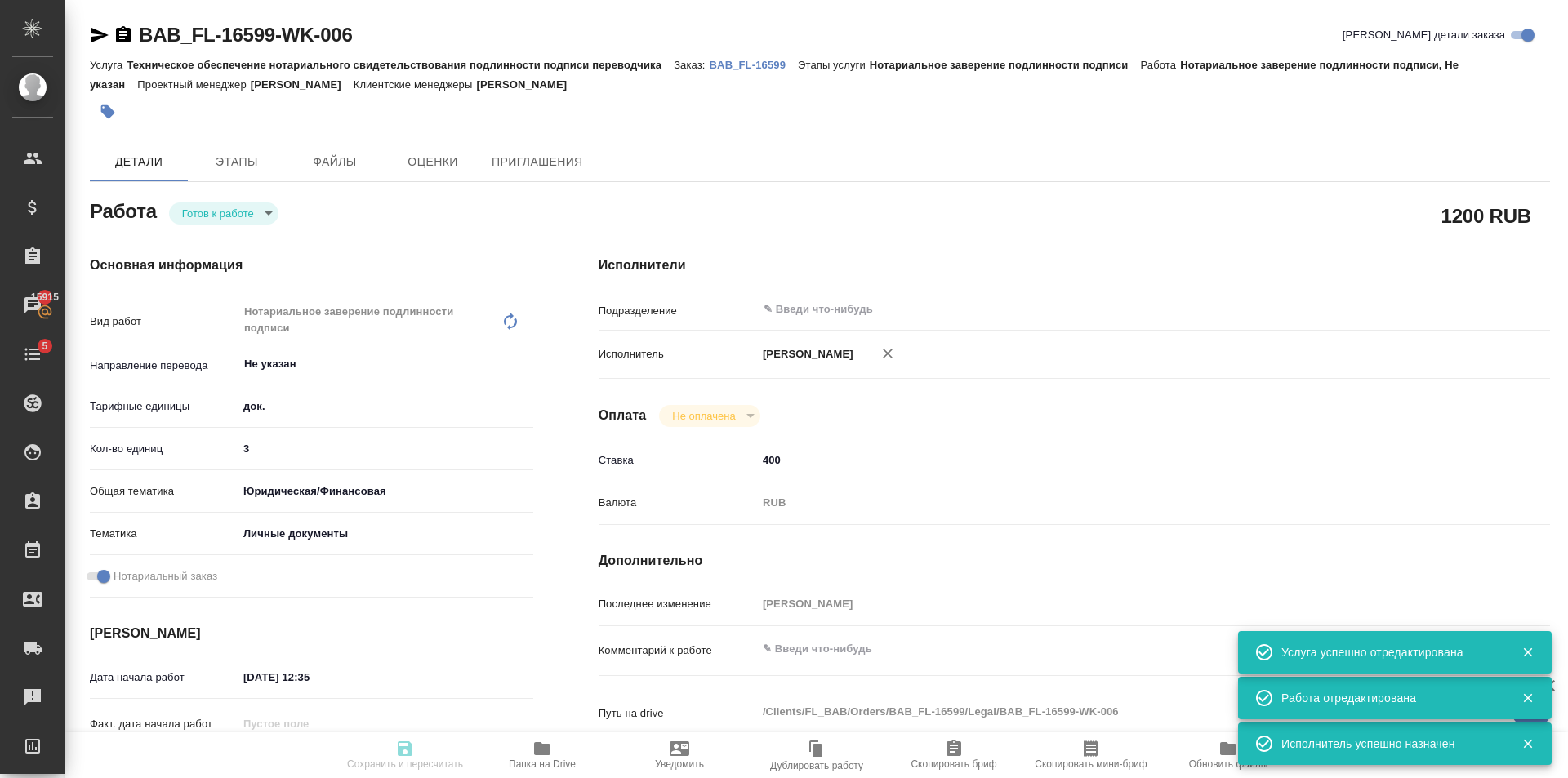
type textarea "x"
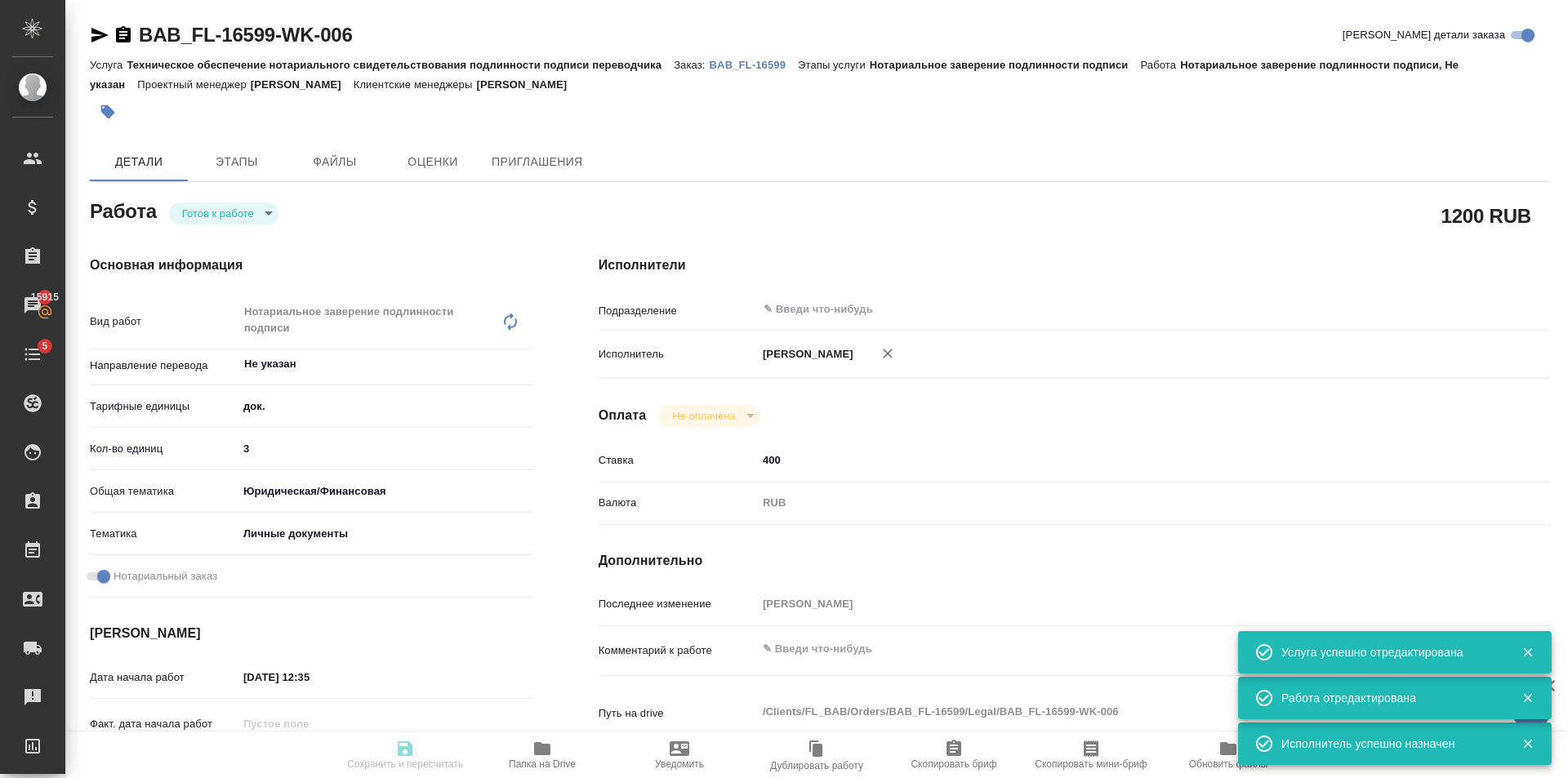
type textarea "x"
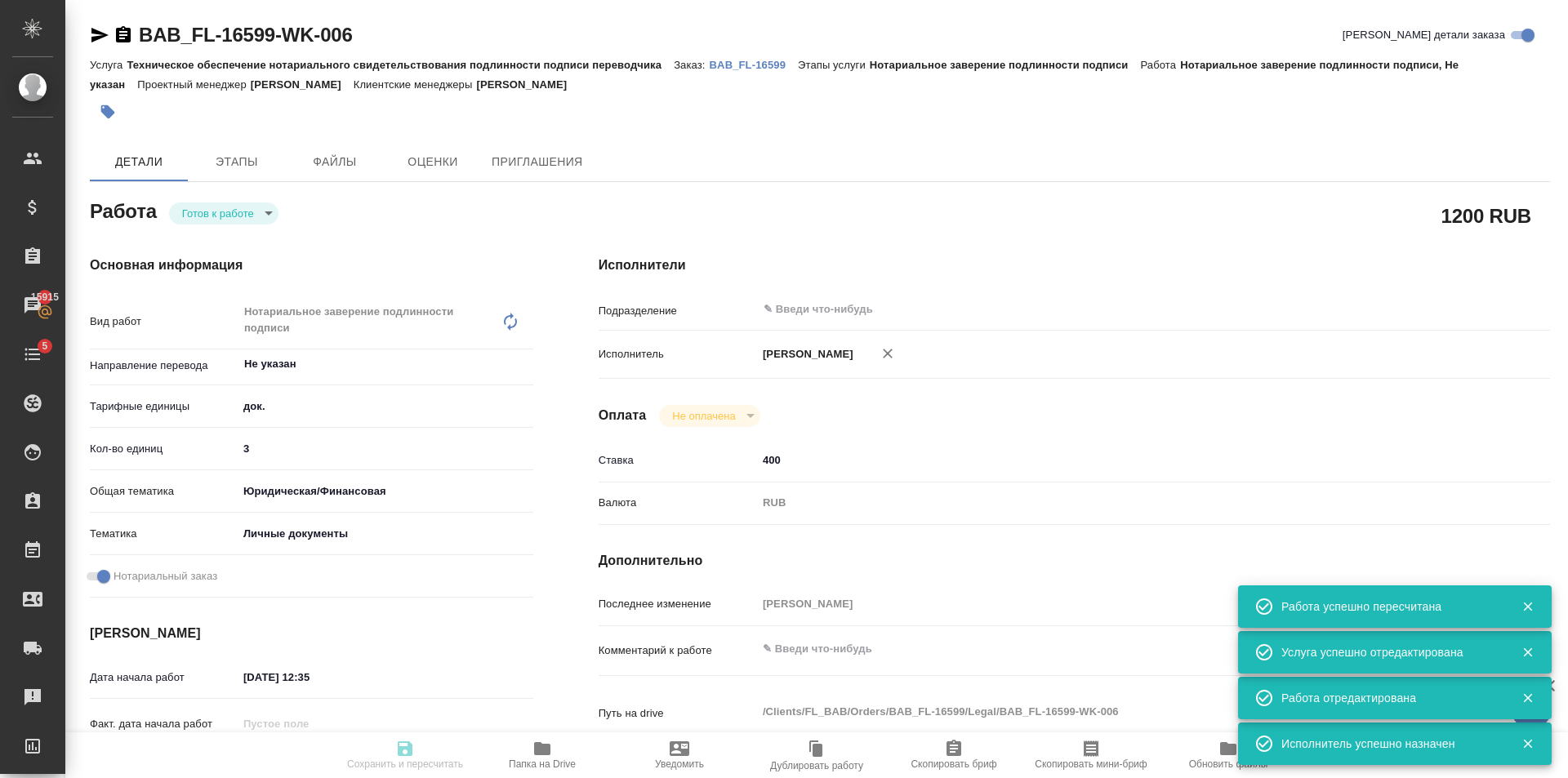
type input "readyForWork"
type textarea "Нотариальное заверение подлинности подписи"
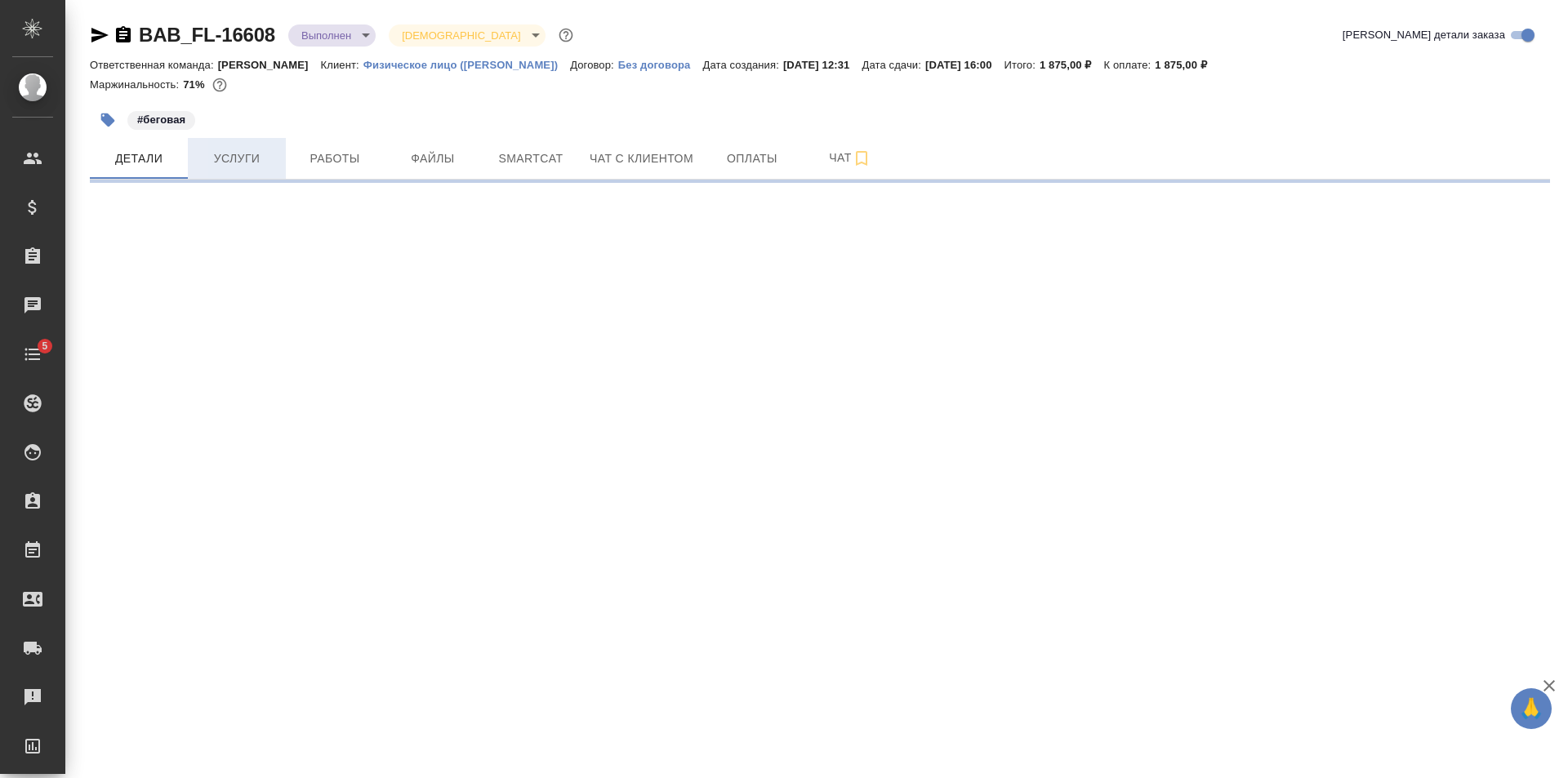
click at [239, 161] on span "Услуги" at bounding box center [237, 159] width 78 height 20
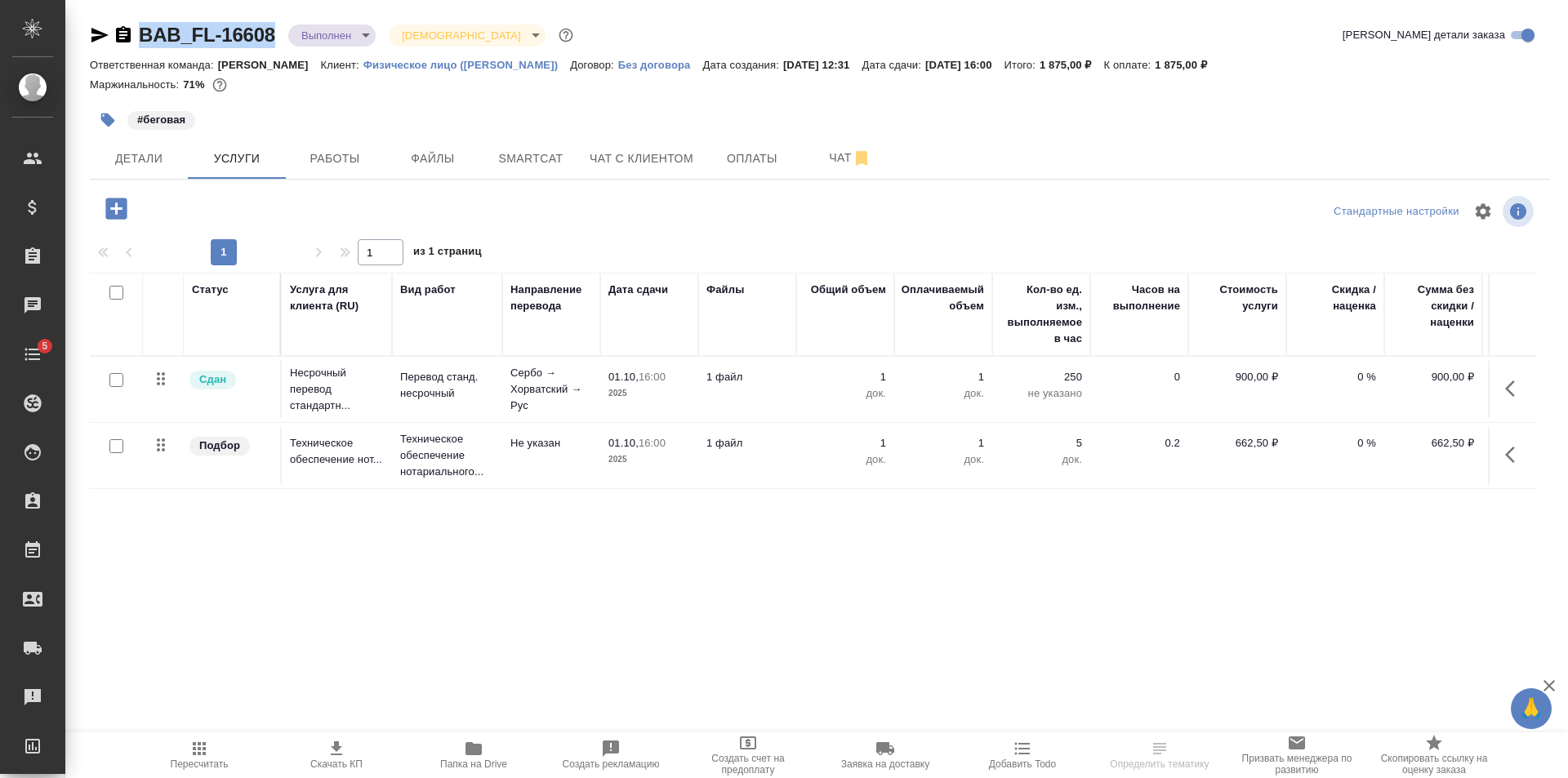
drag, startPoint x: 279, startPoint y: 42, endPoint x: 140, endPoint y: 53, distance: 139.4
click at [140, 53] on div "BAB_FL-16608 Выполнен completed Святая троица holyTrinity Кратко детали заказа" at bounding box center [820, 38] width 1460 height 32
copy link "BAB_FL-16608"
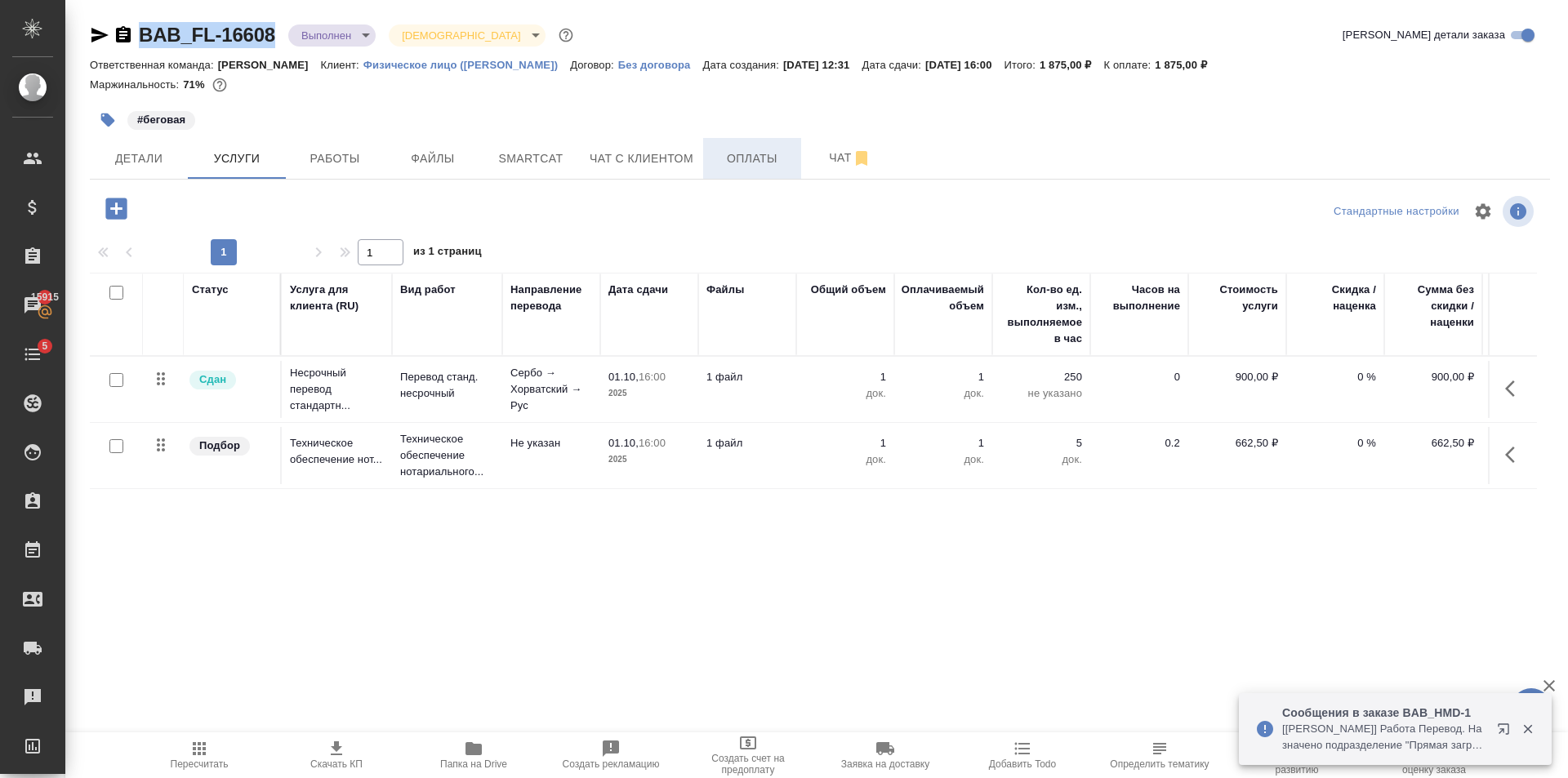
click at [762, 177] on button "Оплаты" at bounding box center [752, 158] width 98 height 41
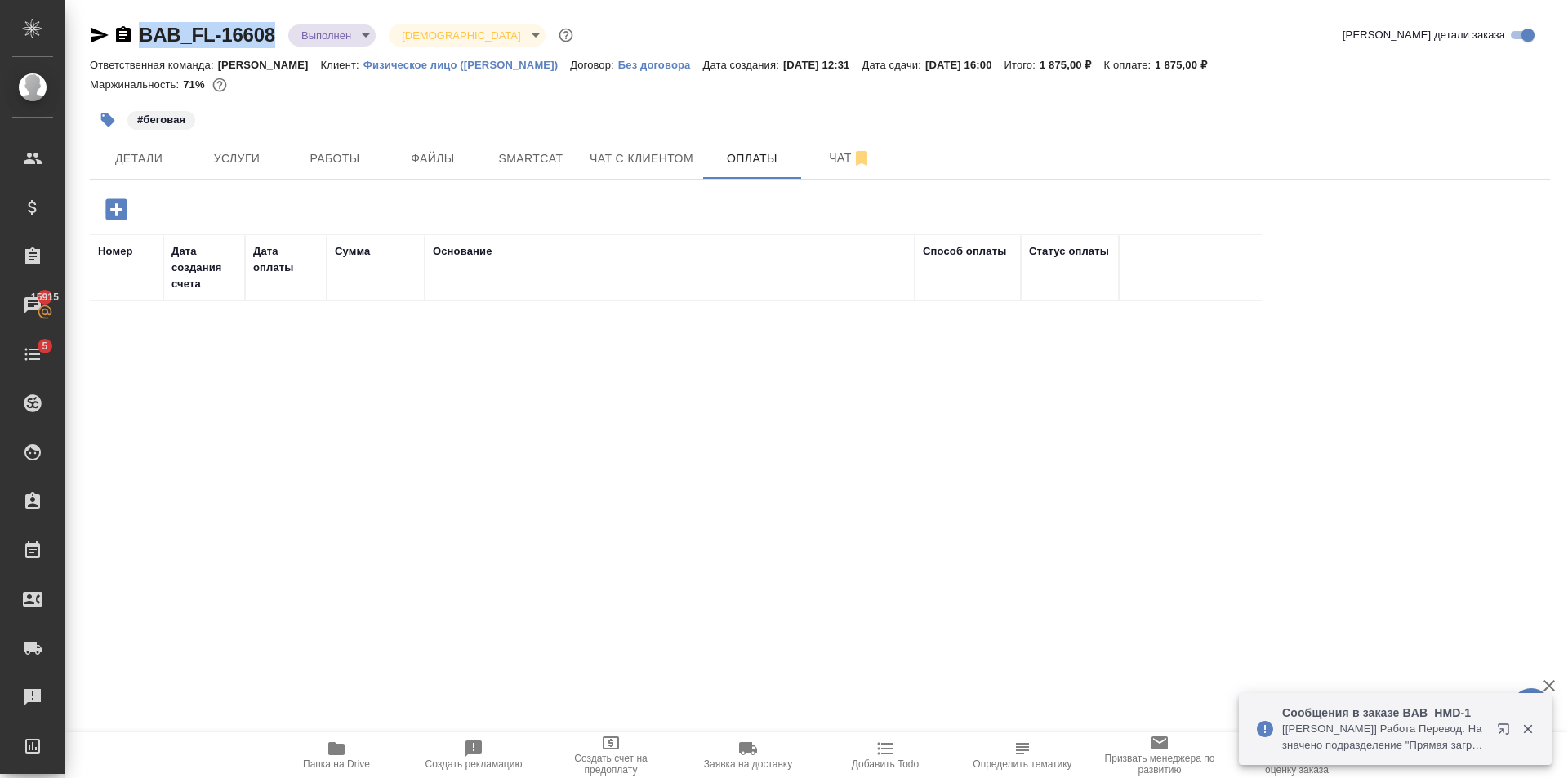
click at [128, 208] on icon "button" at bounding box center [116, 210] width 29 height 29
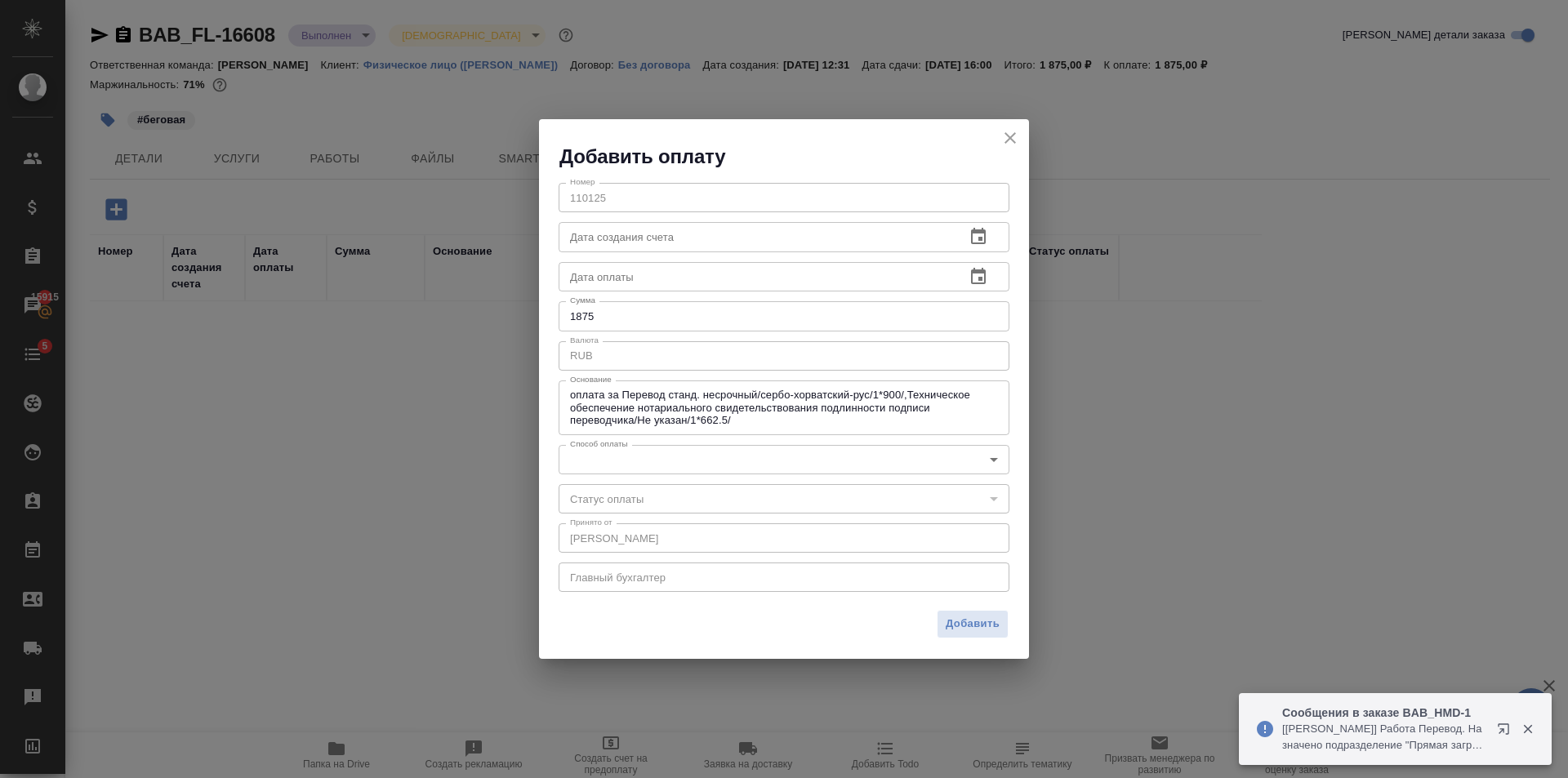
click at [666, 443] on div "Номер 110125 Номер Дата создания счета Дата создания счета Дата оплаты Дата опл…" at bounding box center [783, 386] width 490 height 432
click at [659, 452] on body "🙏 .cls-1 fill:#fff; AWATERA [PERSON_NAME] Клиенты Спецификации Заказы 15915 Чат…" at bounding box center [784, 389] width 1568 height 778
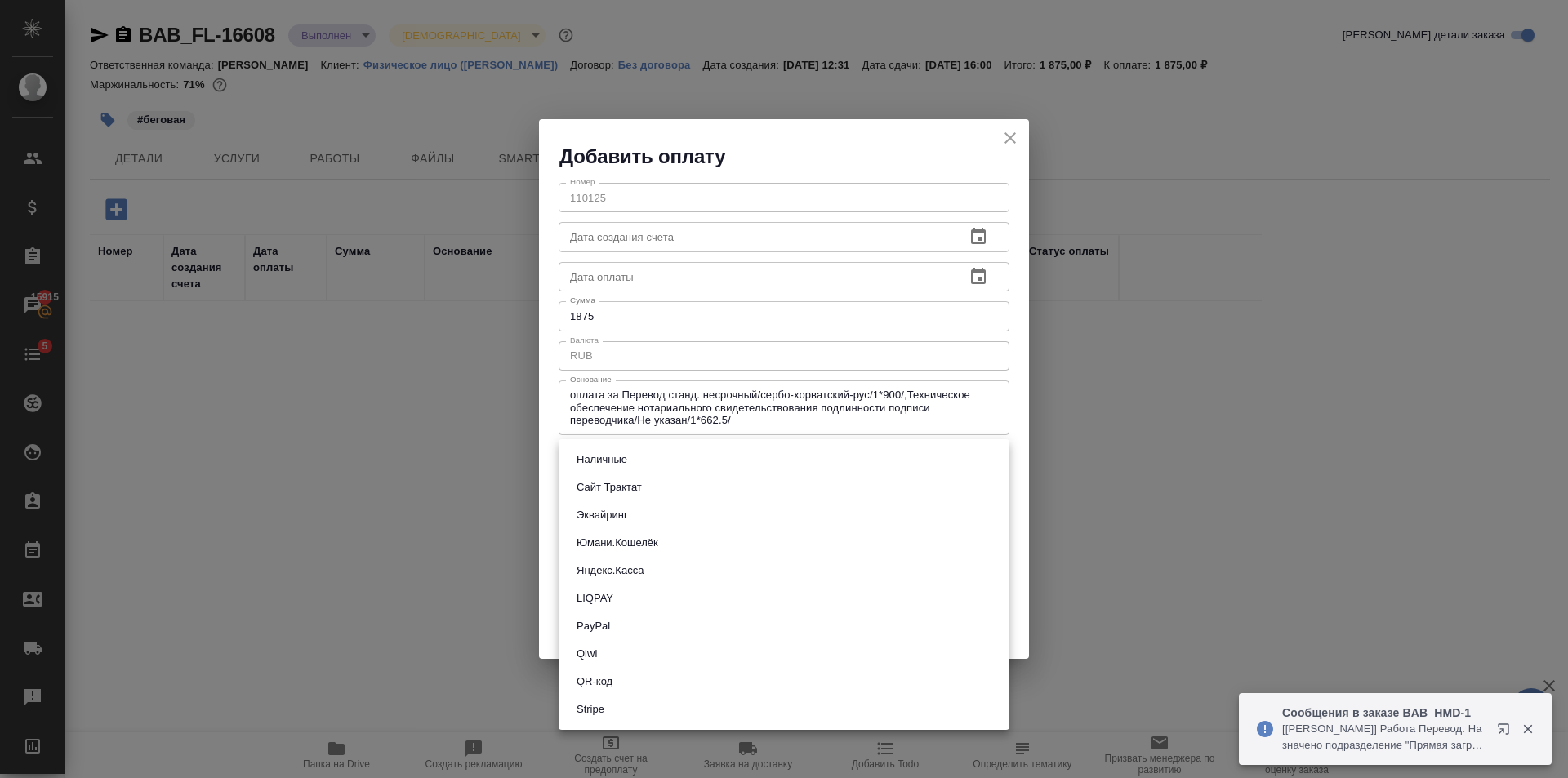
click at [638, 477] on li "Сайт Трактат" at bounding box center [784, 488] width 451 height 28
type input "site-traktat"
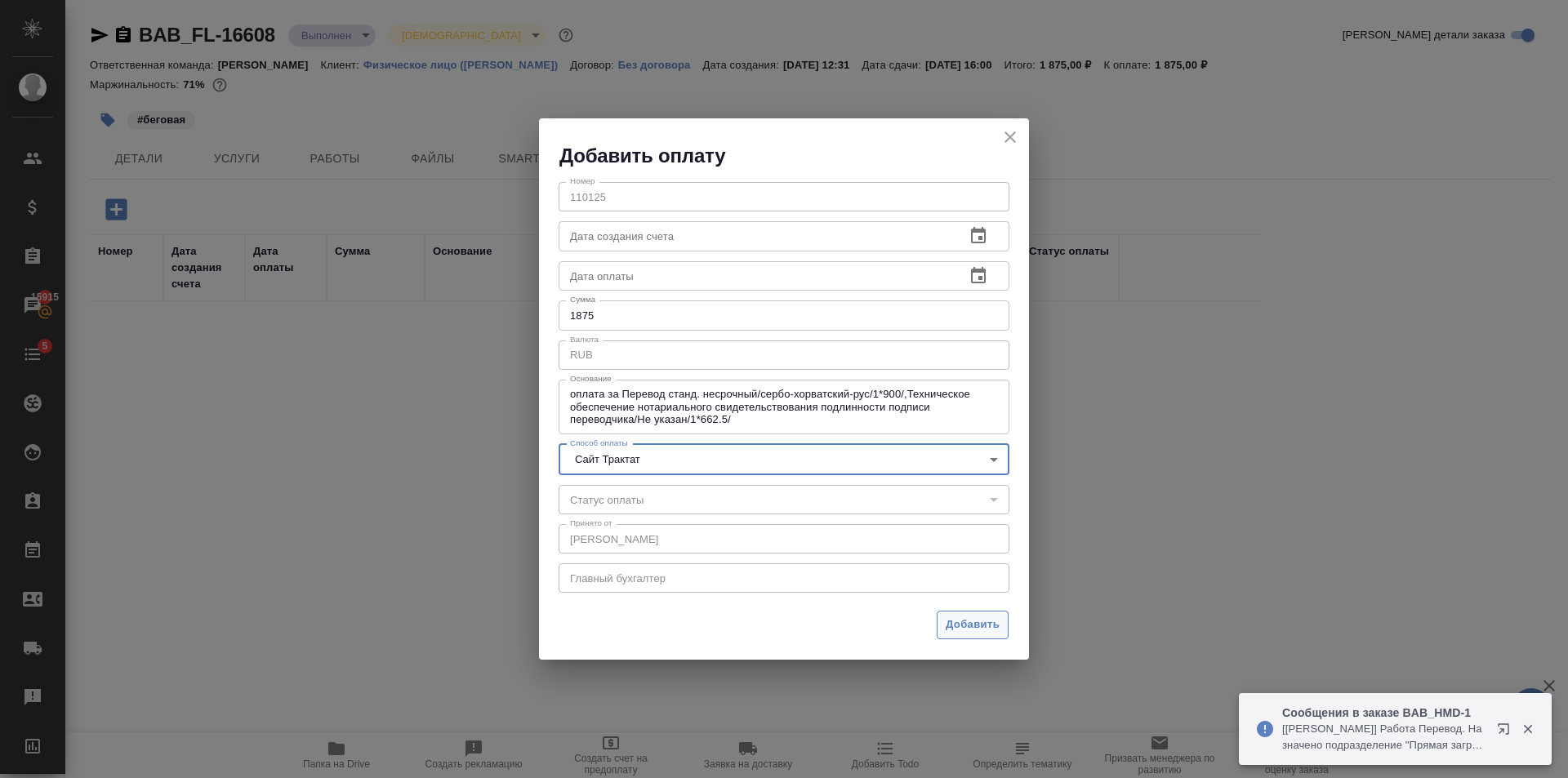
click at [963, 630] on span "Добавить" at bounding box center [972, 625] width 54 height 19
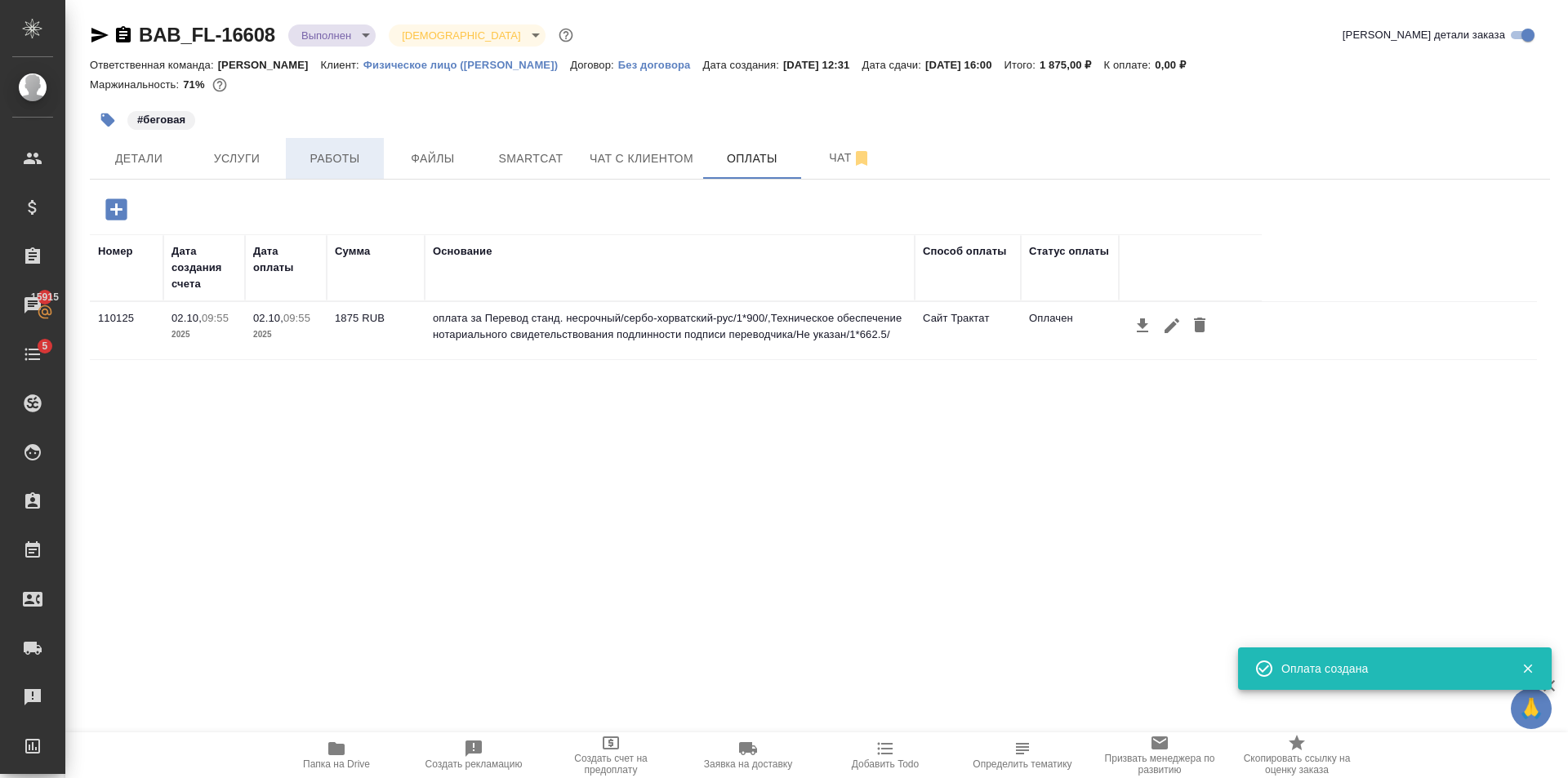
click at [355, 156] on span "Работы" at bounding box center [335, 159] width 78 height 20
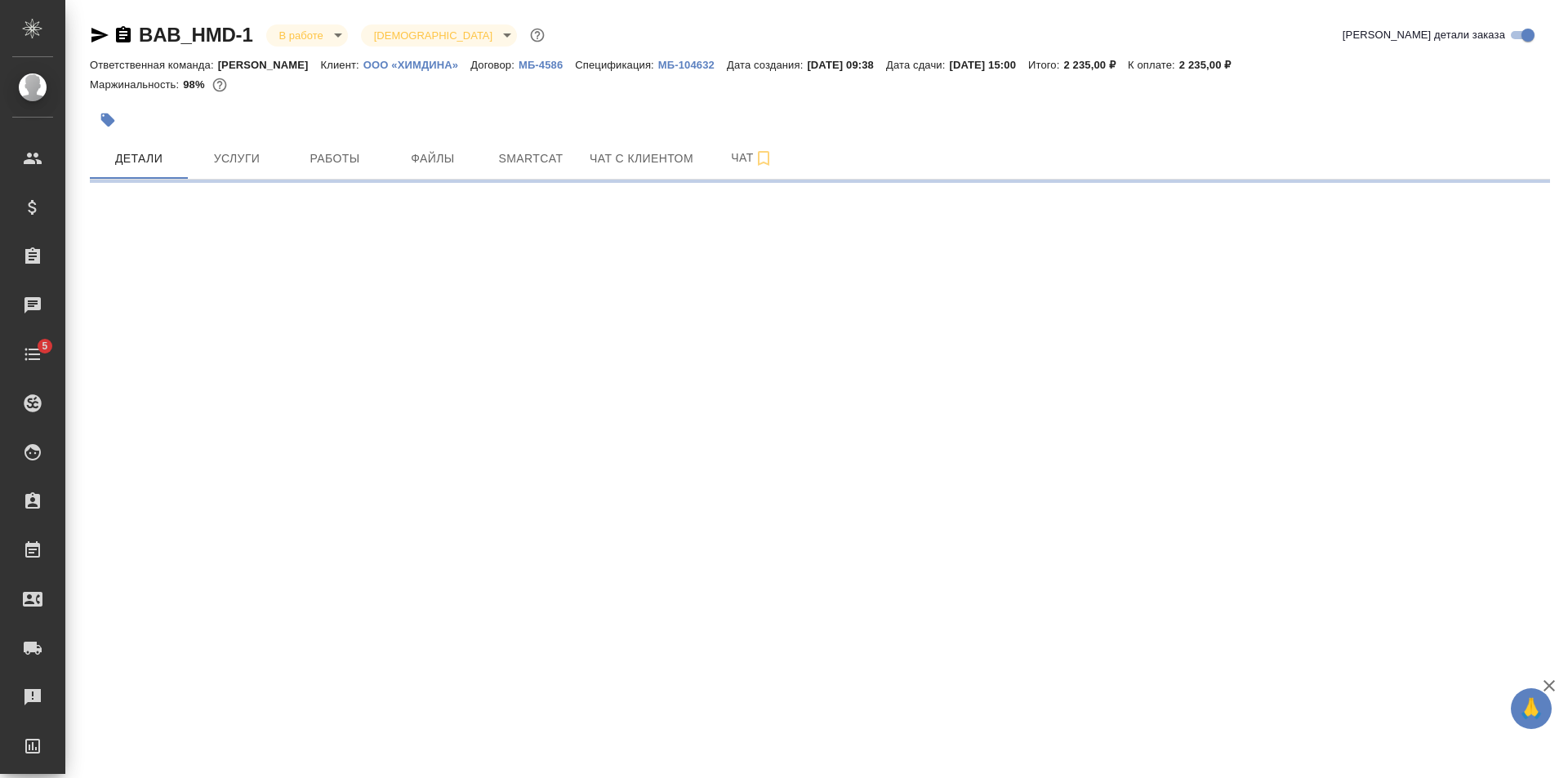
select select "RU"
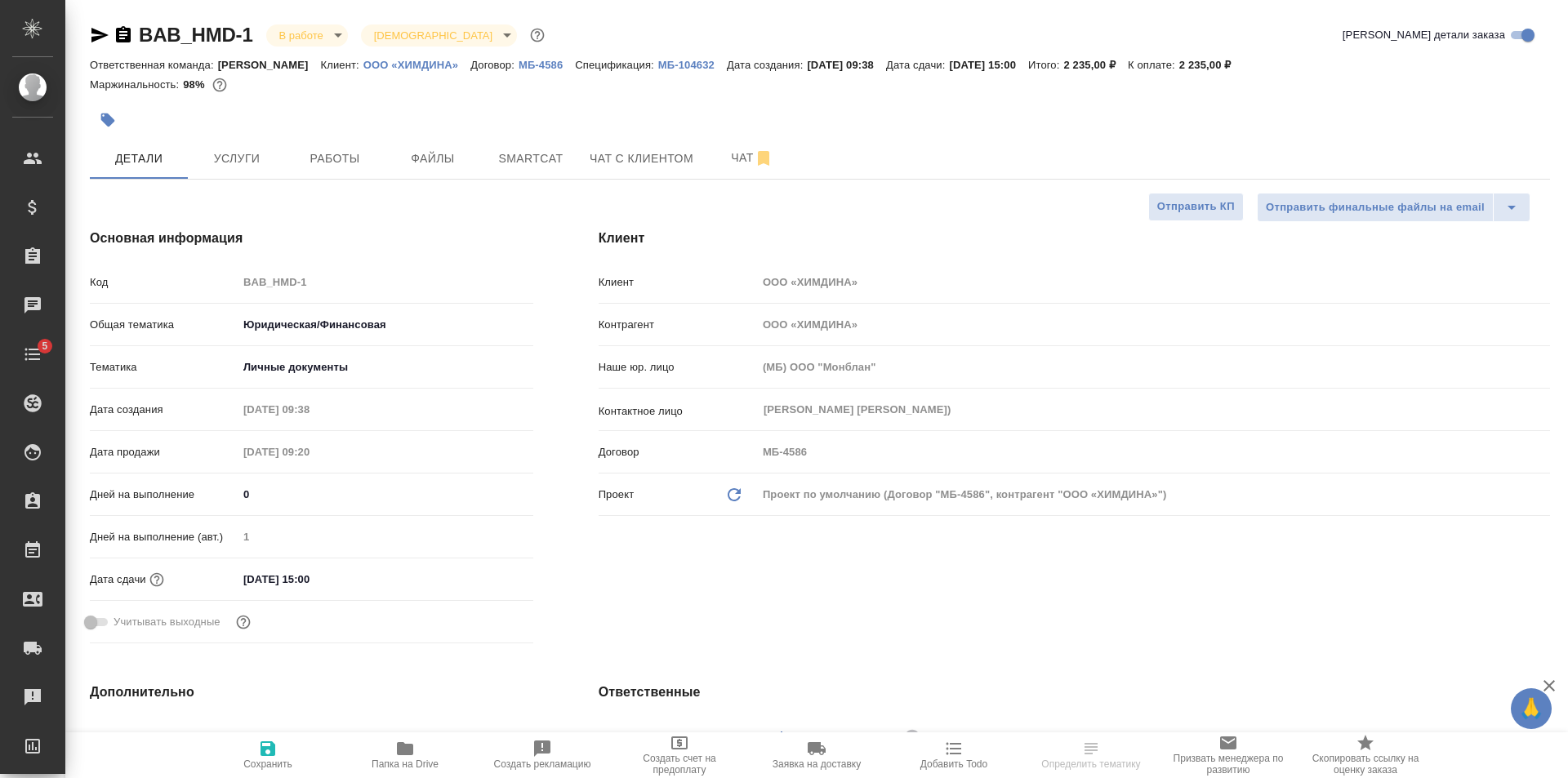
click at [301, 31] on body "🙏 .cls-1 fill:#fff; AWATERA [PERSON_NAME] Клиенты Спецификации Заказы Чаты 5 To…" at bounding box center [784, 389] width 1568 height 778
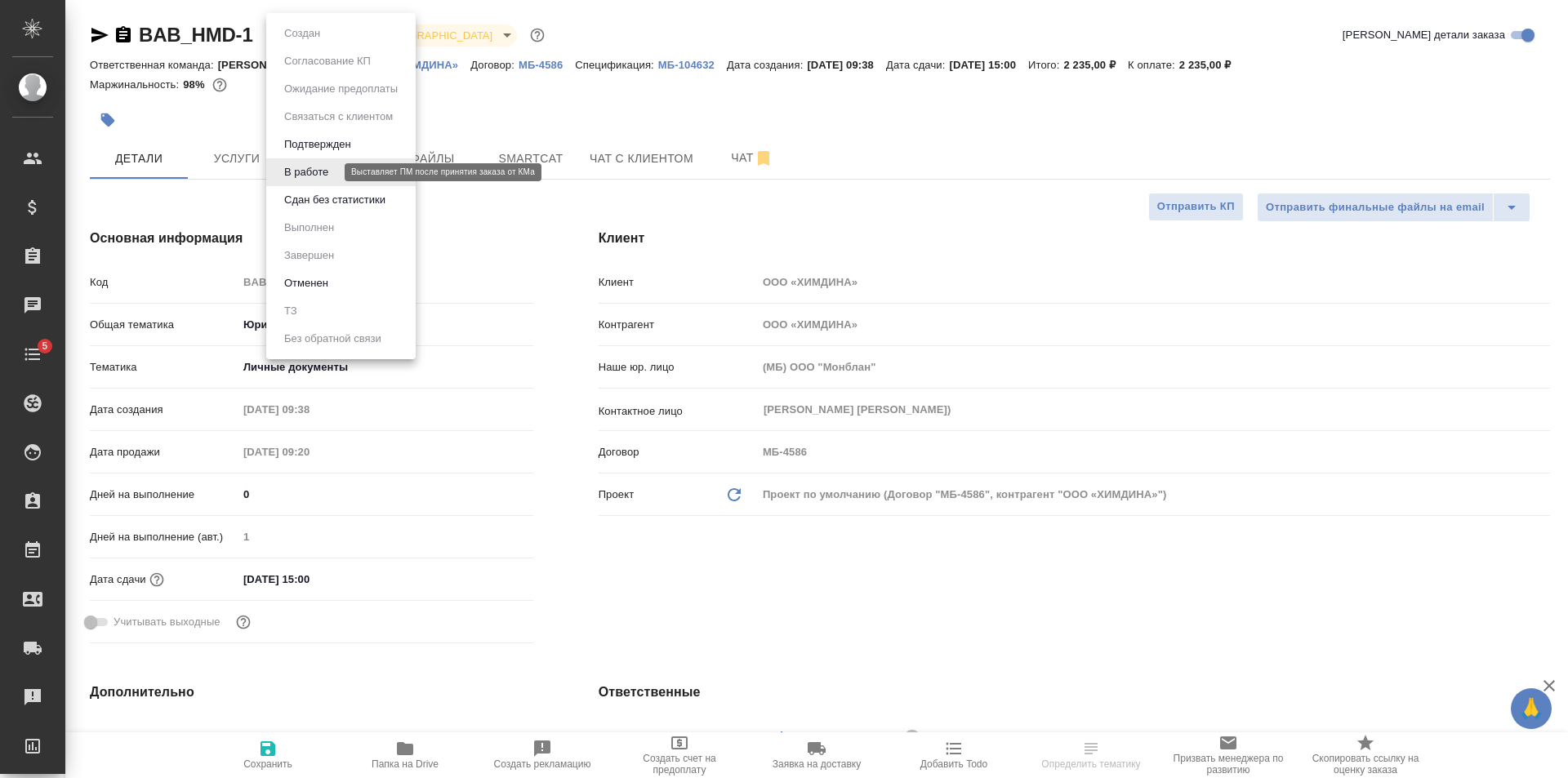
click at [330, 198] on button "Сдан без статистики" at bounding box center [335, 200] width 111 height 18
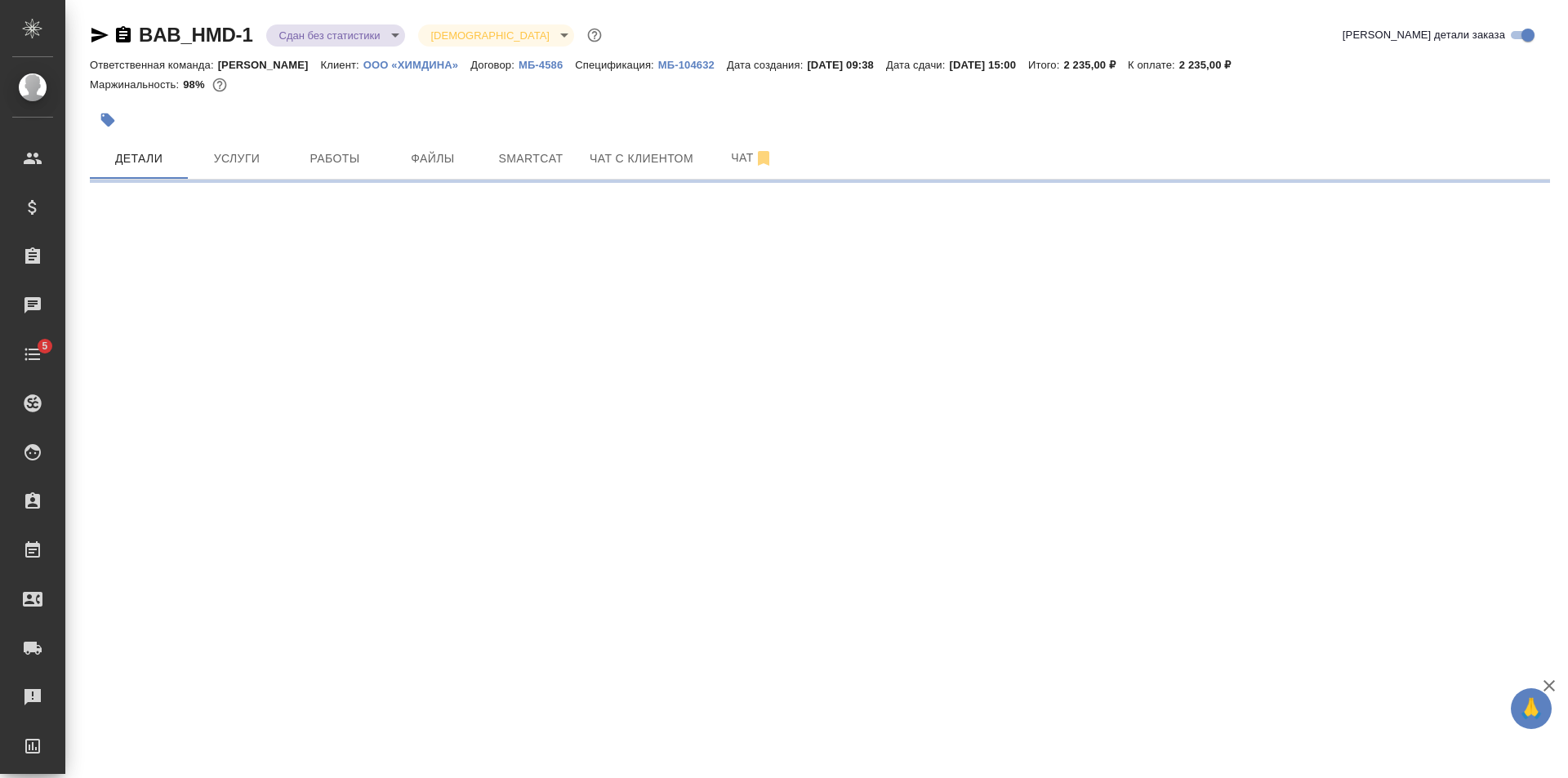
click at [340, 143] on button "Работы" at bounding box center [334, 158] width 98 height 41
select select "RU"
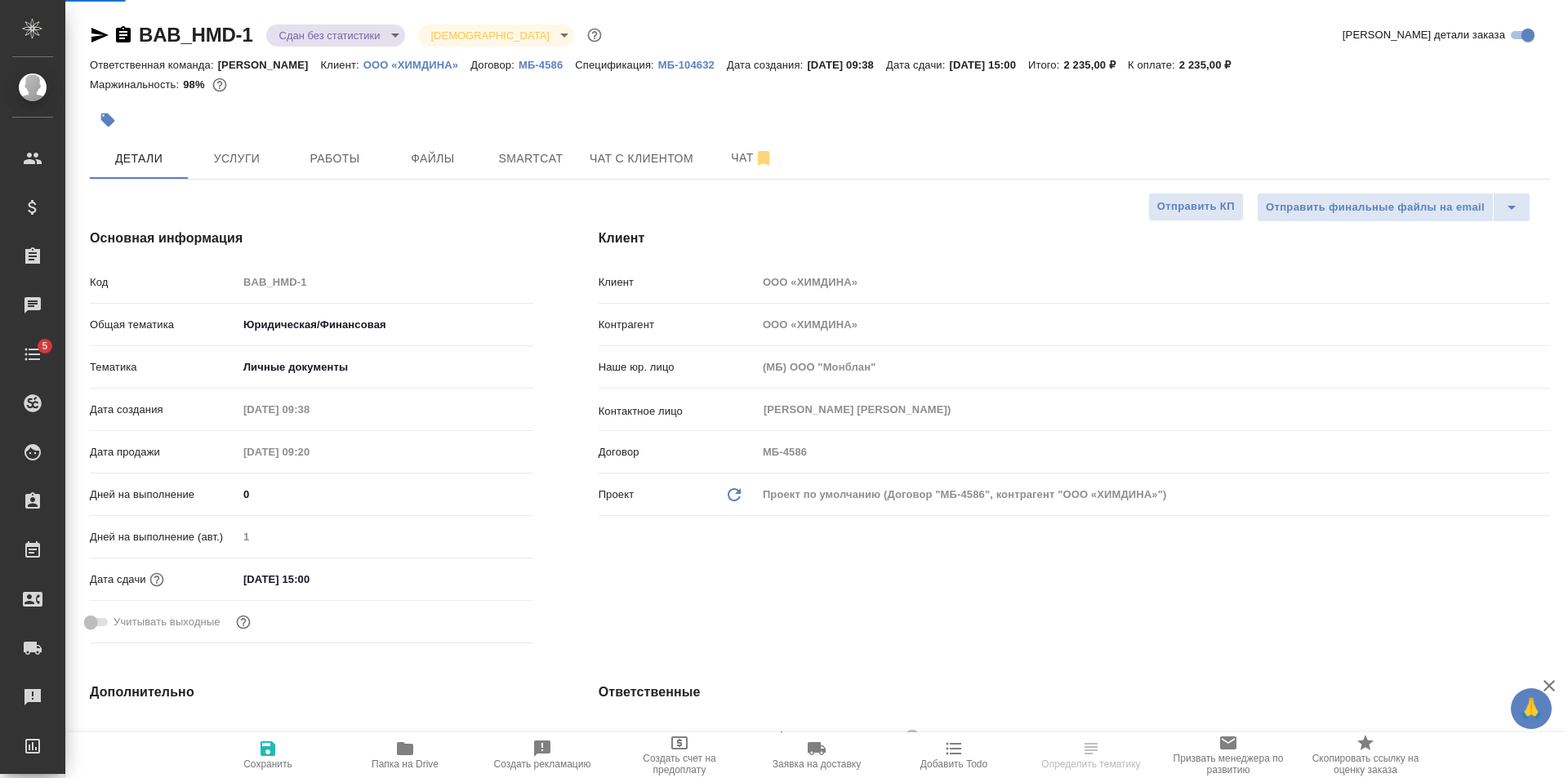
type textarea "x"
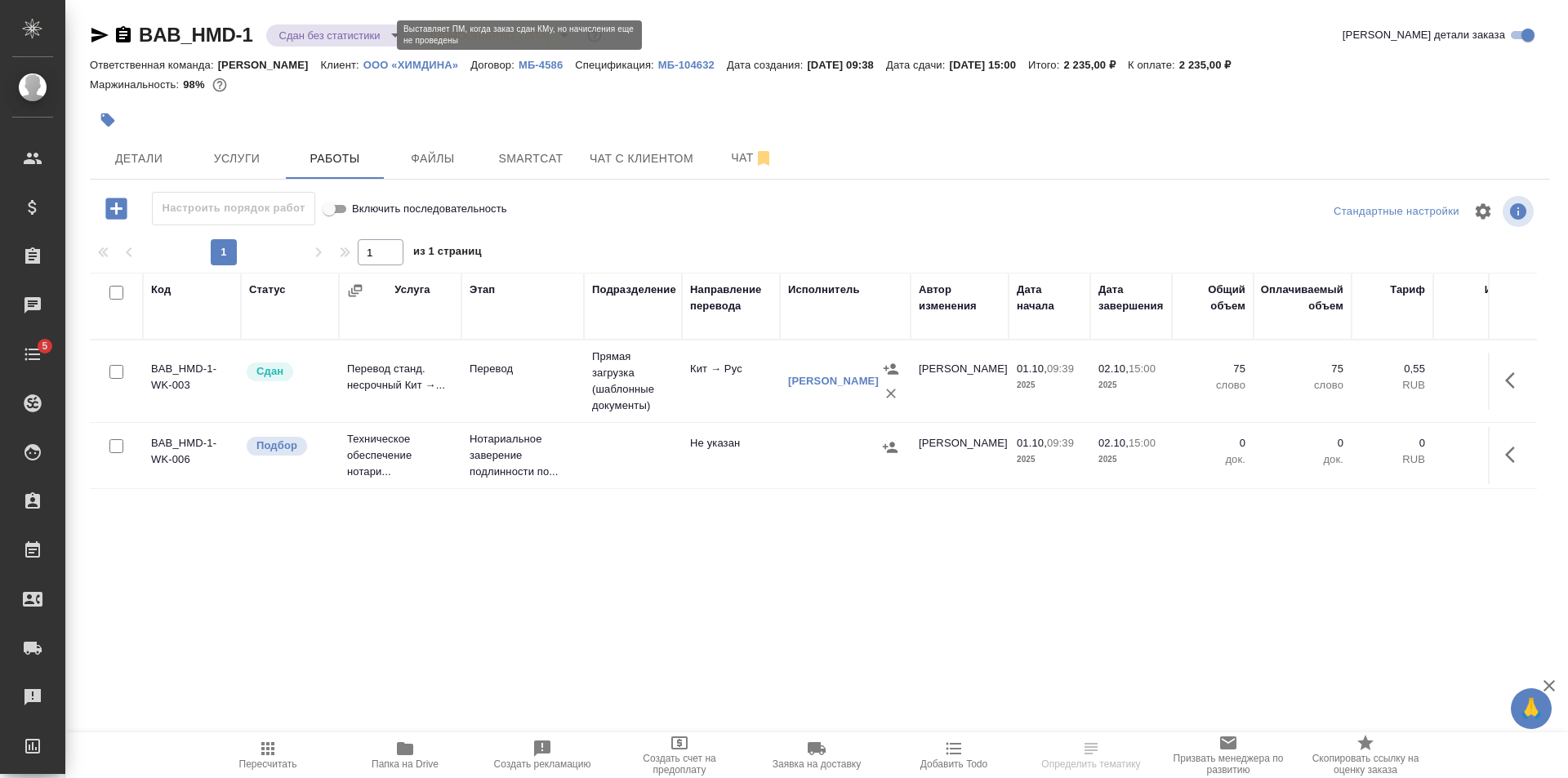
click at [342, 38] on body "🙏 .cls-1 fill:#fff; AWATERA [PERSON_NAME] Клиенты Спецификации Заказы Чаты 5 To…" at bounding box center [784, 389] width 1568 height 778
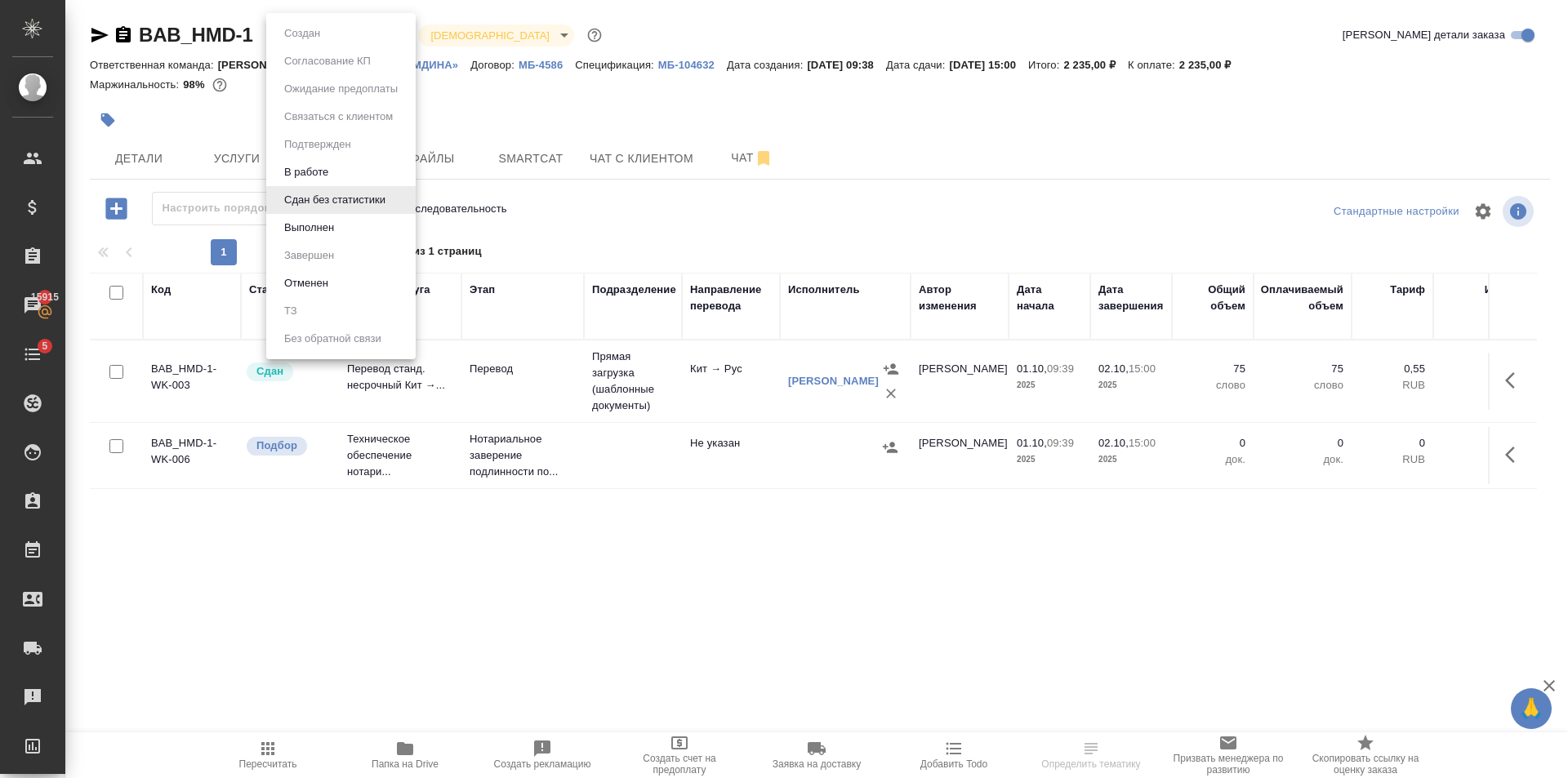
click at [349, 222] on li "Выполнен" at bounding box center [341, 228] width 149 height 28
